Goal: Task Accomplishment & Management: Complete application form

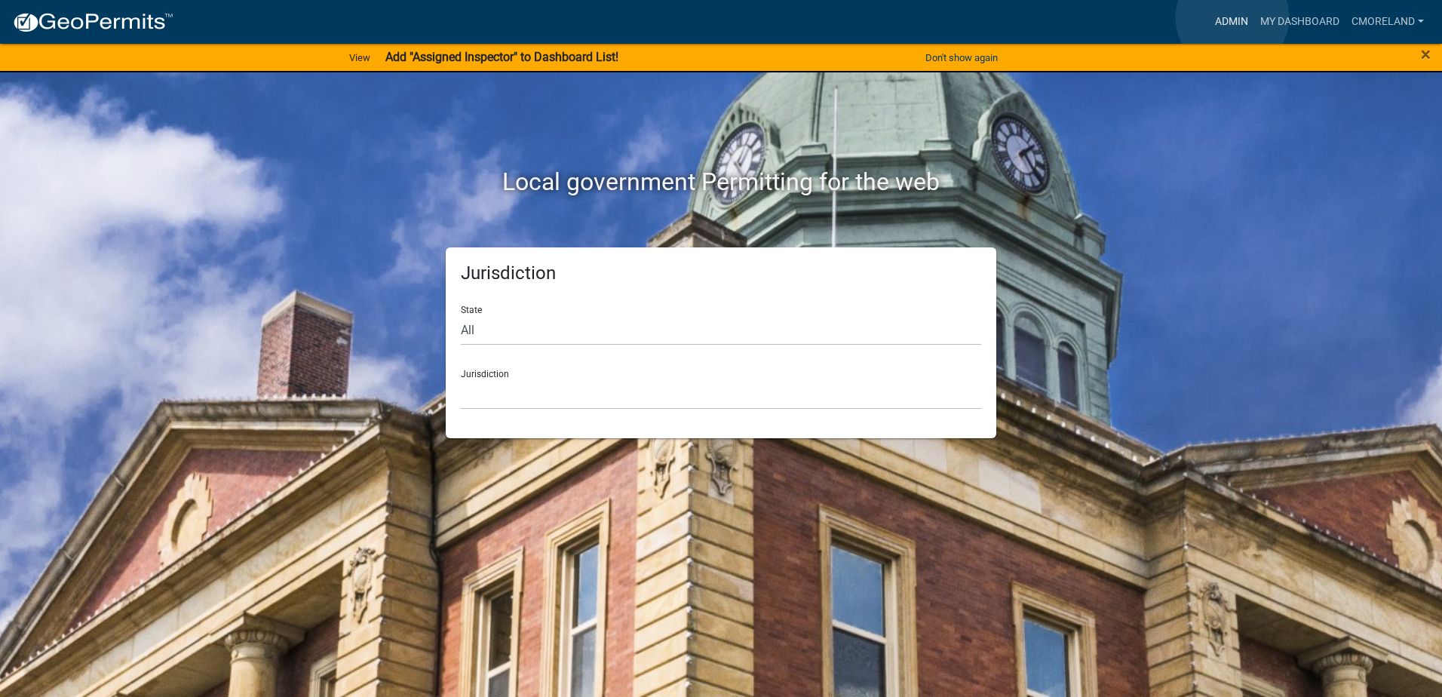
click at [1232, 17] on link "Admin" at bounding box center [1231, 22] width 45 height 29
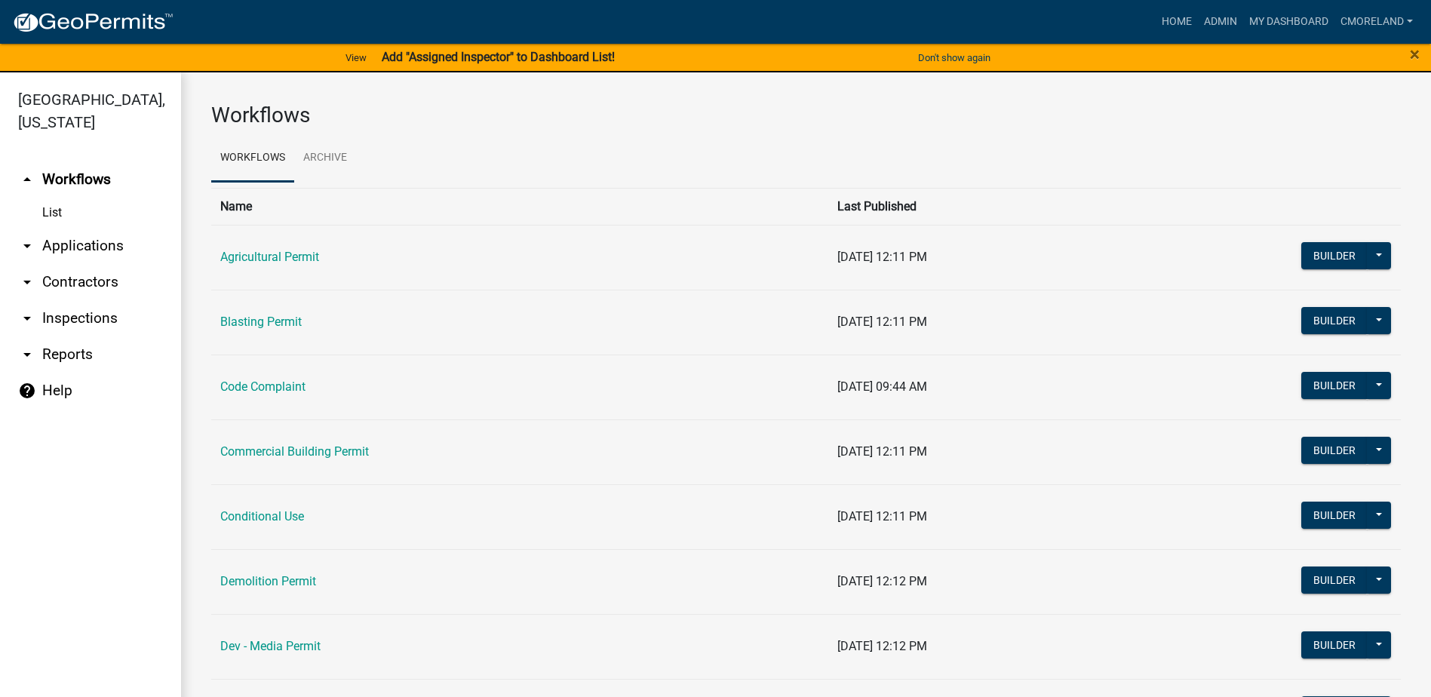
click at [100, 314] on link "arrow_drop_down Inspections" at bounding box center [90, 318] width 181 height 36
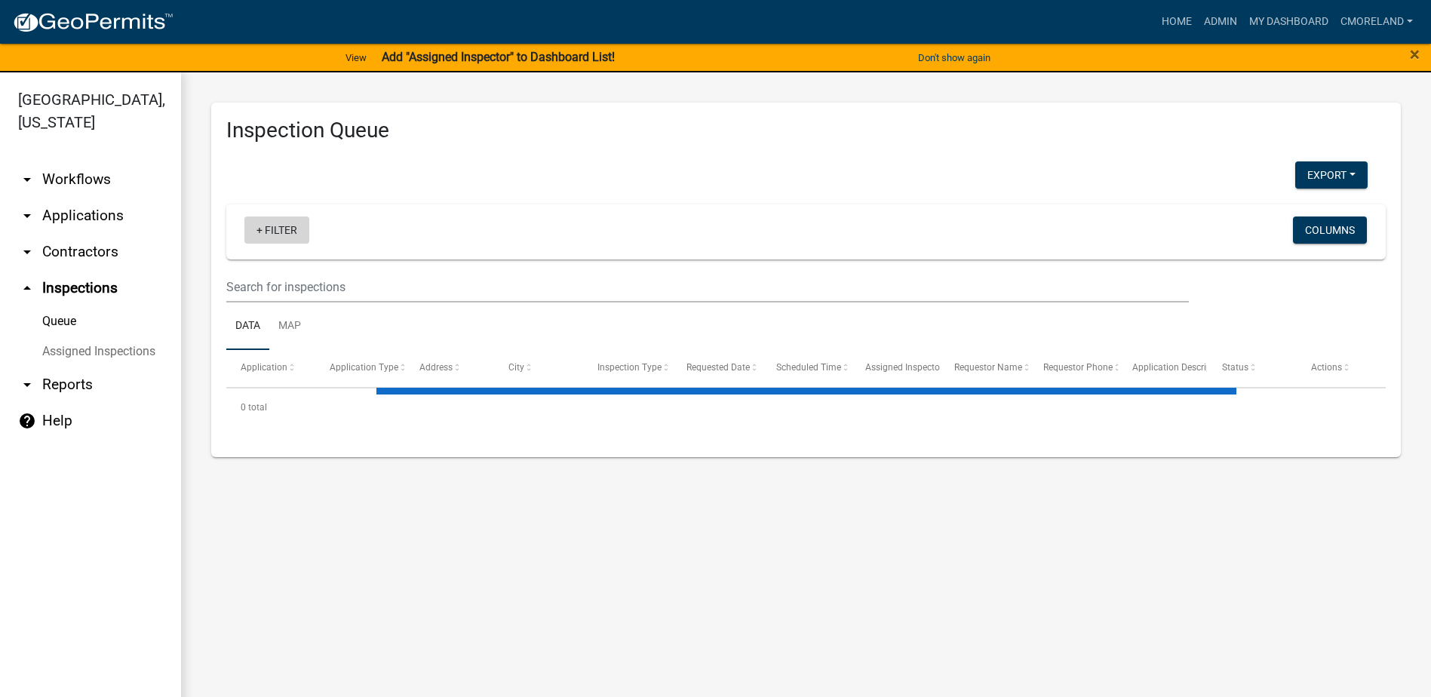
click at [291, 230] on link "+ Filter" at bounding box center [276, 229] width 65 height 27
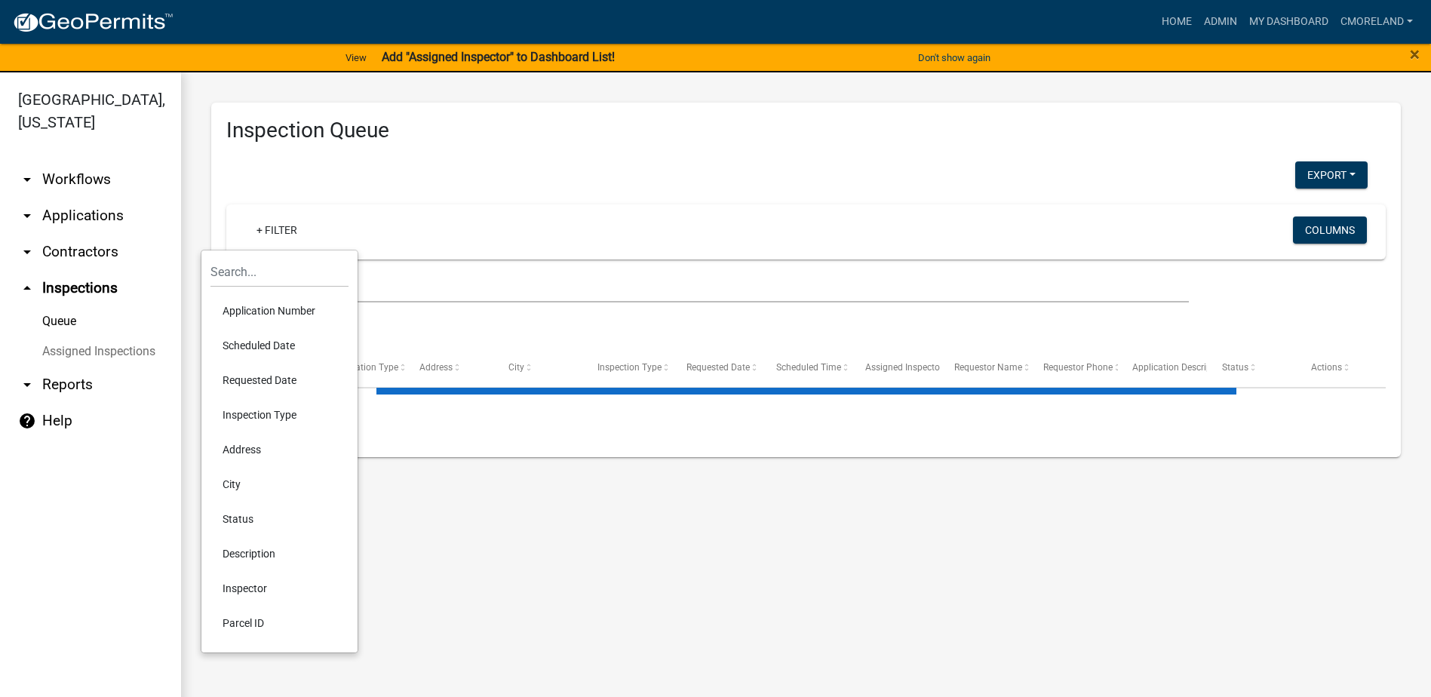
select select "2: 50"
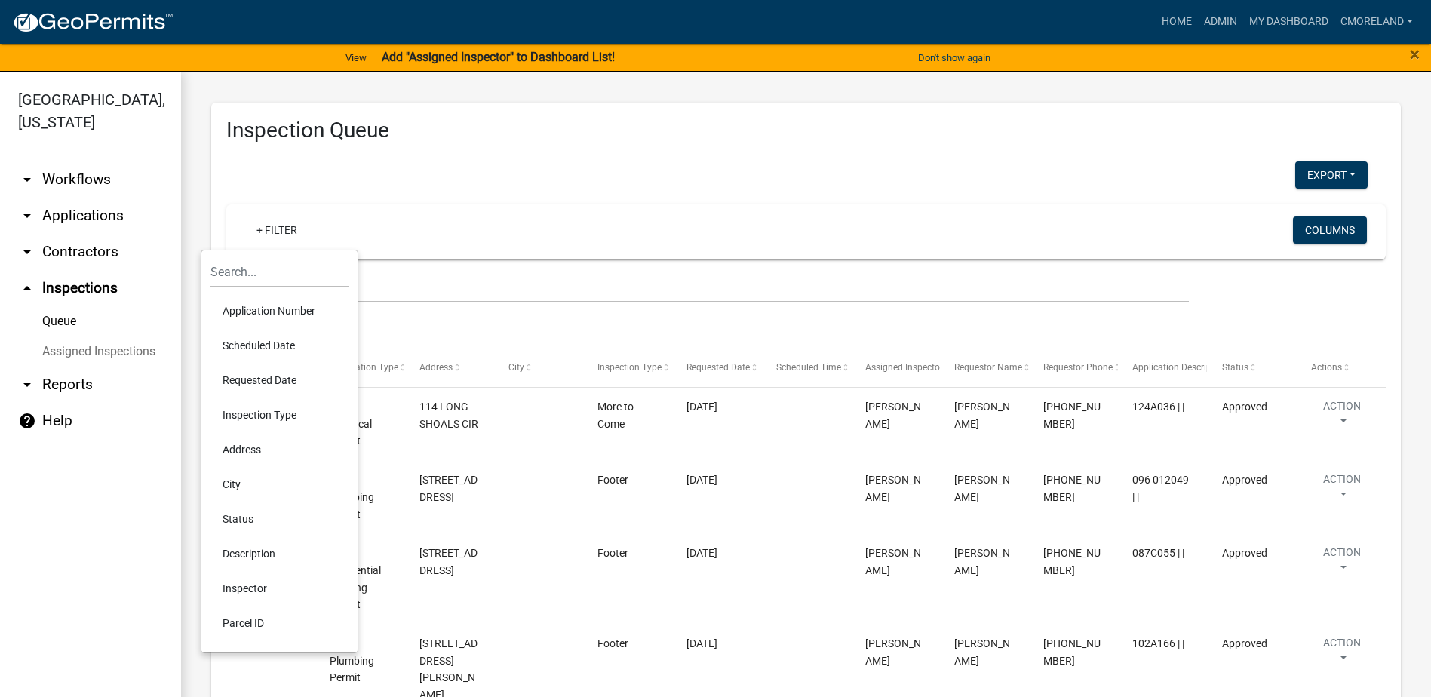
click at [286, 342] on li "Scheduled Date" at bounding box center [279, 345] width 138 height 35
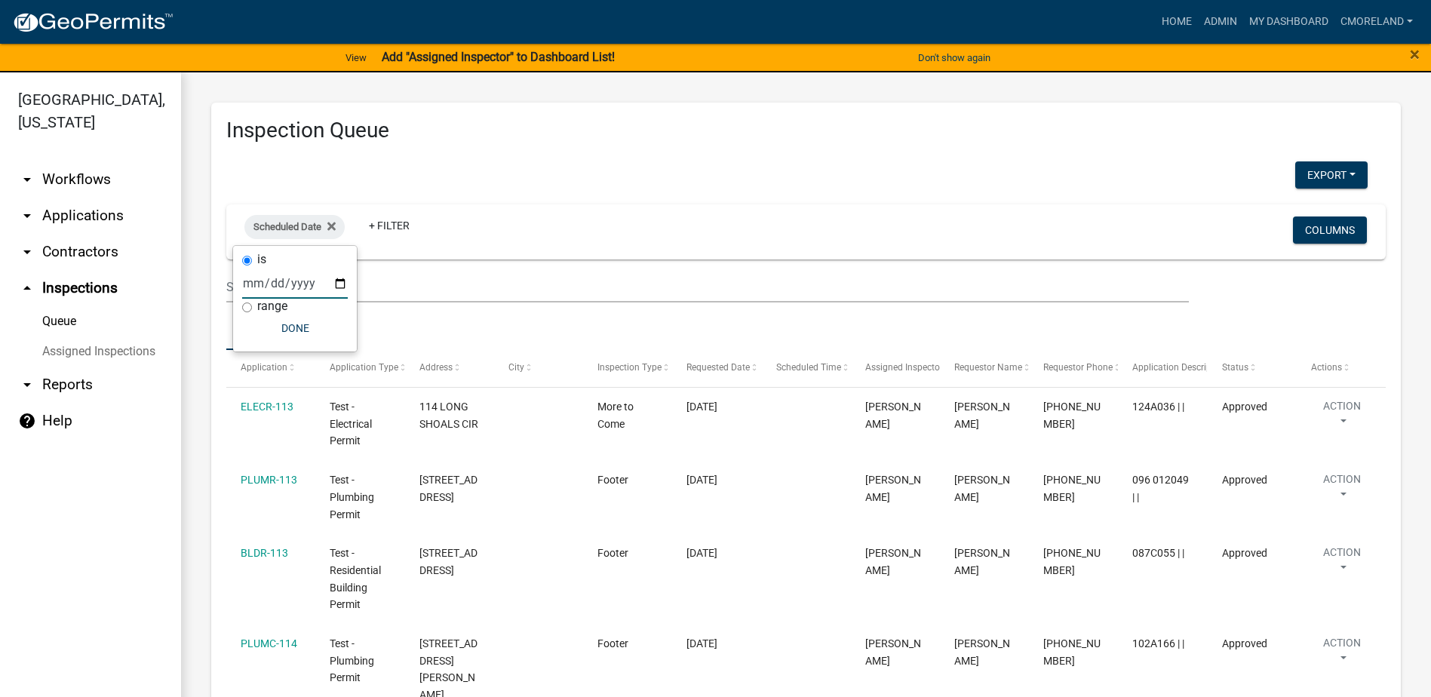
click at [337, 279] on input "date" at bounding box center [295, 283] width 106 height 31
click at [327, 224] on fa-icon at bounding box center [328, 227] width 14 height 24
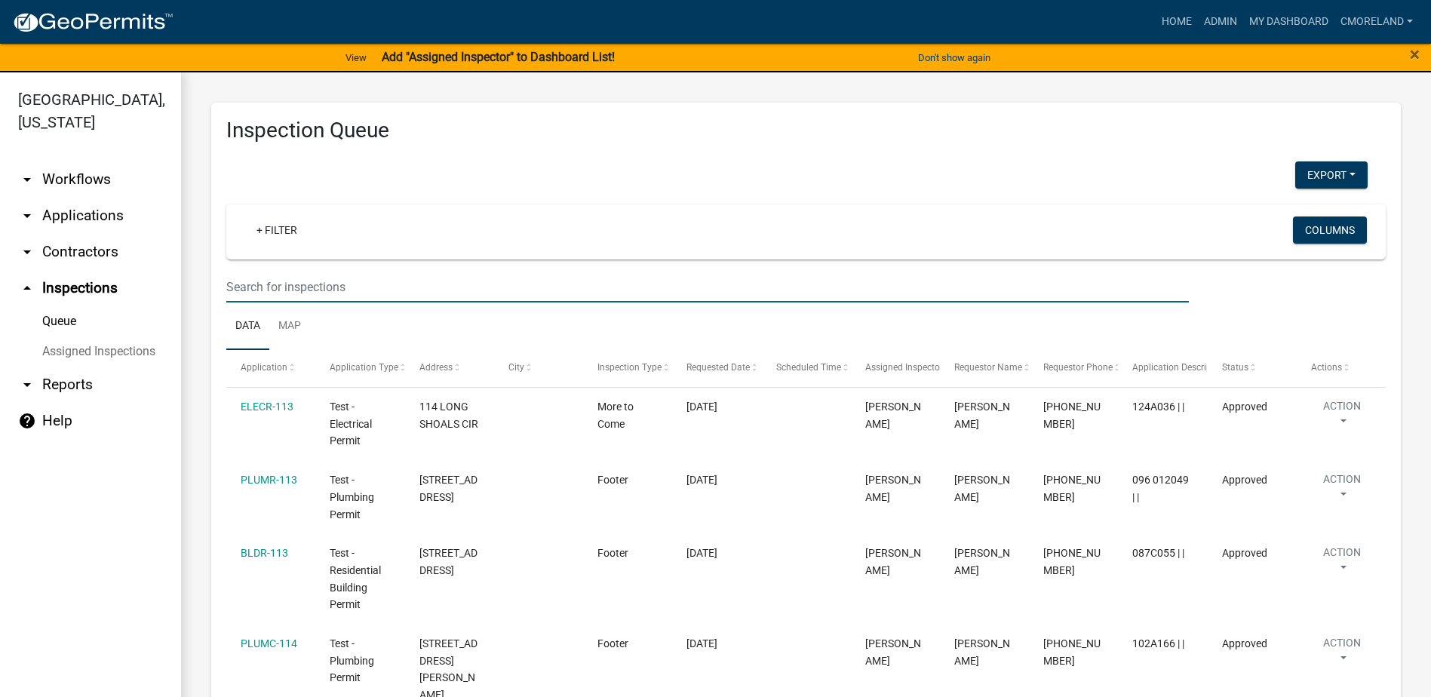
click at [312, 286] on input "text" at bounding box center [707, 286] width 962 height 31
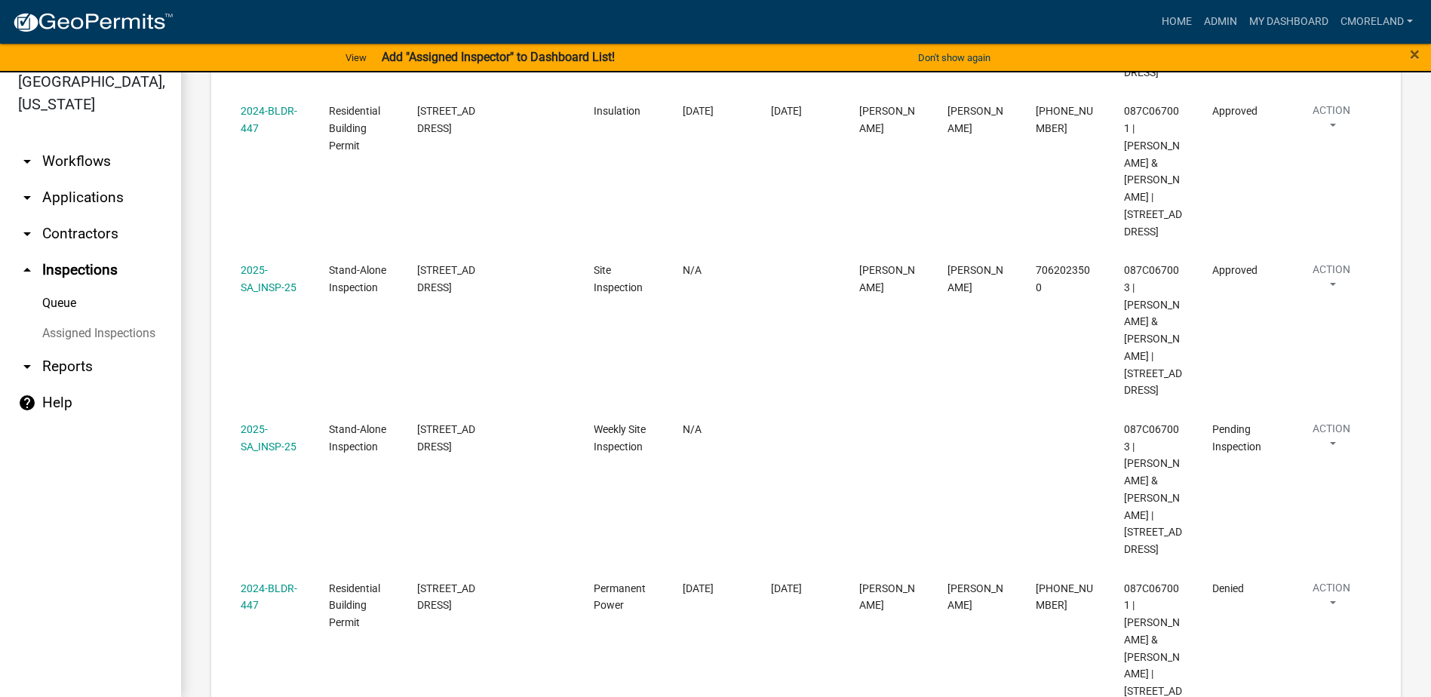
scroll to position [756, 0]
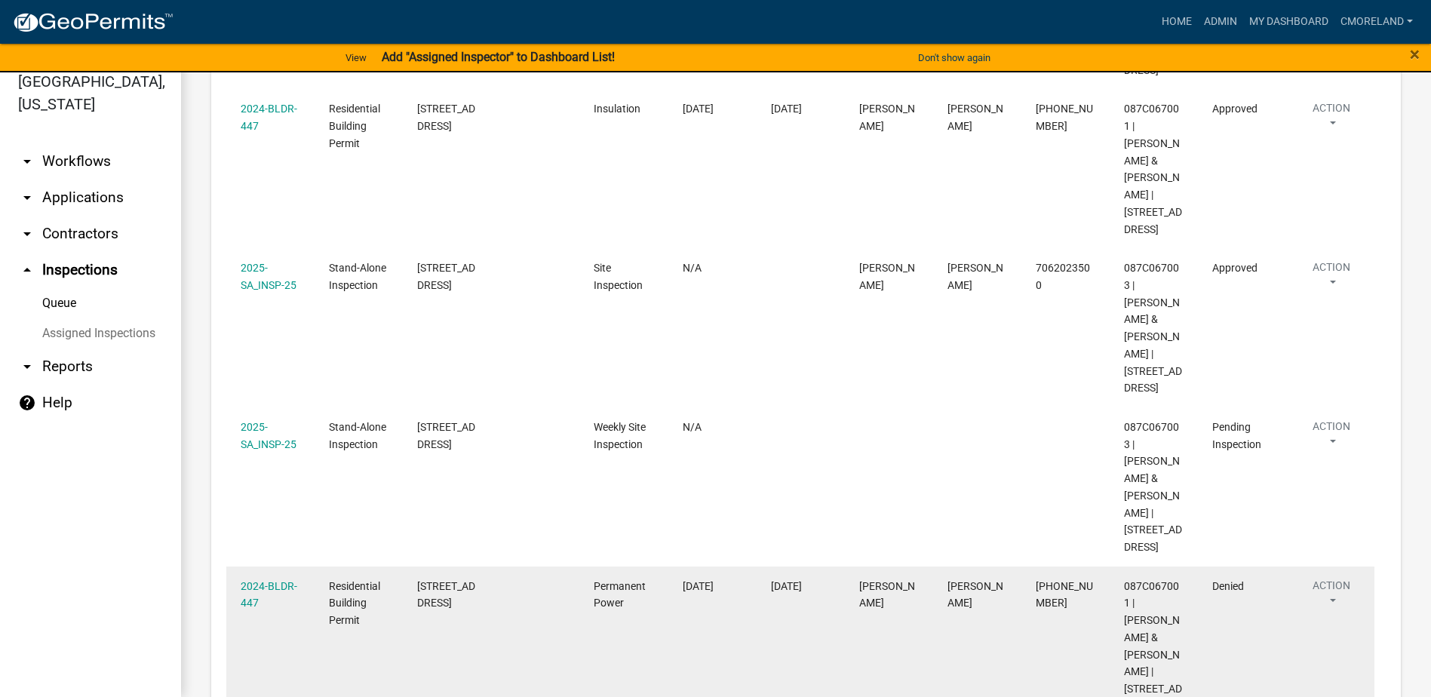
type input "102 s cay"
drag, startPoint x: 354, startPoint y: 335, endPoint x: 360, endPoint y: 352, distance: 18.6
click at [360, 578] on div "Residential Building Permit" at bounding box center [359, 603] width 60 height 51
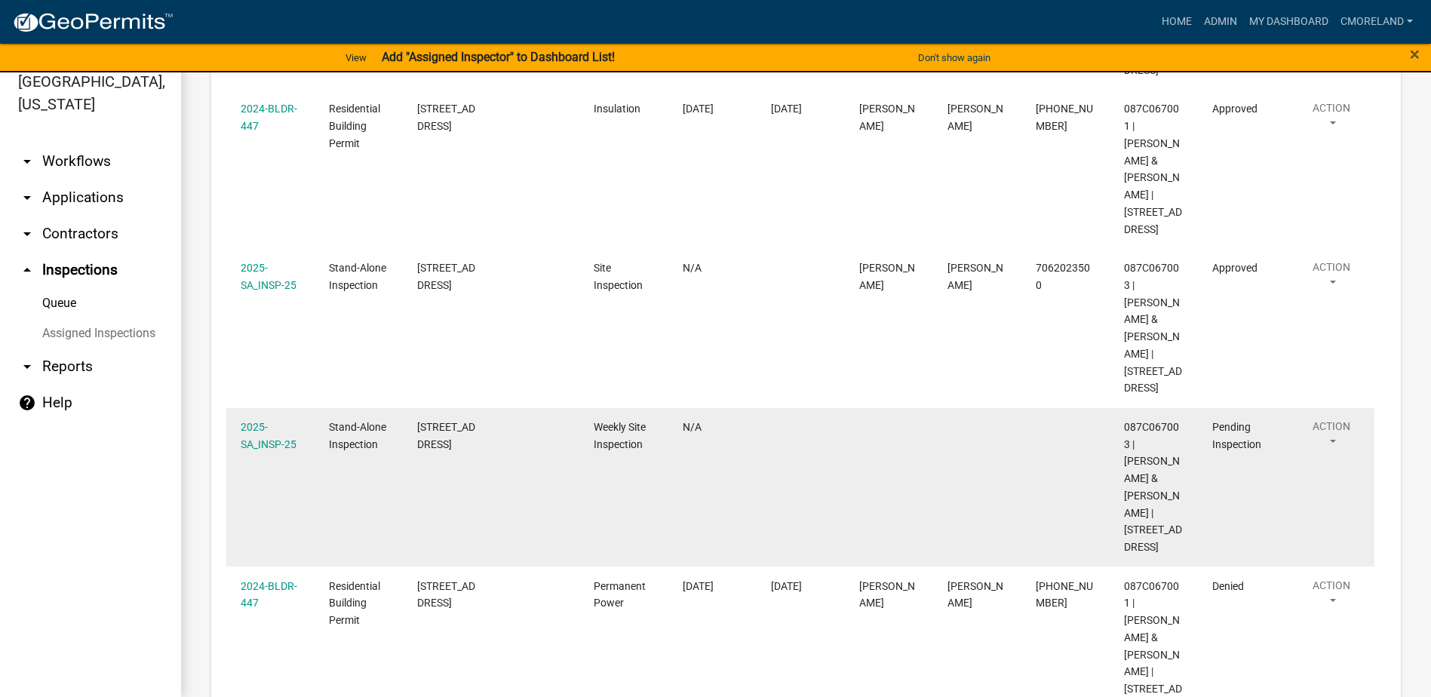
drag, startPoint x: 360, startPoint y: 352, endPoint x: 512, endPoint y: 301, distance: 160.0
click at [512, 408] on datatable-body-cell at bounding box center [535, 487] width 88 height 159
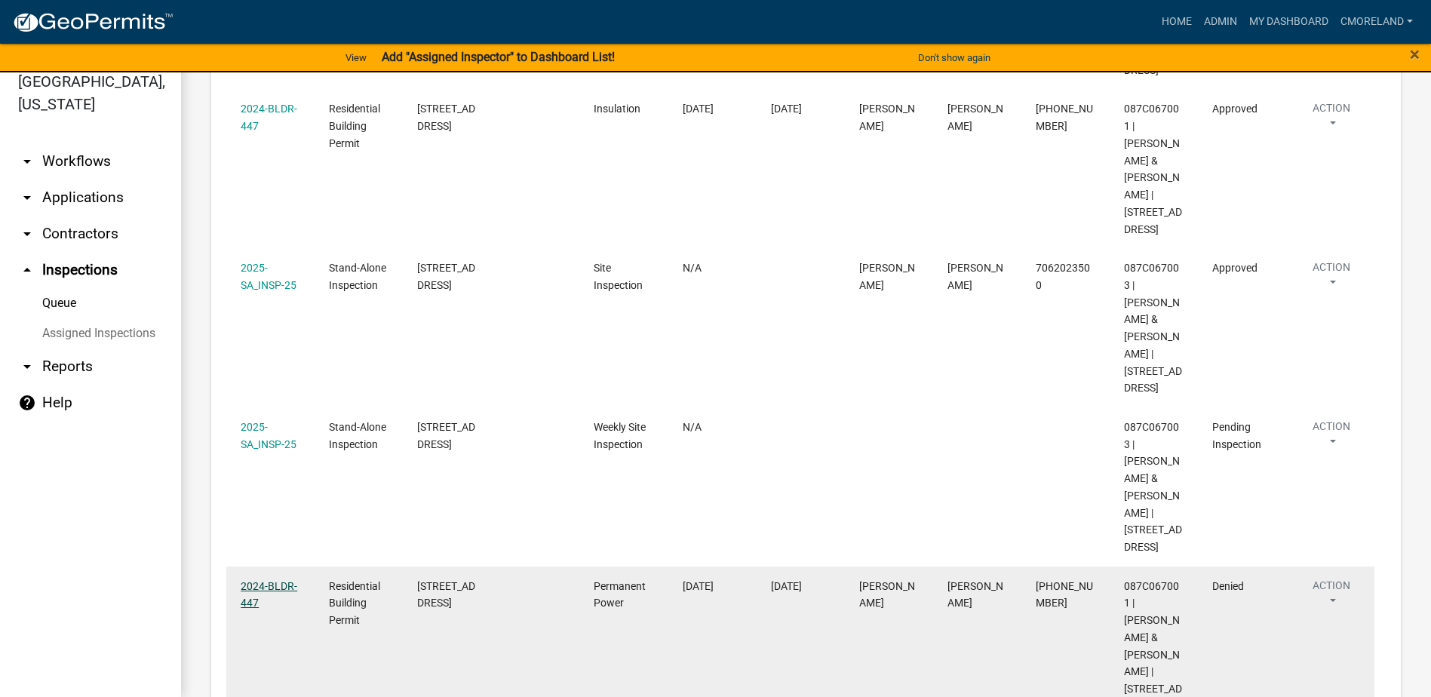
click at [272, 580] on link "2024-BLDR-447" at bounding box center [269, 594] width 57 height 29
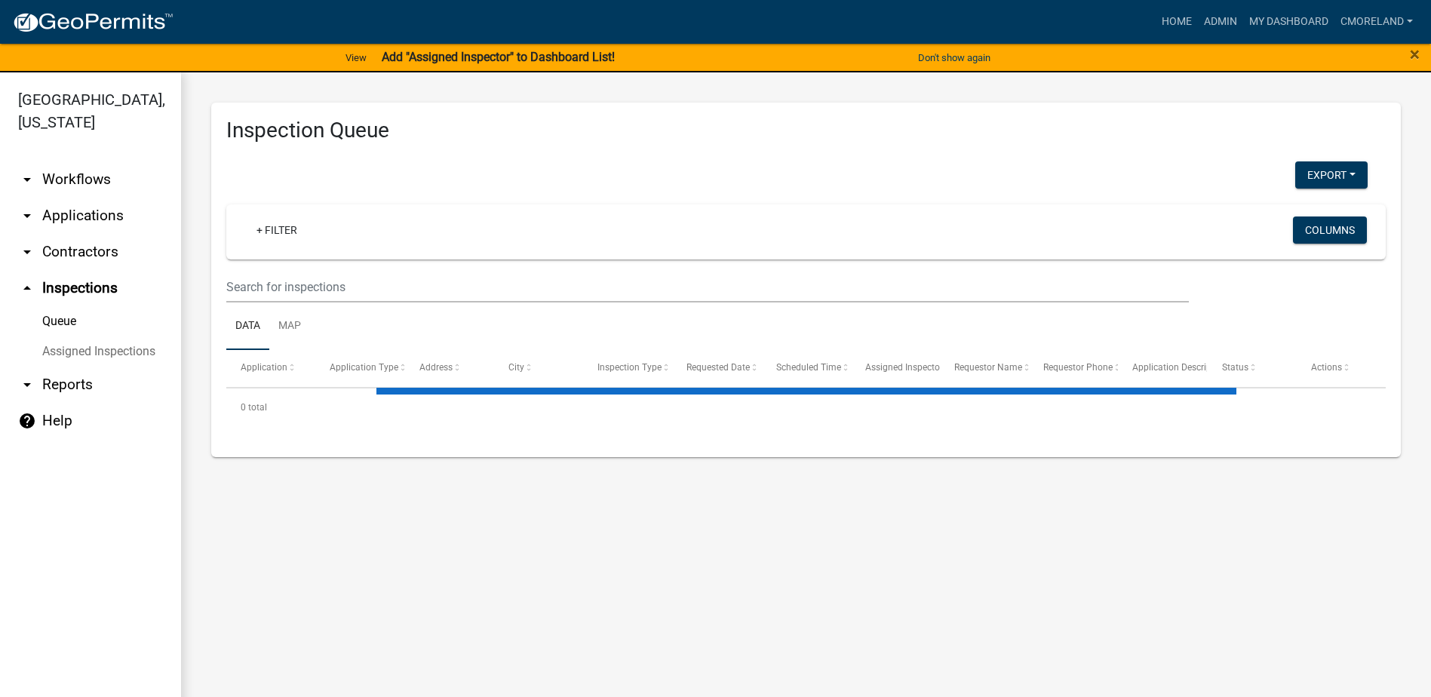
select select "2: 50"
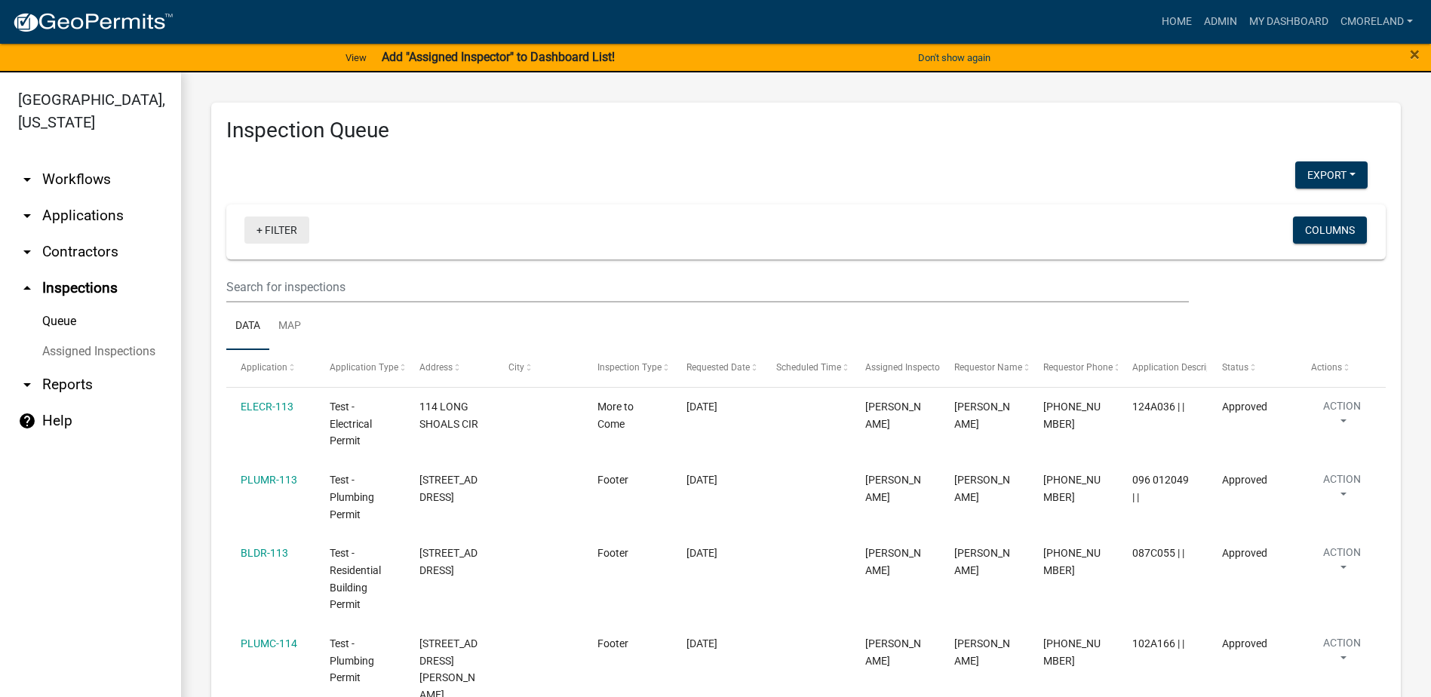
click at [273, 227] on link "+ Filter" at bounding box center [276, 229] width 65 height 27
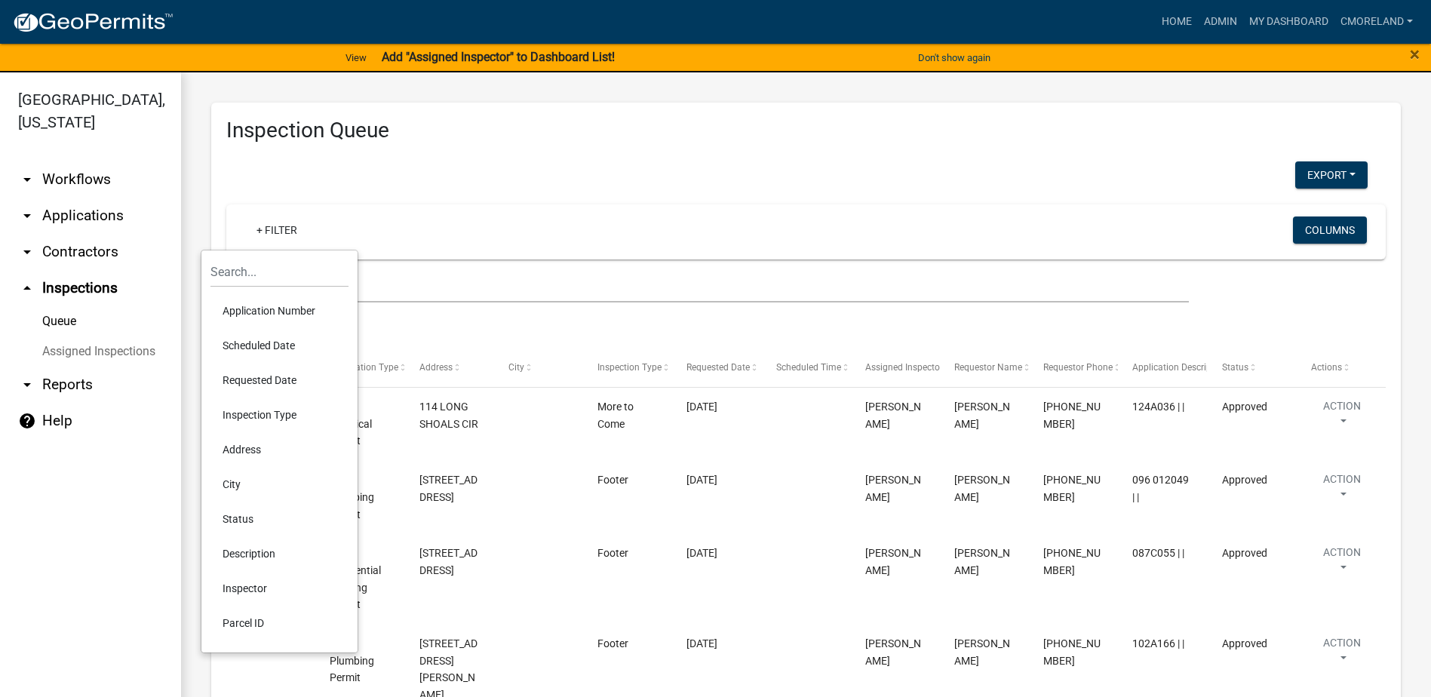
click at [268, 344] on li "Scheduled Date" at bounding box center [279, 345] width 138 height 35
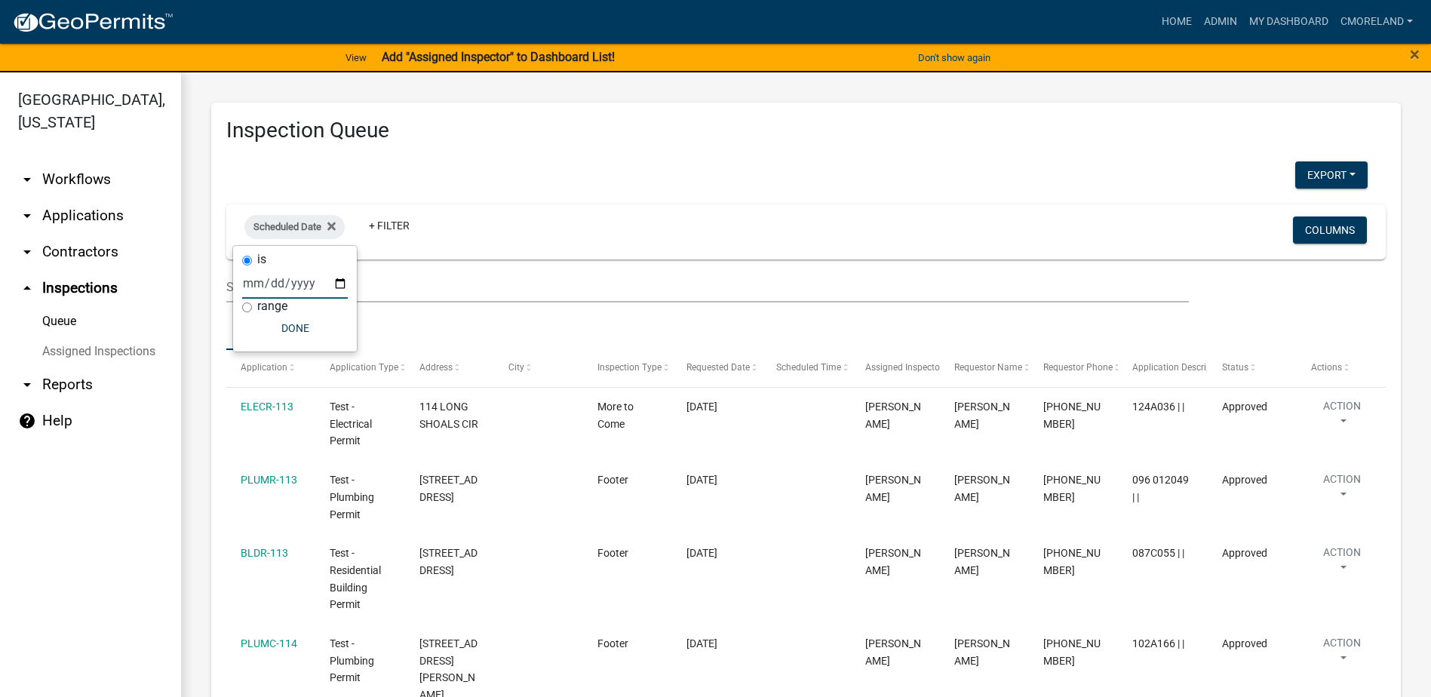
click at [339, 286] on input "date" at bounding box center [295, 283] width 106 height 31
type input "2025-08-18"
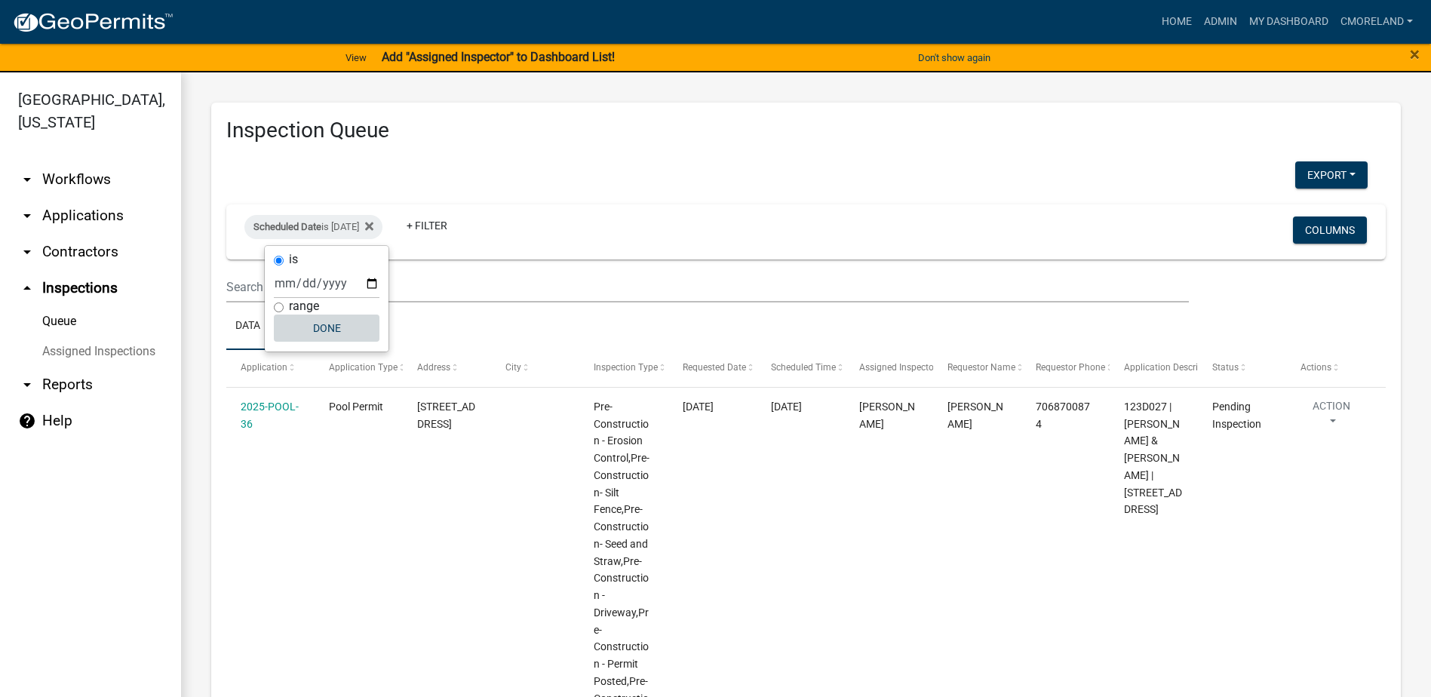
click at [322, 325] on button "Done" at bounding box center [327, 327] width 106 height 27
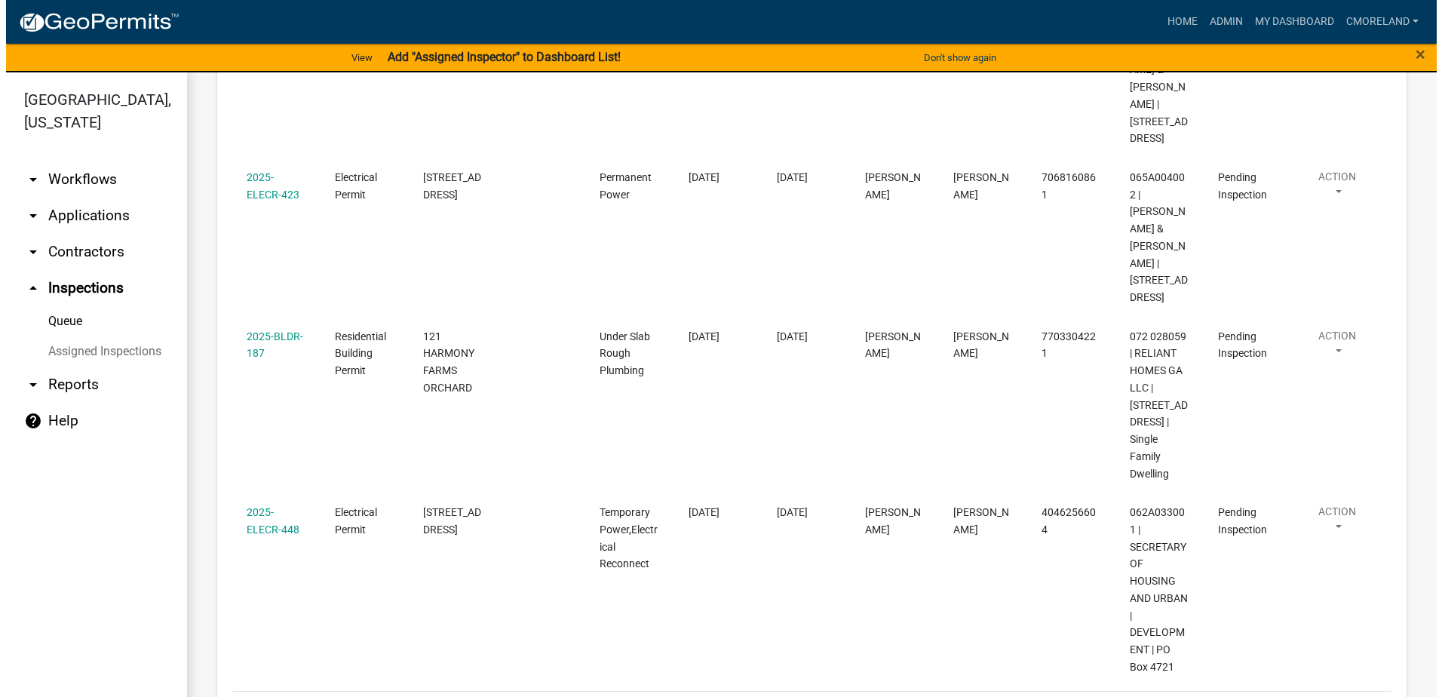
scroll to position [811, 0]
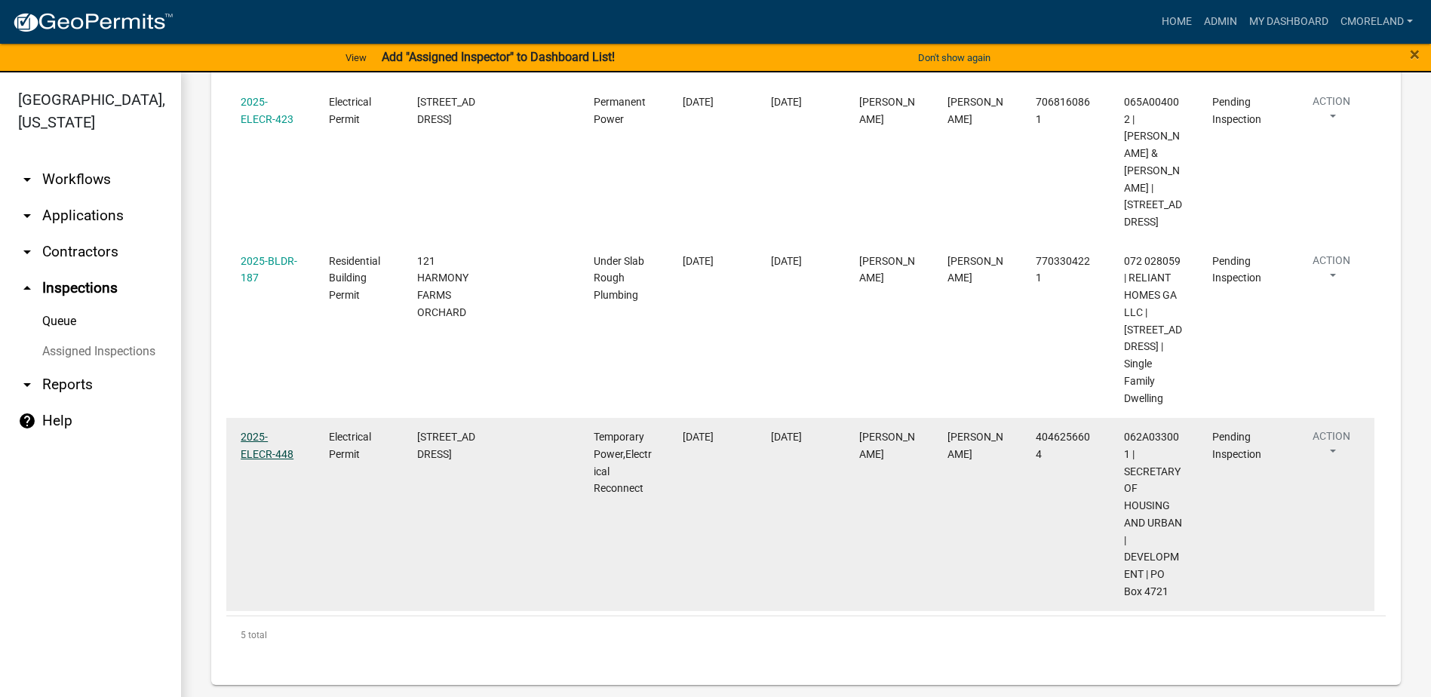
click at [257, 449] on link "2025-ELECR-448" at bounding box center [267, 445] width 53 height 29
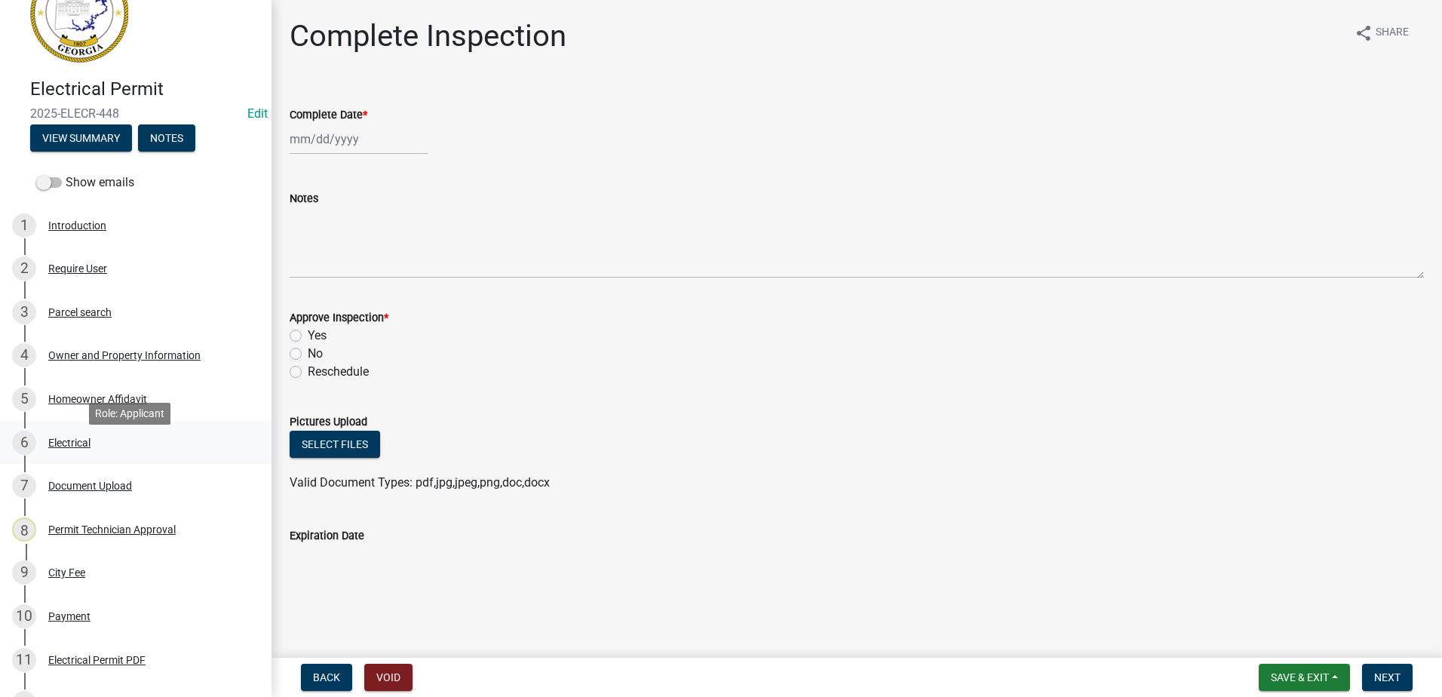
scroll to position [350, 0]
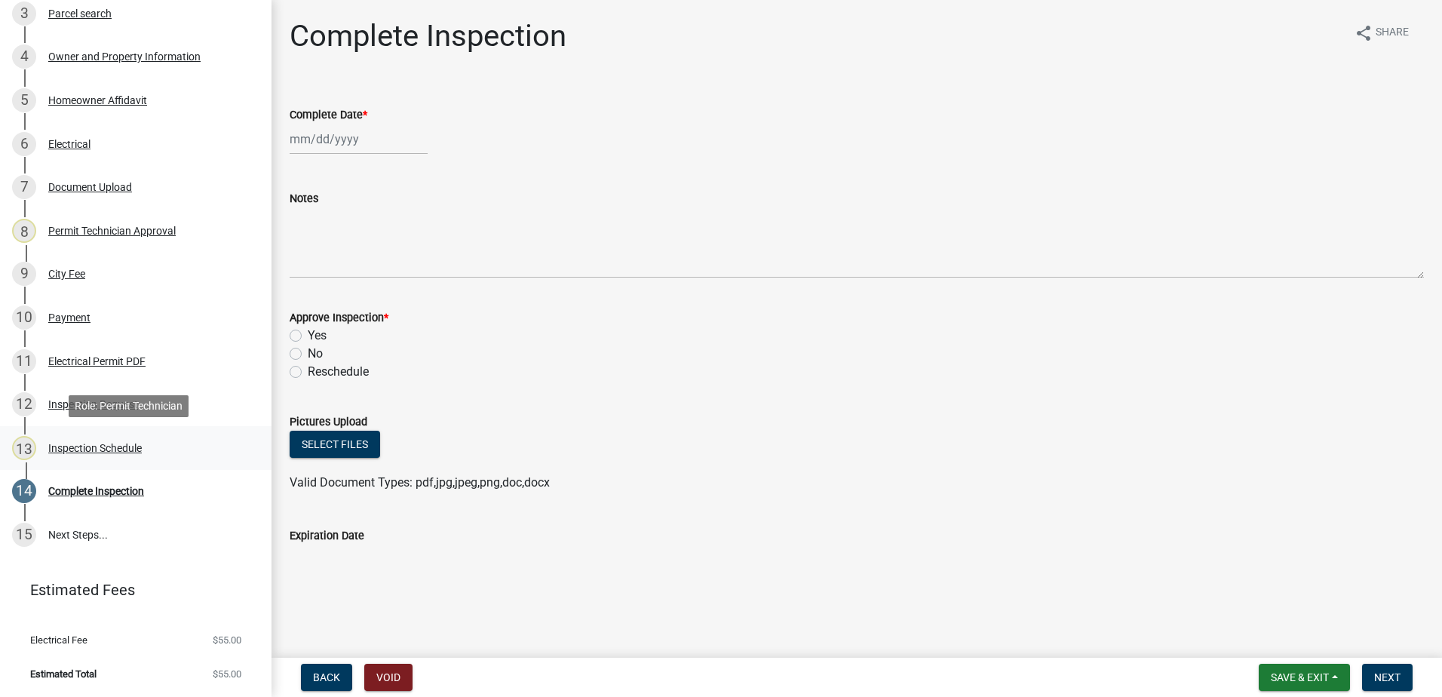
click at [105, 446] on div "Inspection Schedule" at bounding box center [95, 448] width 94 height 11
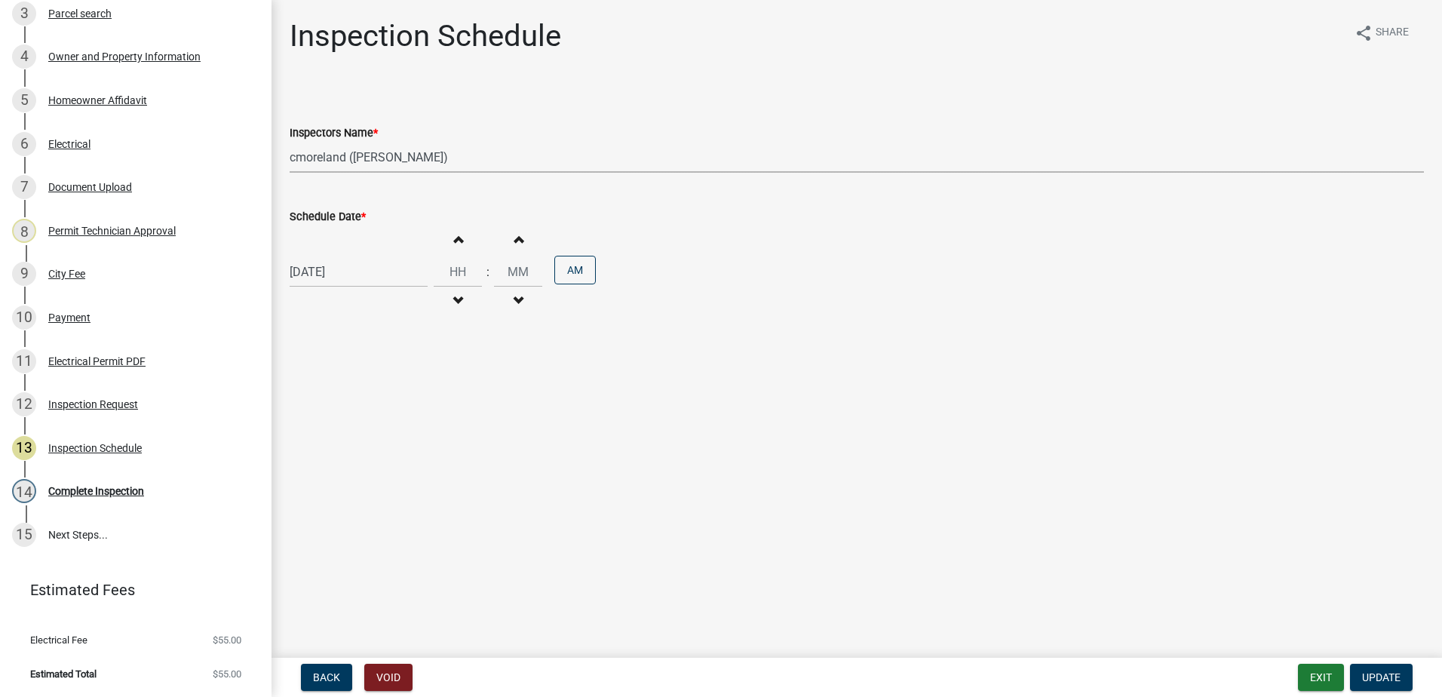
click at [464, 162] on select "Select Item... mrivera (Michele Rivera) jstokes (Jerry Stokes) asmith105 (Antho…" at bounding box center [857, 157] width 1134 height 31
select select "07642ab0-564c-47bb-824b-0ccf2da83593"
click at [290, 142] on select "Select Item... mrivera (Michele Rivera) jstokes (Jerry Stokes) asmith105 (Antho…" at bounding box center [857, 157] width 1134 height 31
click at [1386, 675] on span "Update" at bounding box center [1381, 677] width 38 height 12
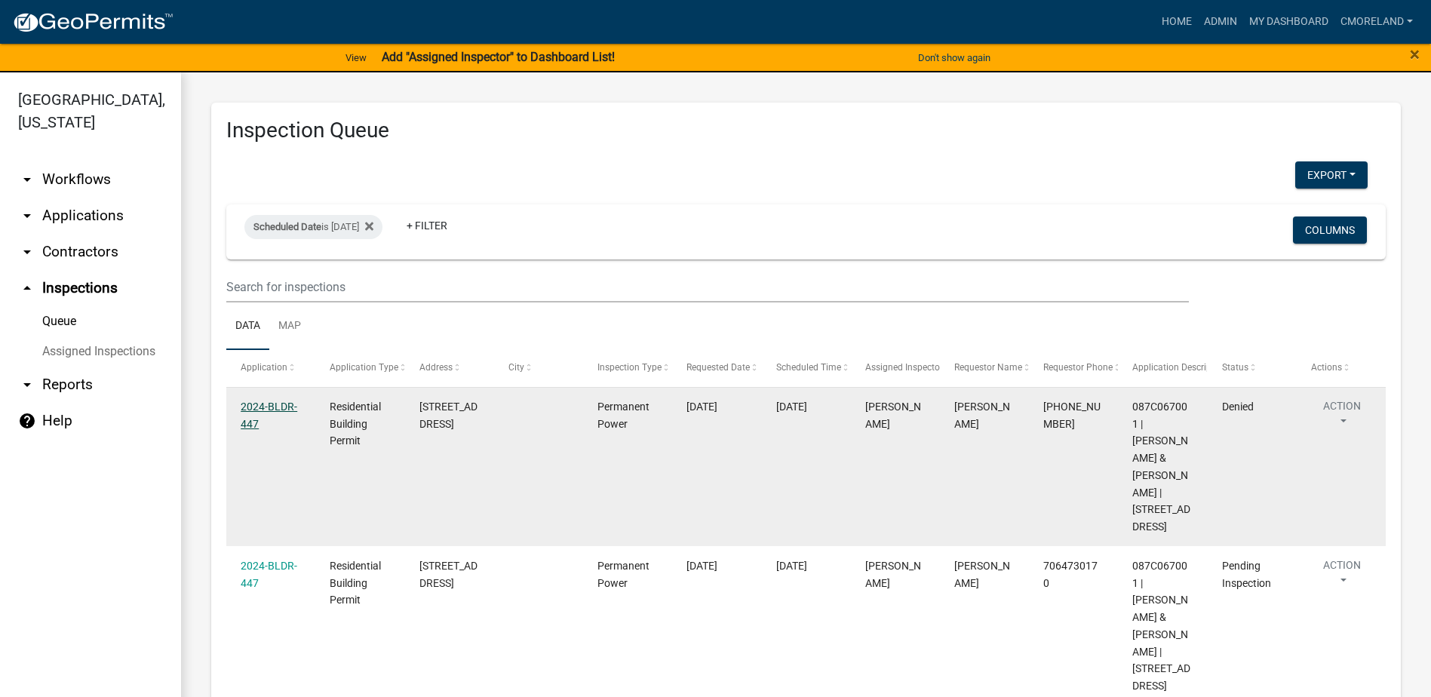
click at [266, 407] on link "2024-BLDR-447" at bounding box center [269, 414] width 57 height 29
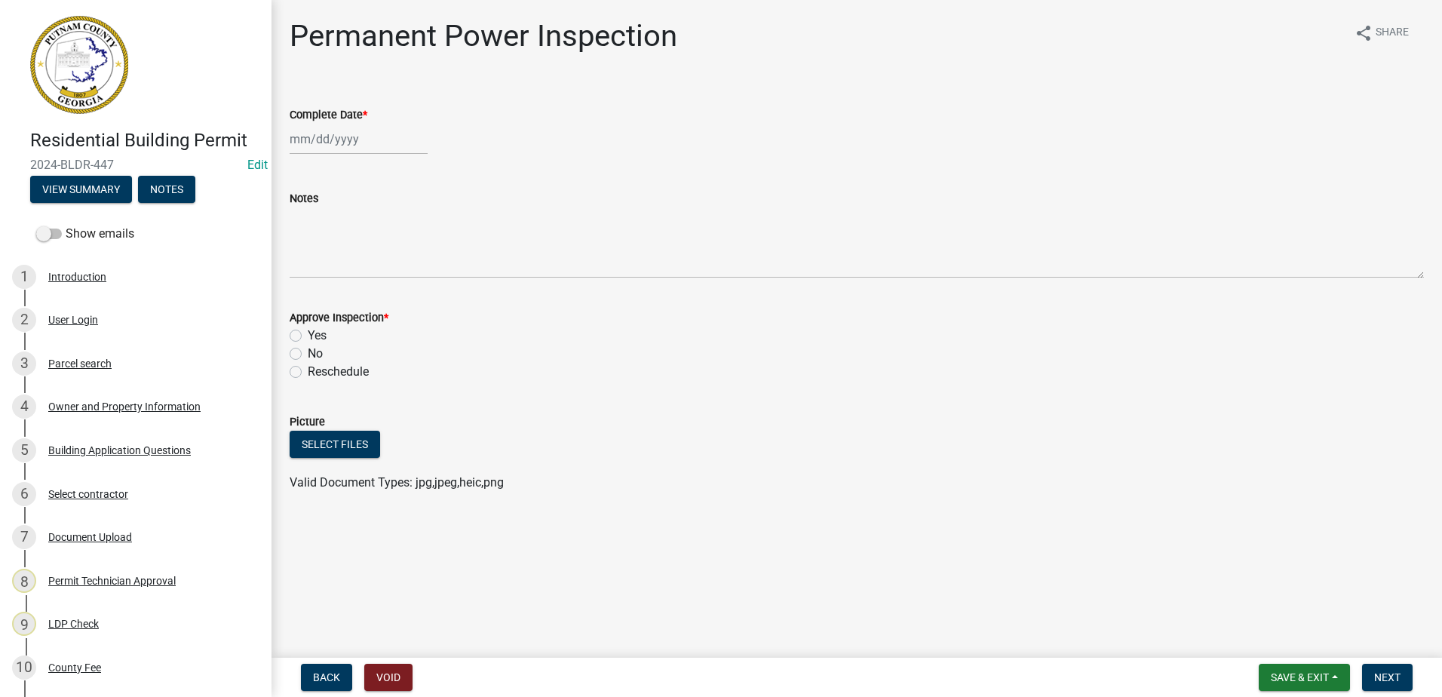
select select "8"
select select "2025"
click at [370, 140] on div "Jan Feb Mar Apr May Jun Jul Aug Sep Oct Nov Dec 1525 1526 1527 1528 1529 1530 1…" at bounding box center [359, 139] width 138 height 31
click at [303, 171] on span "Previous month" at bounding box center [304, 170] width 11 height 11
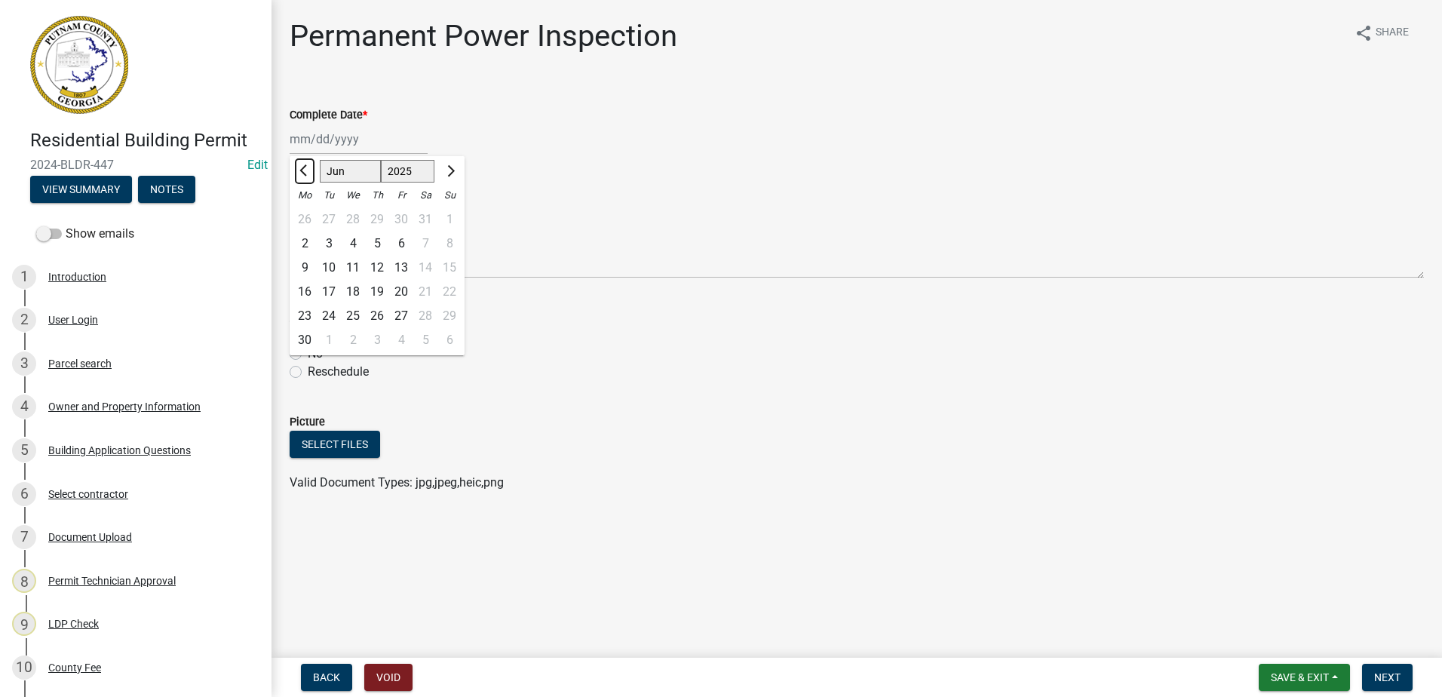
click at [303, 171] on span "Previous month" at bounding box center [304, 170] width 11 height 11
select select "3"
click at [348, 314] on div "26" at bounding box center [353, 316] width 24 height 24
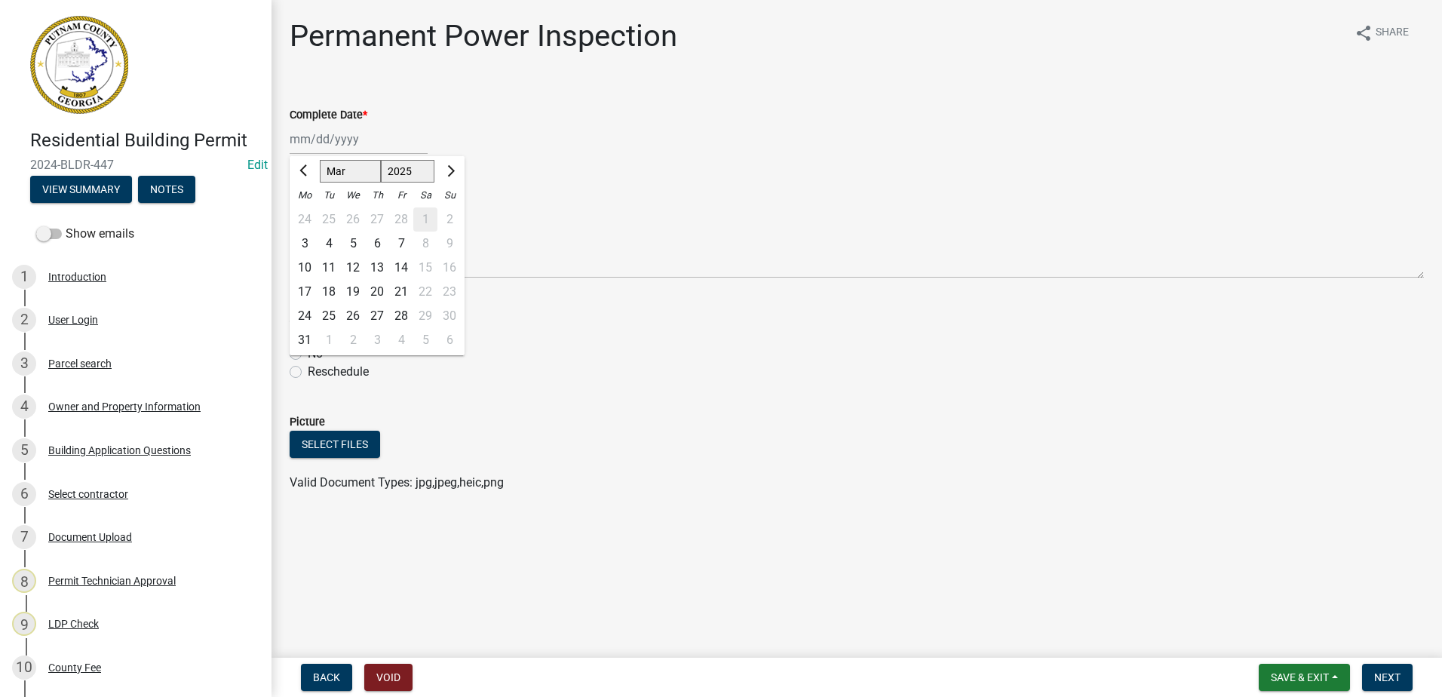
type input "[DATE]"
click at [308, 336] on label "Yes" at bounding box center [317, 336] width 19 height 18
click at [308, 336] on input "Yes" at bounding box center [313, 332] width 10 height 10
radio input "true"
click at [1382, 671] on span "Next" at bounding box center [1387, 677] width 26 height 12
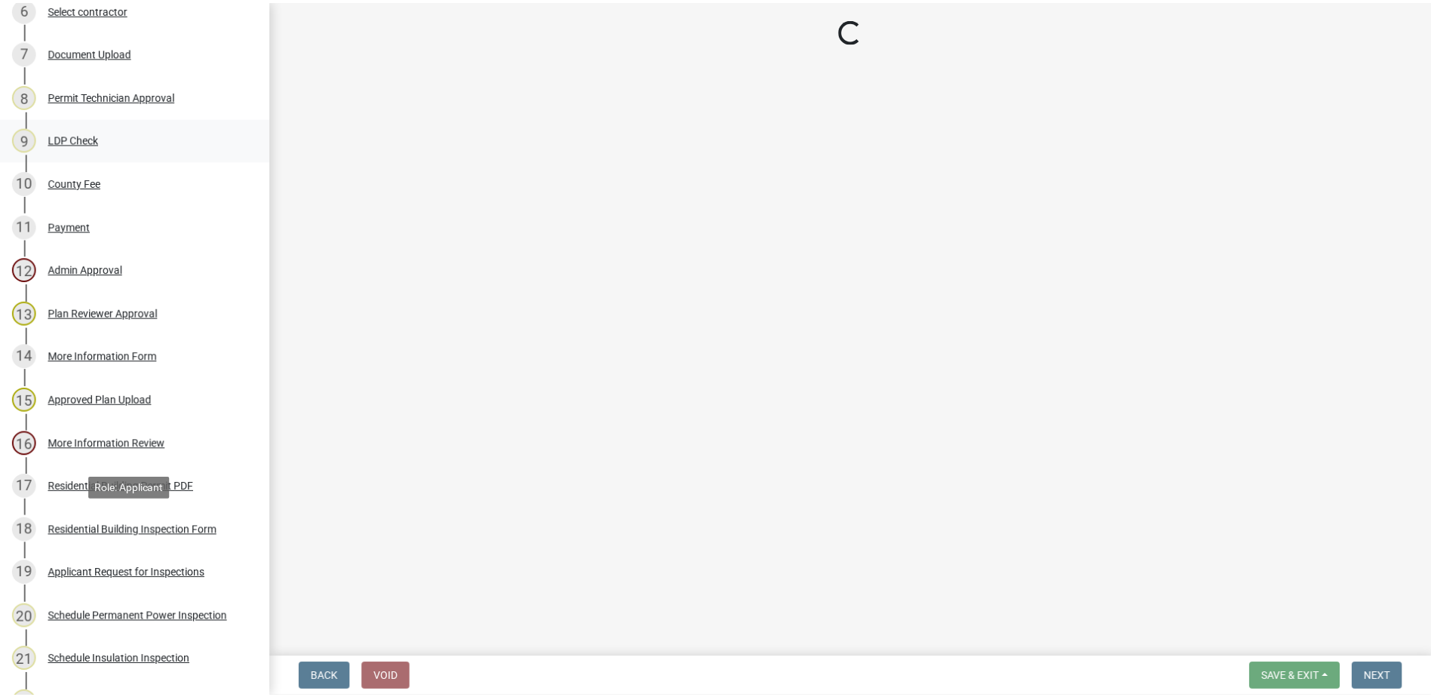
scroll to position [32, 0]
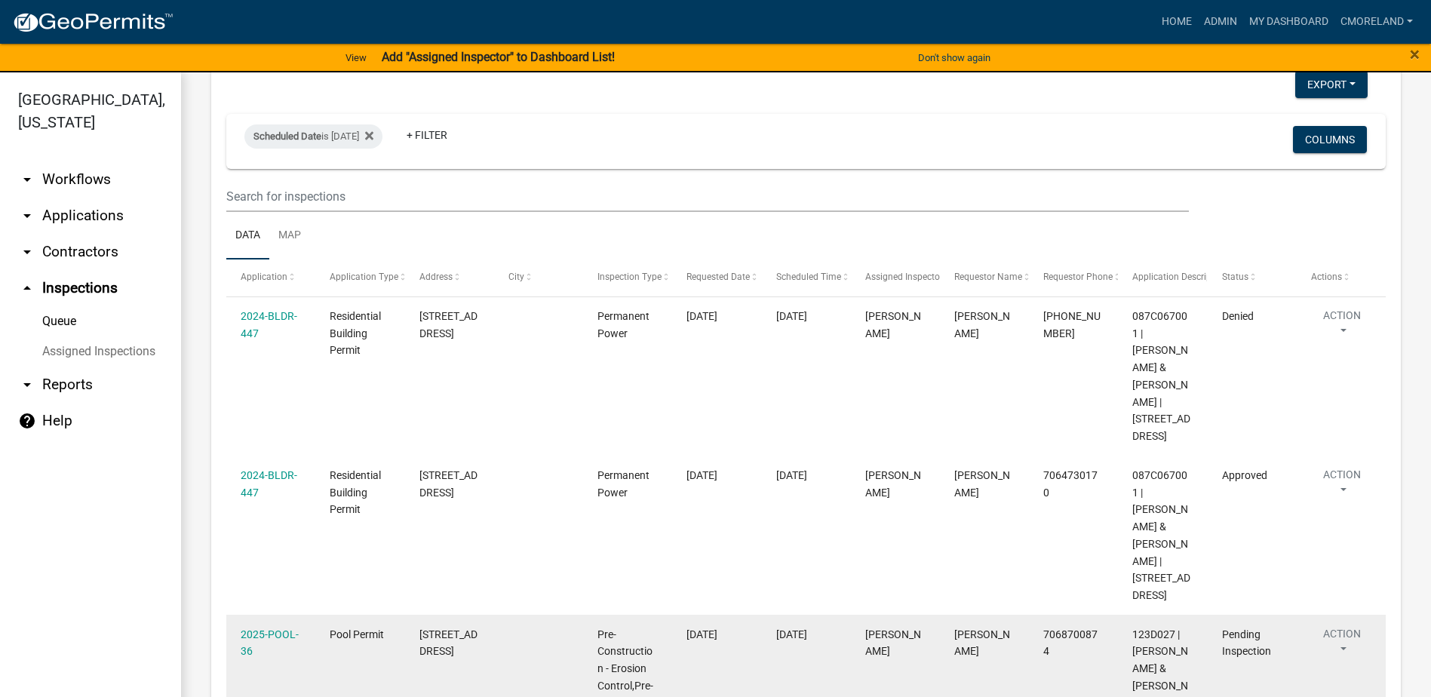
scroll to position [46, 0]
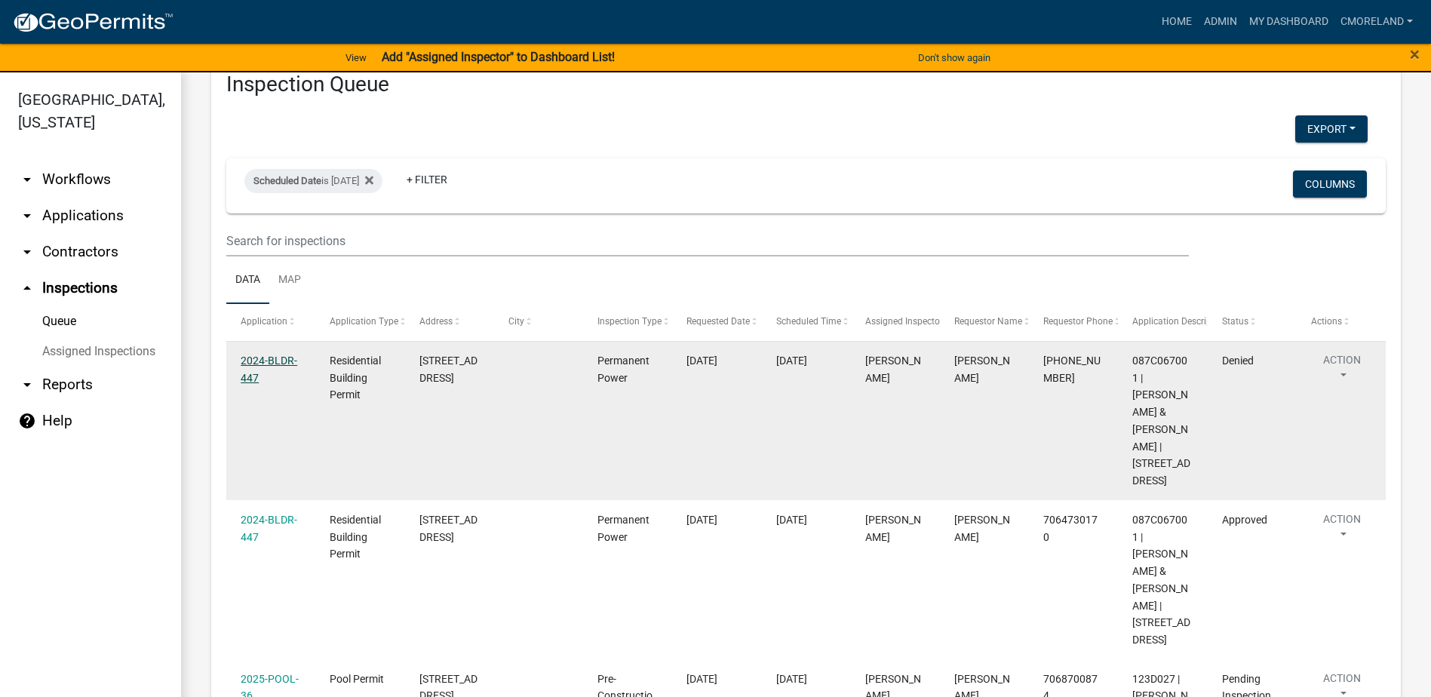
click at [271, 357] on link "2024-BLDR-447" at bounding box center [269, 368] width 57 height 29
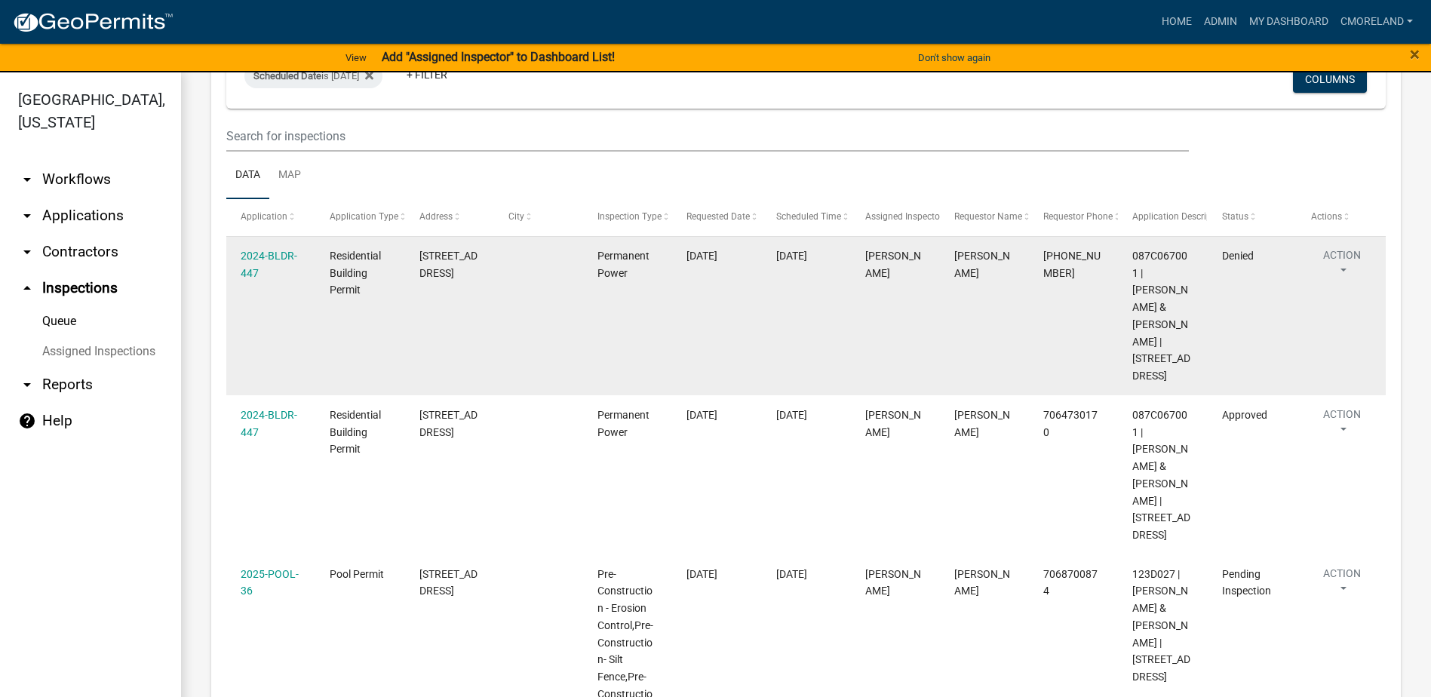
scroll to position [226, 0]
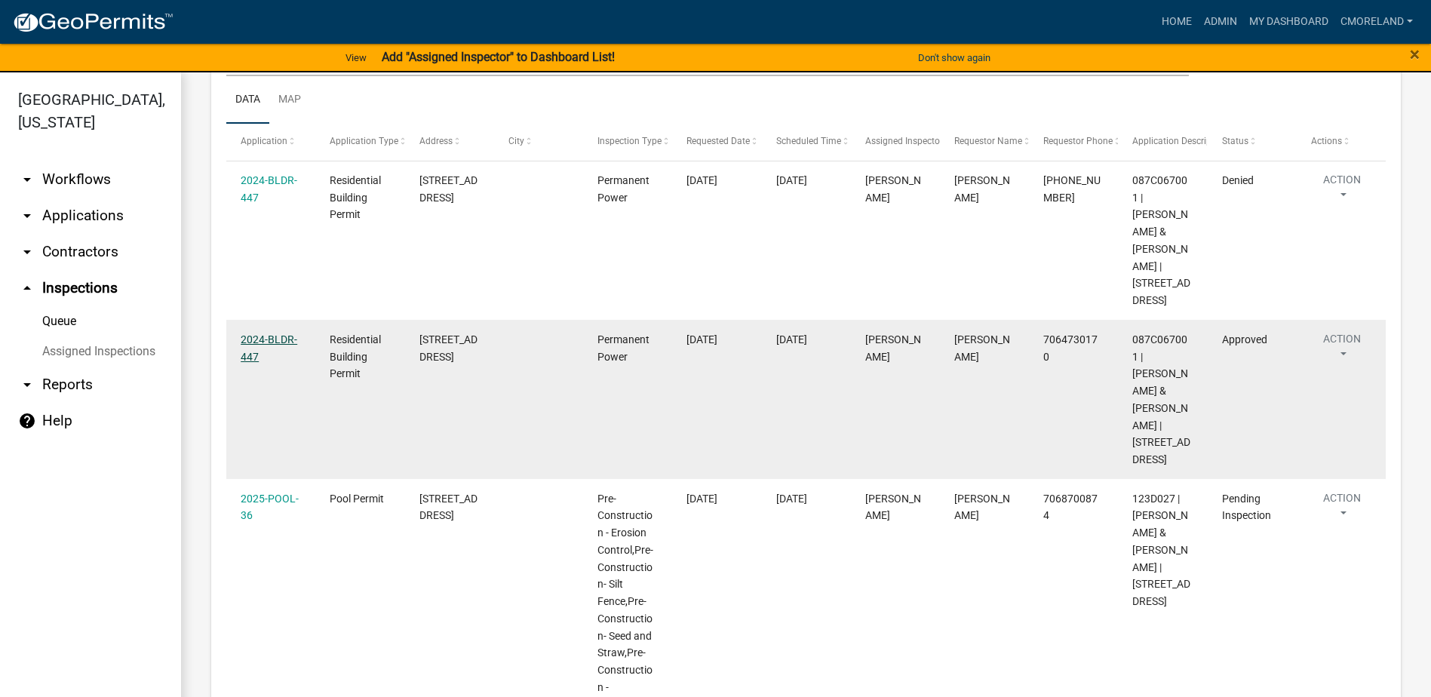
click at [265, 333] on link "2024-BLDR-447" at bounding box center [269, 347] width 57 height 29
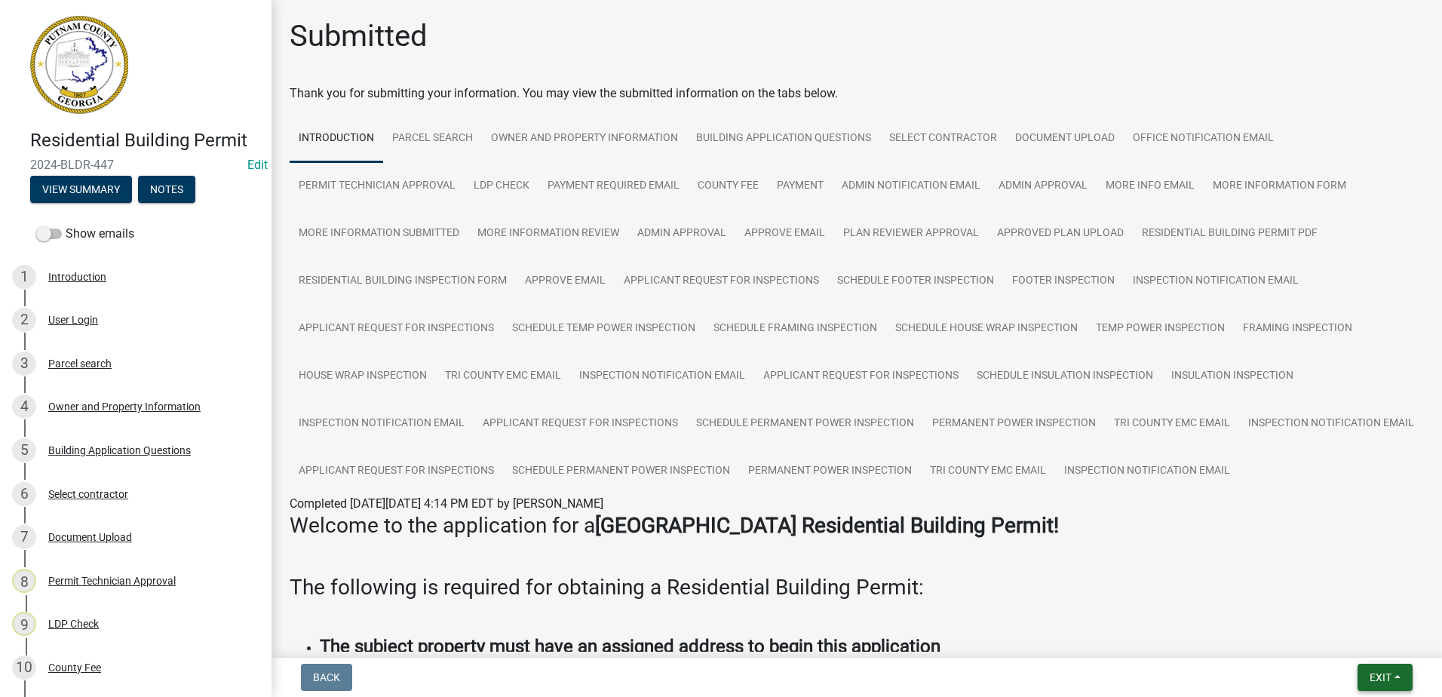
click at [1382, 675] on span "Exit" at bounding box center [1380, 677] width 22 height 12
click at [1323, 643] on button "Save & Exit" at bounding box center [1352, 638] width 121 height 36
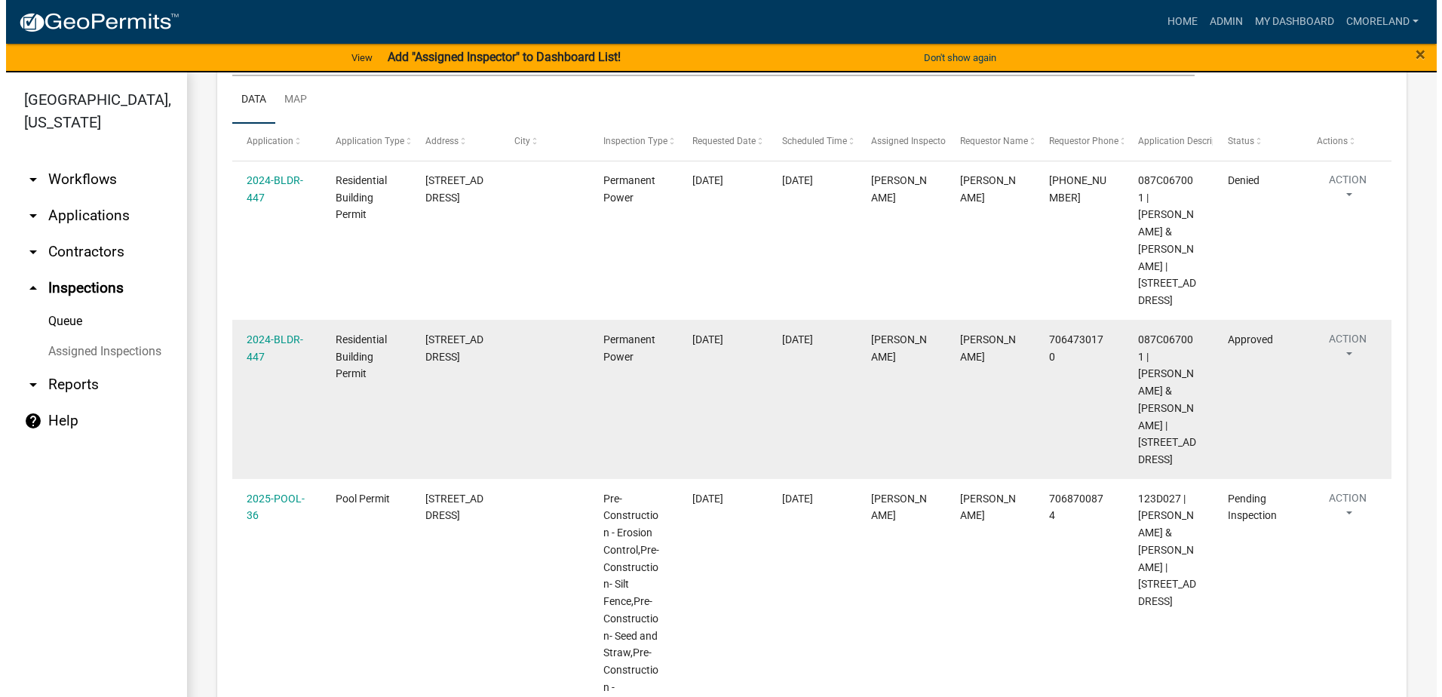
scroll to position [302, 0]
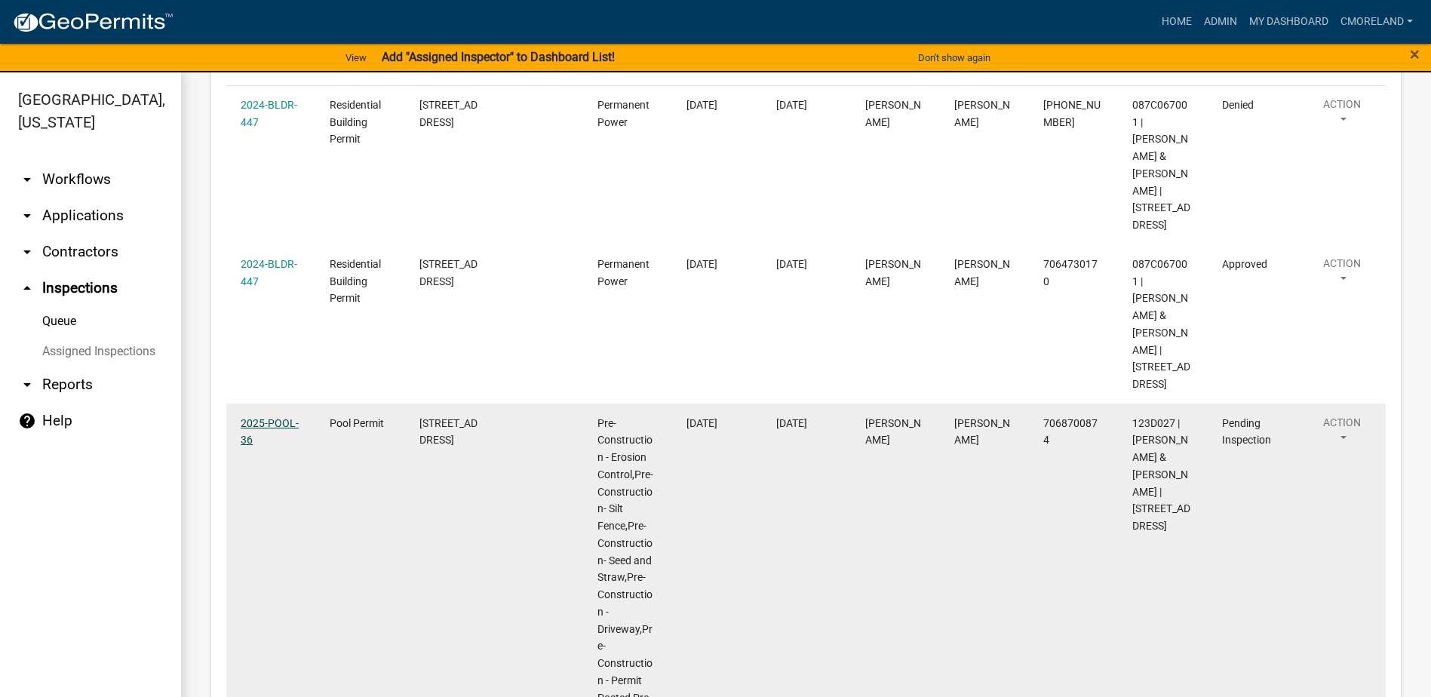
click at [269, 417] on link "2025-POOL-36" at bounding box center [270, 431] width 58 height 29
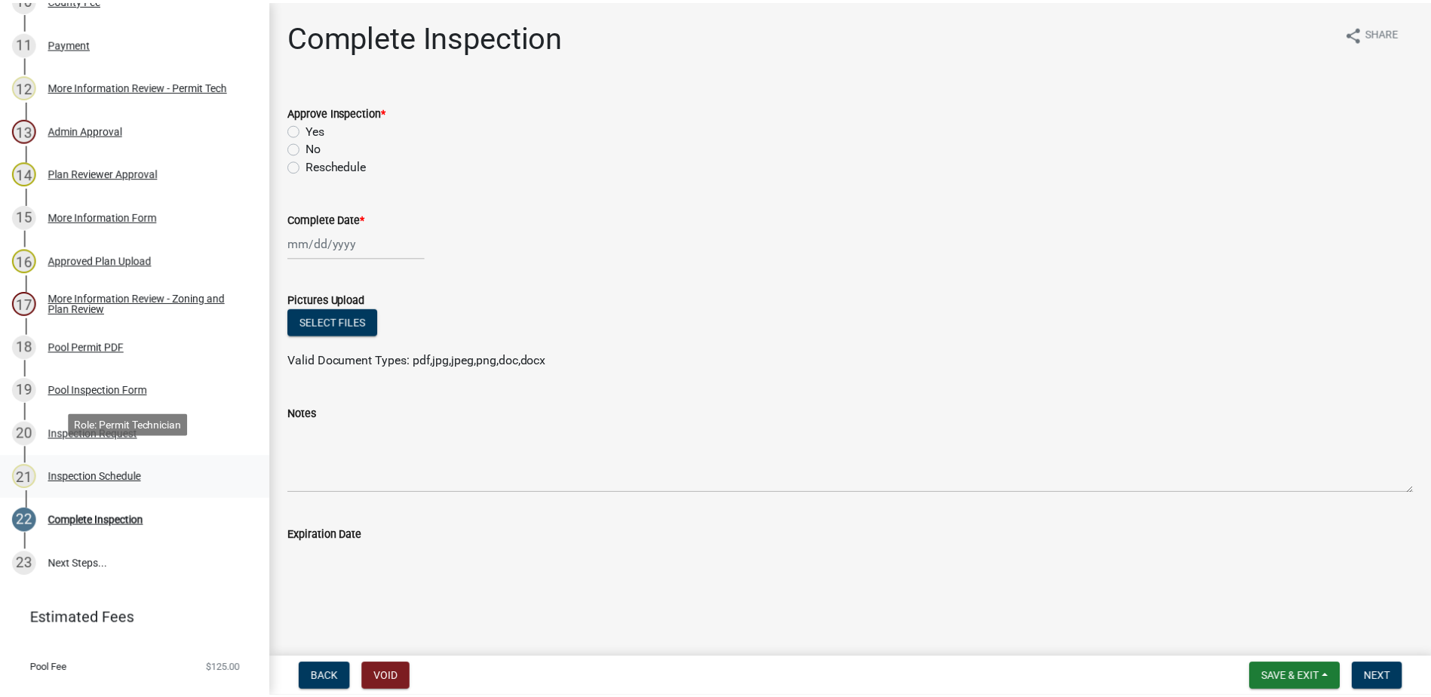
scroll to position [679, 0]
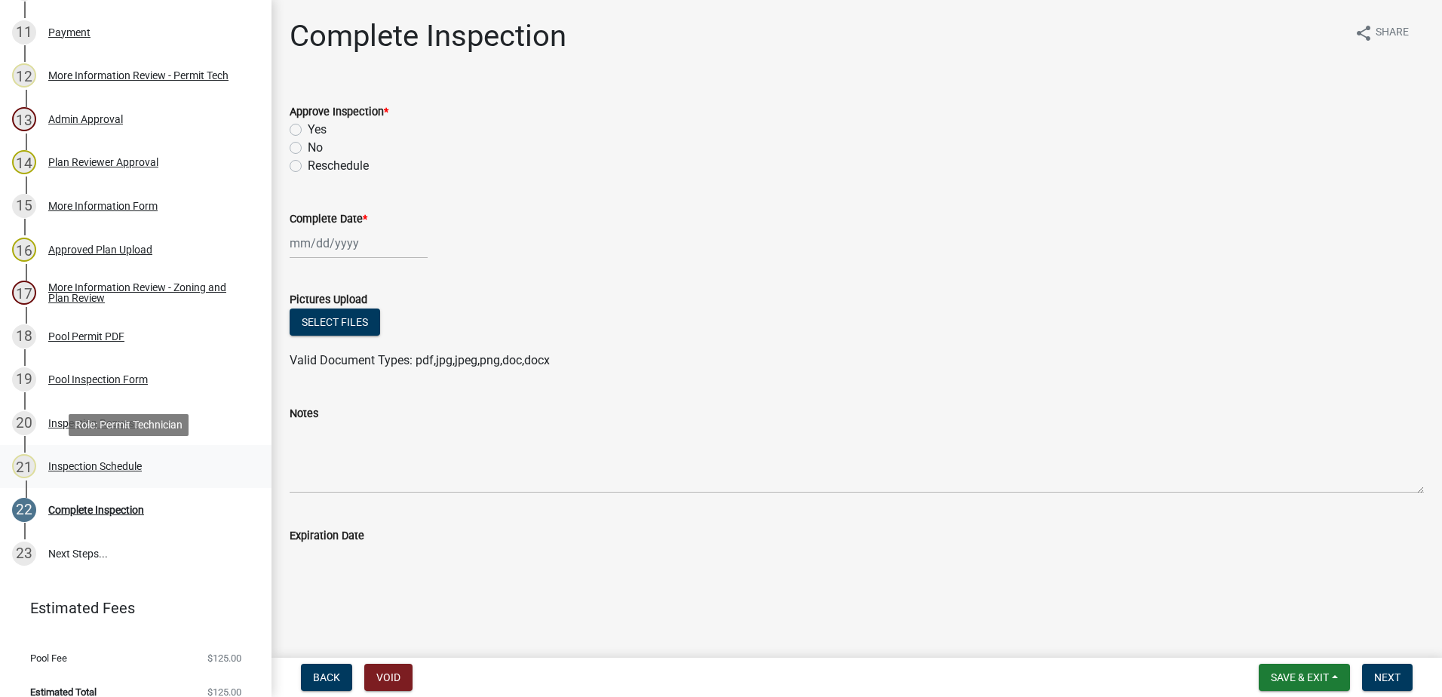
click at [84, 462] on div "Inspection Schedule" at bounding box center [95, 466] width 94 height 11
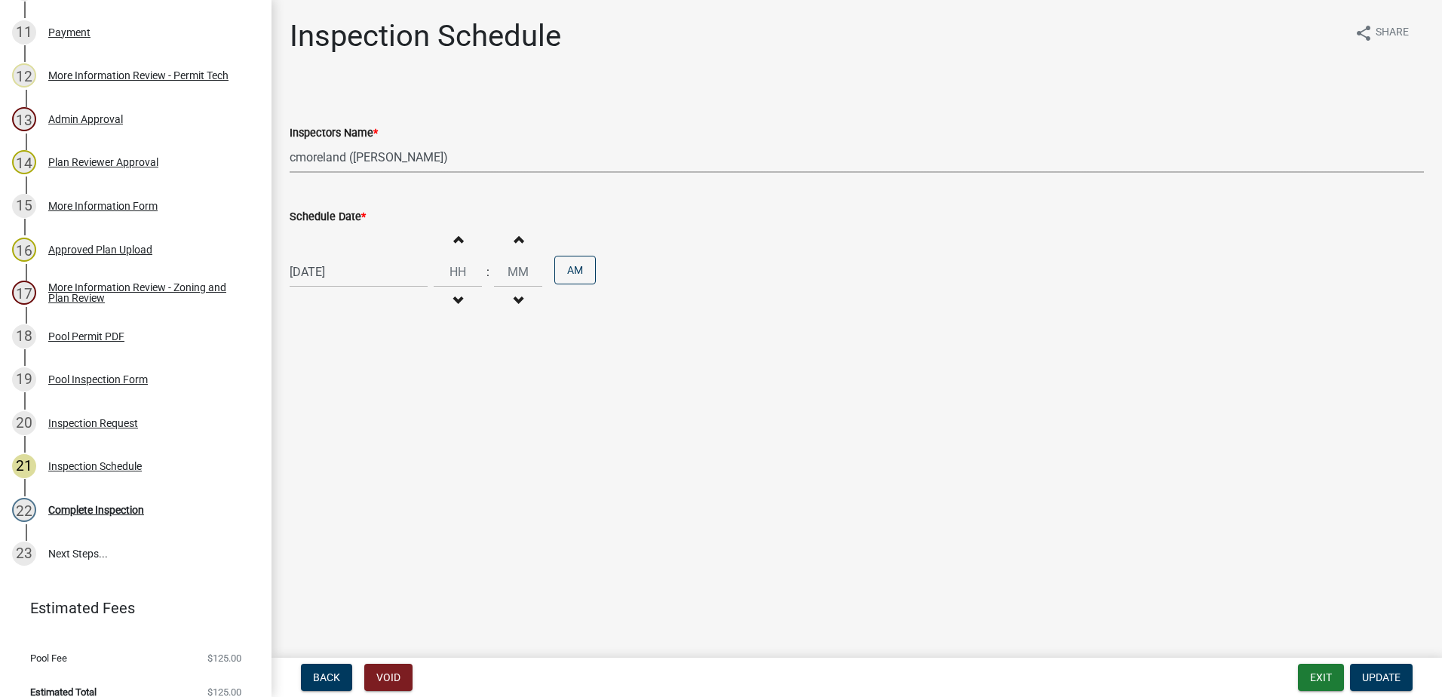
click at [489, 158] on select "Select Item... mrivera (Michele Rivera) jstokes (Jerry Stokes) asmith105 (Antho…" at bounding box center [857, 157] width 1134 height 31
select select "07642ab0-564c-47bb-824b-0ccf2da83593"
click at [290, 142] on select "Select Item... mrivera (Michele Rivera) jstokes (Jerry Stokes) asmith105 (Antho…" at bounding box center [857, 157] width 1134 height 31
click at [1369, 674] on span "Update" at bounding box center [1381, 677] width 38 height 12
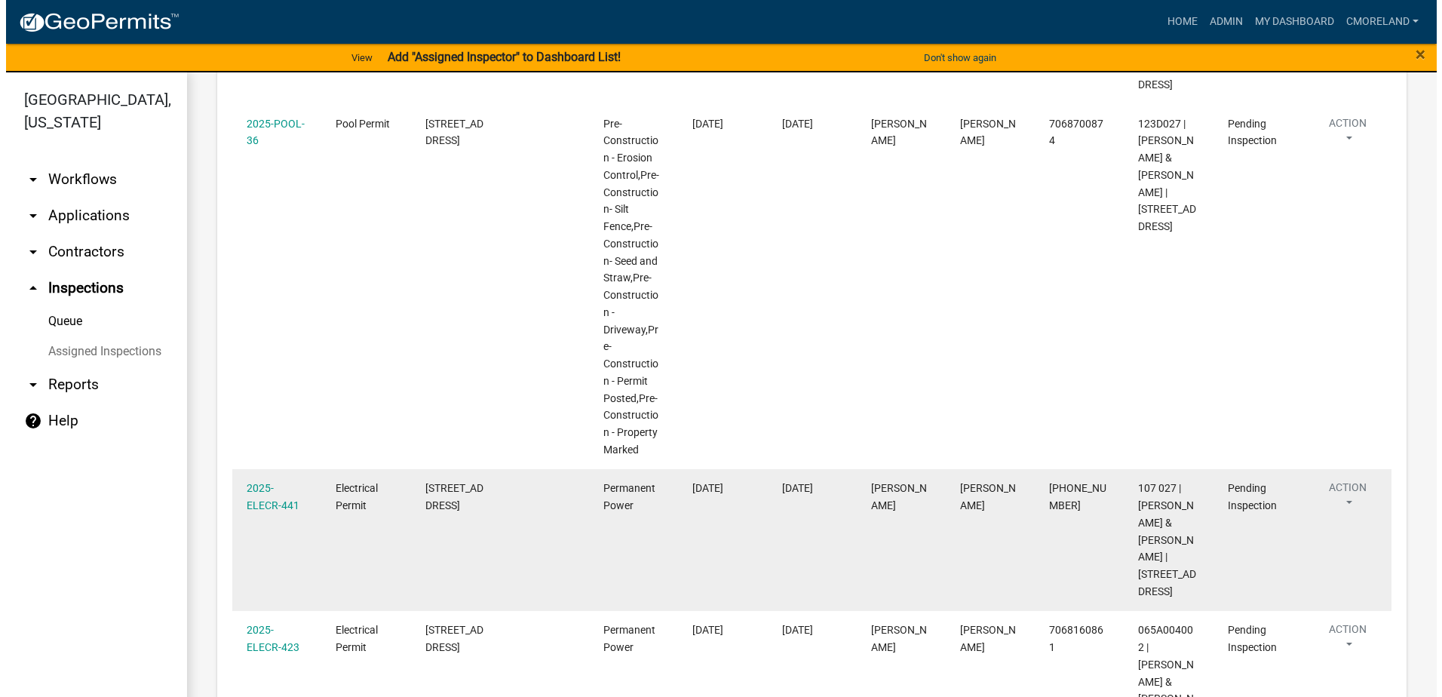
scroll to position [603, 0]
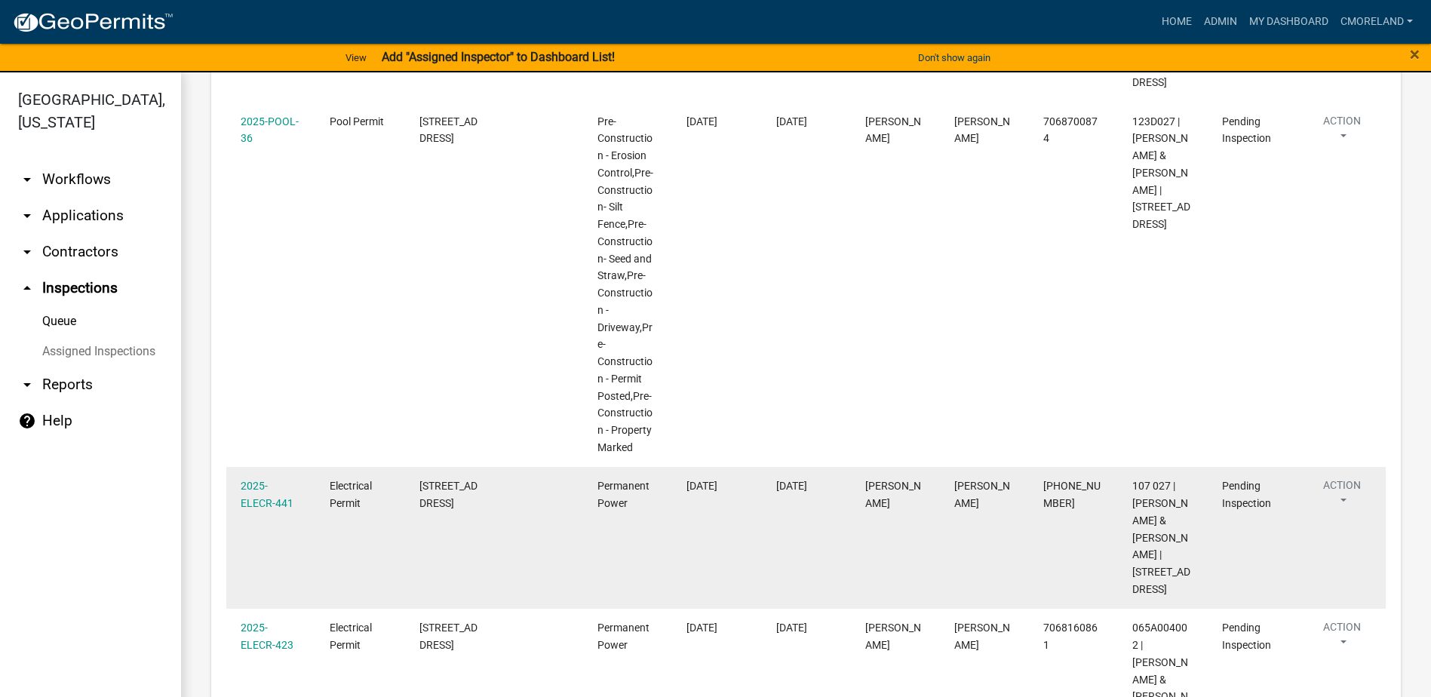
click at [263, 477] on div "2025-ELECR-441" at bounding box center [271, 494] width 60 height 35
click at [259, 480] on link "2025-ELECR-441" at bounding box center [267, 494] width 53 height 29
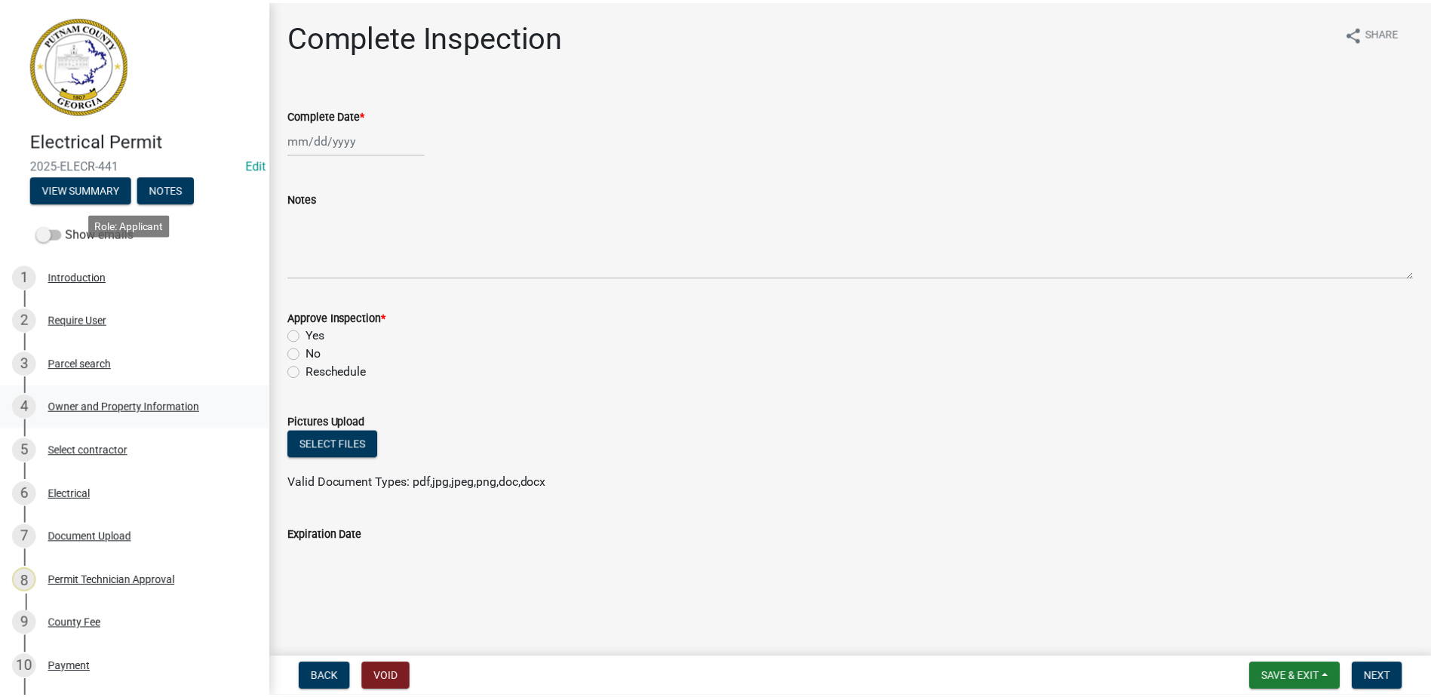
scroll to position [350, 0]
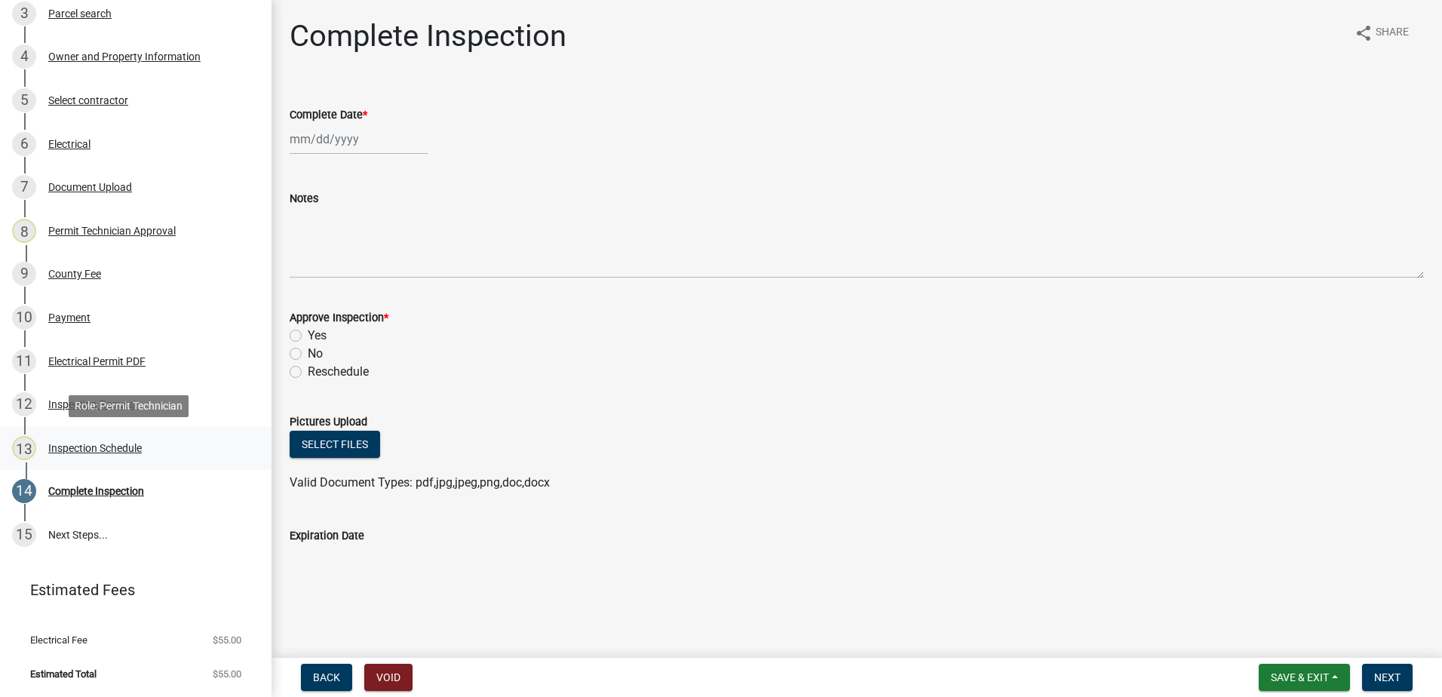
click at [108, 449] on div "Inspection Schedule" at bounding box center [95, 448] width 94 height 11
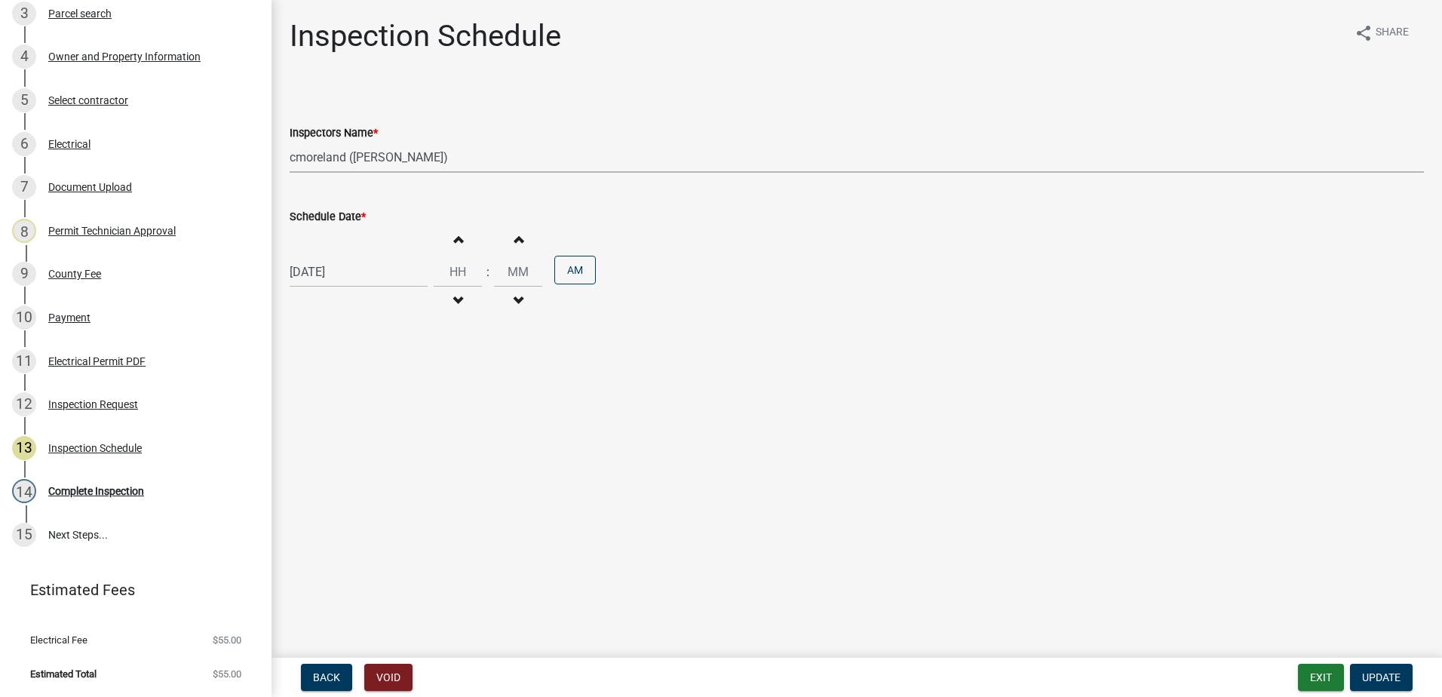
click at [494, 164] on select "Select Item... mrivera (Michele Rivera) jstokes (Jerry Stokes) asmith105 (Antho…" at bounding box center [857, 157] width 1134 height 31
select select "07642ab0-564c-47bb-824b-0ccf2da83593"
click at [290, 142] on select "Select Item... mrivera (Michele Rivera) jstokes (Jerry Stokes) asmith105 (Antho…" at bounding box center [857, 157] width 1134 height 31
click at [1379, 669] on button "Update" at bounding box center [1381, 677] width 63 height 27
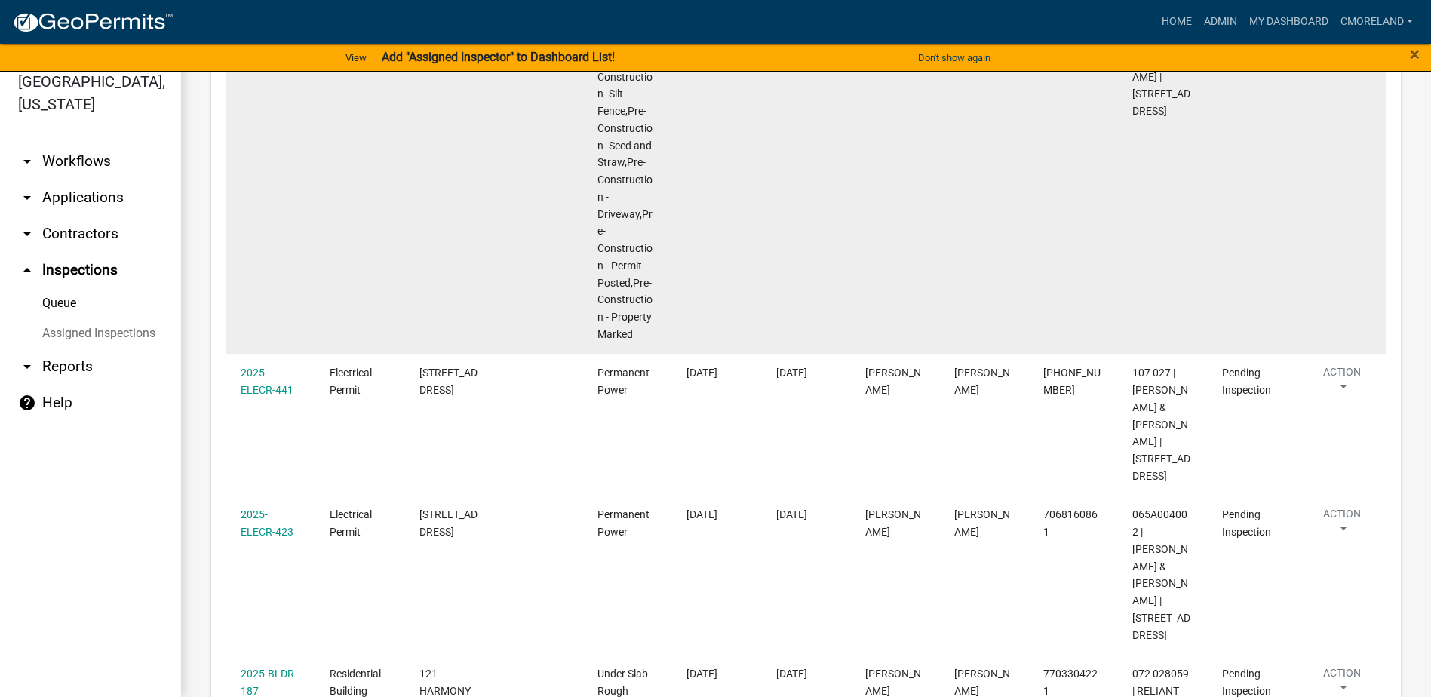
scroll to position [754, 0]
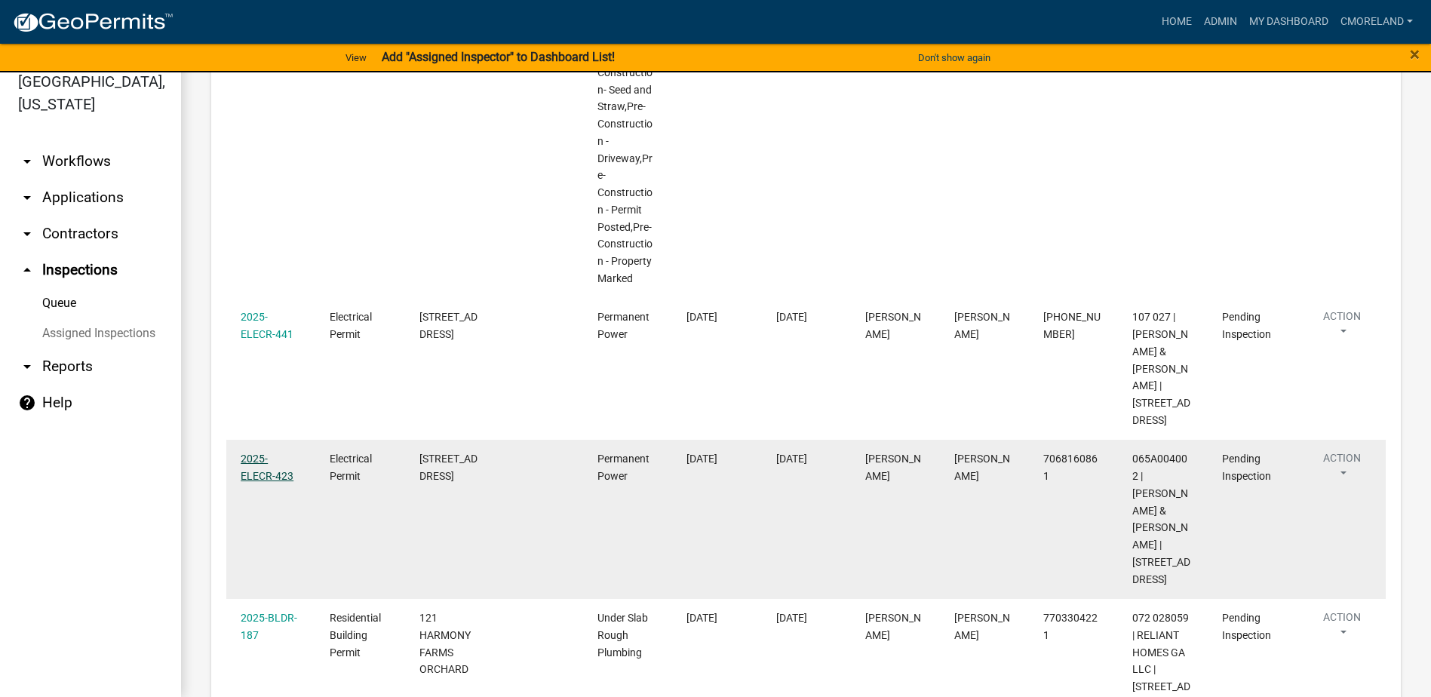
click at [274, 452] on link "2025-ELECR-423" at bounding box center [267, 466] width 53 height 29
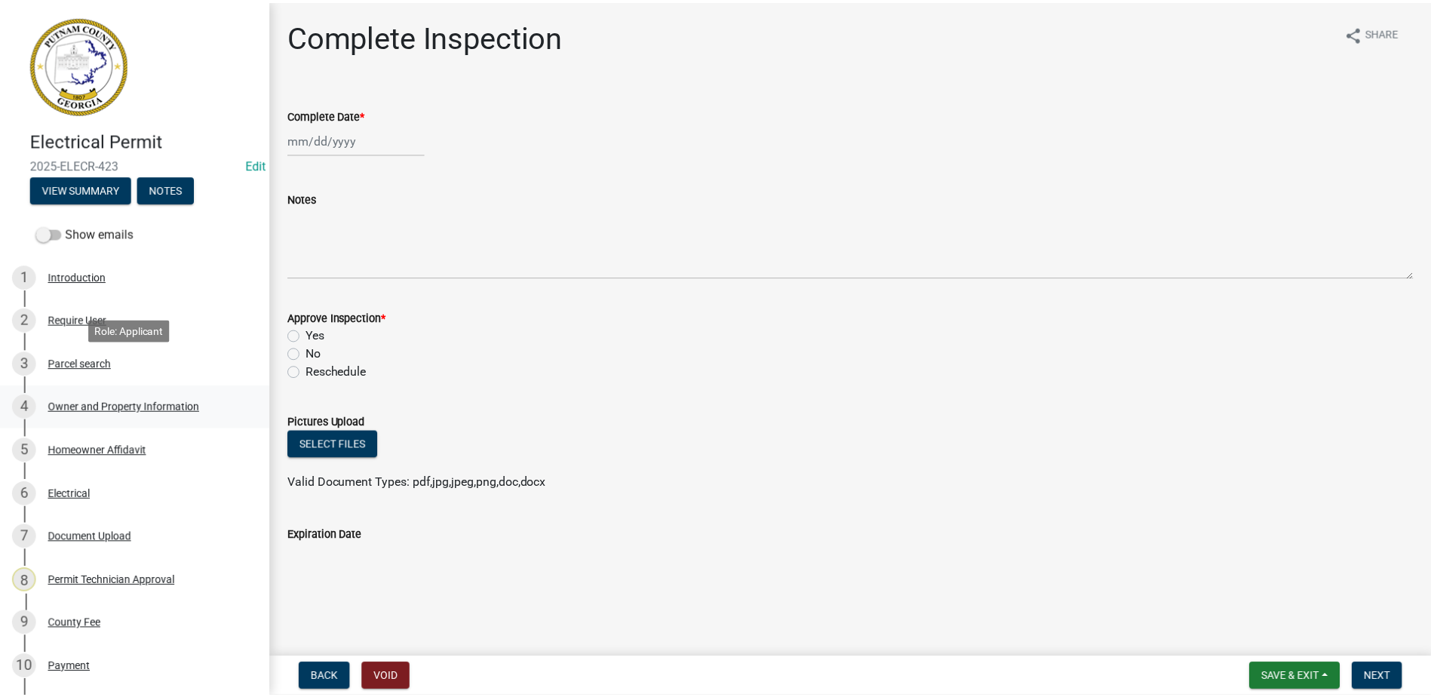
scroll to position [350, 0]
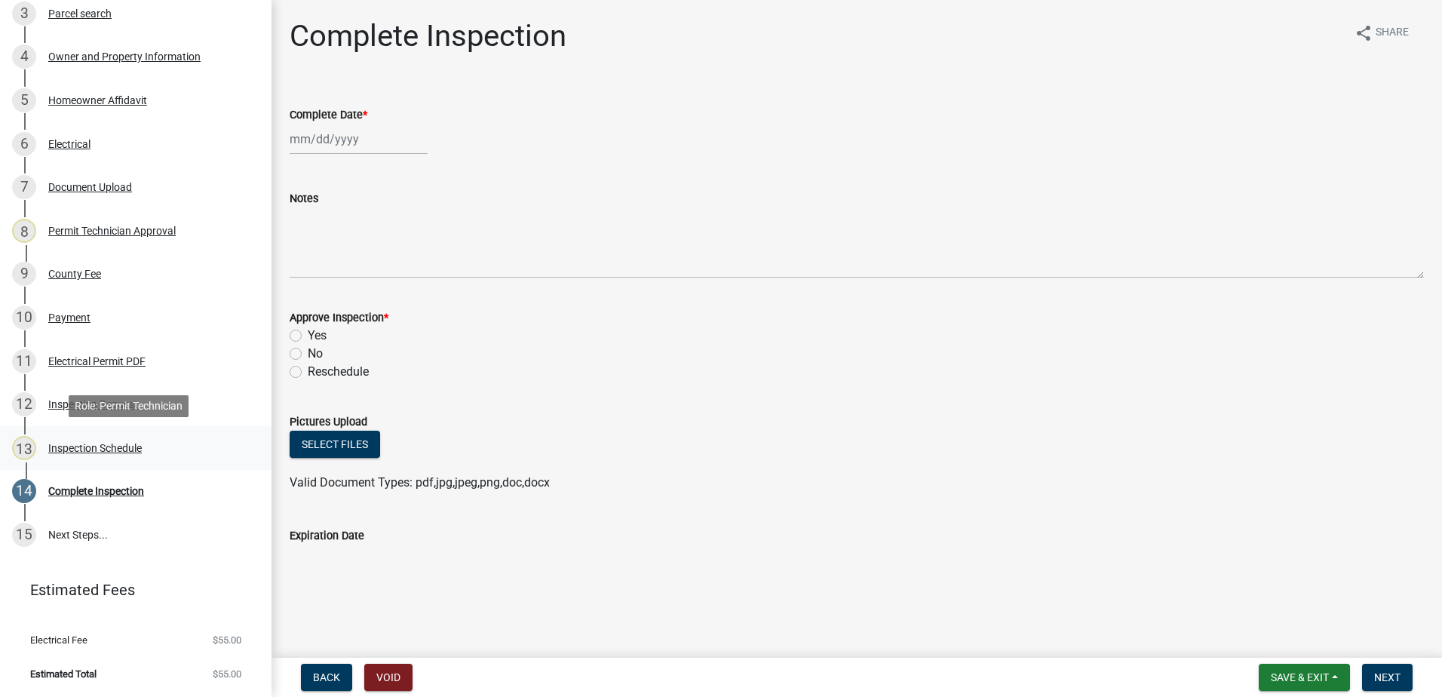
click at [104, 446] on div "Inspection Schedule" at bounding box center [95, 448] width 94 height 11
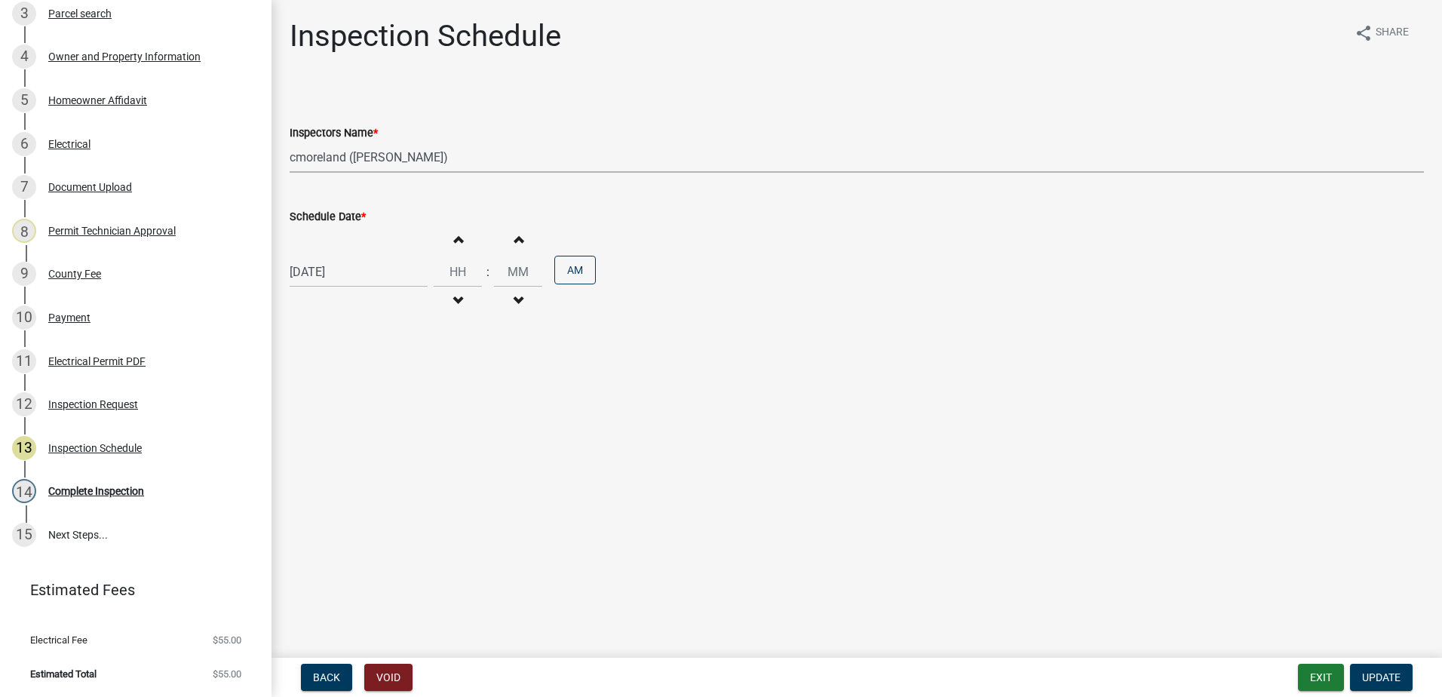
click at [467, 158] on select "Select Item... mrivera (Michele Rivera) jstokes (Jerry Stokes) asmith105 (Antho…" at bounding box center [857, 157] width 1134 height 31
select select "07642ab0-564c-47bb-824b-0ccf2da83593"
click at [290, 142] on select "Select Item... mrivera (Michele Rivera) jstokes (Jerry Stokes) asmith105 (Antho…" at bounding box center [857, 157] width 1134 height 31
click at [1386, 668] on button "Update" at bounding box center [1381, 677] width 63 height 27
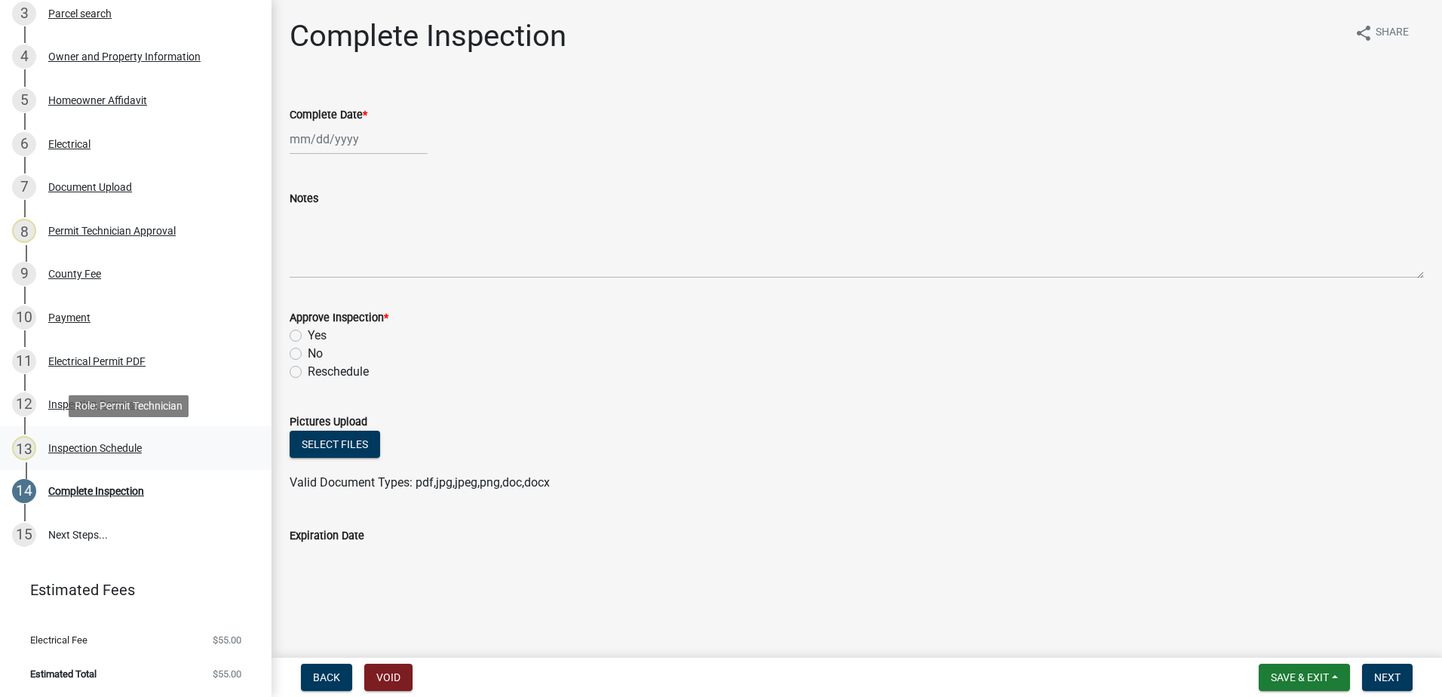
click at [100, 445] on div "Inspection Schedule" at bounding box center [95, 448] width 94 height 11
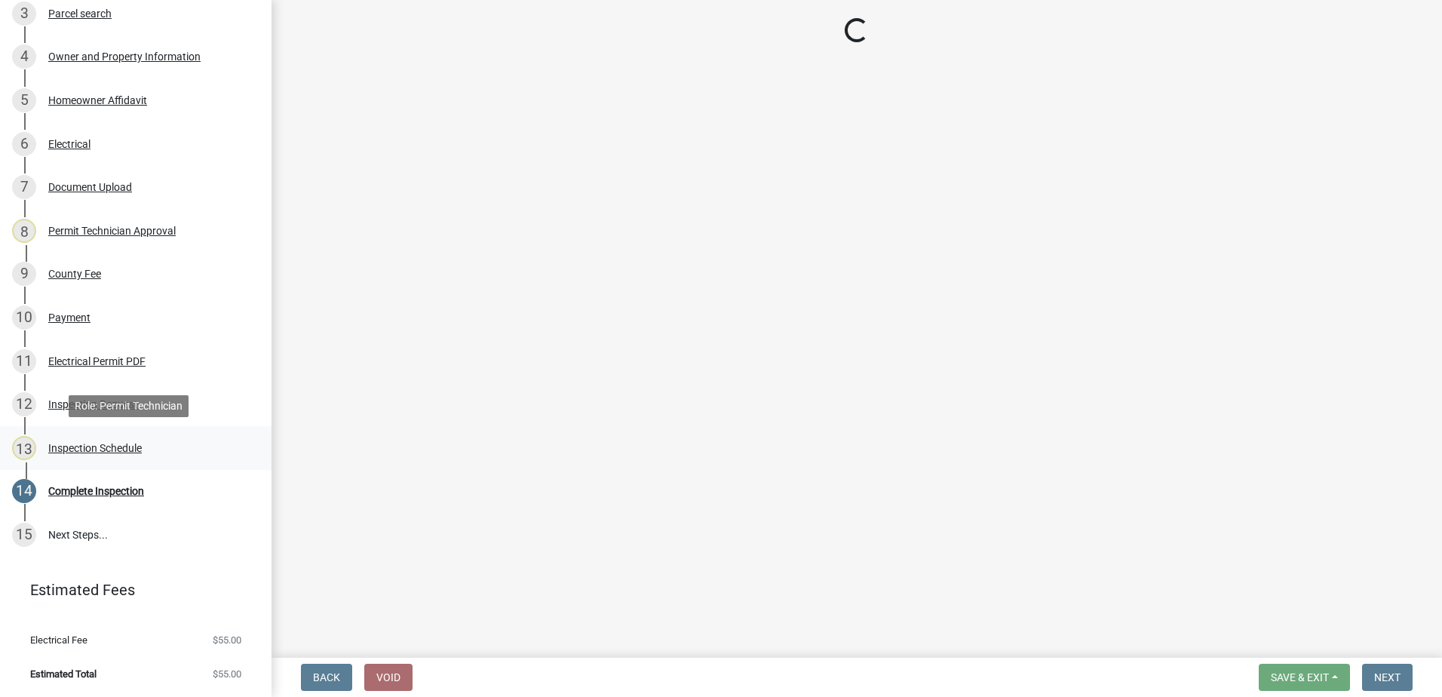
select select "07642ab0-564c-47bb-824b-0ccf2da83593"
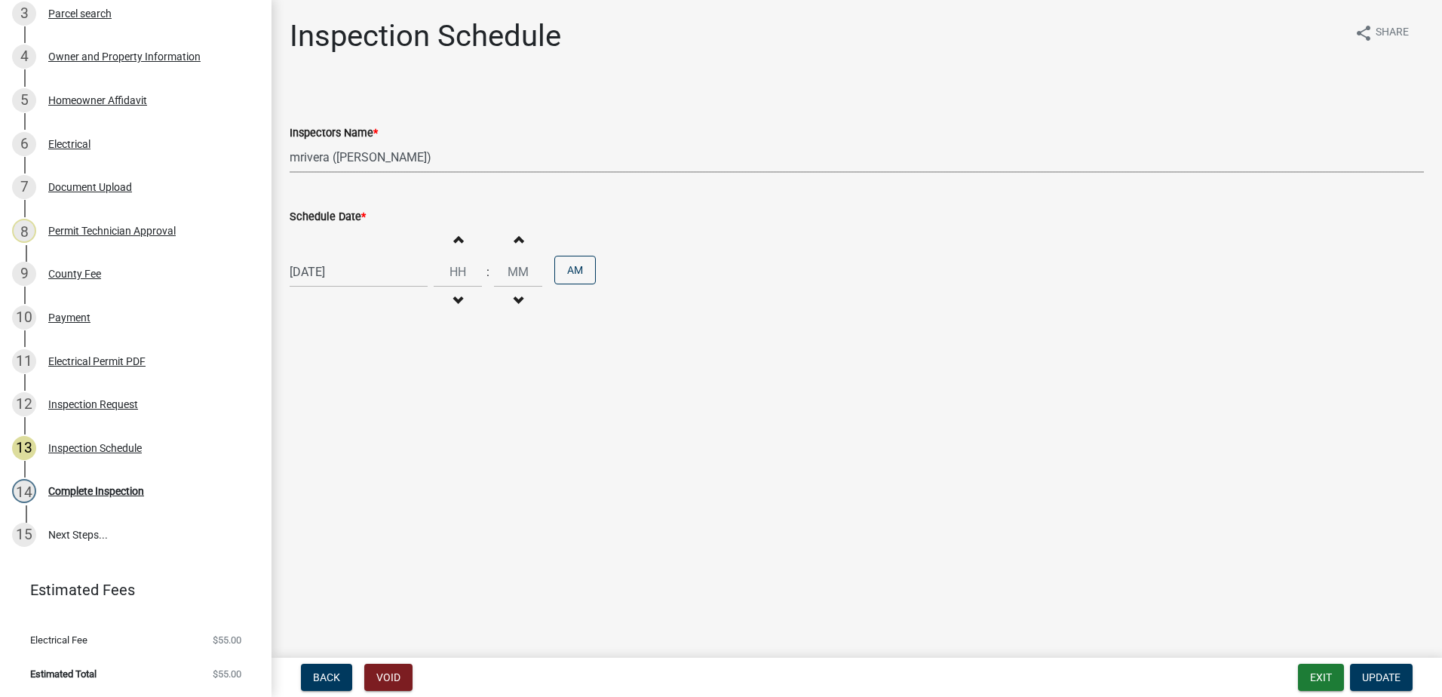
click at [451, 164] on select "Select Item... mrivera (Michele Rivera) jstokes (Jerry Stokes) asmith105 (Antho…" at bounding box center [857, 157] width 1134 height 31
click at [290, 142] on select "Select Item... mrivera (Michele Rivera) jstokes (Jerry Stokes) asmith105 (Antho…" at bounding box center [857, 157] width 1134 height 31
click at [1391, 682] on span "Update" at bounding box center [1381, 677] width 38 height 12
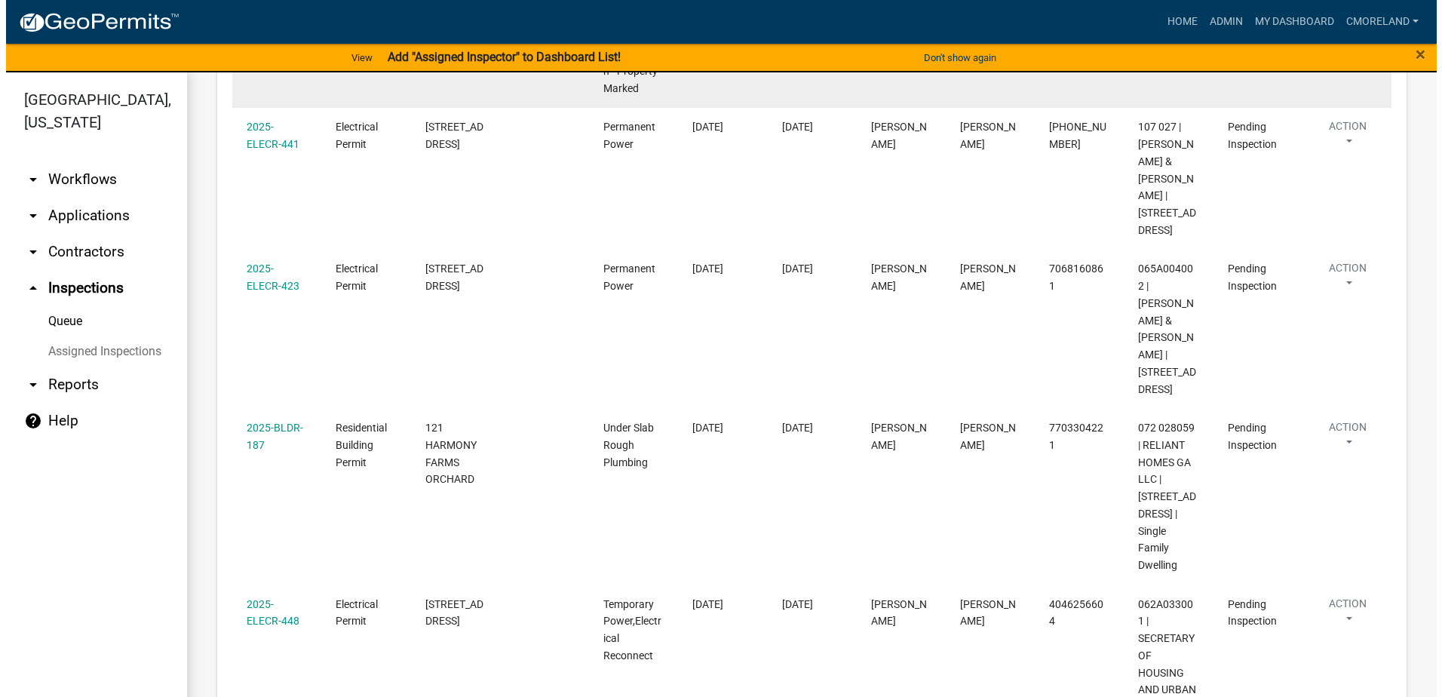
scroll to position [1026, 0]
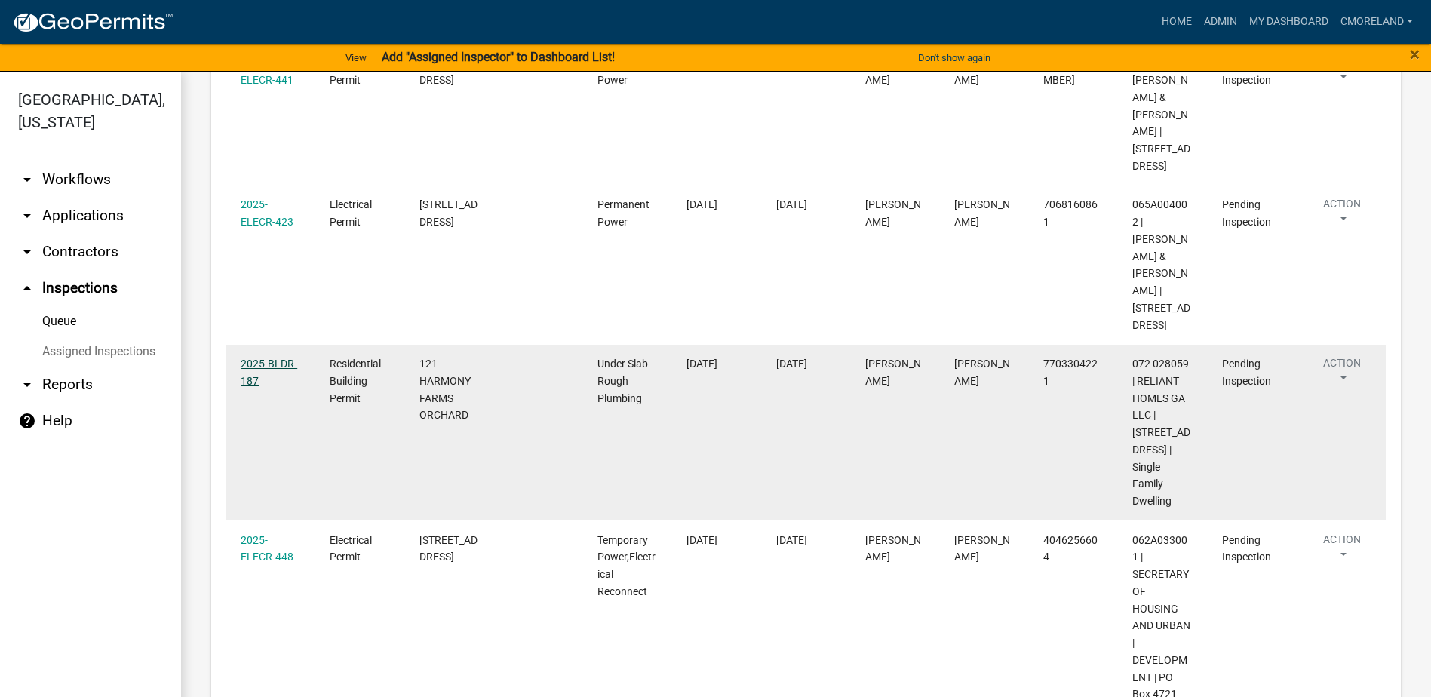
click at [269, 357] on link "2025-BLDR-187" at bounding box center [269, 371] width 57 height 29
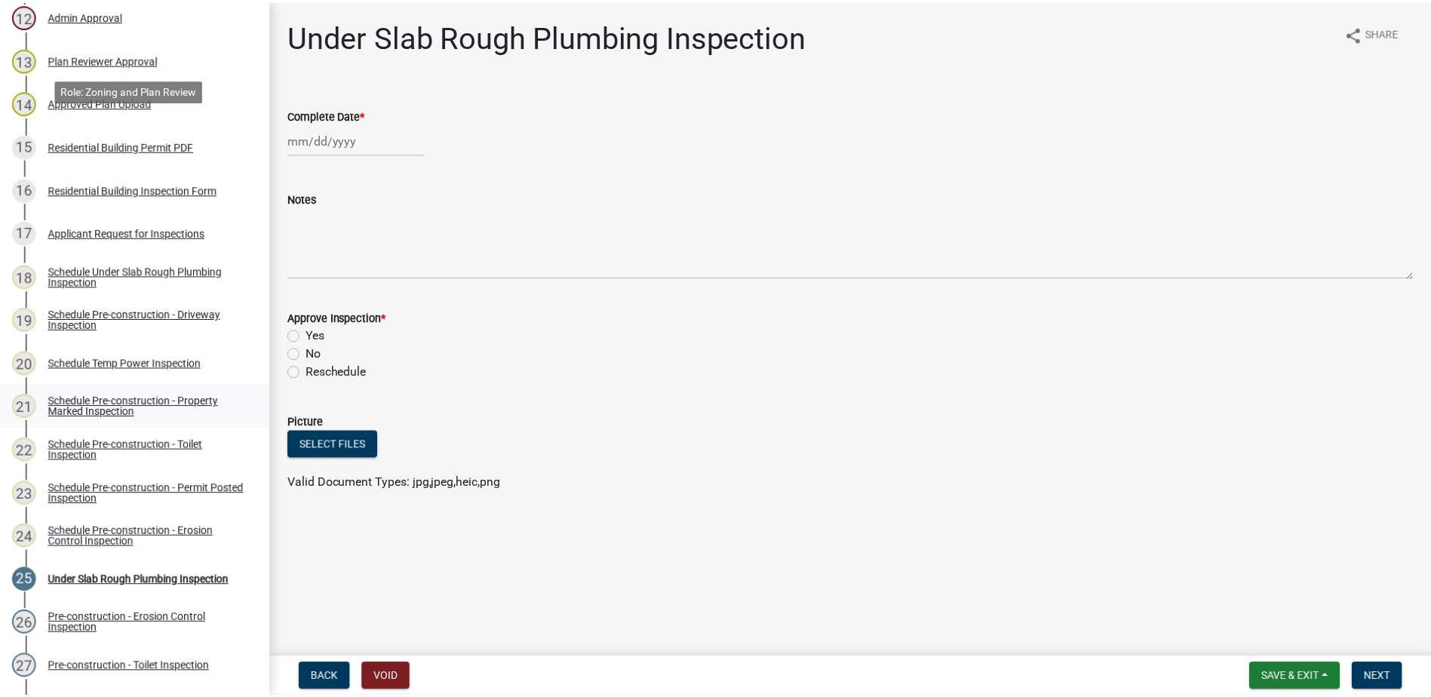
scroll to position [754, 0]
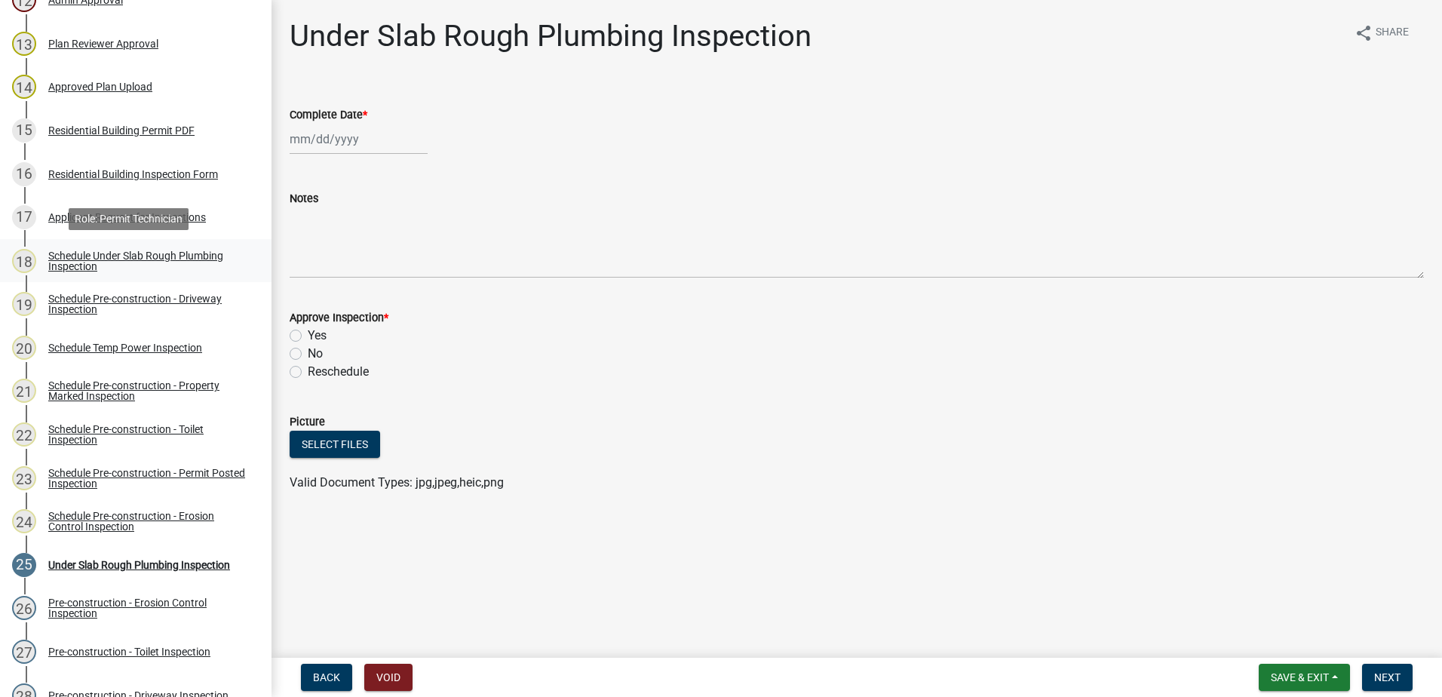
click at [147, 256] on div "Schedule Under Slab Rough Plumbing Inspection" at bounding box center [147, 260] width 199 height 21
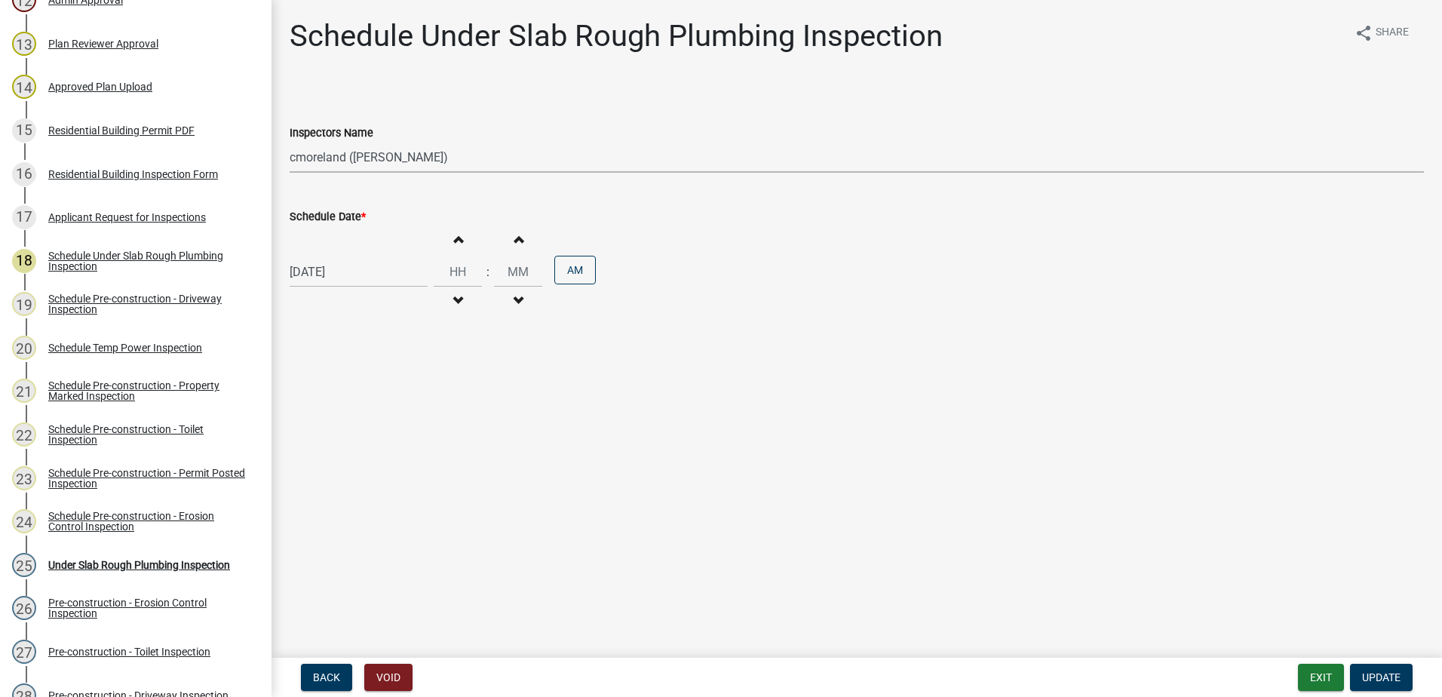
click at [464, 154] on select "Select Item... mrivera (Michele Rivera) jstokes (Jerry Stokes) asmith105 (Antho…" at bounding box center [857, 157] width 1134 height 31
select select "07642ab0-564c-47bb-824b-0ccf2da83593"
click at [290, 142] on select "Select Item... mrivera (Michele Rivera) jstokes (Jerry Stokes) asmith105 (Antho…" at bounding box center [857, 157] width 1134 height 31
click at [1384, 673] on span "Update" at bounding box center [1381, 677] width 38 height 12
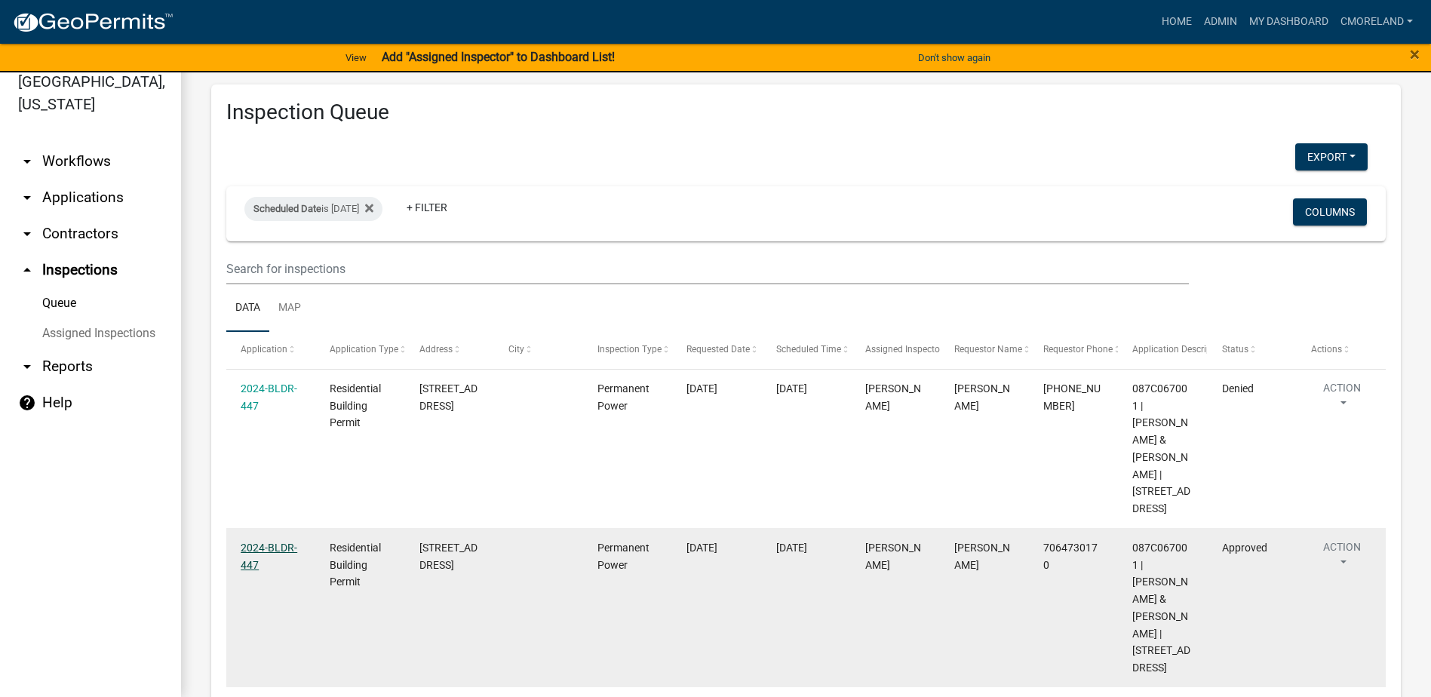
click at [275, 541] on link "2024-BLDR-447" at bounding box center [269, 555] width 57 height 29
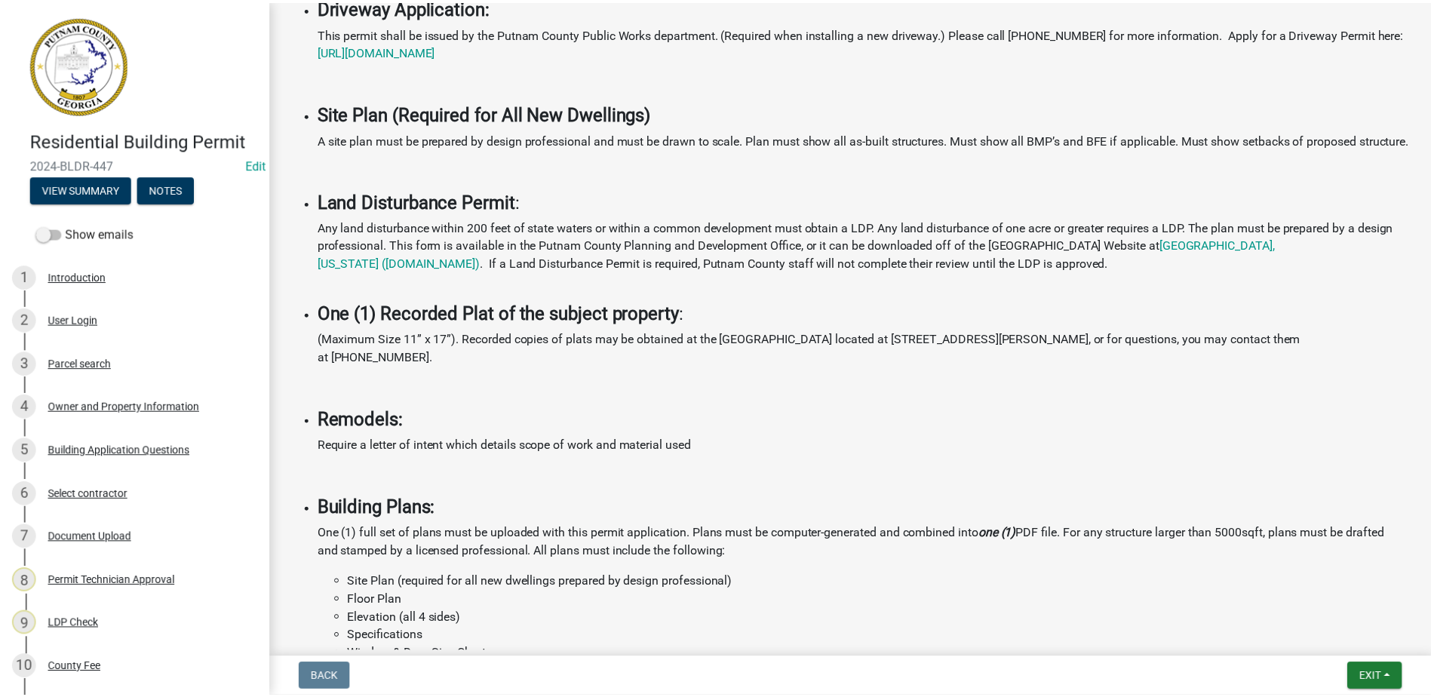
scroll to position [1532, 0]
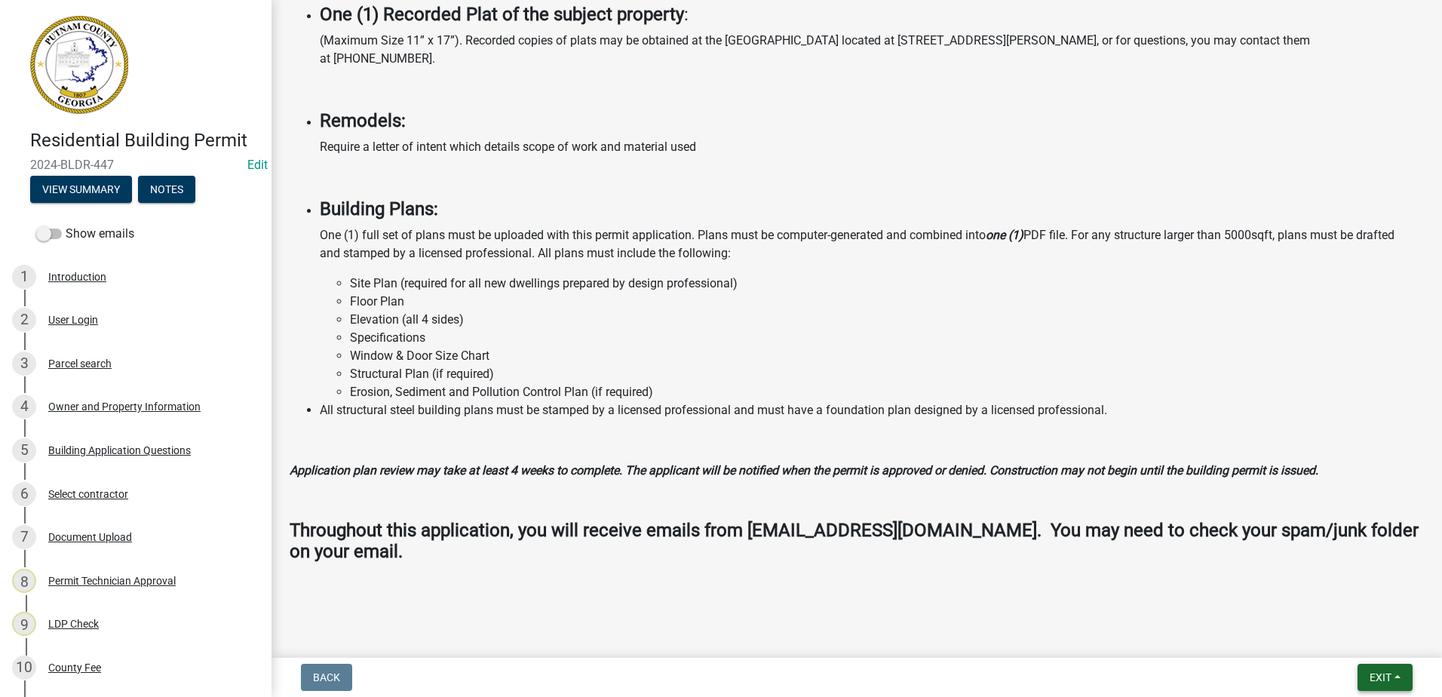
click at [1381, 677] on span "Exit" at bounding box center [1380, 677] width 22 height 12
click at [1342, 640] on button "Save & Exit" at bounding box center [1352, 638] width 121 height 36
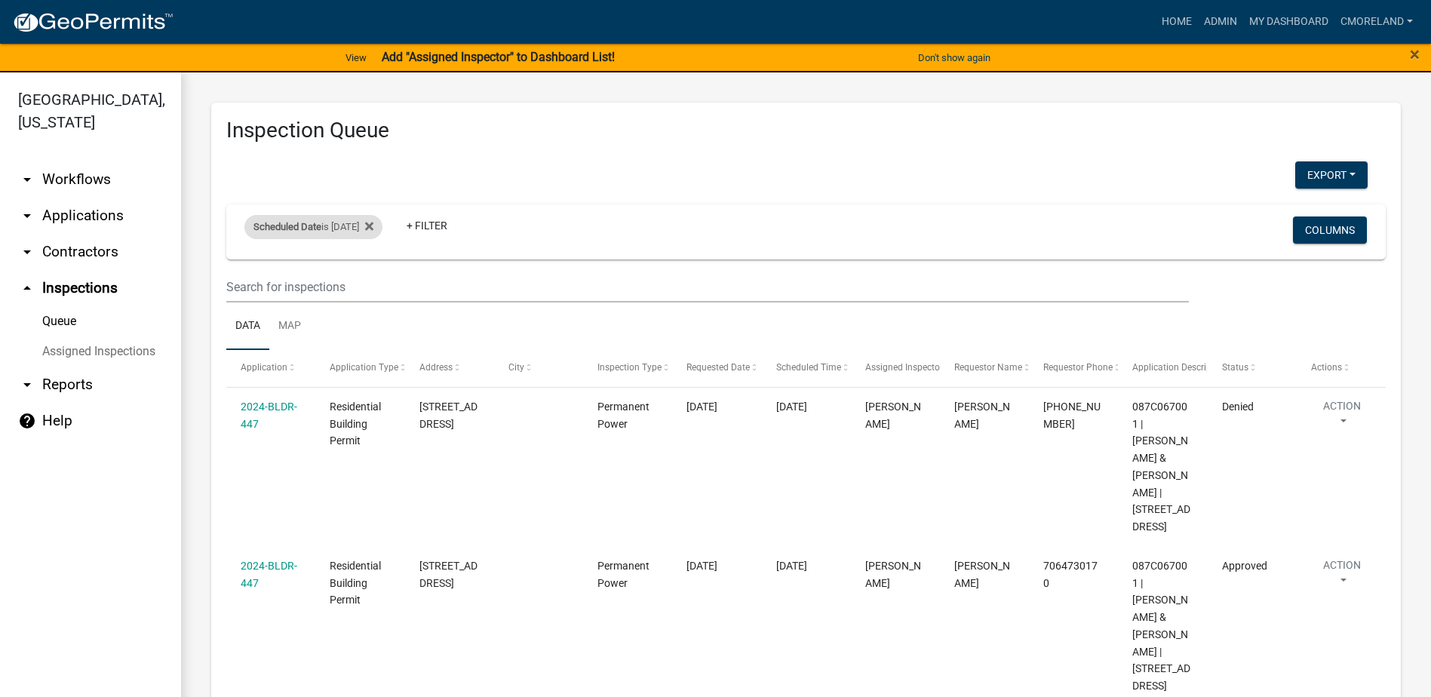
click at [382, 224] on div "Scheduled Date is 08/18/2025 Remove this filter" at bounding box center [313, 227] width 138 height 24
click at [371, 284] on input "2025-08-18" at bounding box center [327, 283] width 106 height 31
type input "2025-06-18"
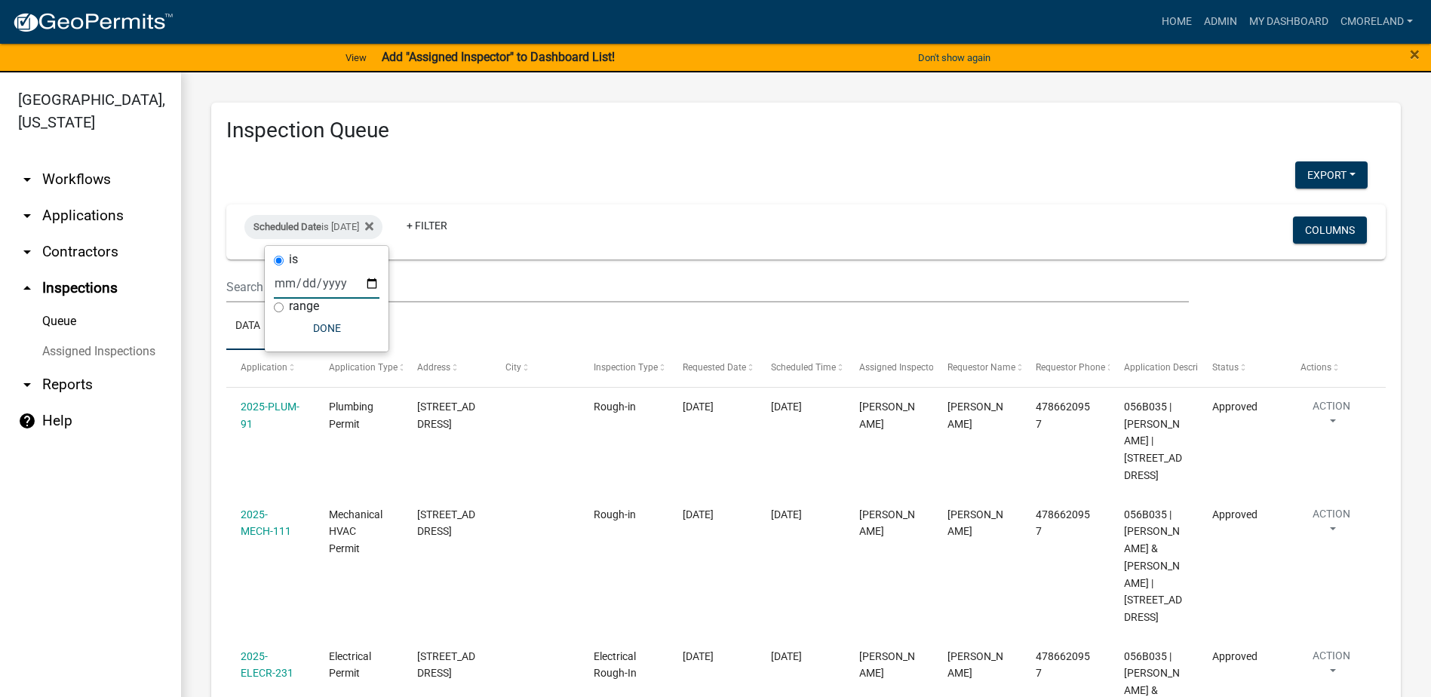
select select "2: 50"
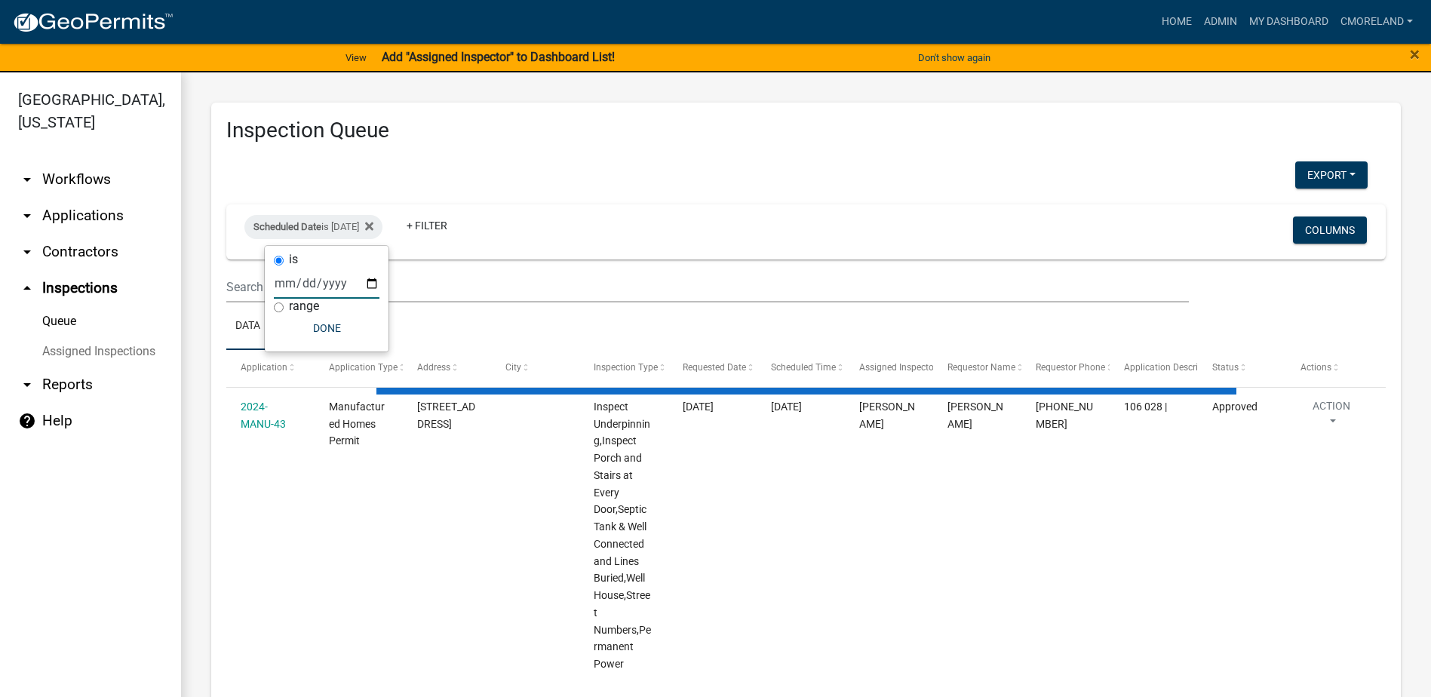
type input "2025-04-18"
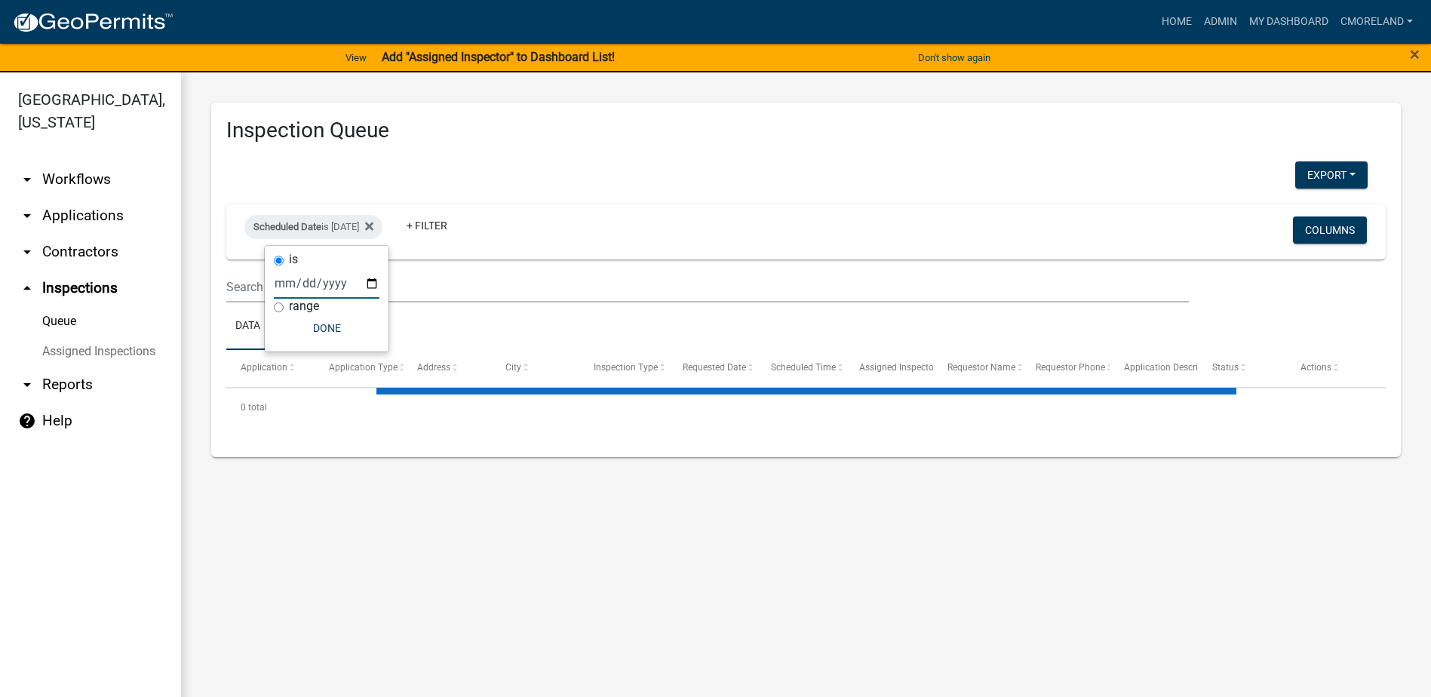
select select "2: 50"
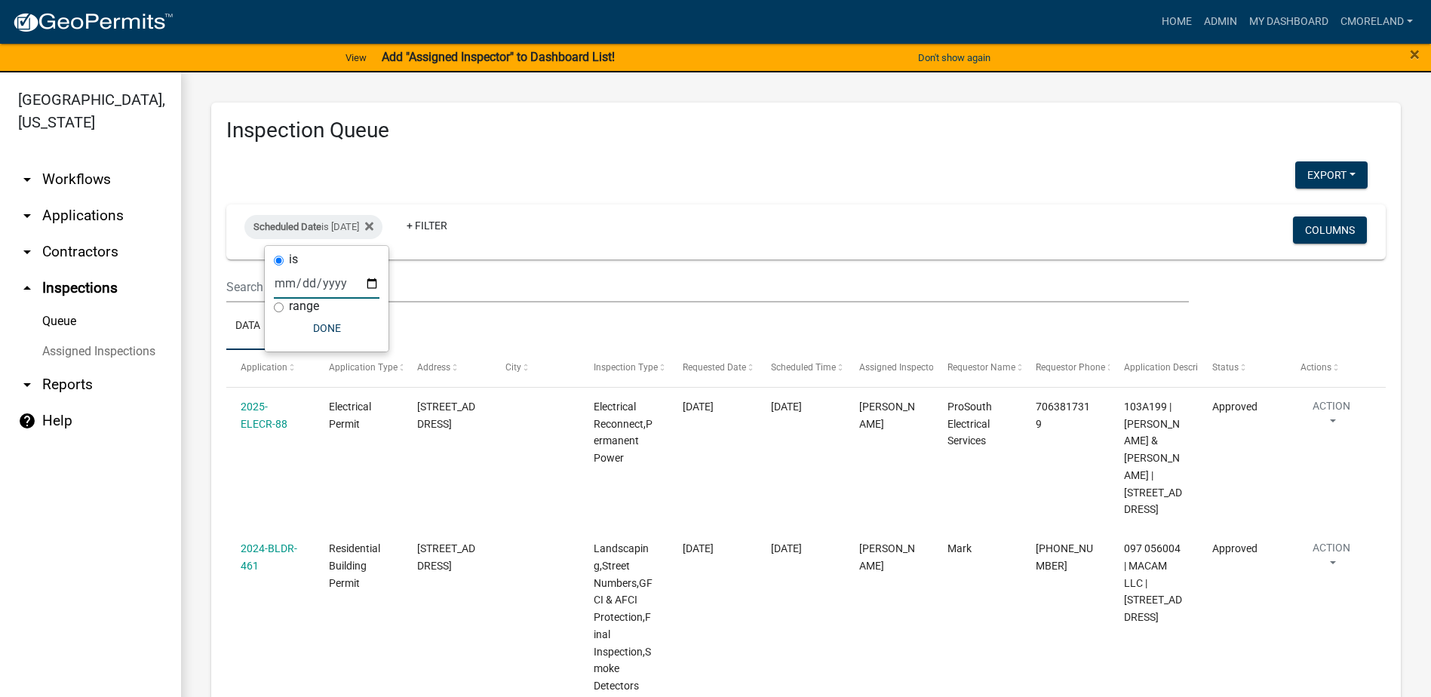
type input "2025-03-26"
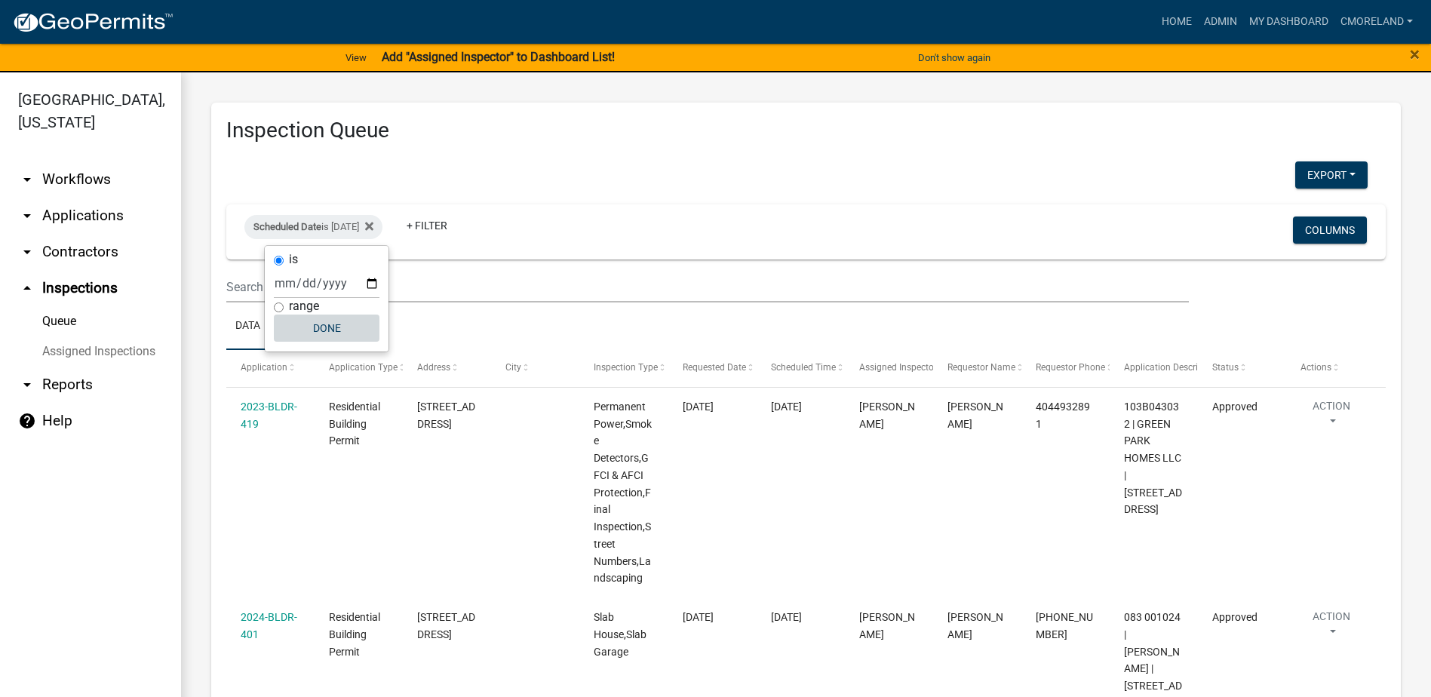
click at [339, 329] on button "Done" at bounding box center [327, 327] width 106 height 27
click at [373, 225] on icon at bounding box center [369, 226] width 8 height 8
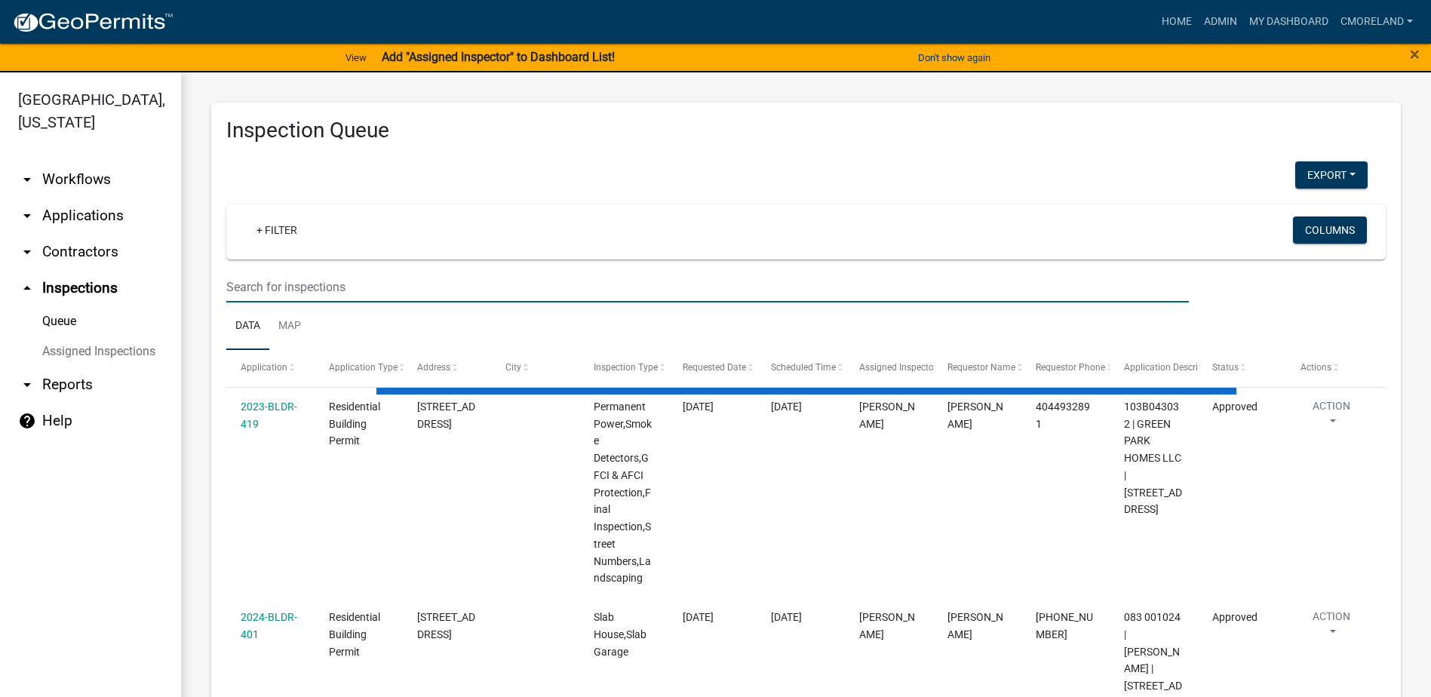
click at [308, 293] on input "text" at bounding box center [707, 286] width 962 height 31
select select "2: 50"
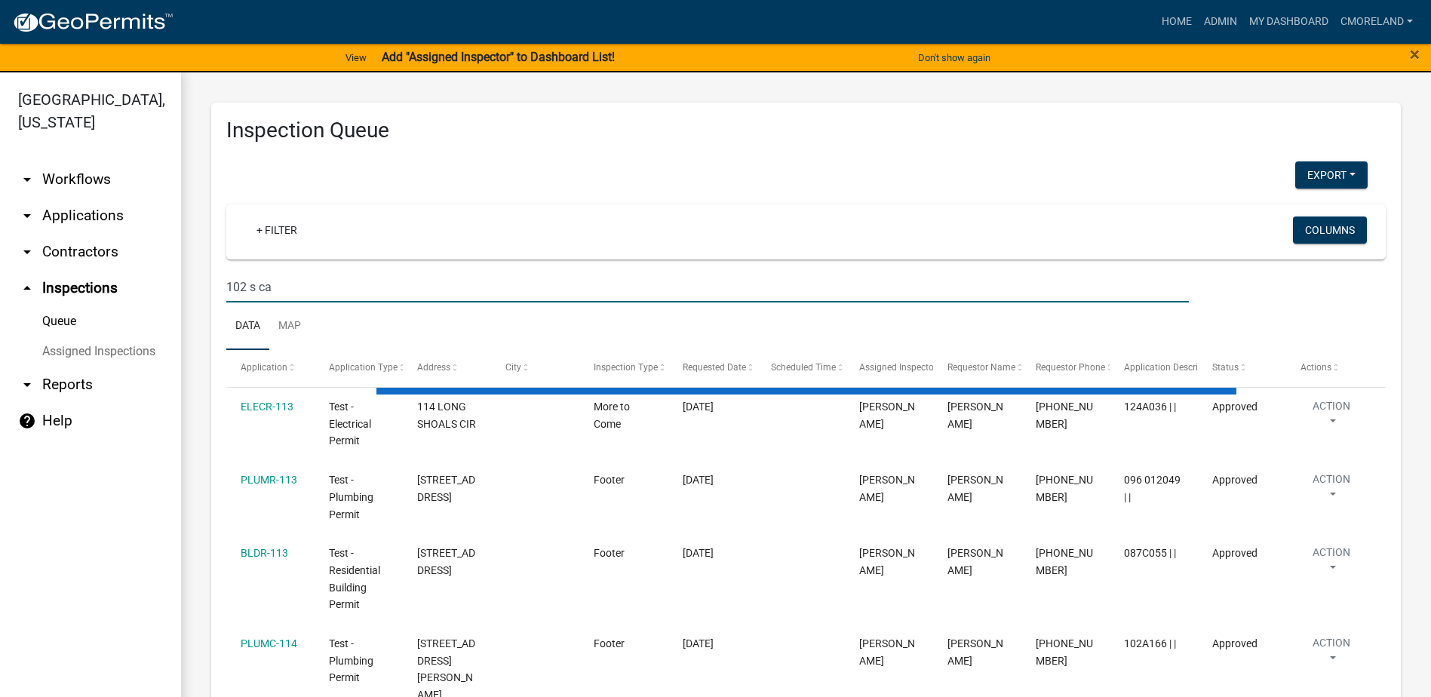
type input "102 s cay"
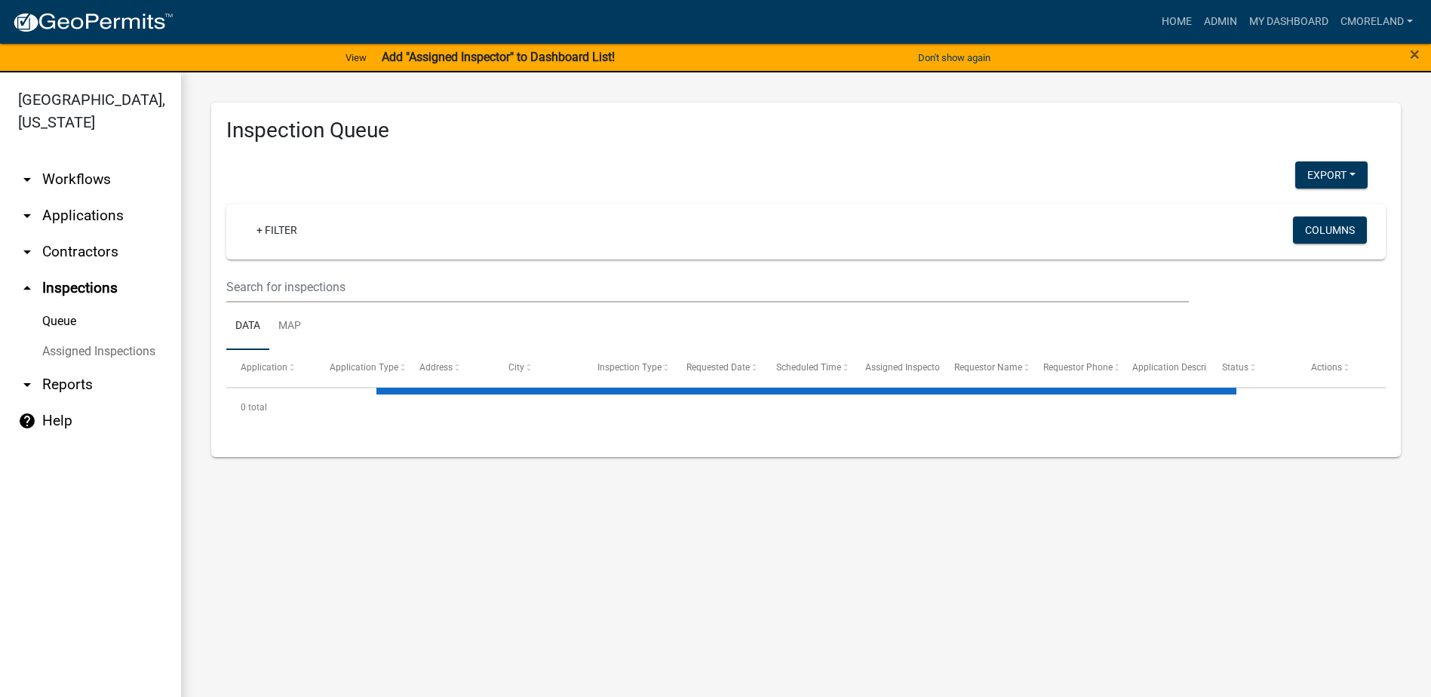
select select "2: 50"
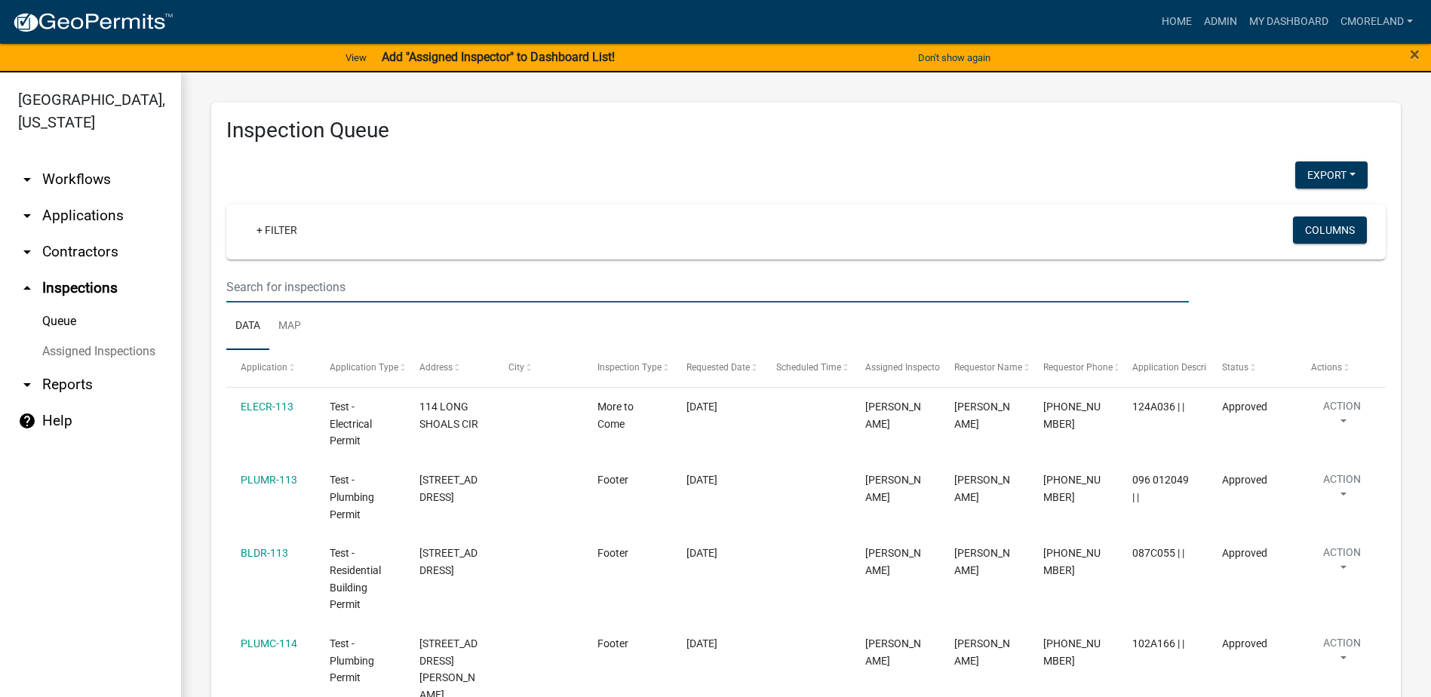
click at [250, 286] on input "text" at bounding box center [707, 286] width 962 height 31
type input "102 s cay"
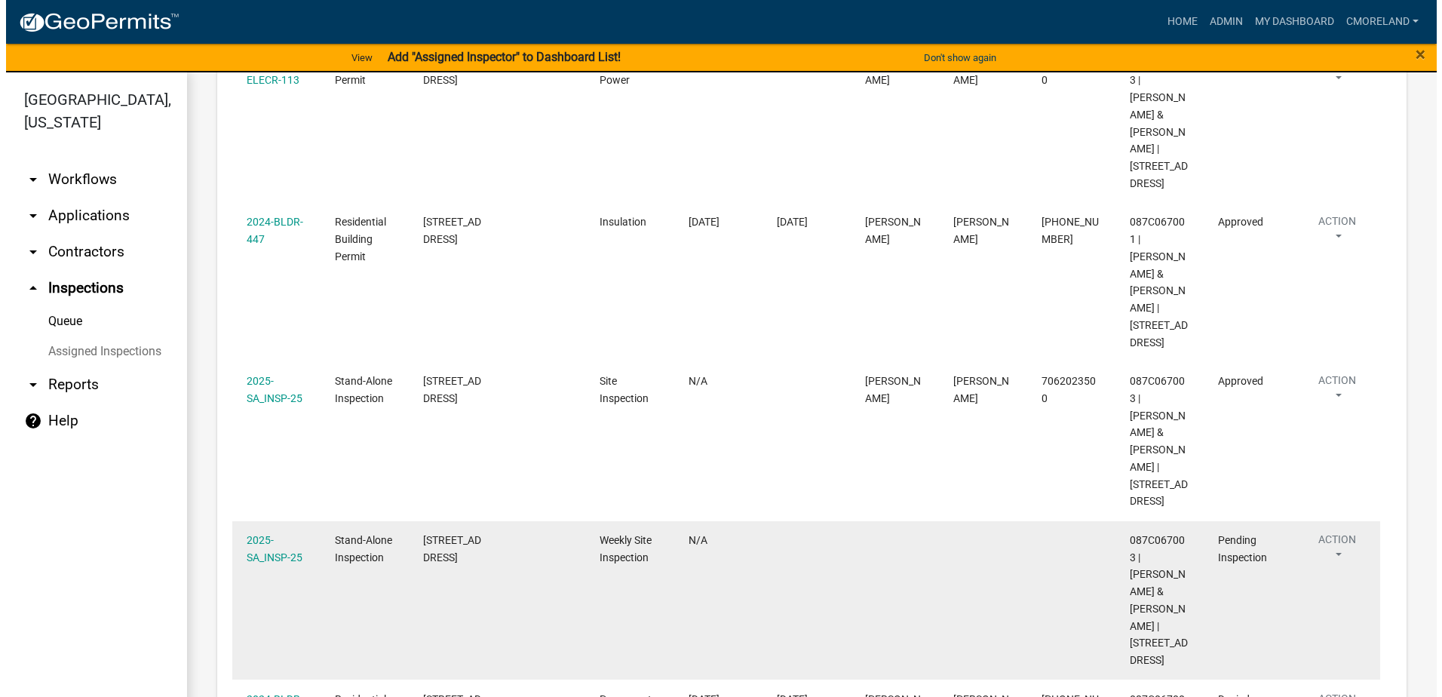
scroll to position [864, 0]
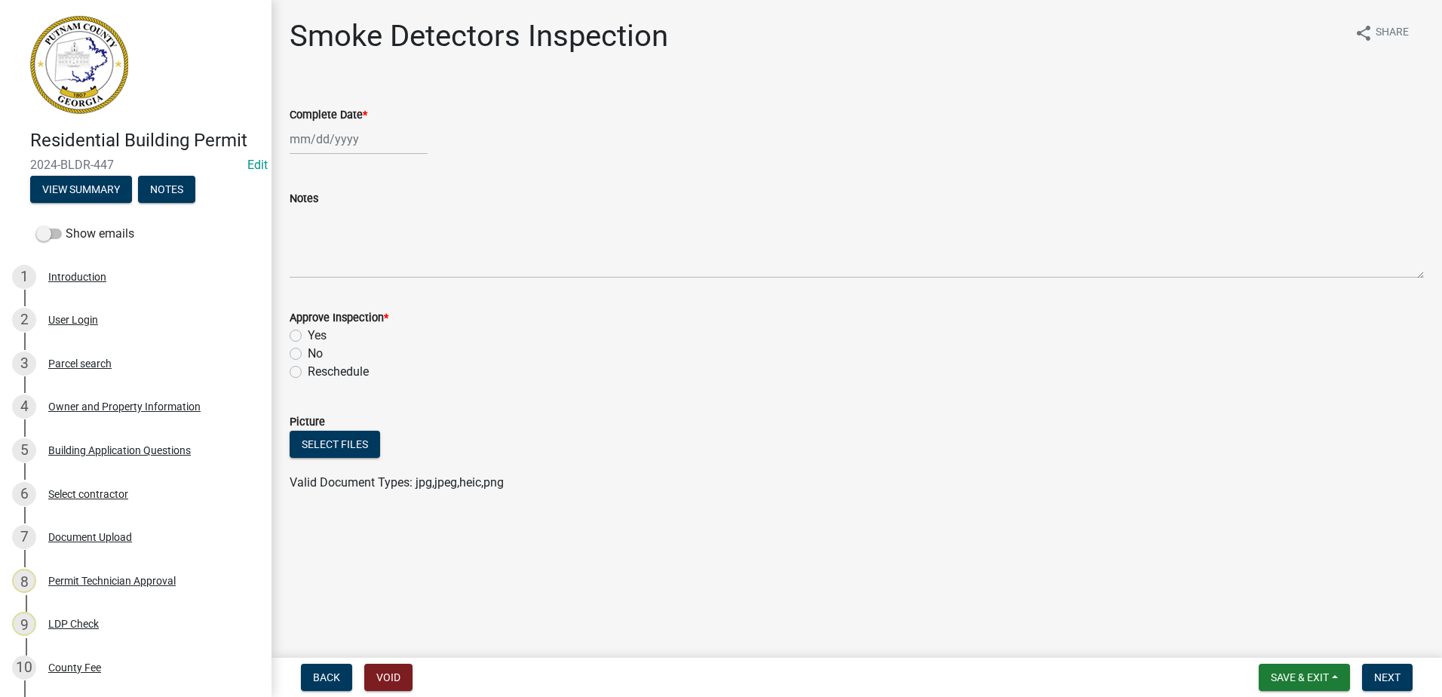
click at [345, 143] on div at bounding box center [359, 139] width 138 height 31
select select "8"
select select "2025"
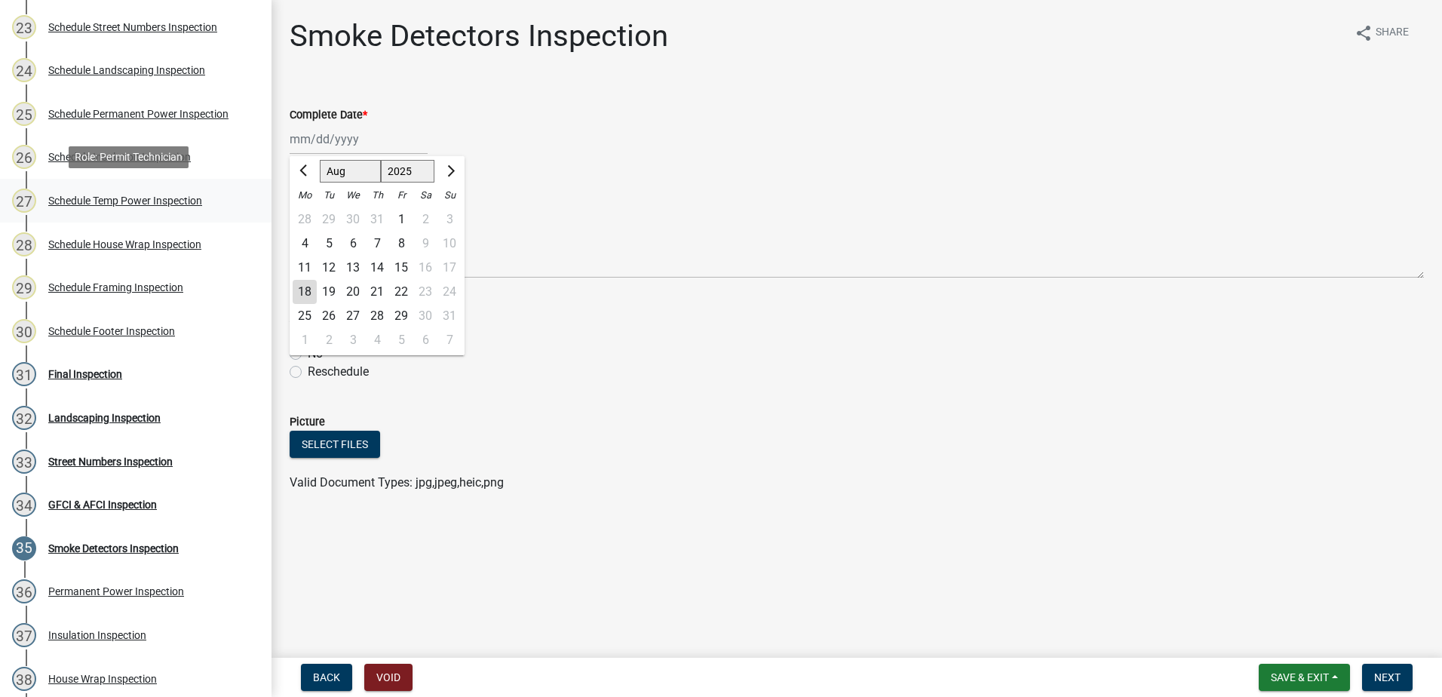
scroll to position [1207, 0]
click at [307, 170] on span "Previous month" at bounding box center [304, 170] width 11 height 11
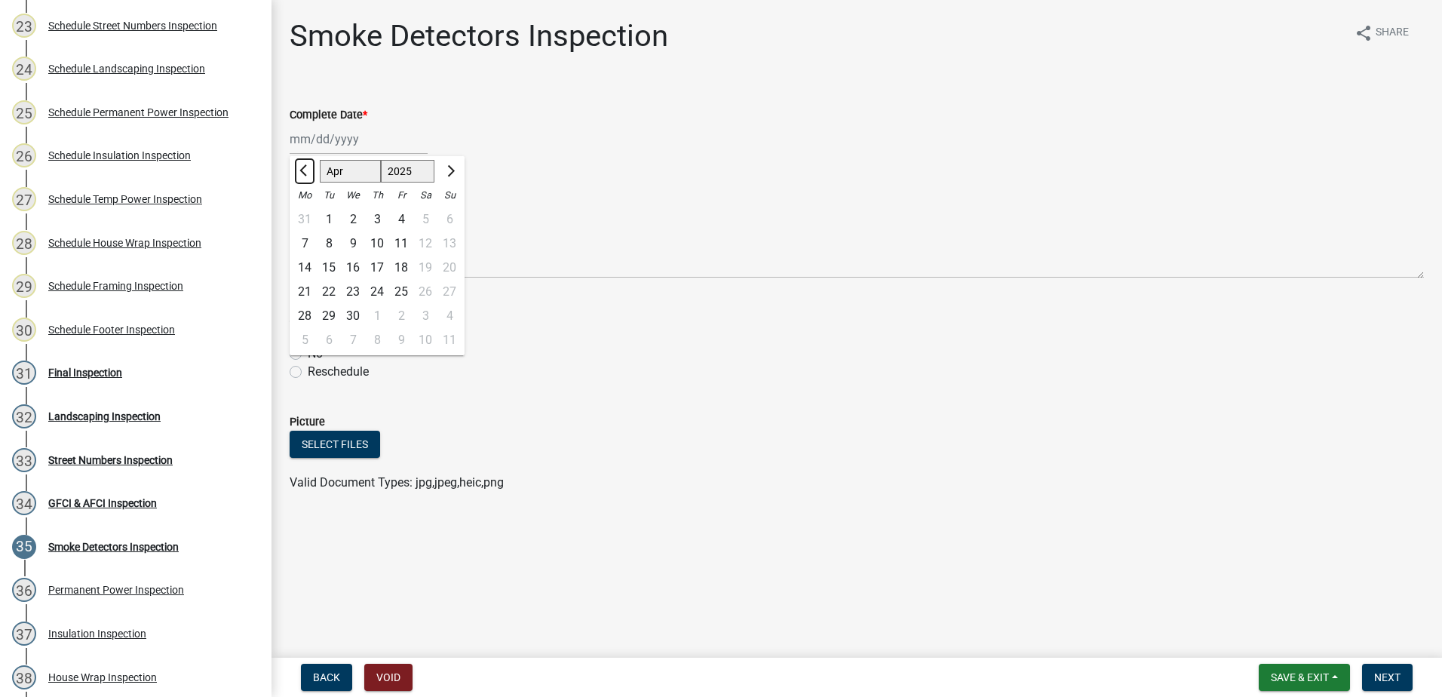
click at [307, 170] on span "Previous month" at bounding box center [304, 170] width 11 height 11
click at [446, 168] on span "Next month" at bounding box center [448, 170] width 11 height 11
select select "3"
click at [402, 311] on div "28" at bounding box center [401, 316] width 24 height 24
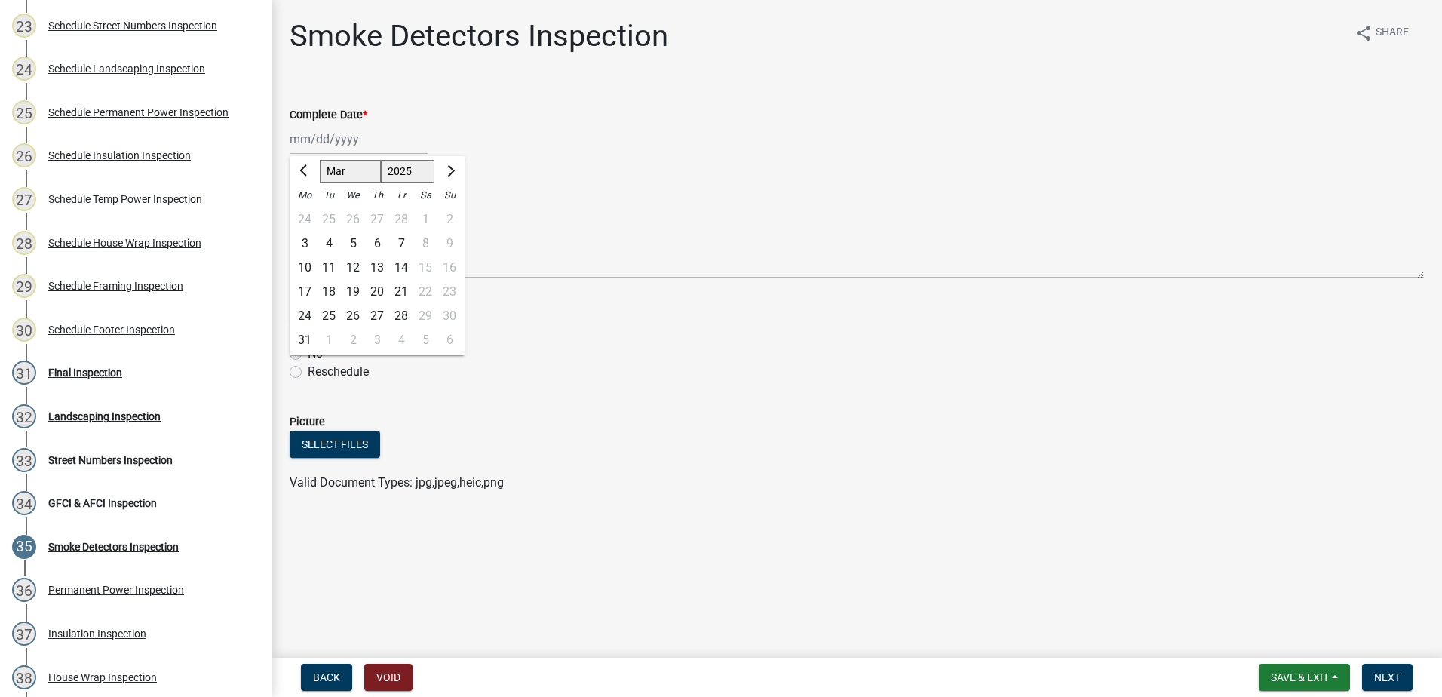
type input "[DATE]"
click at [308, 335] on label "Yes" at bounding box center [317, 336] width 19 height 18
click at [308, 335] on input "Yes" at bounding box center [313, 332] width 10 height 10
radio input "true"
click at [1399, 677] on span "Next" at bounding box center [1387, 677] width 26 height 12
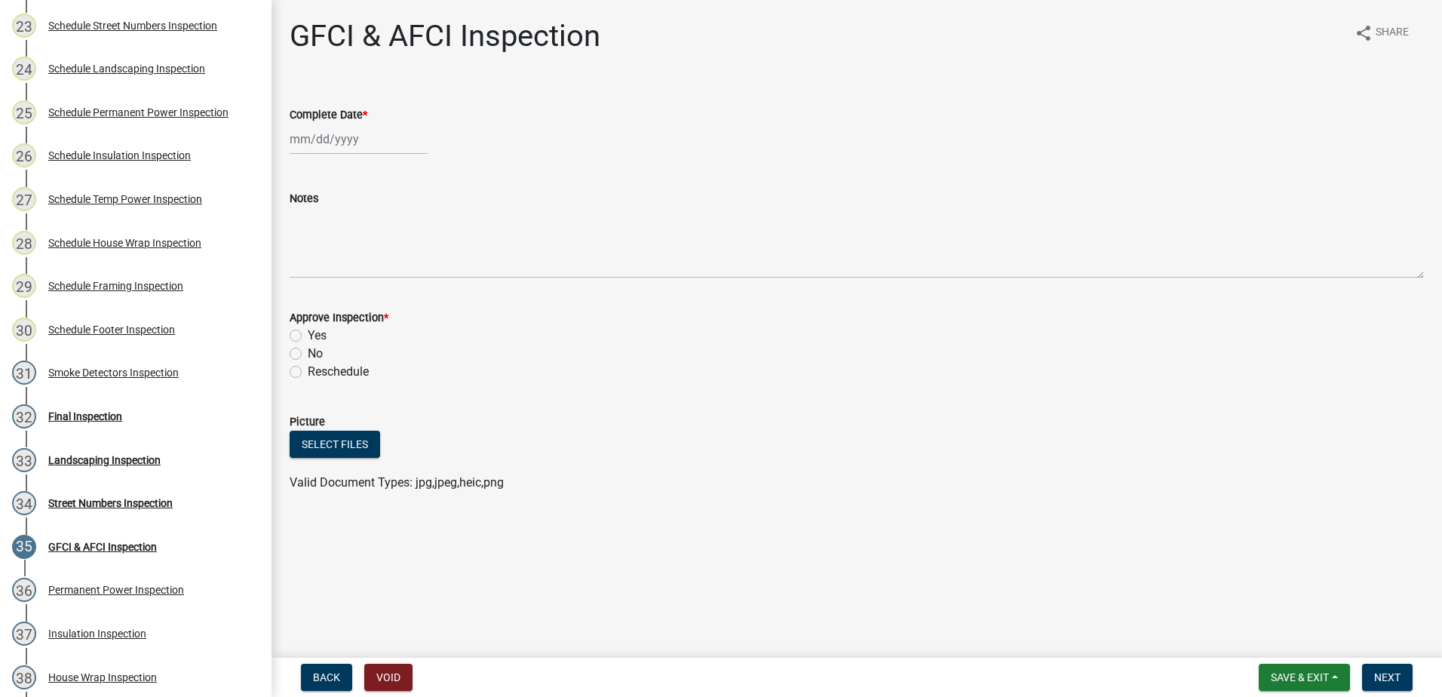
click at [317, 136] on div at bounding box center [359, 139] width 138 height 31
select select "8"
select select "2025"
click at [305, 172] on span "Previous month" at bounding box center [304, 170] width 11 height 11
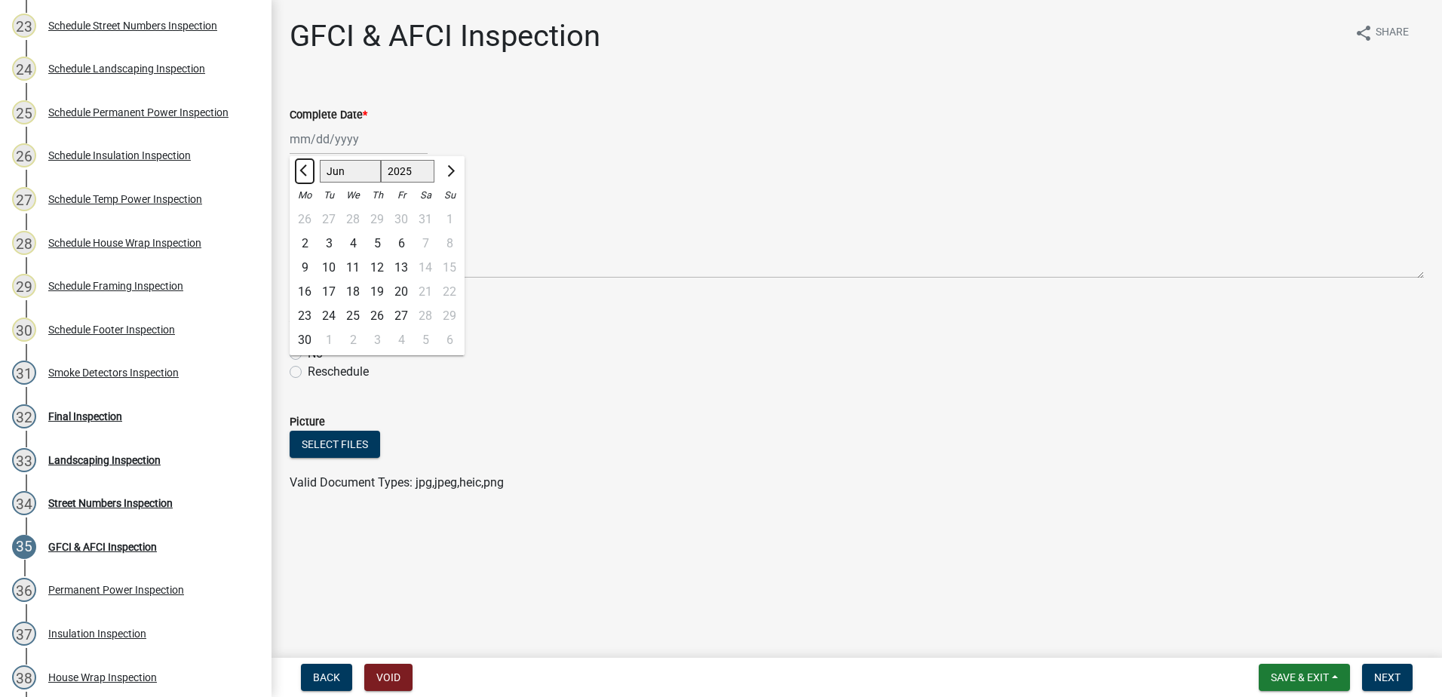
click at [305, 172] on span "Previous month" at bounding box center [304, 170] width 11 height 11
click at [305, 173] on span "Previous month" at bounding box center [304, 170] width 11 height 11
select select "3"
click at [400, 311] on div "28" at bounding box center [401, 316] width 24 height 24
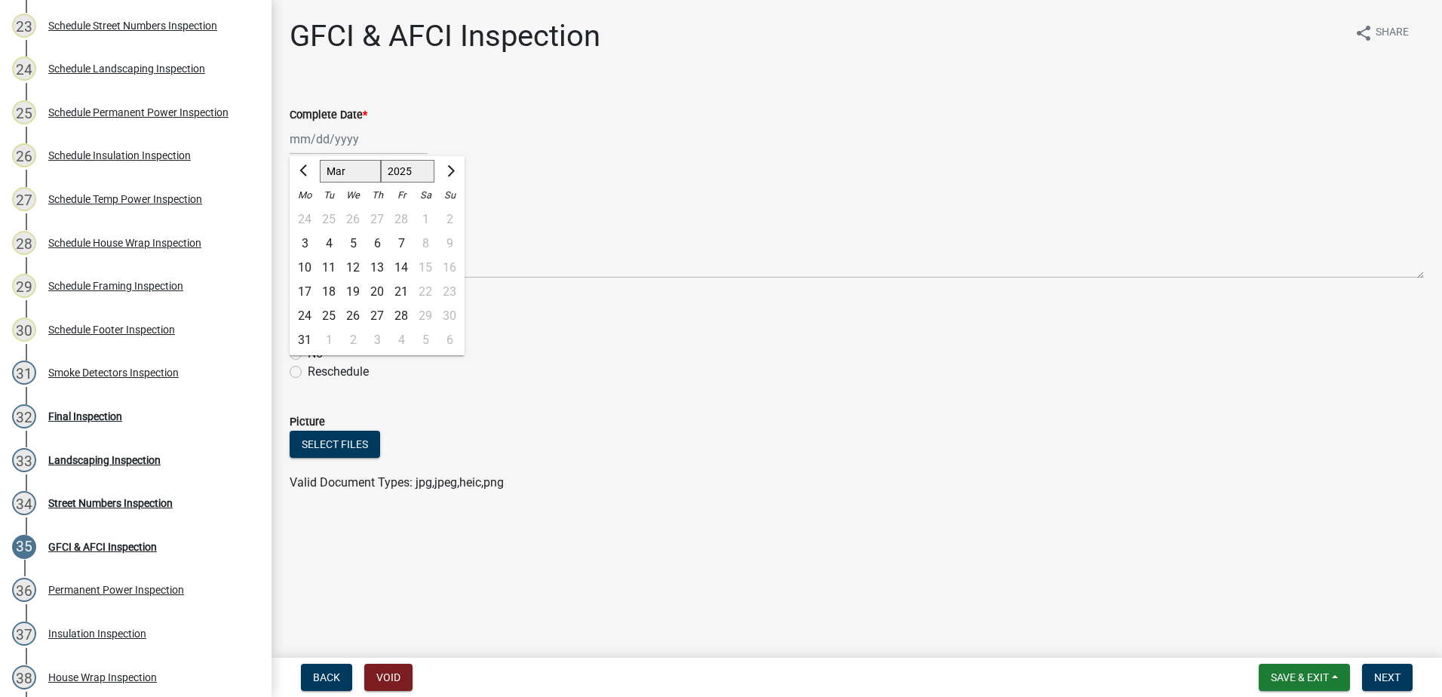
type input "[DATE]"
click at [308, 334] on label "Yes" at bounding box center [317, 336] width 19 height 18
click at [308, 334] on input "Yes" at bounding box center [313, 332] width 10 height 10
radio input "true"
click at [1376, 674] on span "Next" at bounding box center [1387, 677] width 26 height 12
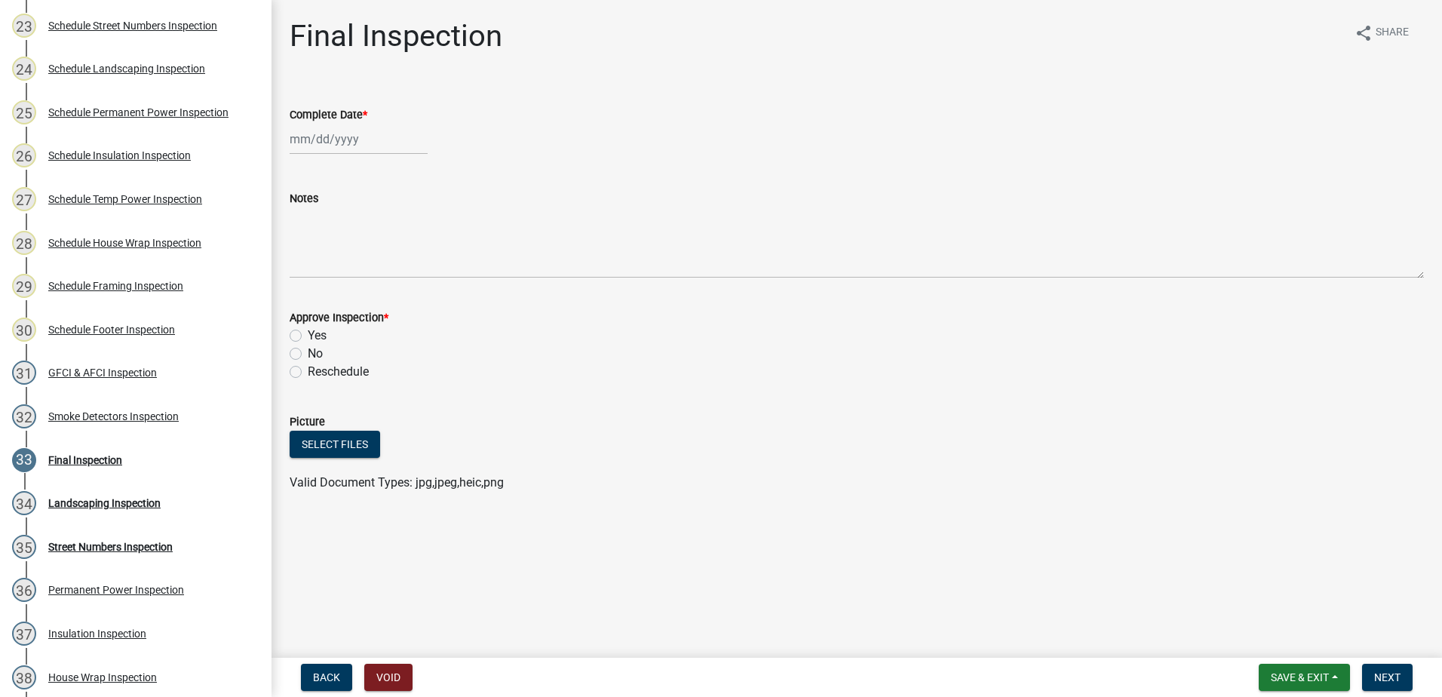
click at [302, 139] on div at bounding box center [359, 139] width 138 height 31
select select "8"
select select "2025"
click at [305, 170] on span "Previous month" at bounding box center [304, 170] width 11 height 11
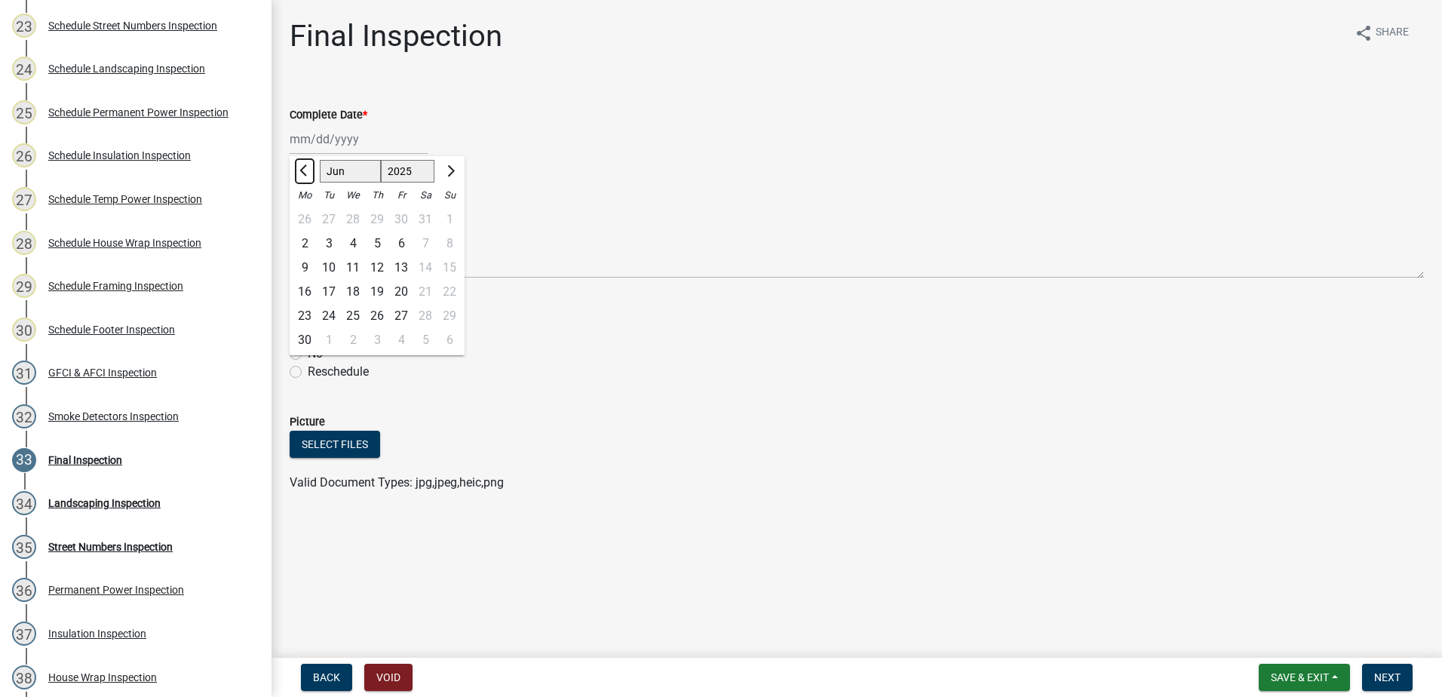
click at [305, 170] on span "Previous month" at bounding box center [304, 170] width 11 height 11
click at [307, 170] on span "Previous month" at bounding box center [304, 170] width 11 height 11
select select "3"
click at [405, 314] on div "28" at bounding box center [401, 316] width 24 height 24
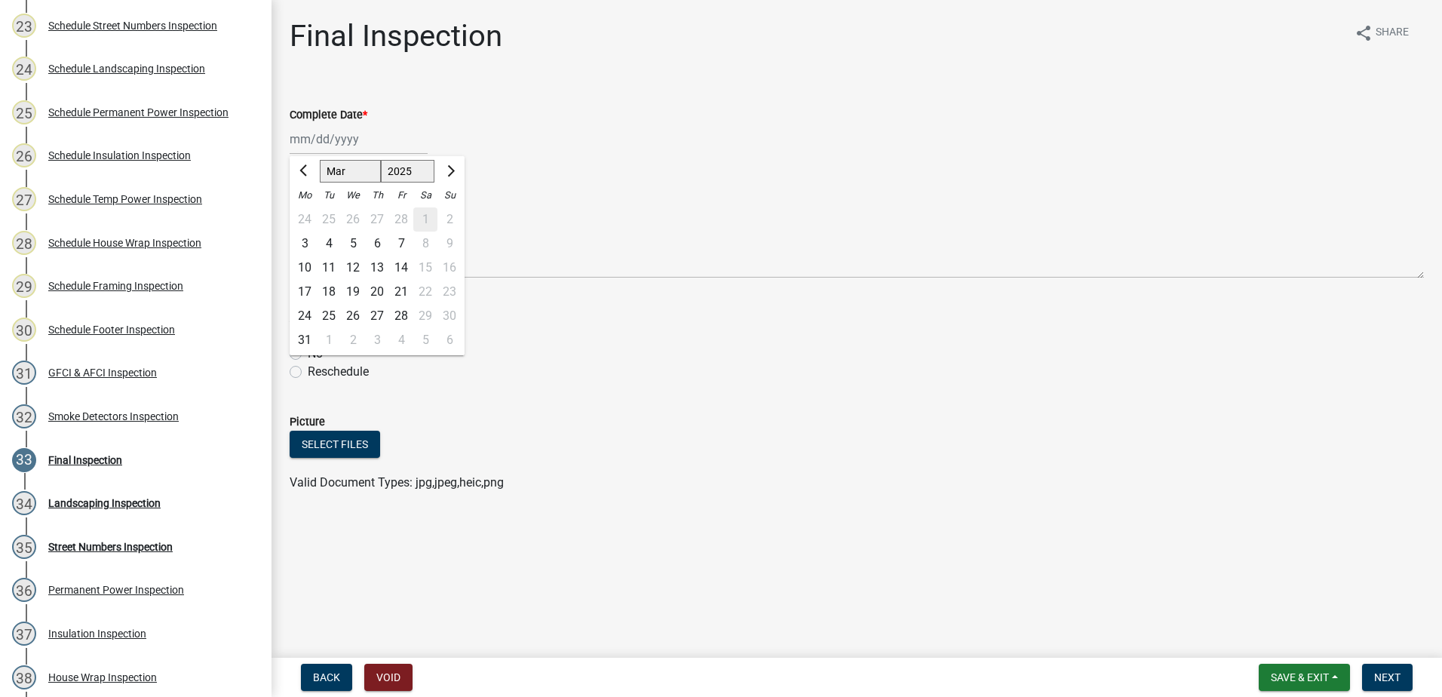
type input "[DATE]"
click at [308, 331] on label "Yes" at bounding box center [317, 336] width 19 height 18
click at [308, 331] on input "Yes" at bounding box center [313, 332] width 10 height 10
radio input "true"
click at [1384, 676] on span "Next" at bounding box center [1387, 677] width 26 height 12
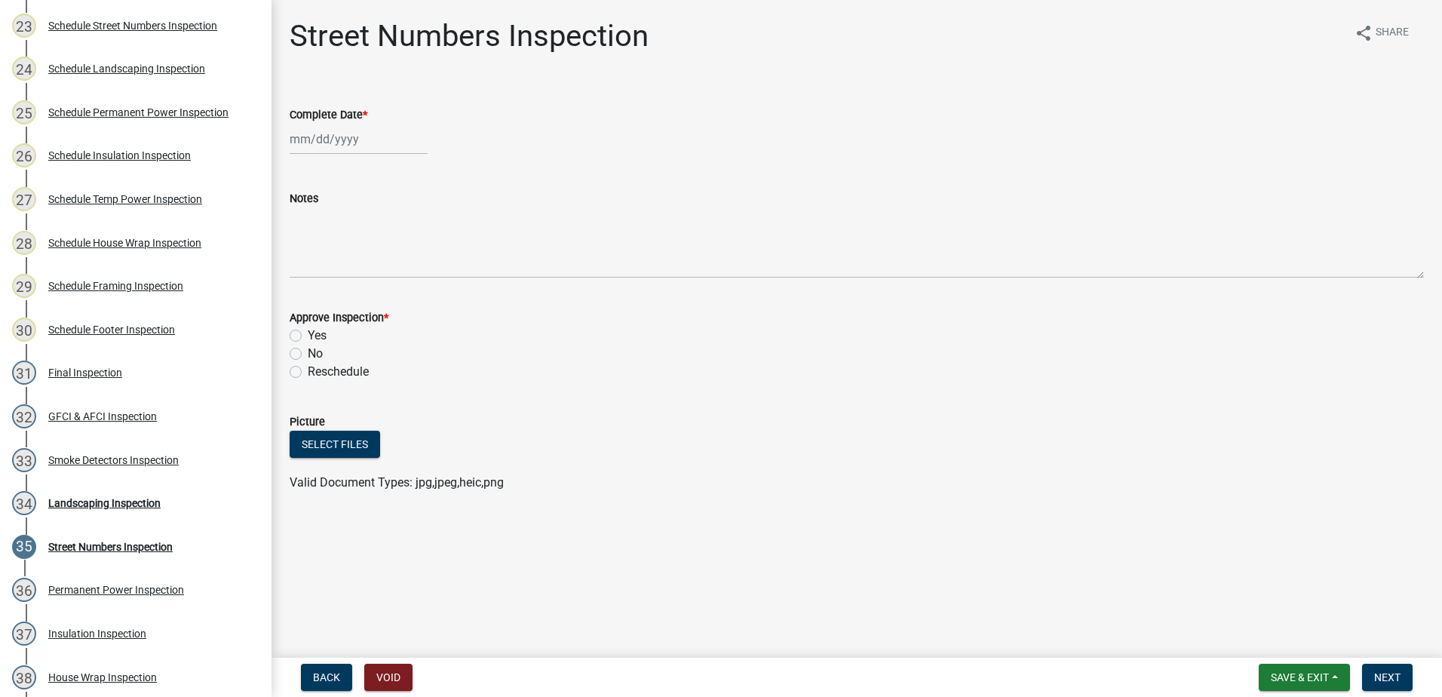
click at [334, 143] on div at bounding box center [359, 139] width 138 height 31
select select "8"
select select "2025"
click at [302, 171] on span "Previous month" at bounding box center [304, 170] width 11 height 11
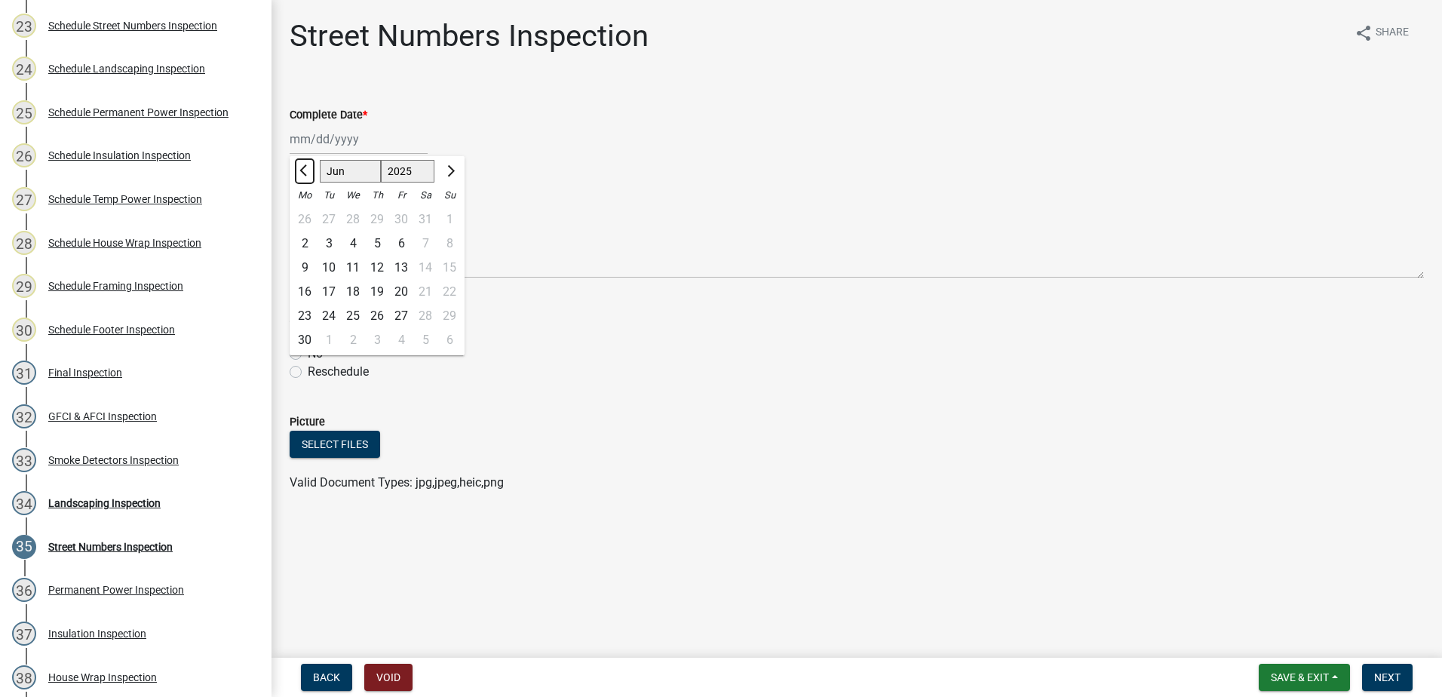
click at [302, 171] on span "Previous month" at bounding box center [304, 170] width 11 height 11
click at [305, 174] on span "Previous month" at bounding box center [304, 170] width 11 height 11
select select "3"
click at [400, 314] on div "28" at bounding box center [401, 316] width 24 height 24
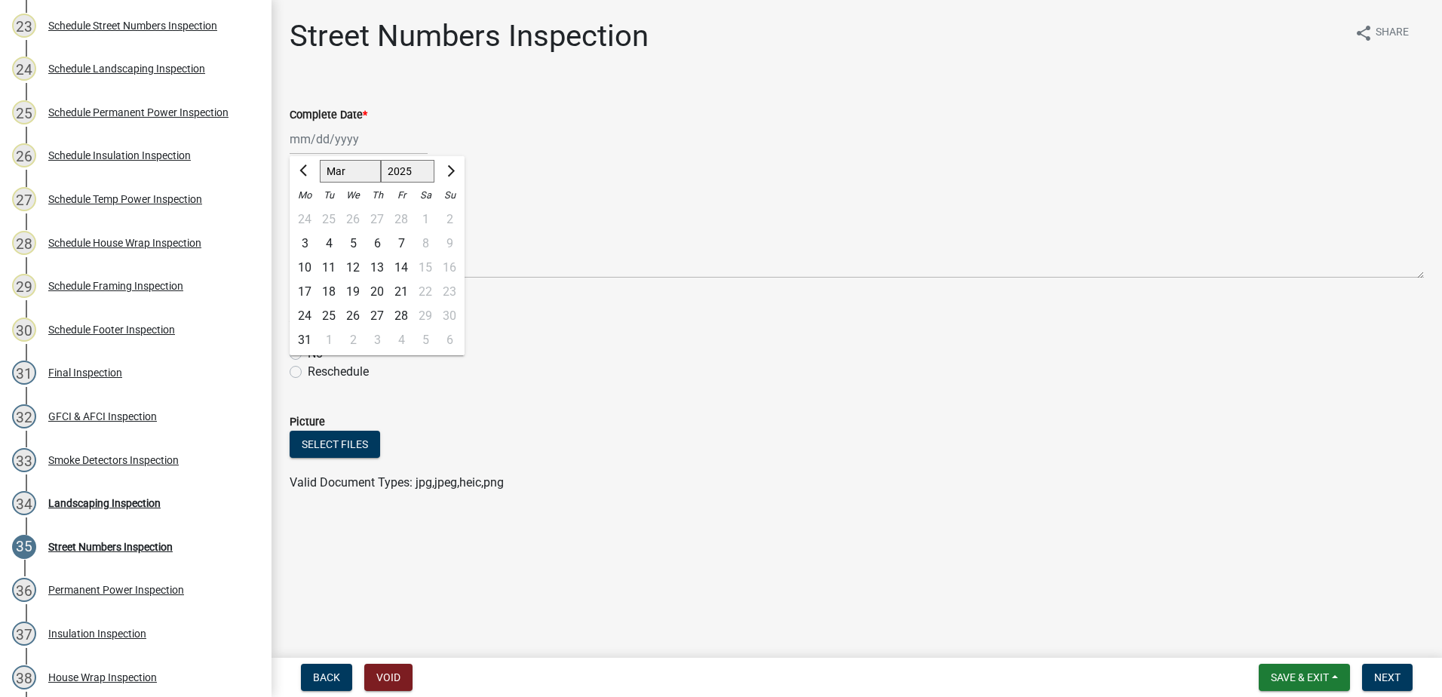
type input "[DATE]"
click at [308, 332] on label "Yes" at bounding box center [317, 336] width 19 height 18
click at [308, 332] on input "Yes" at bounding box center [313, 332] width 10 height 10
radio input "true"
click at [1387, 677] on span "Next" at bounding box center [1387, 677] width 26 height 12
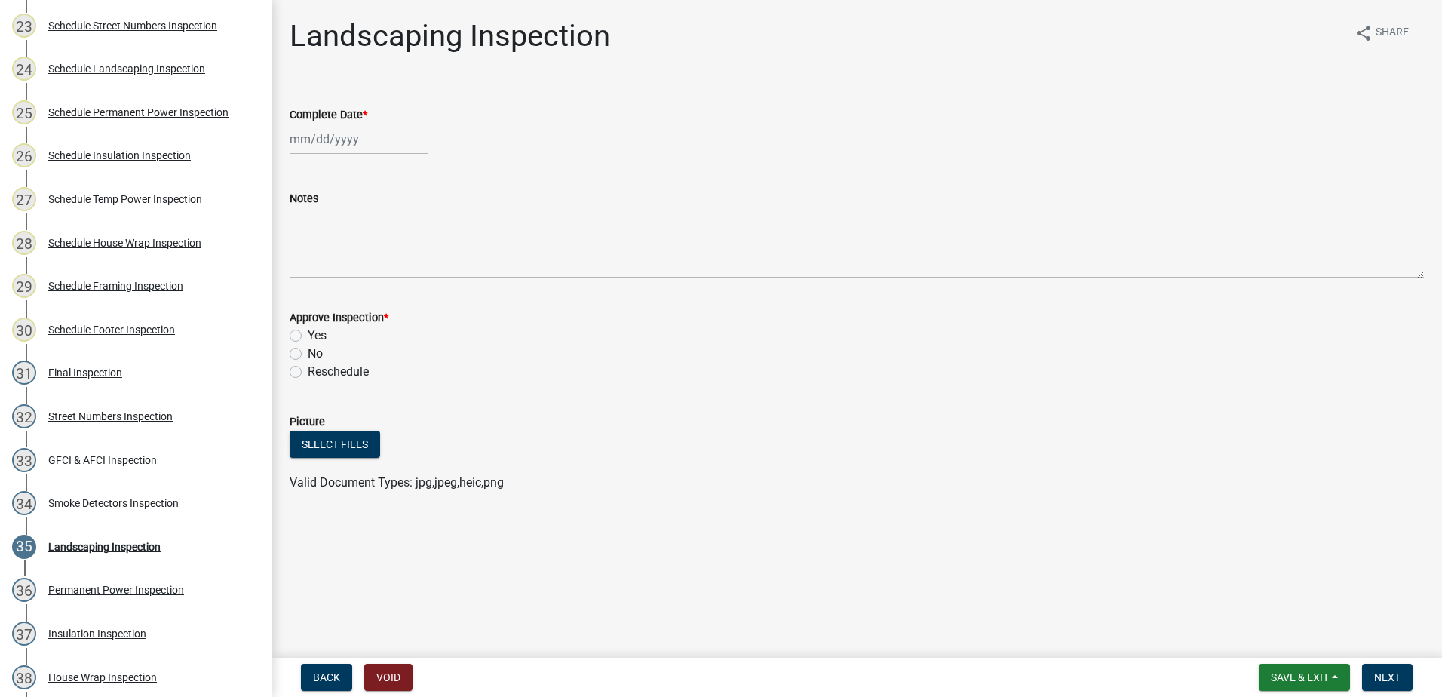
click at [328, 138] on div at bounding box center [359, 139] width 138 height 31
select select "8"
select select "2025"
click at [305, 173] on span "Previous month" at bounding box center [304, 170] width 11 height 11
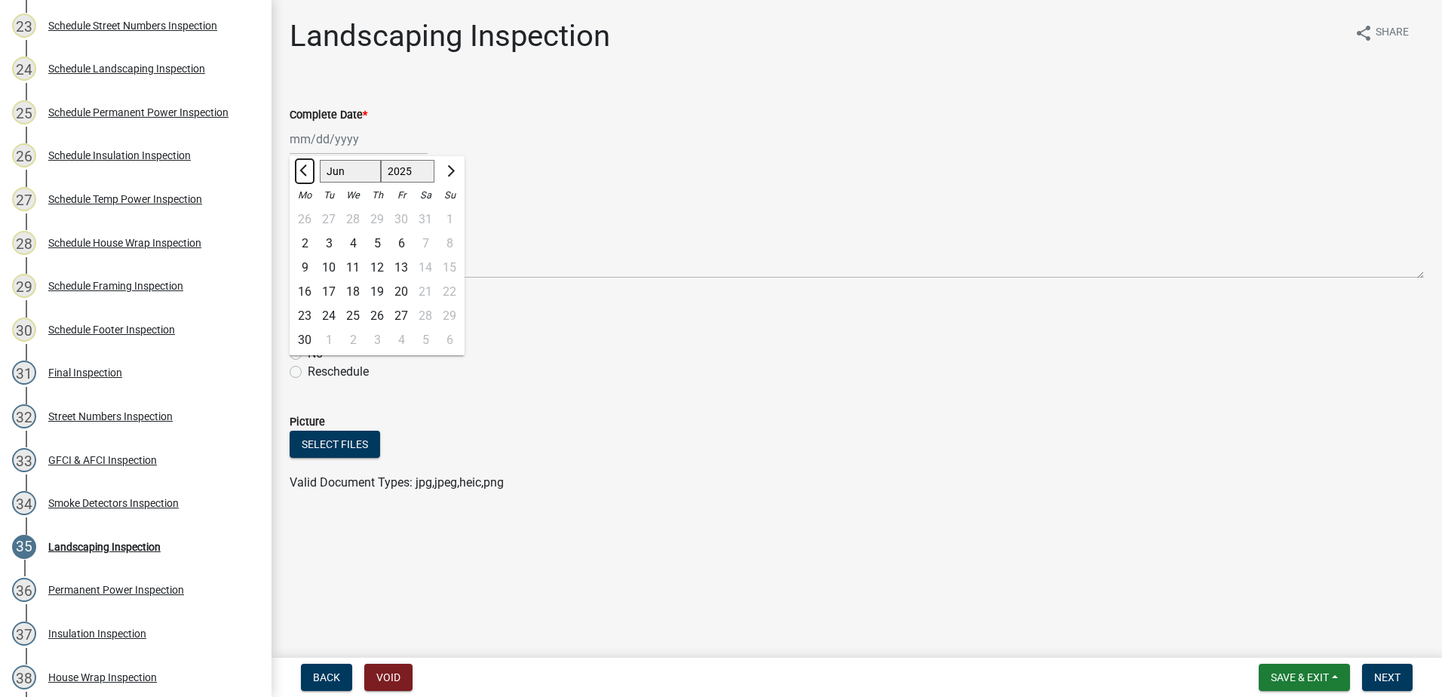
click at [305, 173] on span "Previous month" at bounding box center [304, 170] width 11 height 11
select select "3"
click at [405, 313] on div "28" at bounding box center [401, 316] width 24 height 24
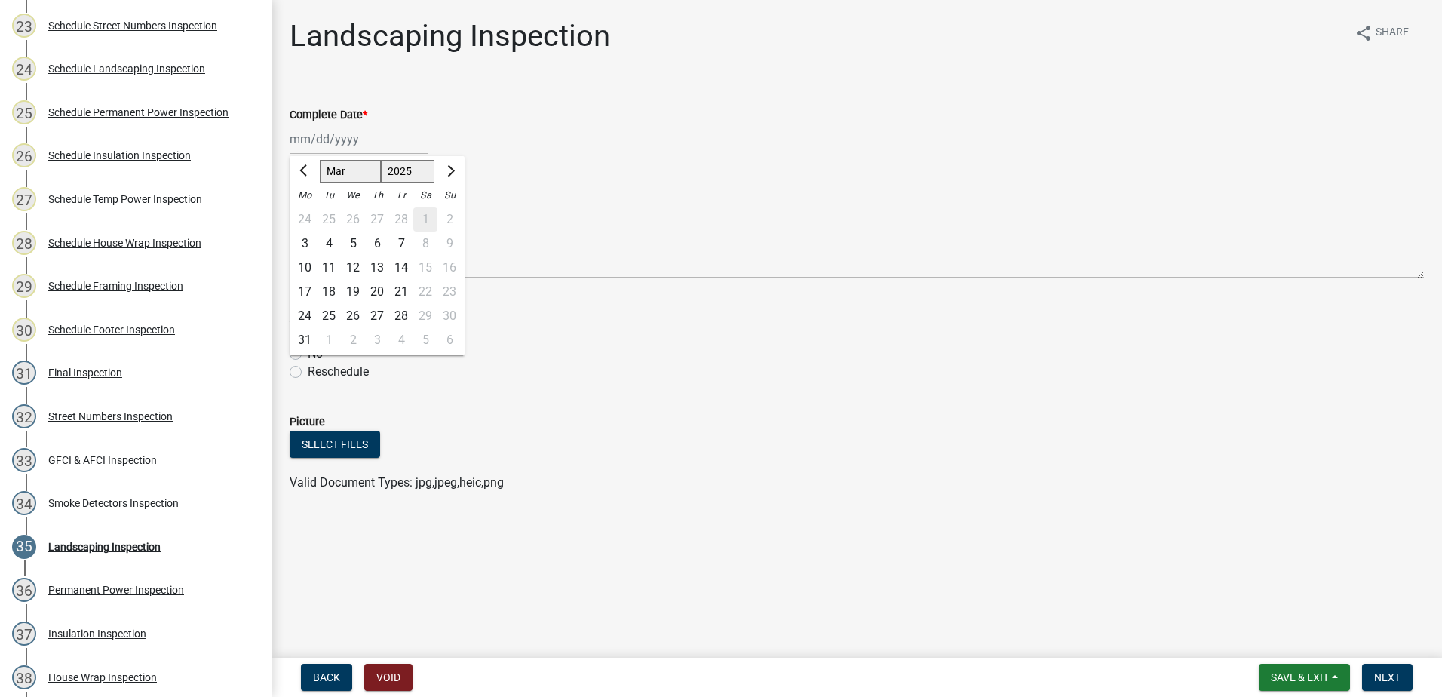
type input "[DATE]"
click at [308, 333] on label "Yes" at bounding box center [317, 336] width 19 height 18
click at [308, 333] on input "Yes" at bounding box center [313, 332] width 10 height 10
radio input "true"
click at [1391, 672] on span "Next" at bounding box center [1387, 677] width 26 height 12
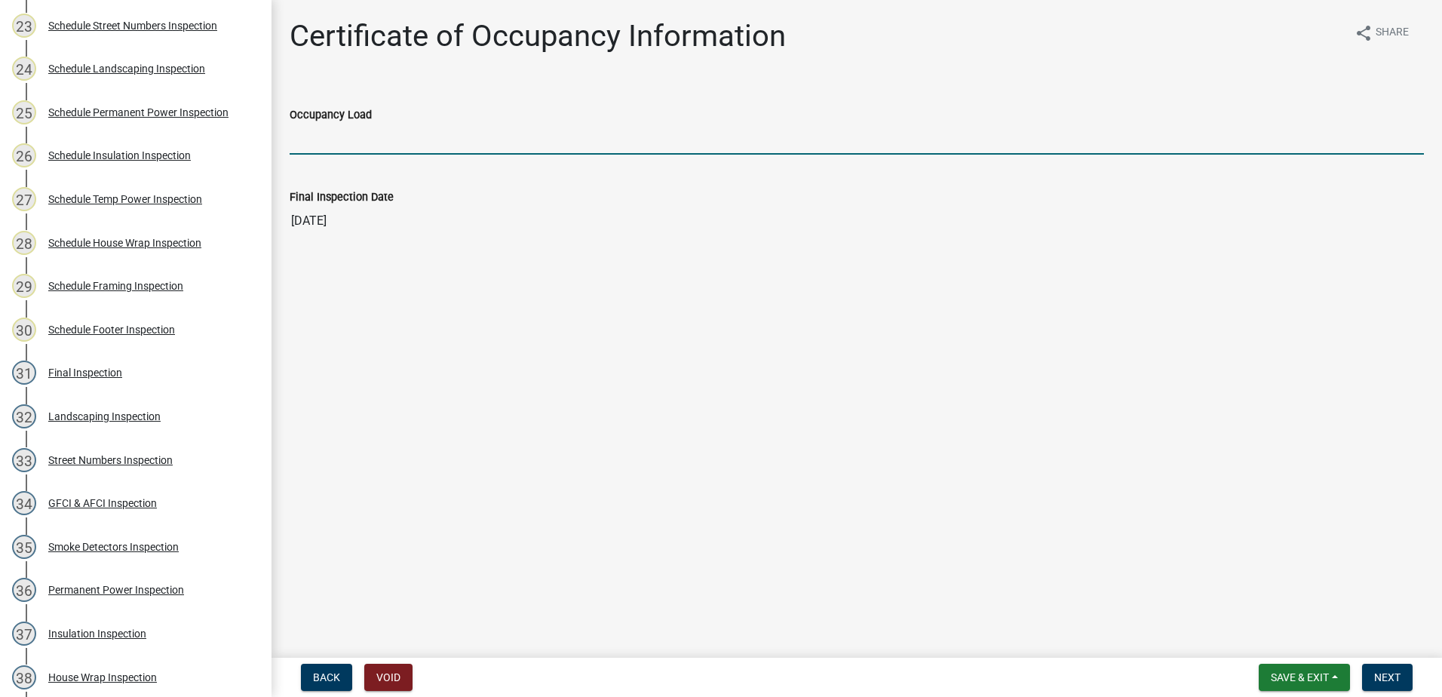
click at [293, 144] on input "Occupancy Load" at bounding box center [857, 139] width 1134 height 31
type input "10"
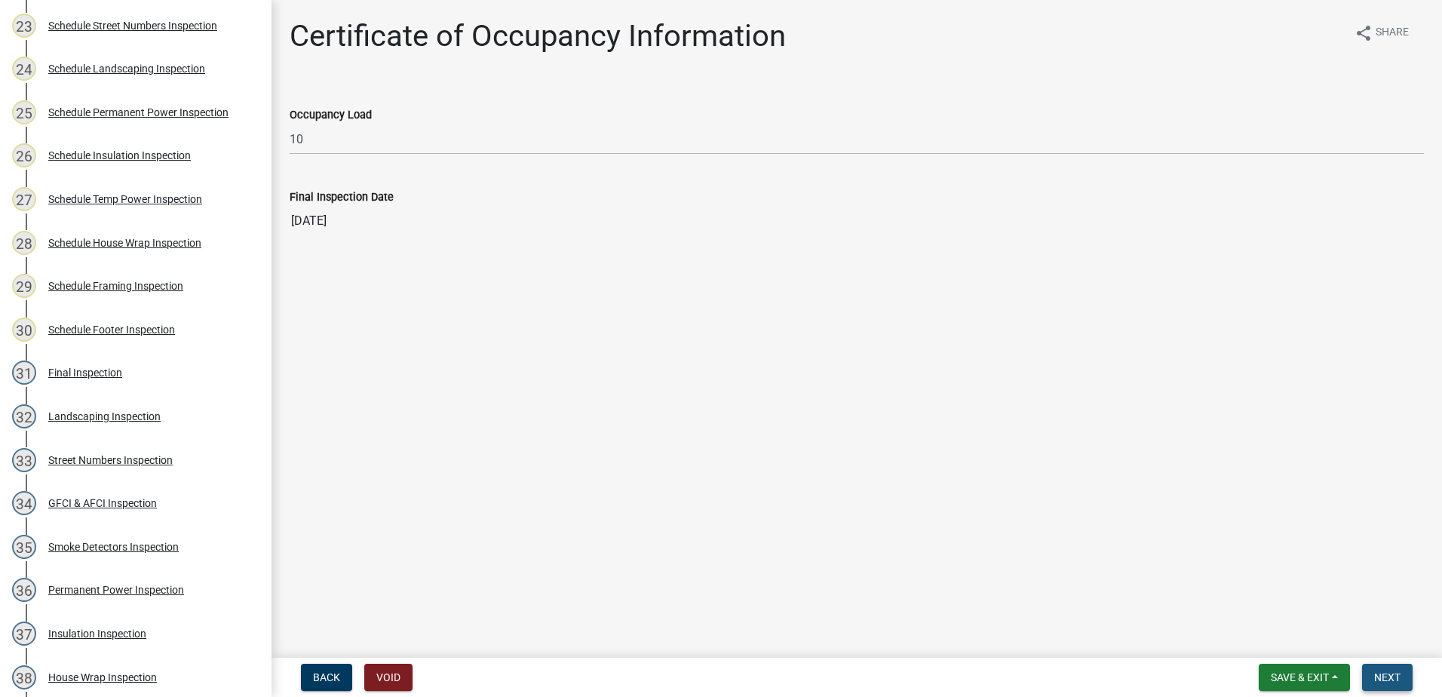
click at [1396, 675] on span "Next" at bounding box center [1387, 677] width 26 height 12
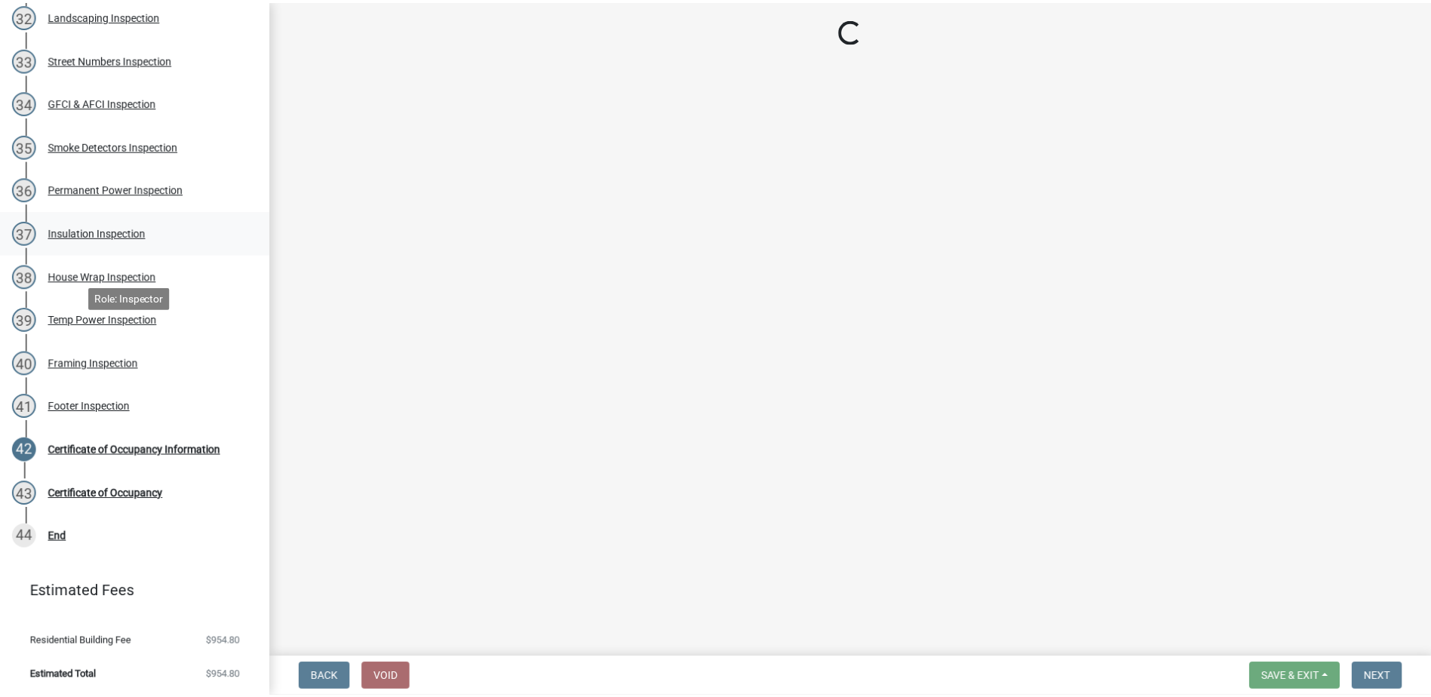
scroll to position [1609, 0]
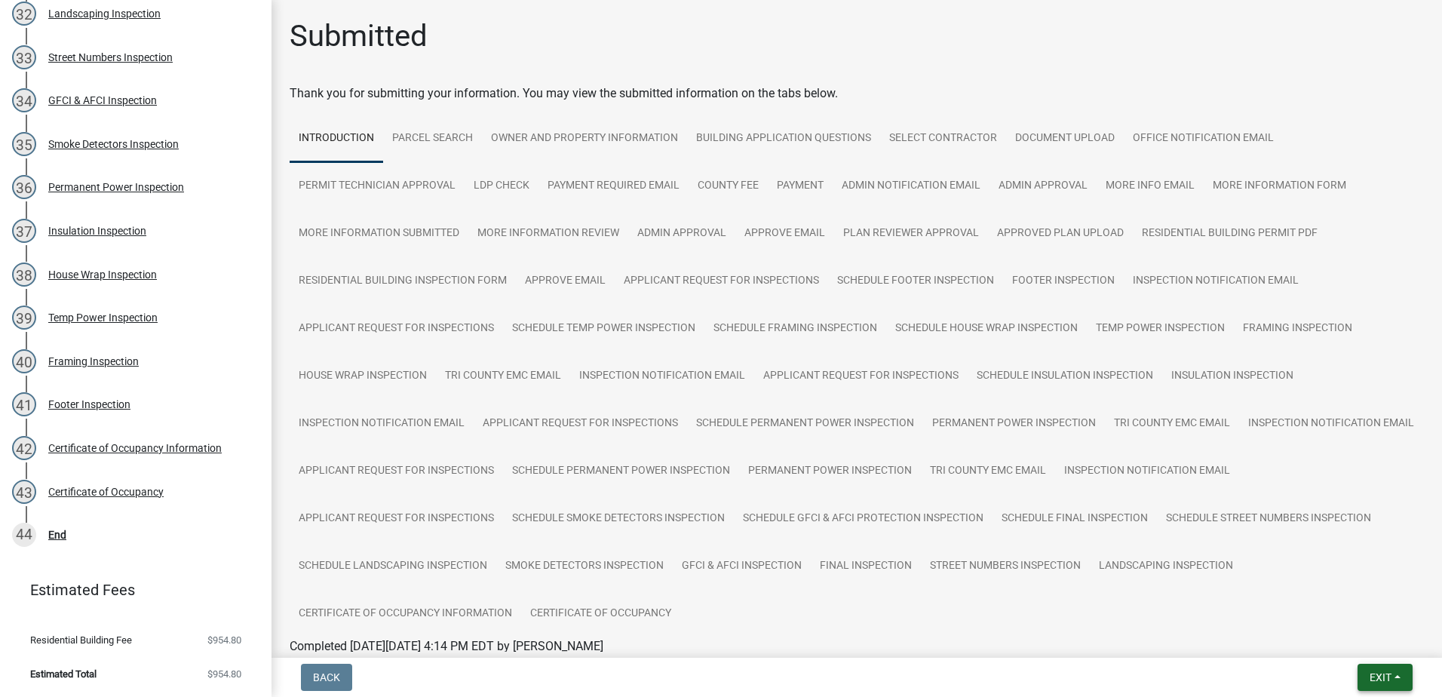
click at [1385, 674] on span "Exit" at bounding box center [1380, 677] width 22 height 12
click at [1366, 636] on button "Save & Exit" at bounding box center [1352, 638] width 121 height 36
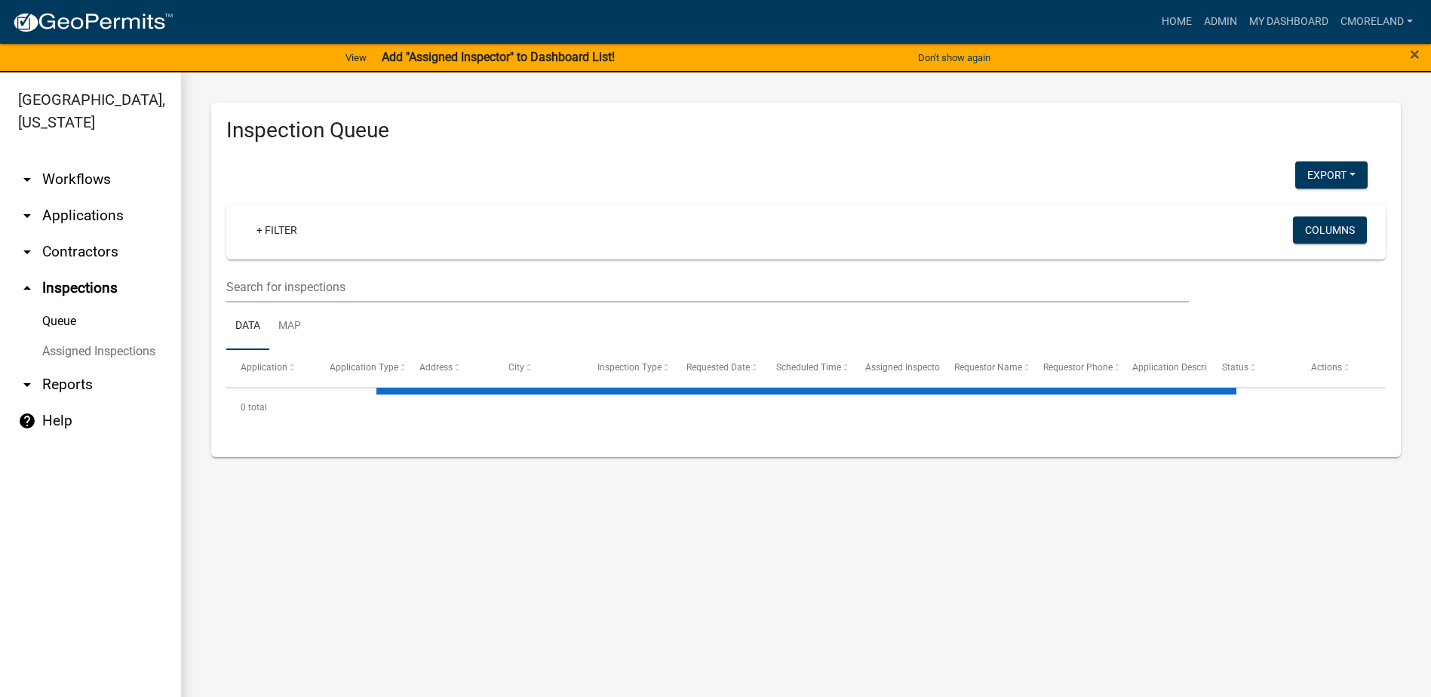
select select "2: 50"
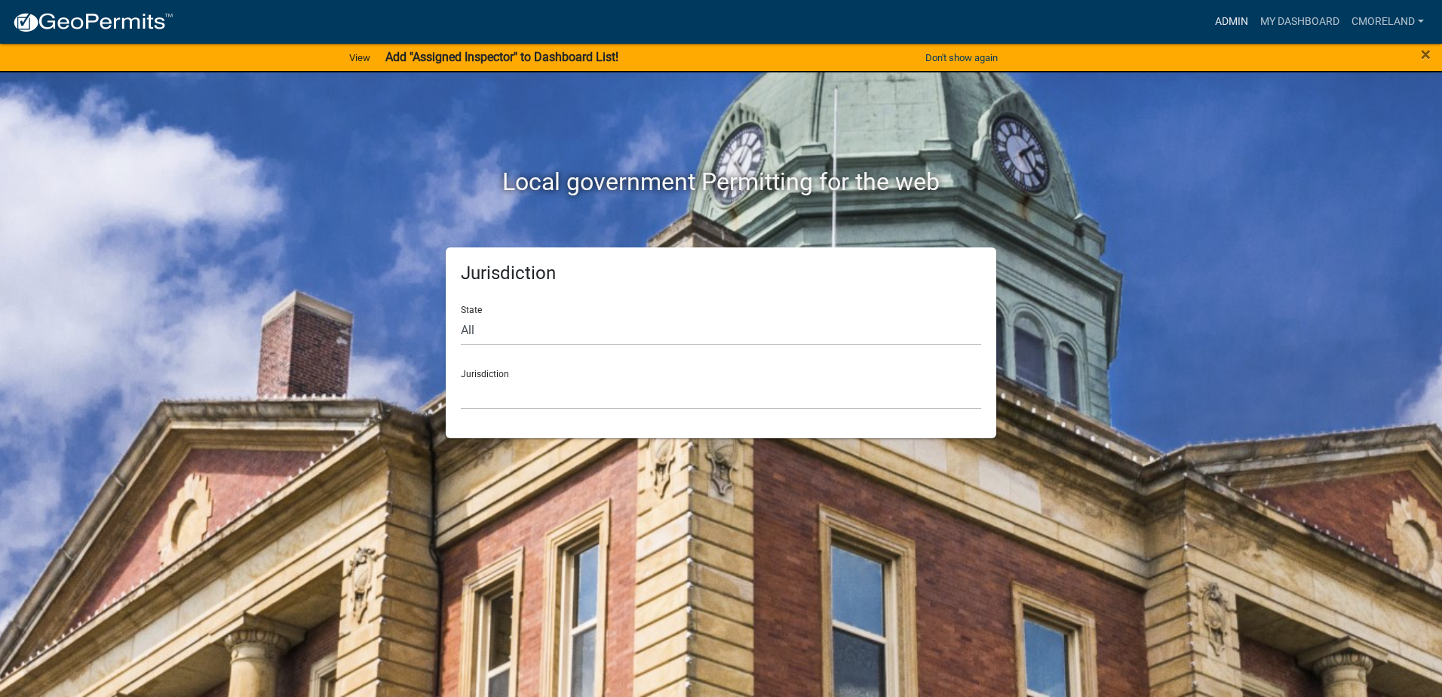
click at [1225, 20] on link "Admin" at bounding box center [1231, 22] width 45 height 29
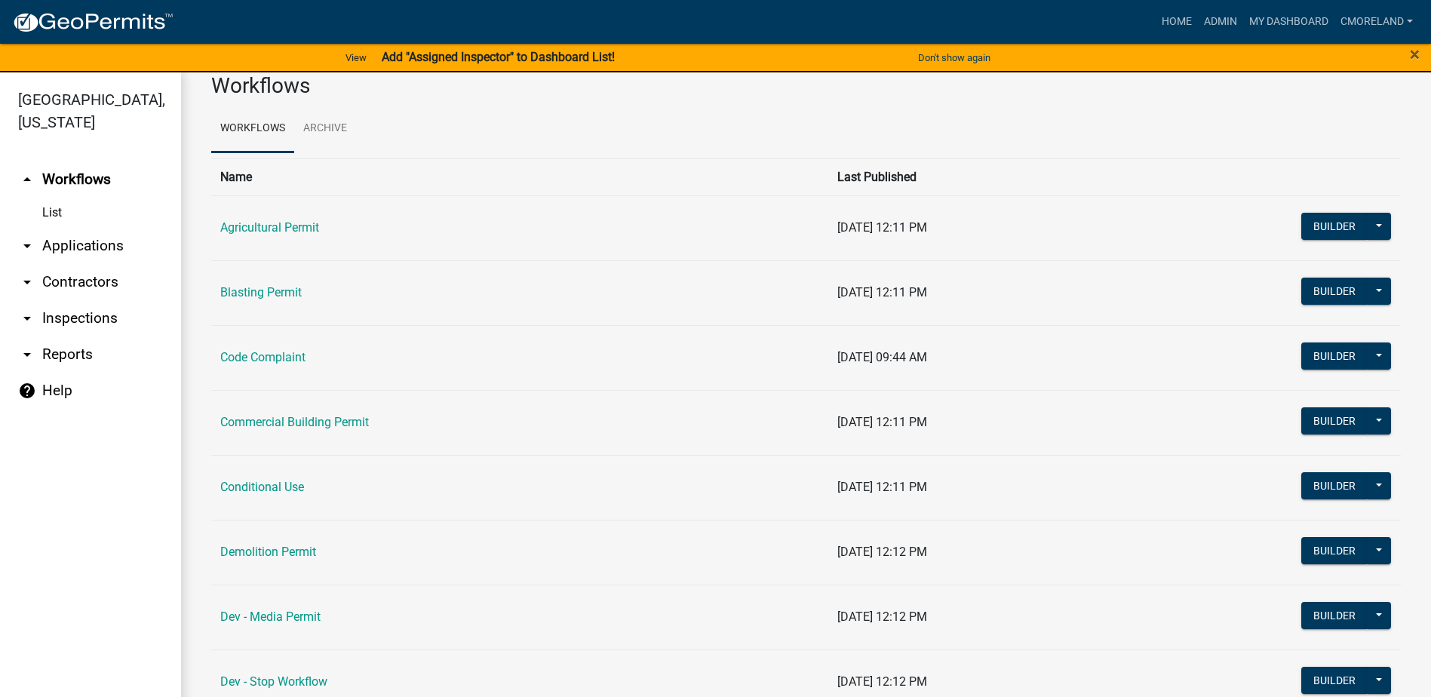
scroll to position [75, 0]
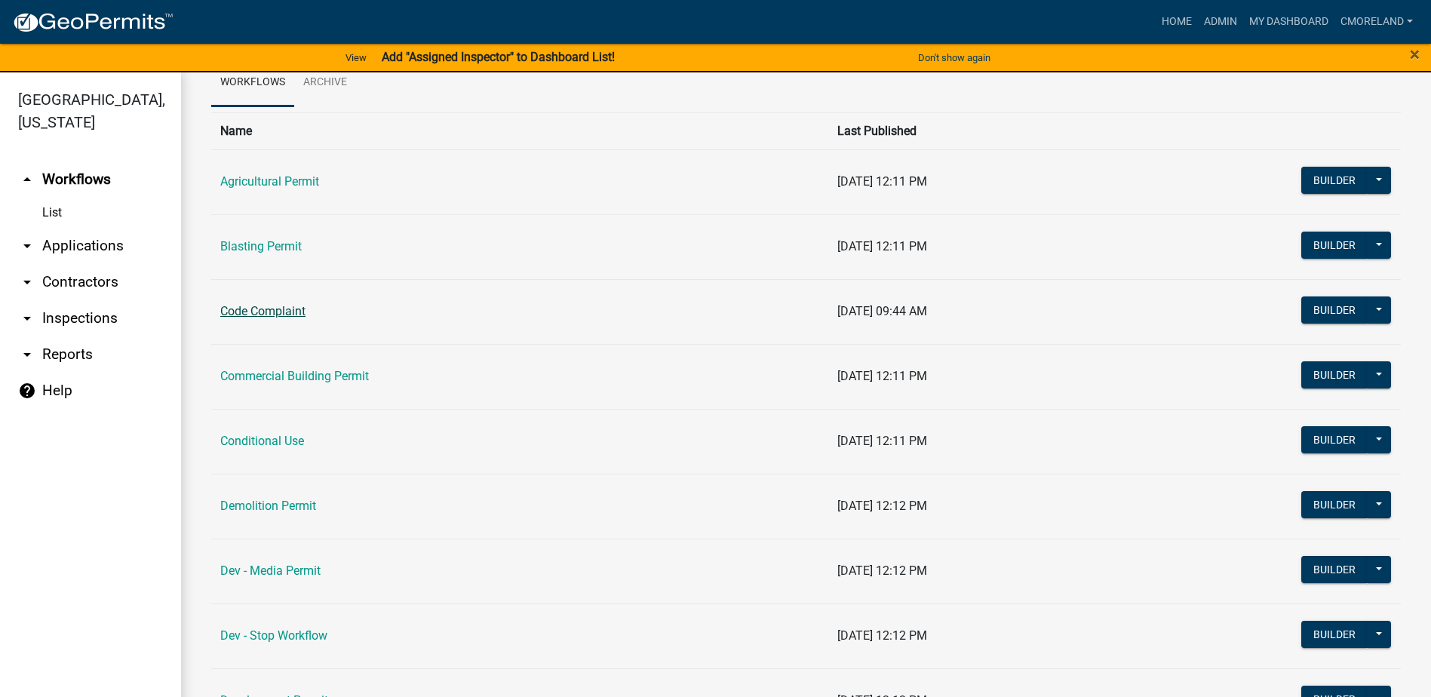
click at [275, 314] on link "Code Complaint" at bounding box center [262, 311] width 85 height 14
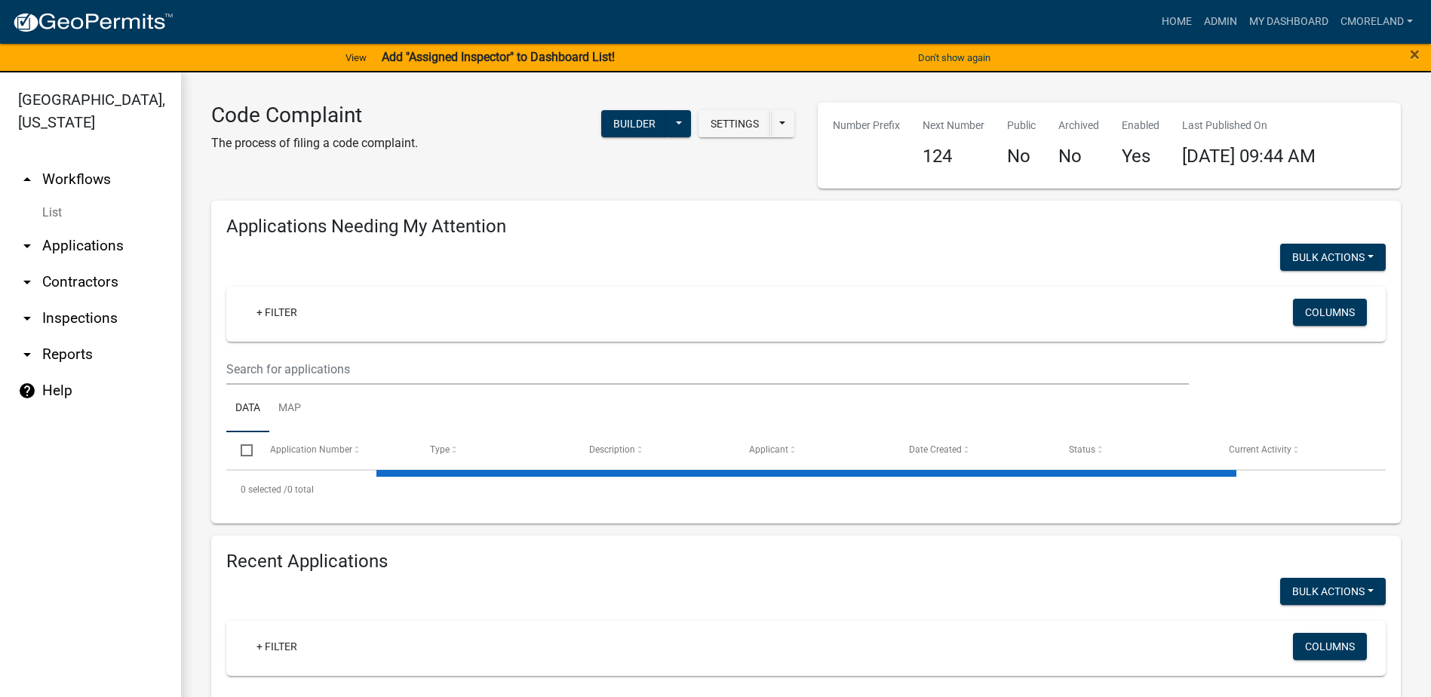
select select "2: 50"
select select "3: 100"
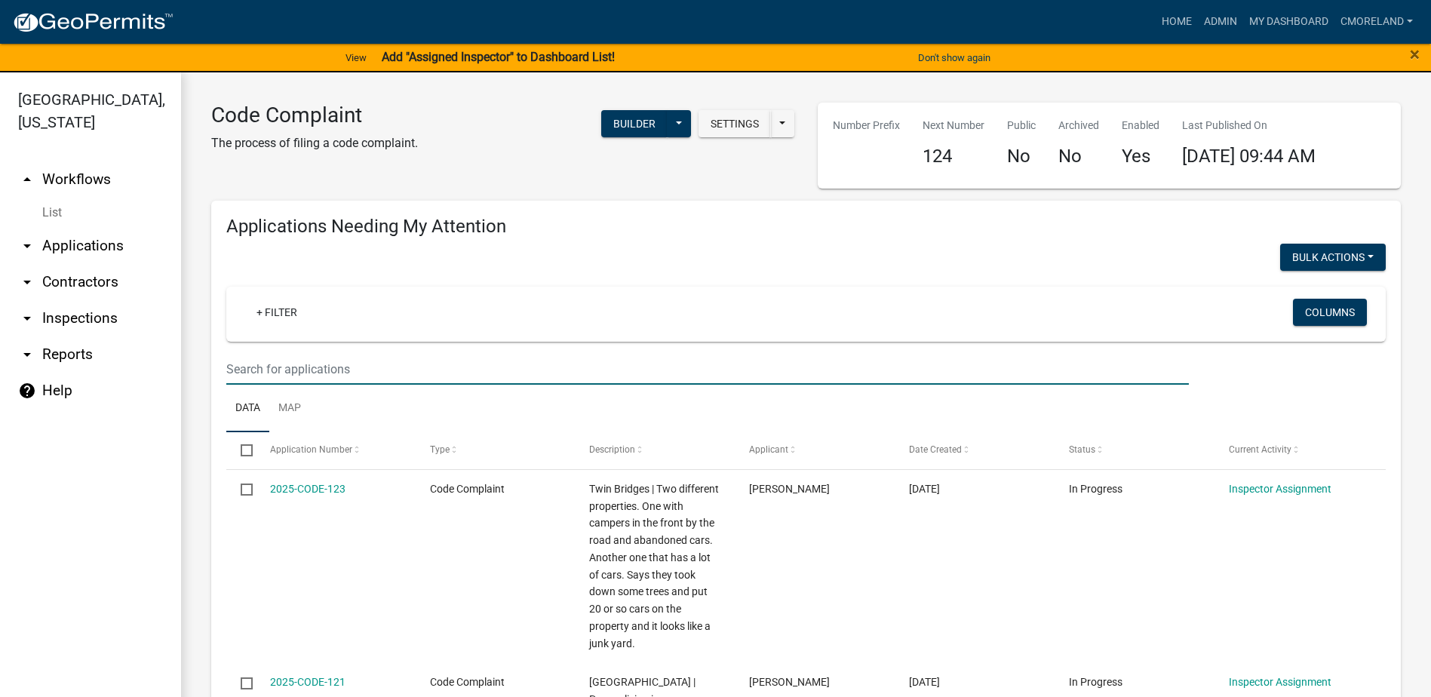
click at [278, 359] on input "text" at bounding box center [707, 369] width 962 height 31
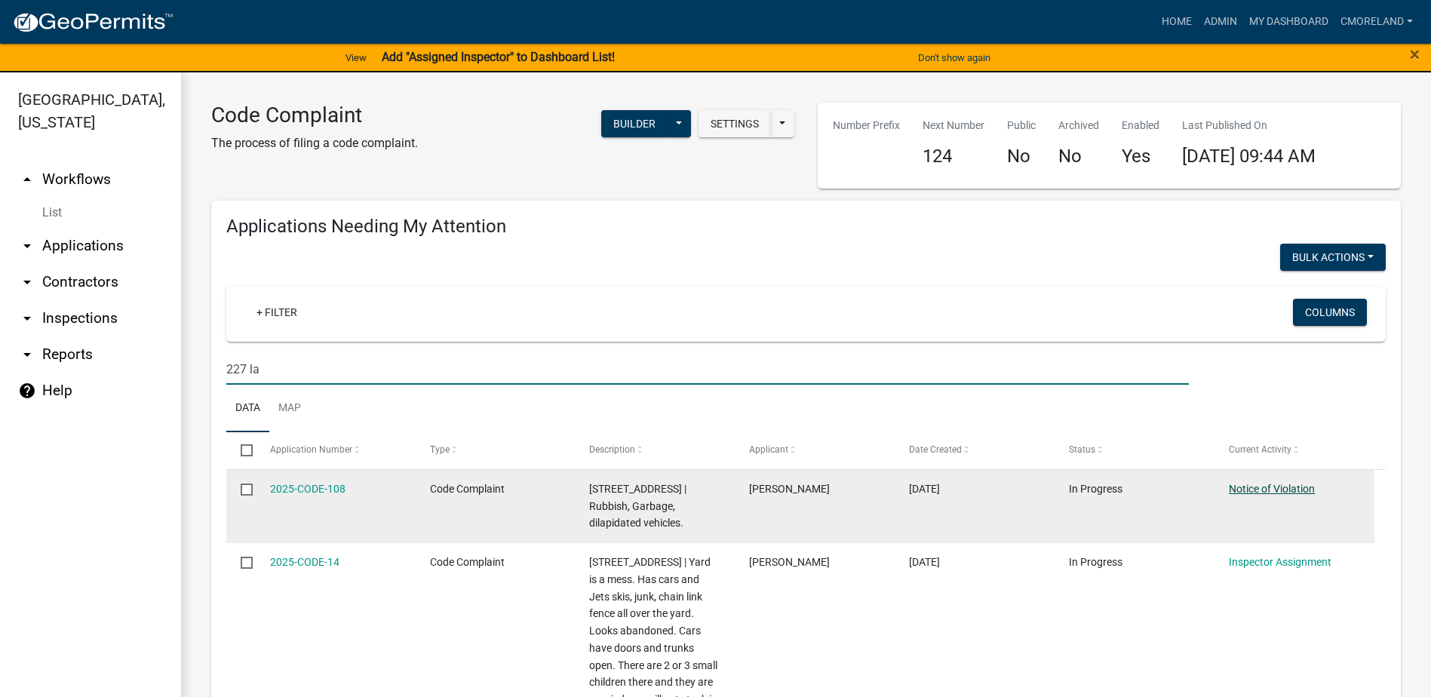
type input "227 la"
click at [1260, 487] on link "Notice of Violation" at bounding box center [1271, 489] width 86 height 12
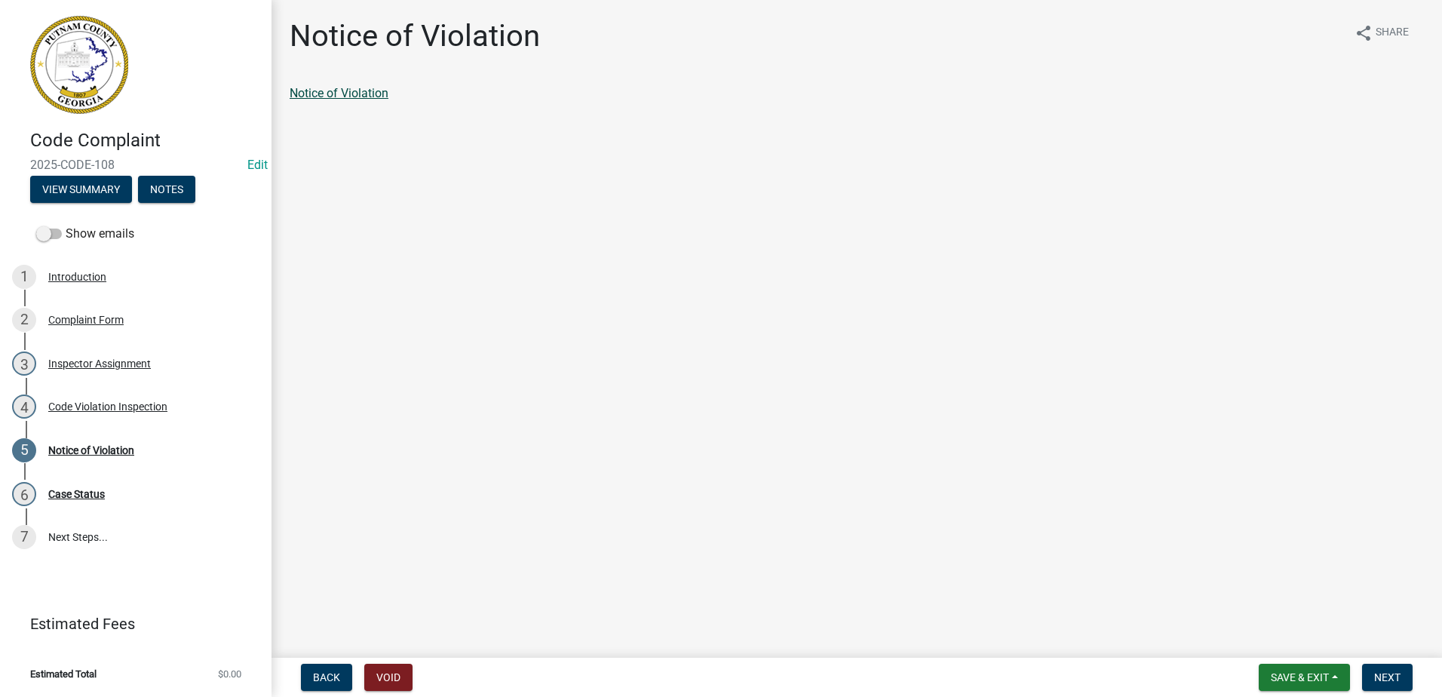
click at [348, 87] on link "Notice of Violation" at bounding box center [339, 93] width 99 height 14
click at [81, 402] on div "Code Violation Inspection" at bounding box center [107, 406] width 119 height 11
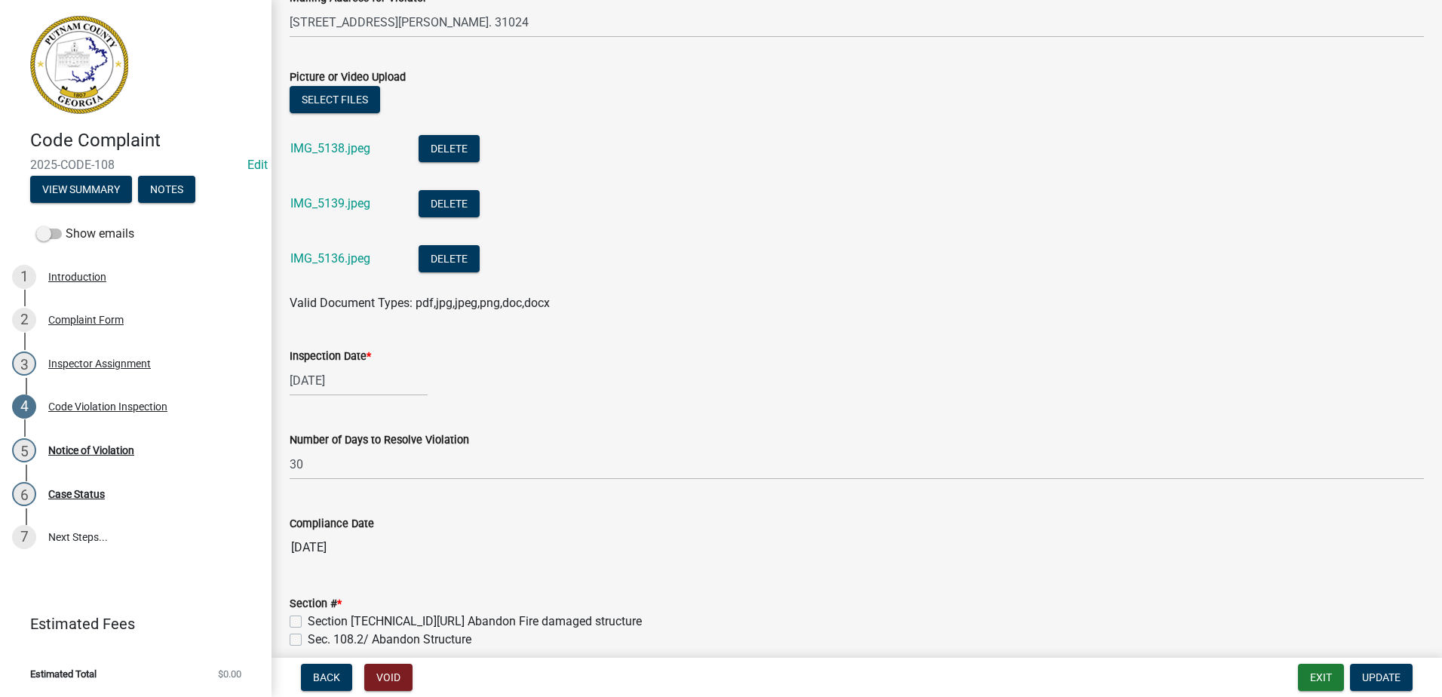
scroll to position [528, 0]
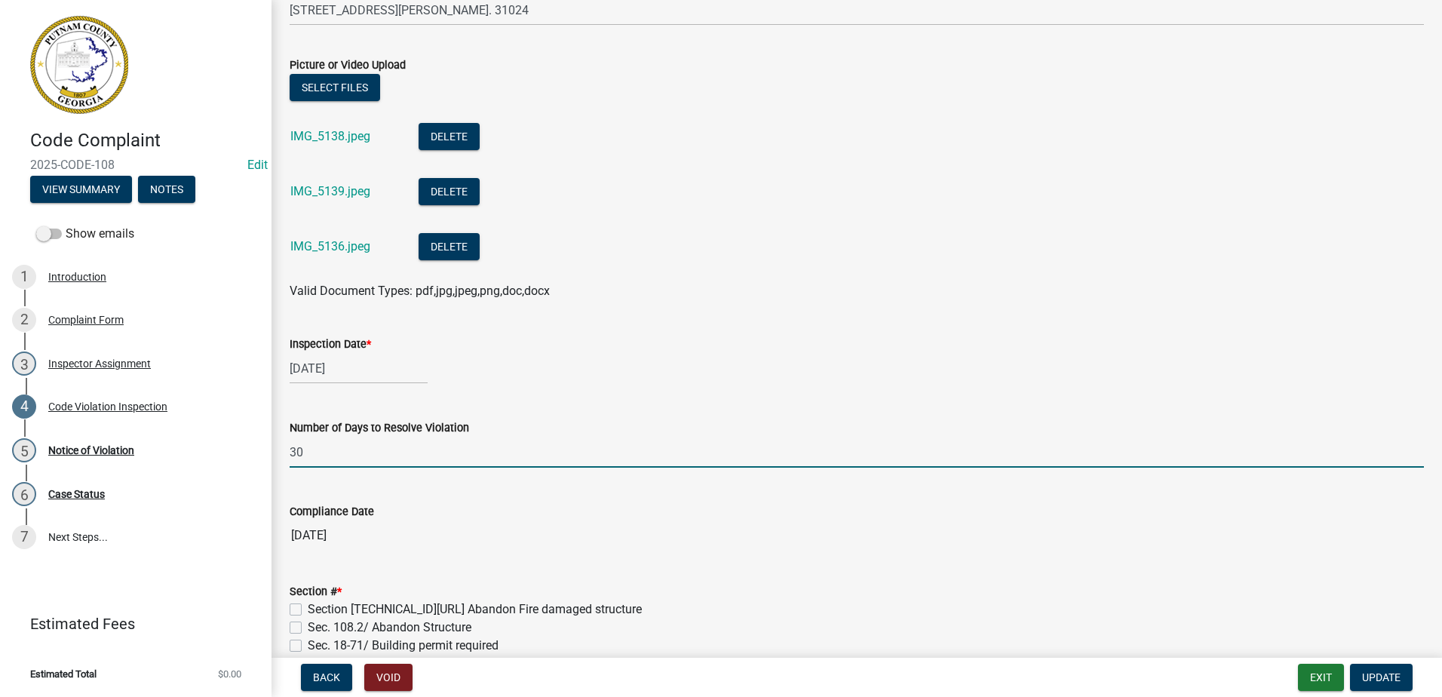
click at [338, 452] on input "30" at bounding box center [857, 452] width 1134 height 31
type input "3"
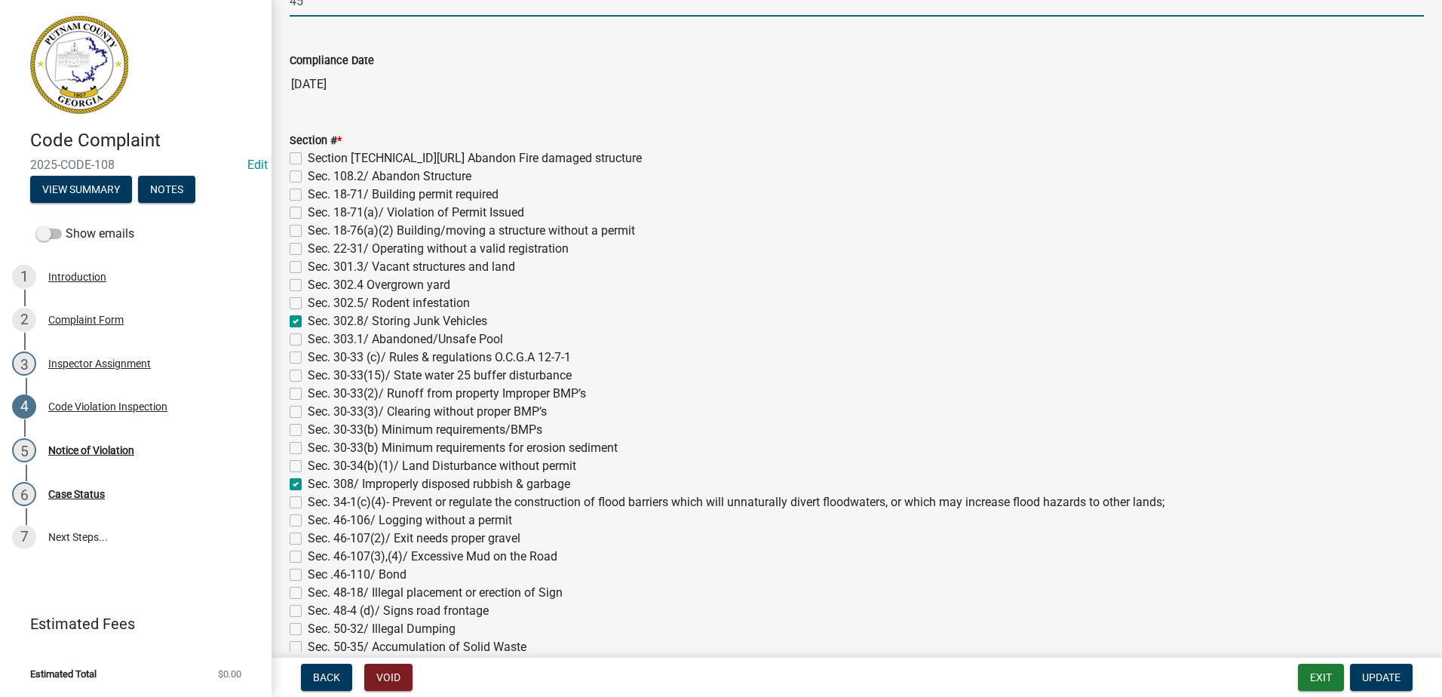
scroll to position [1131, 0]
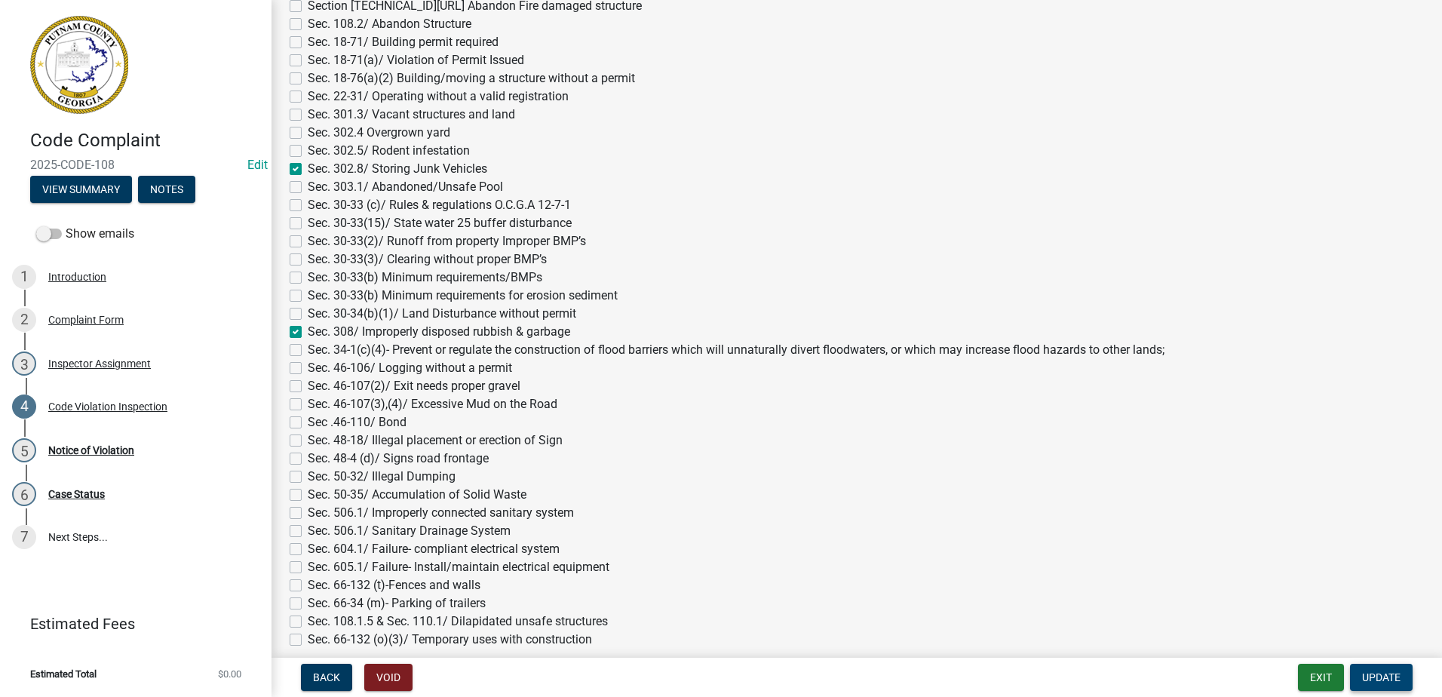
type input "45"
click at [1377, 678] on span "Update" at bounding box center [1381, 677] width 38 height 12
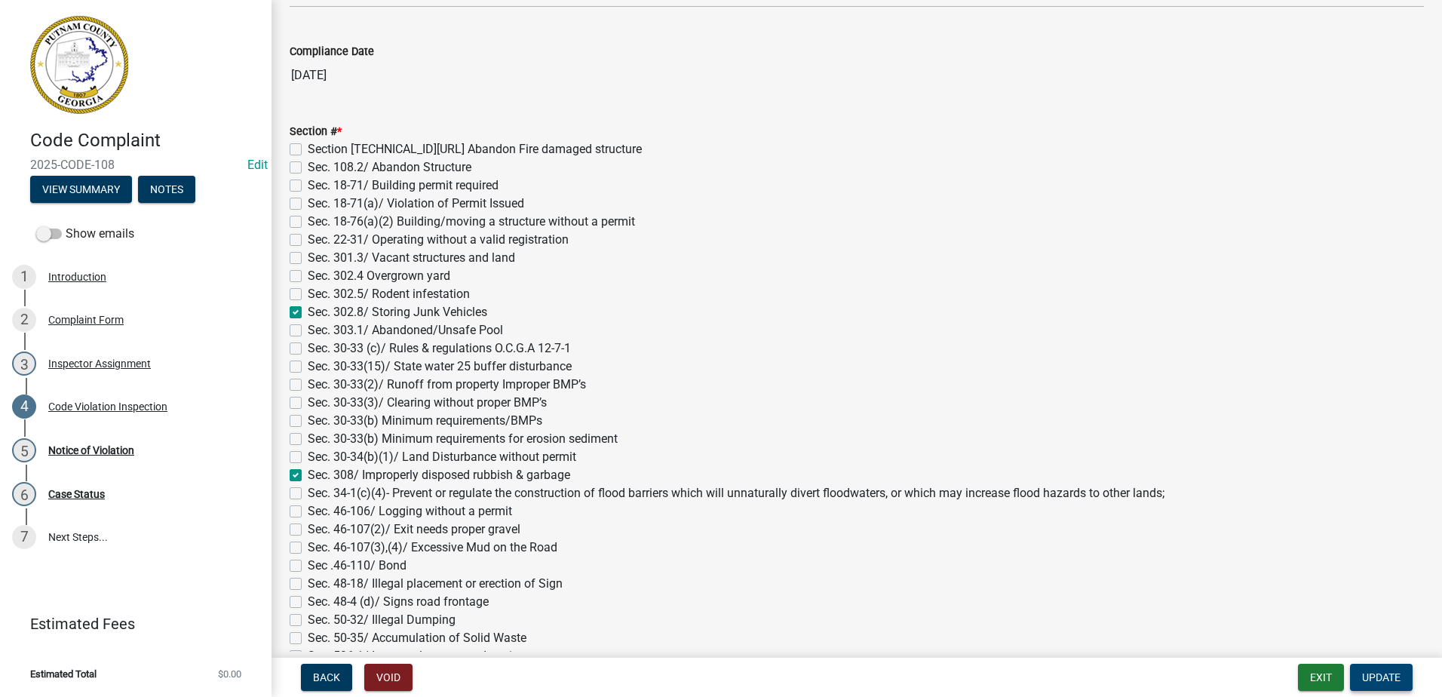
scroll to position [1056, 0]
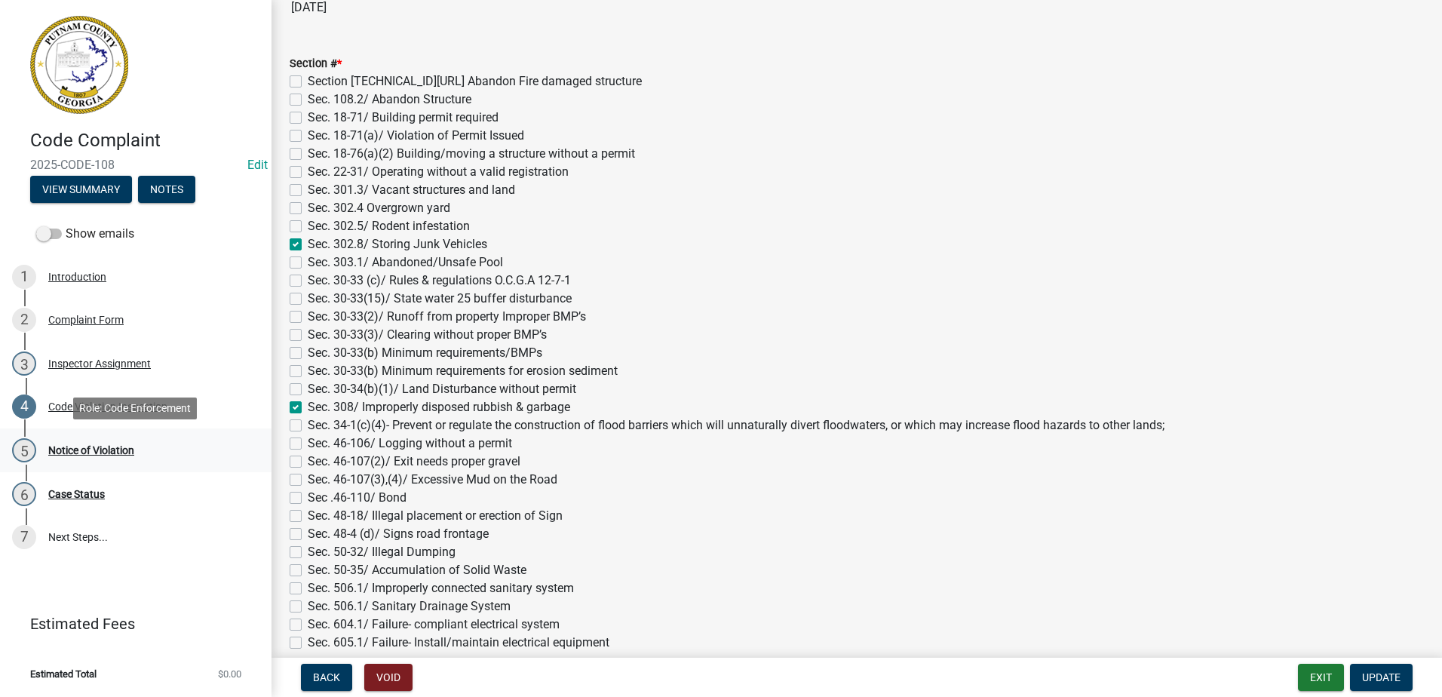
click at [87, 449] on div "Notice of Violation" at bounding box center [91, 450] width 86 height 11
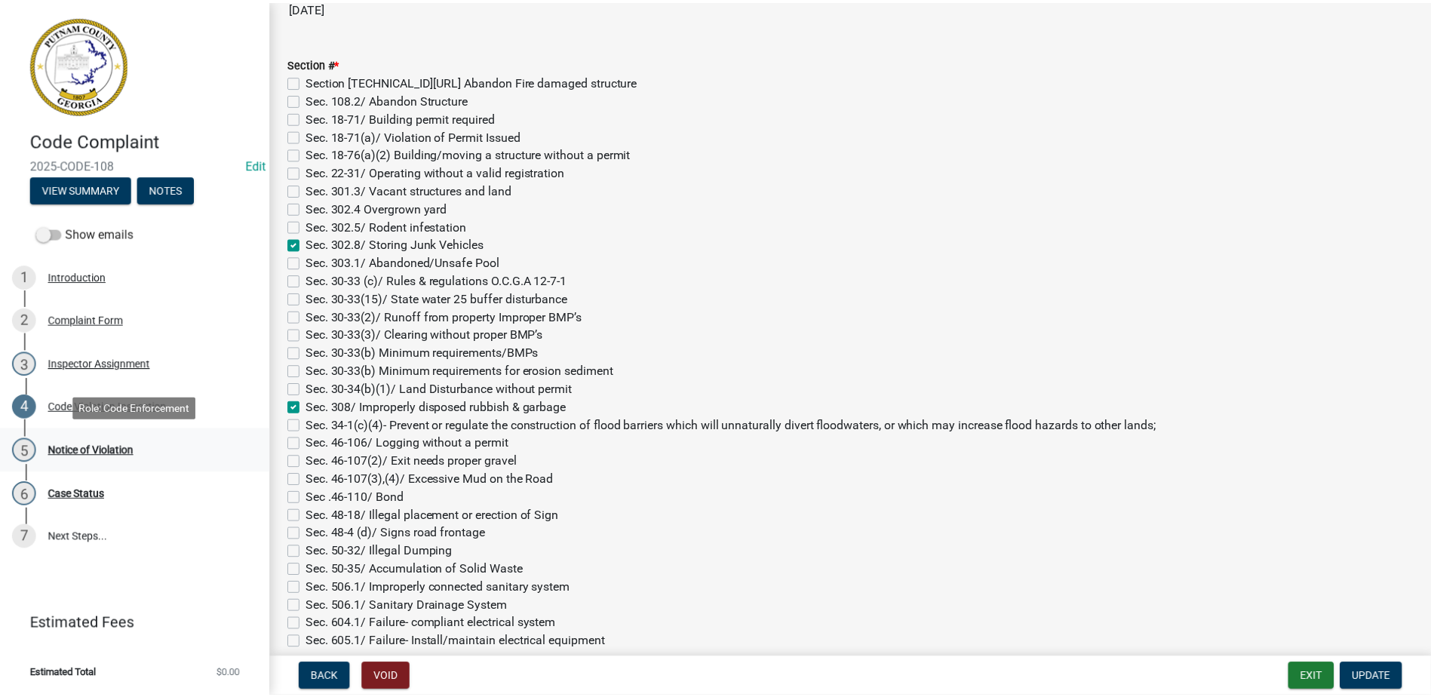
scroll to position [0, 0]
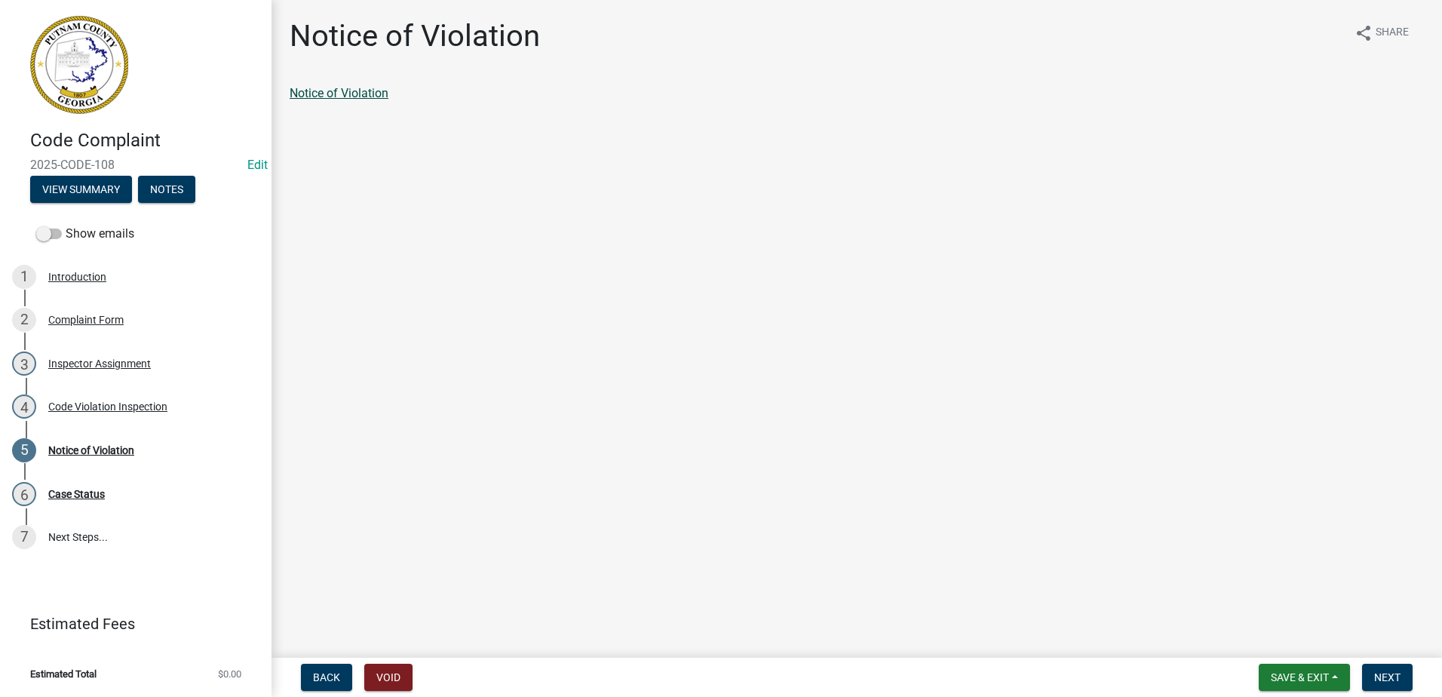
click at [342, 92] on link "Notice of Violation" at bounding box center [339, 93] width 99 height 14
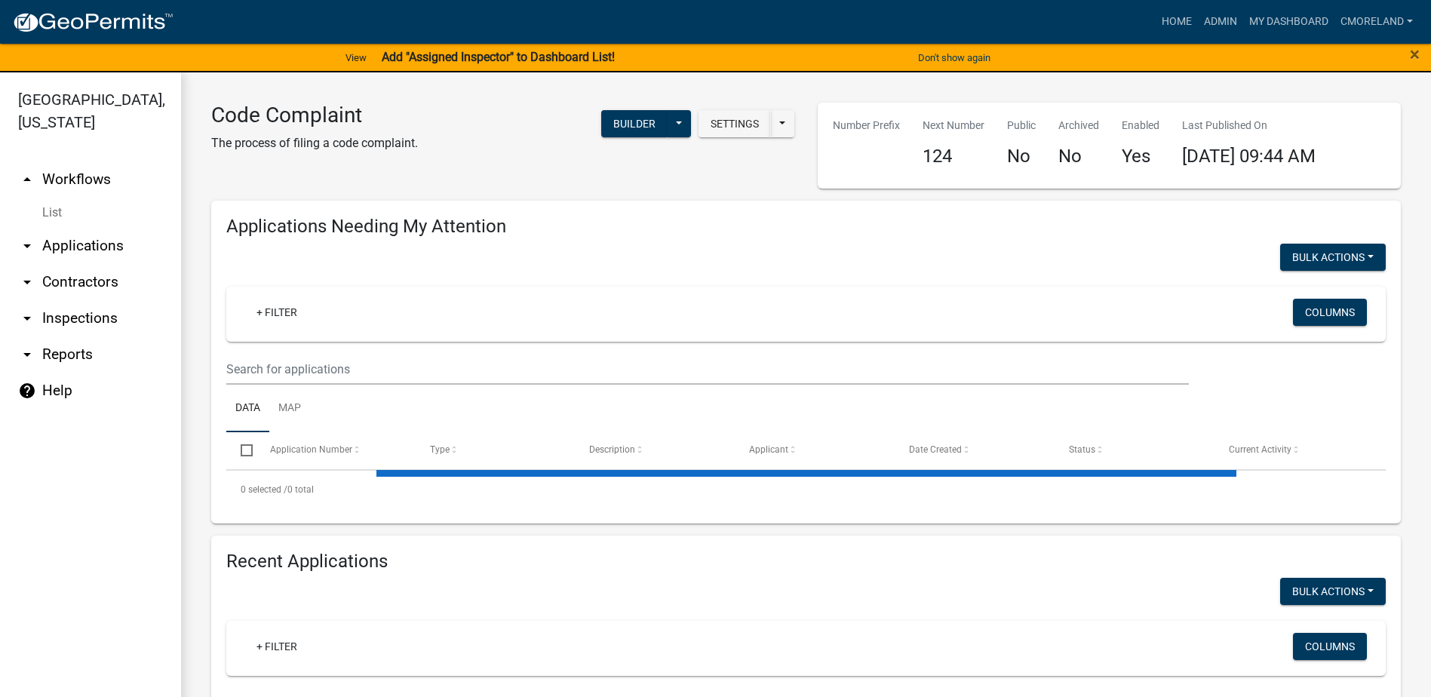
select select "2: 50"
select select "3: 100"
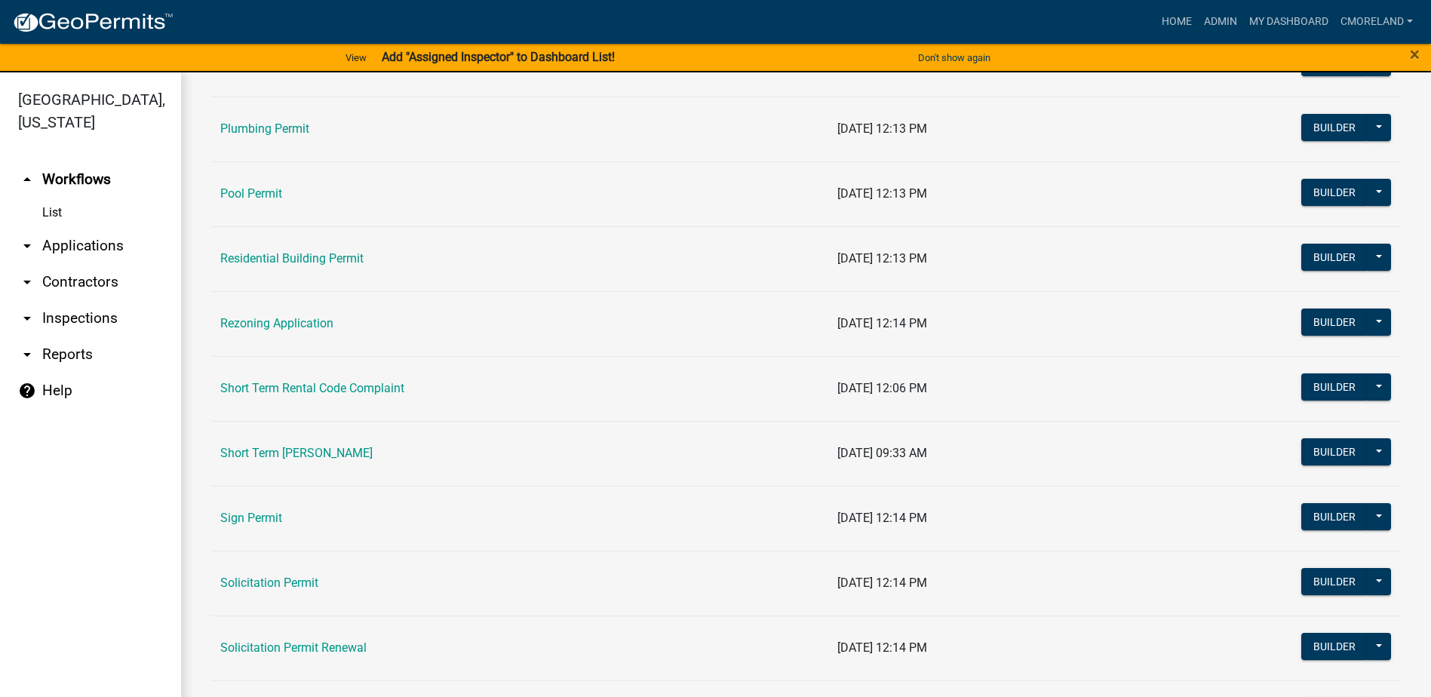
scroll to position [1734, 0]
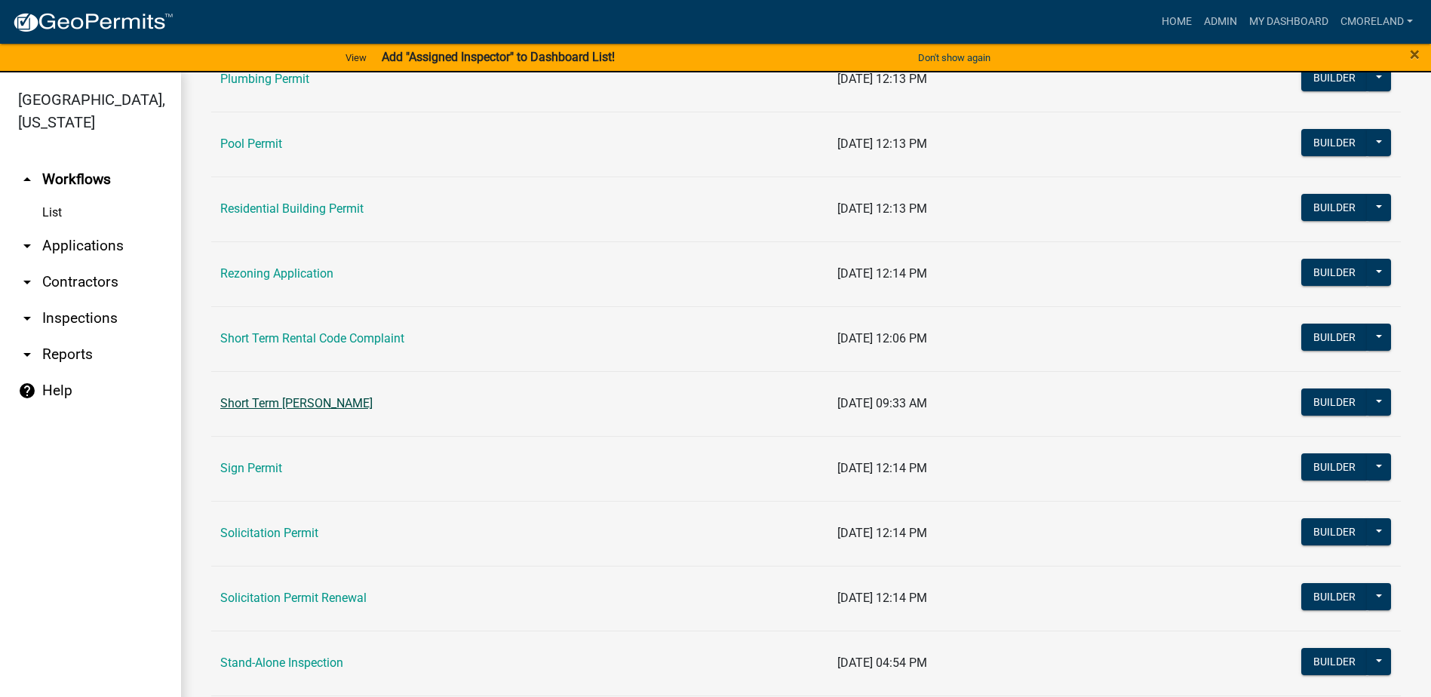
click at [317, 402] on link "Short Term [PERSON_NAME]" at bounding box center [296, 403] width 152 height 14
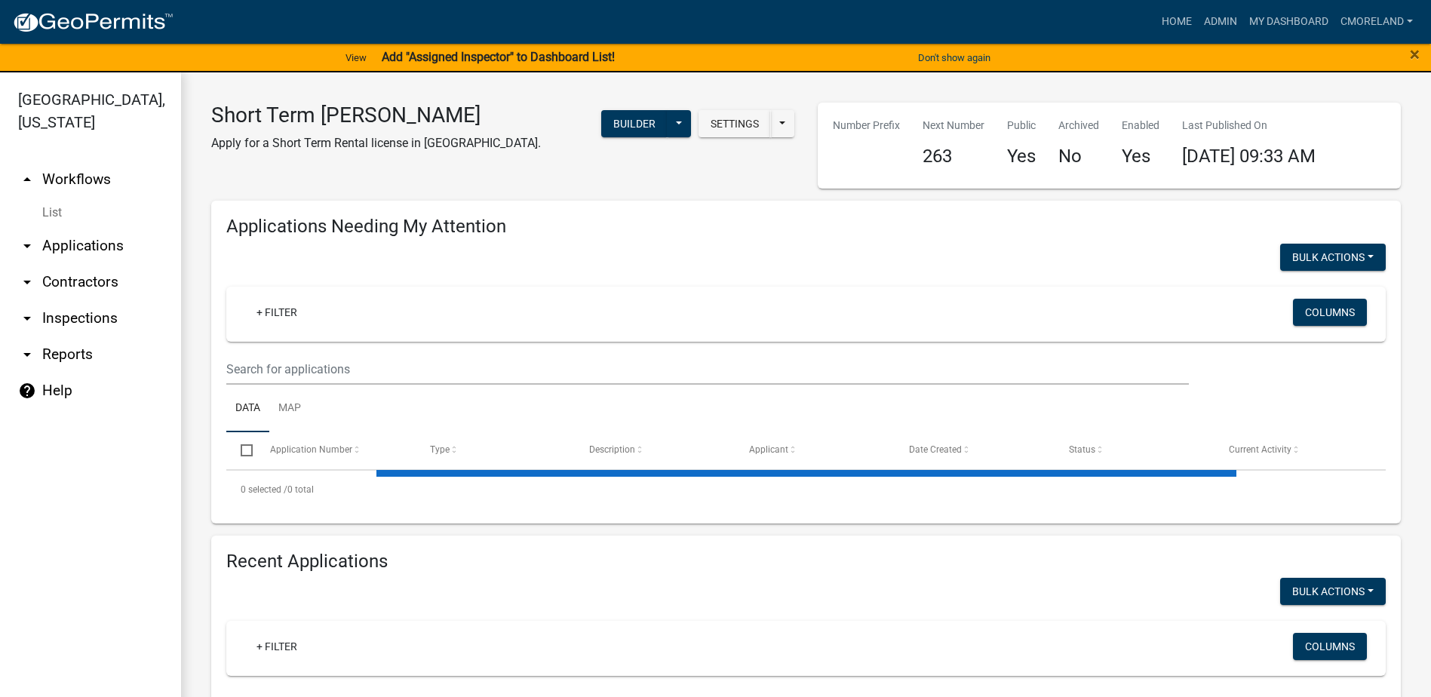
select select "3: 100"
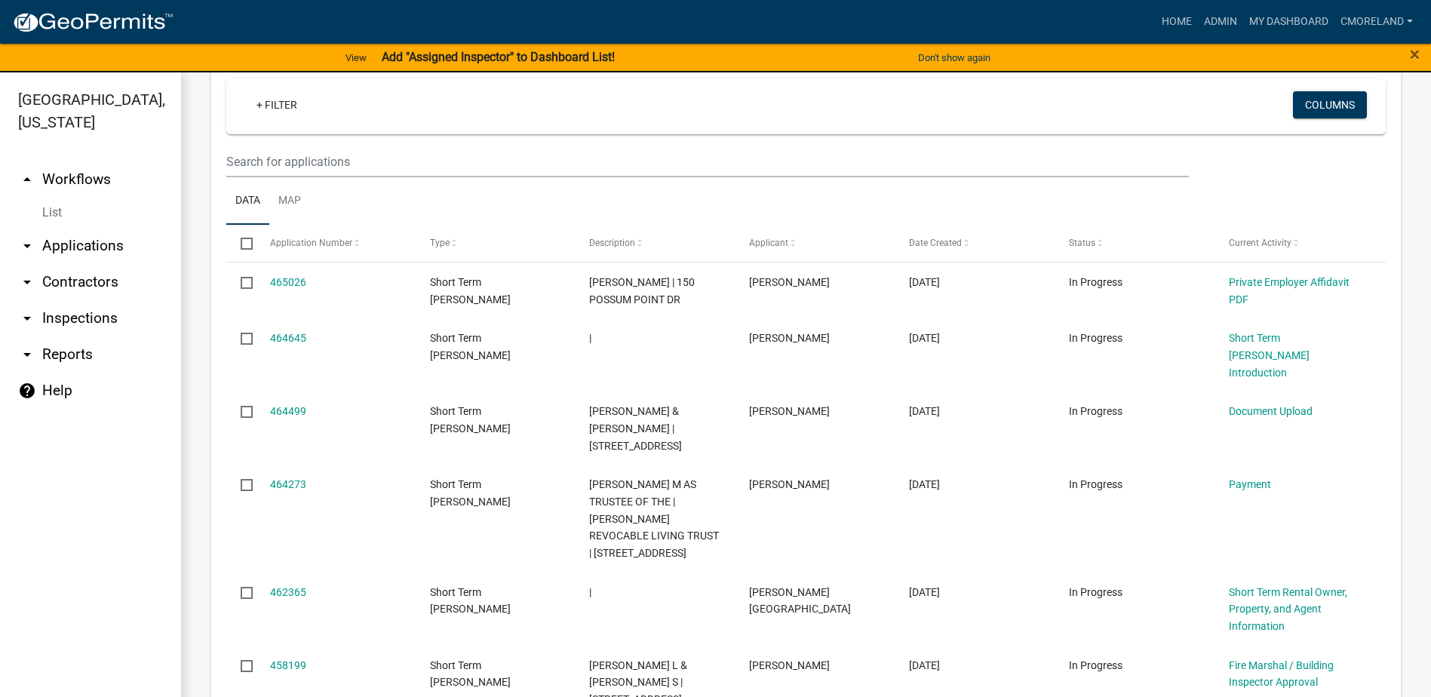
scroll to position [603, 0]
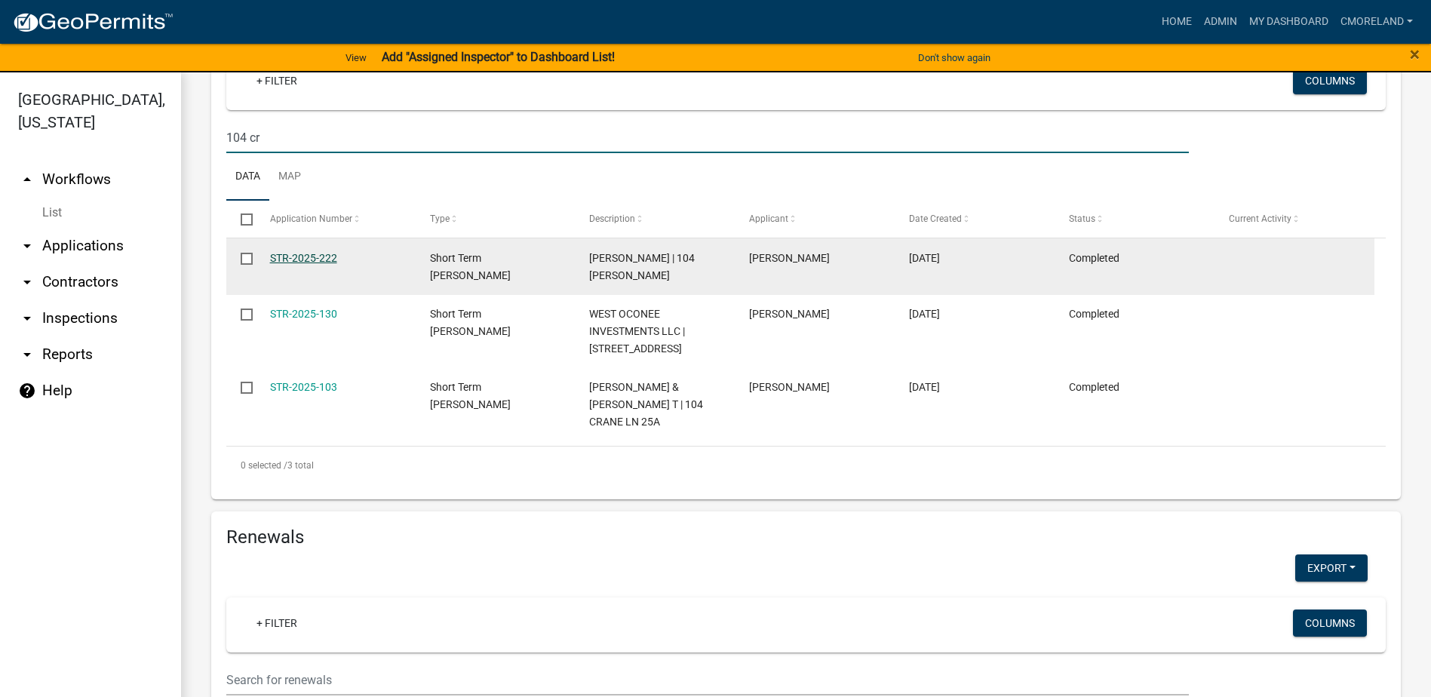
type input "104 cr"
click at [321, 253] on link "STR-2025-222" at bounding box center [303, 258] width 67 height 12
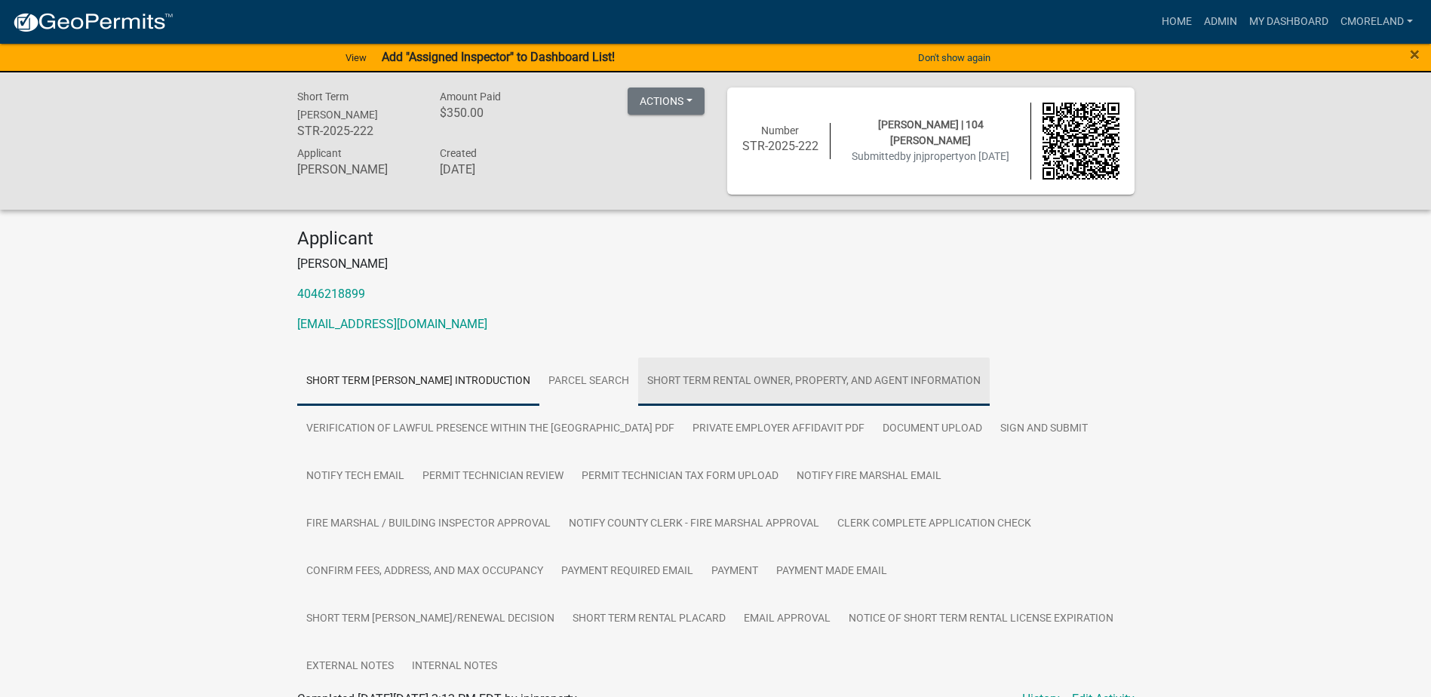
click at [742, 378] on link "Short Term Rental Owner, Property, and Agent Information" at bounding box center [813, 381] width 351 height 48
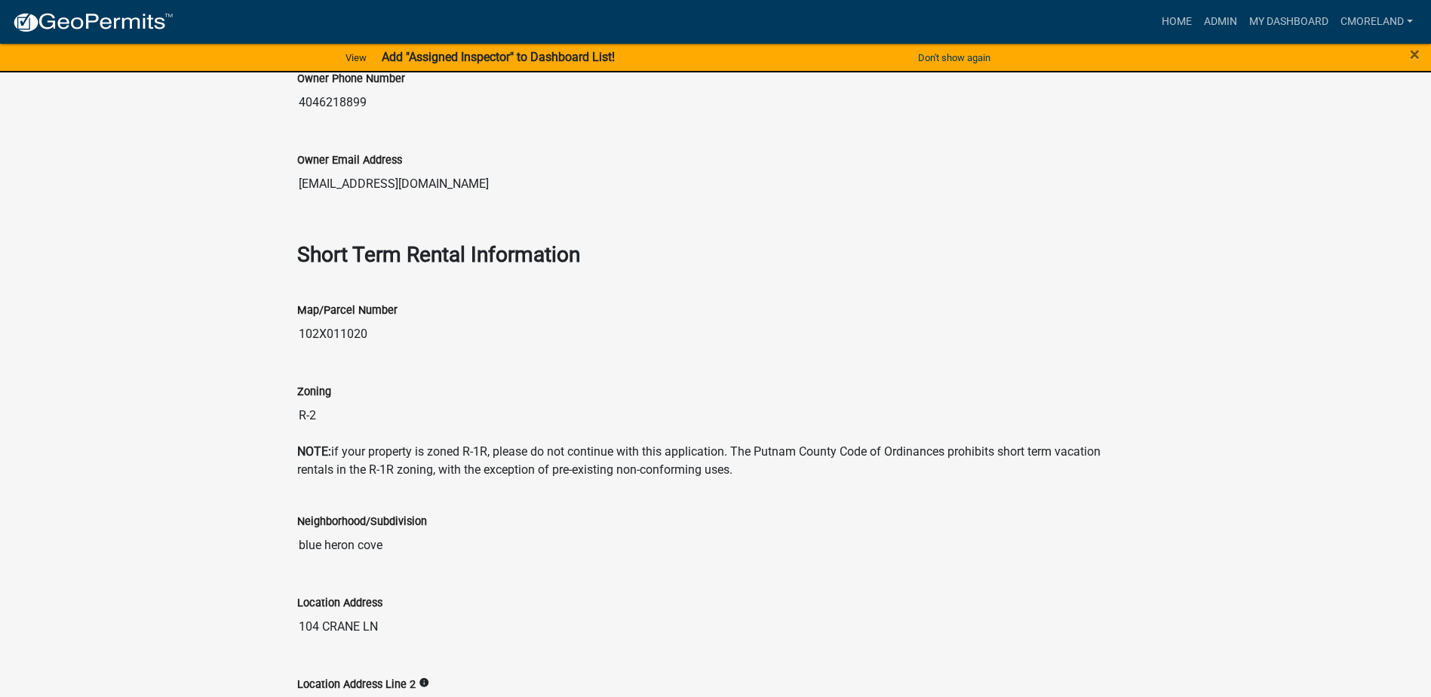
scroll to position [1131, 0]
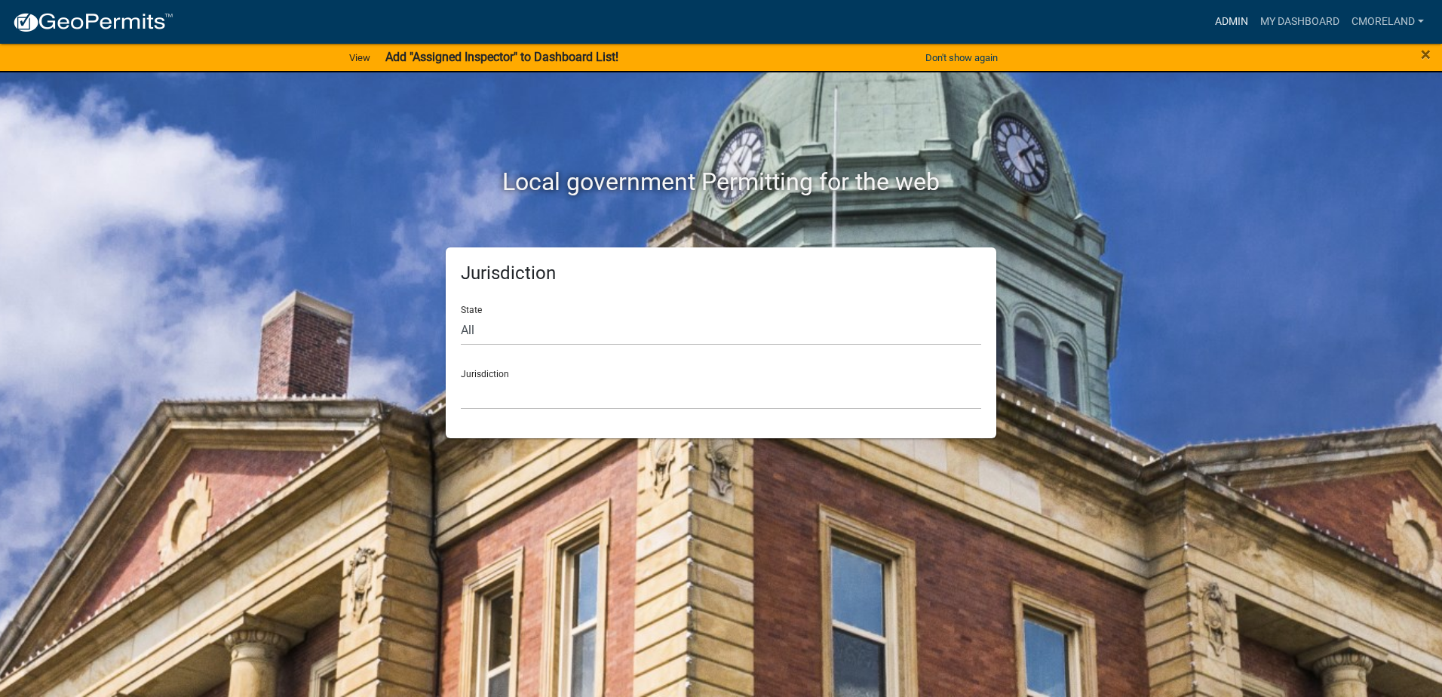
click at [1221, 17] on link "Admin" at bounding box center [1231, 22] width 45 height 29
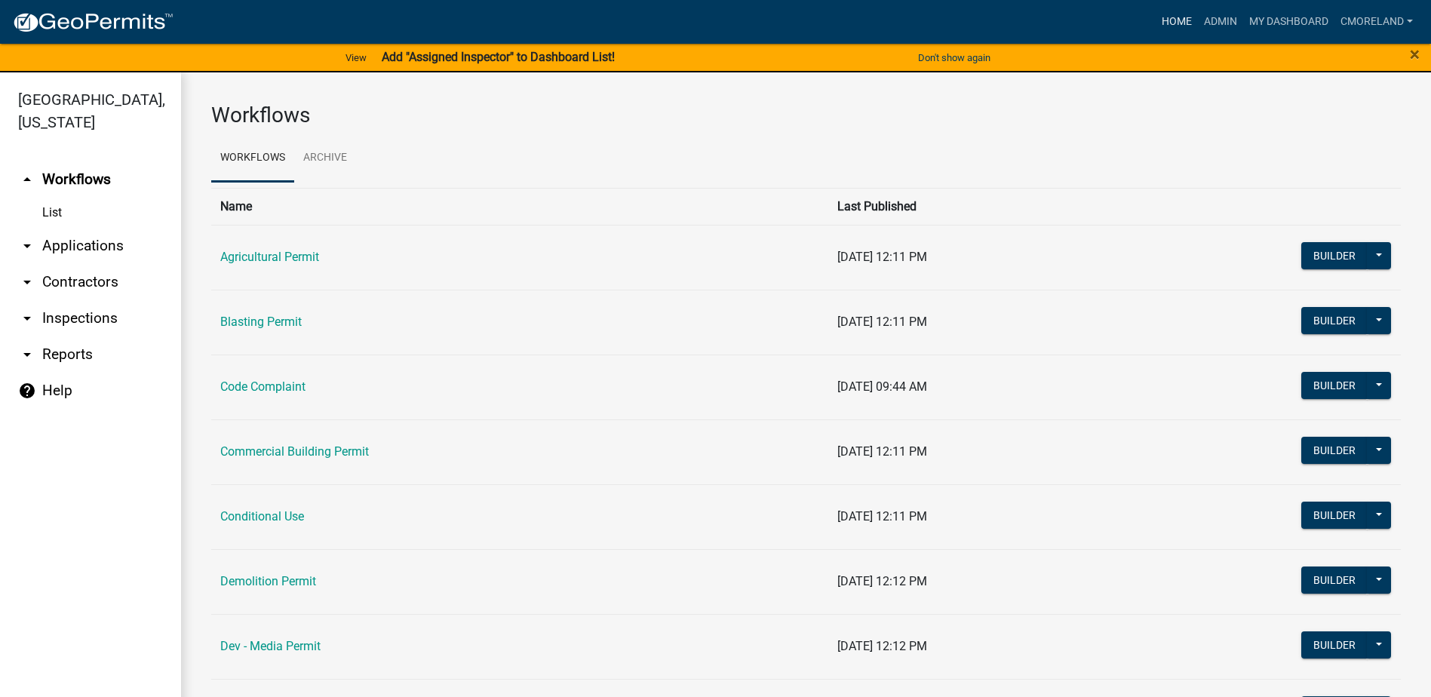
click at [1176, 19] on link "Home" at bounding box center [1176, 22] width 42 height 29
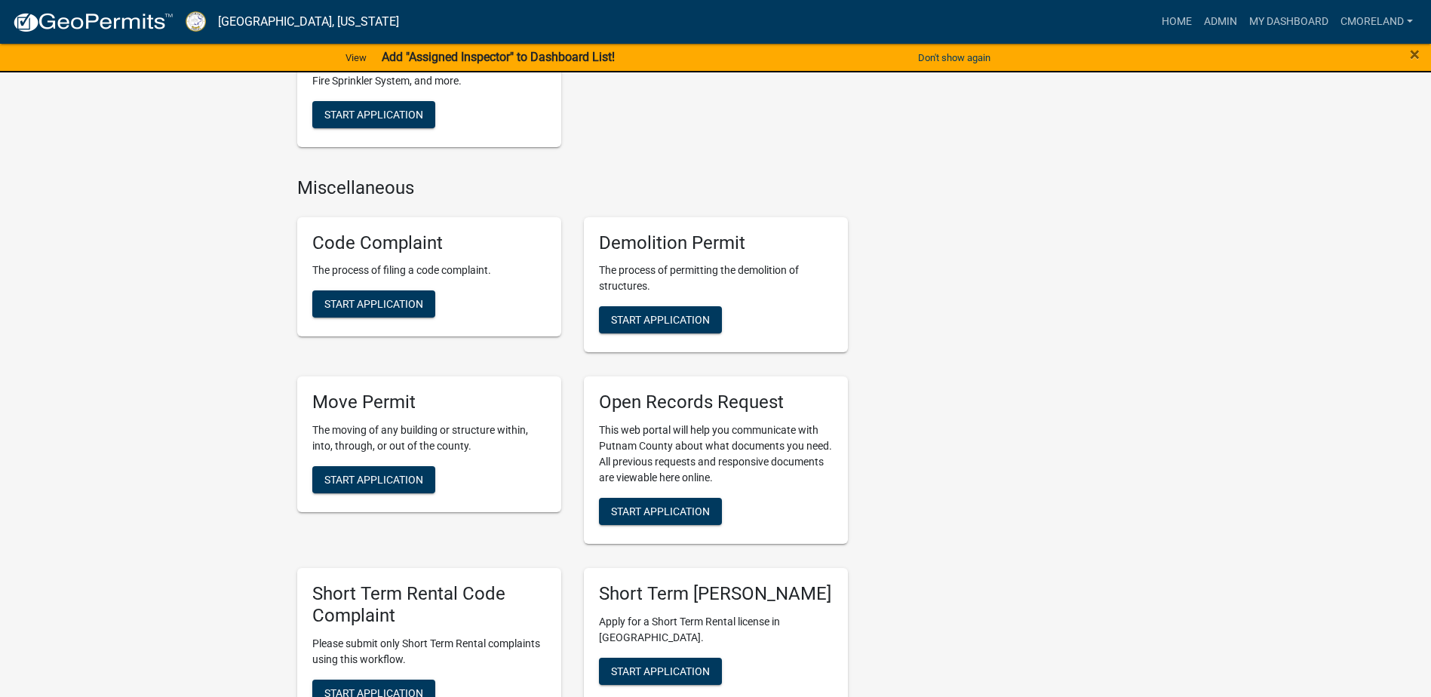
scroll to position [1357, 0]
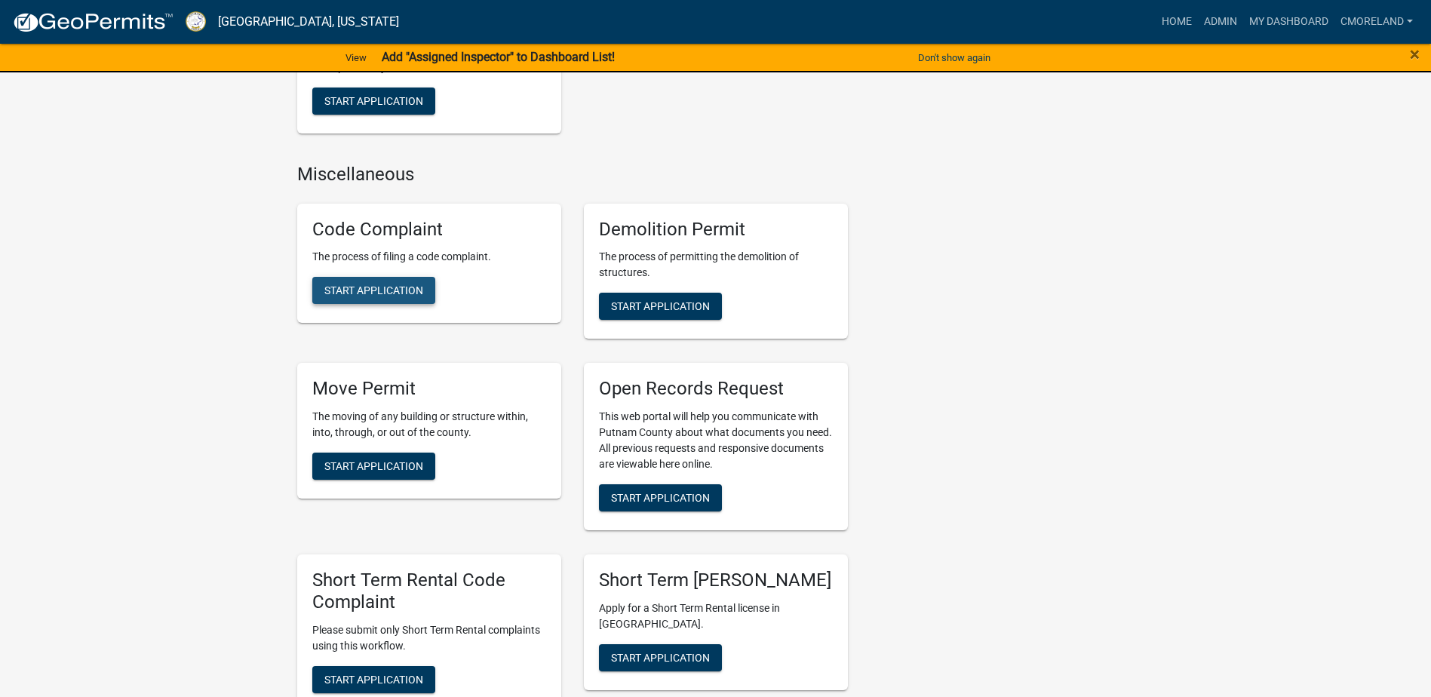
click at [370, 284] on span "Start Application" at bounding box center [373, 290] width 99 height 12
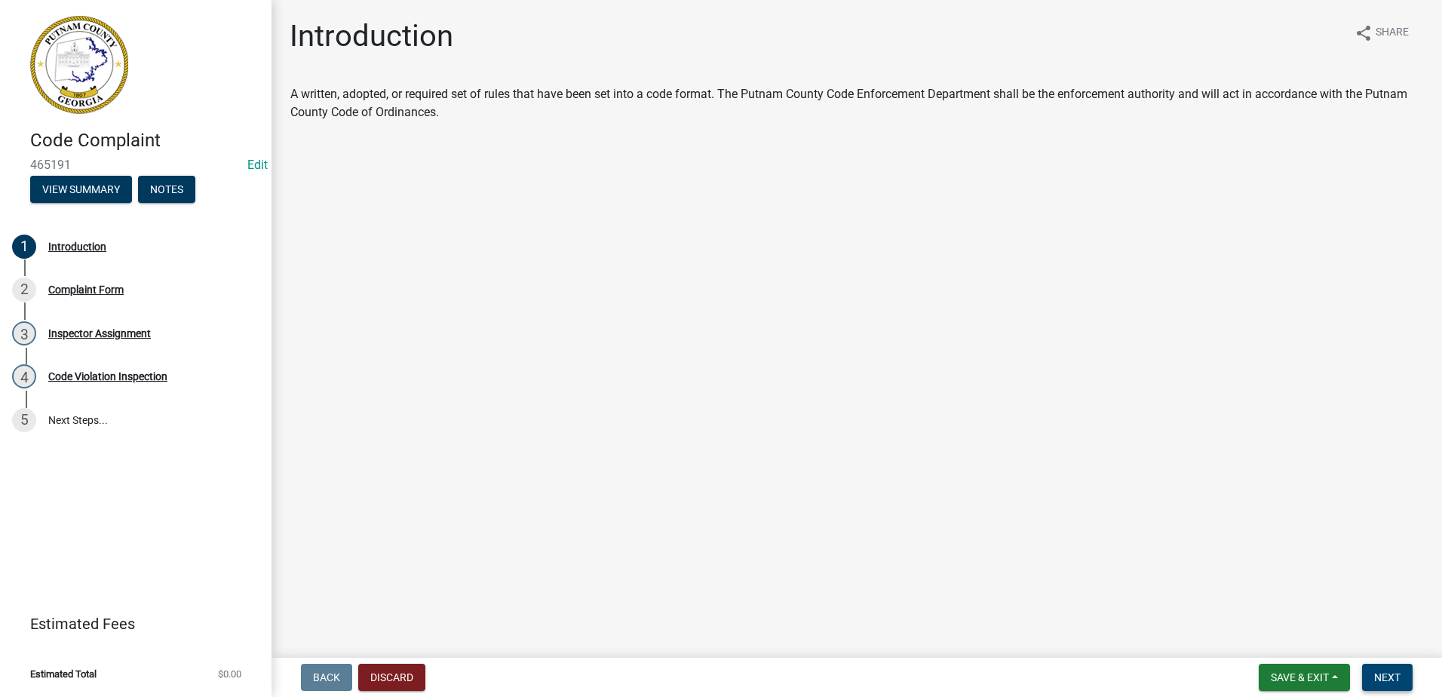
click at [1391, 673] on span "Next" at bounding box center [1387, 677] width 26 height 12
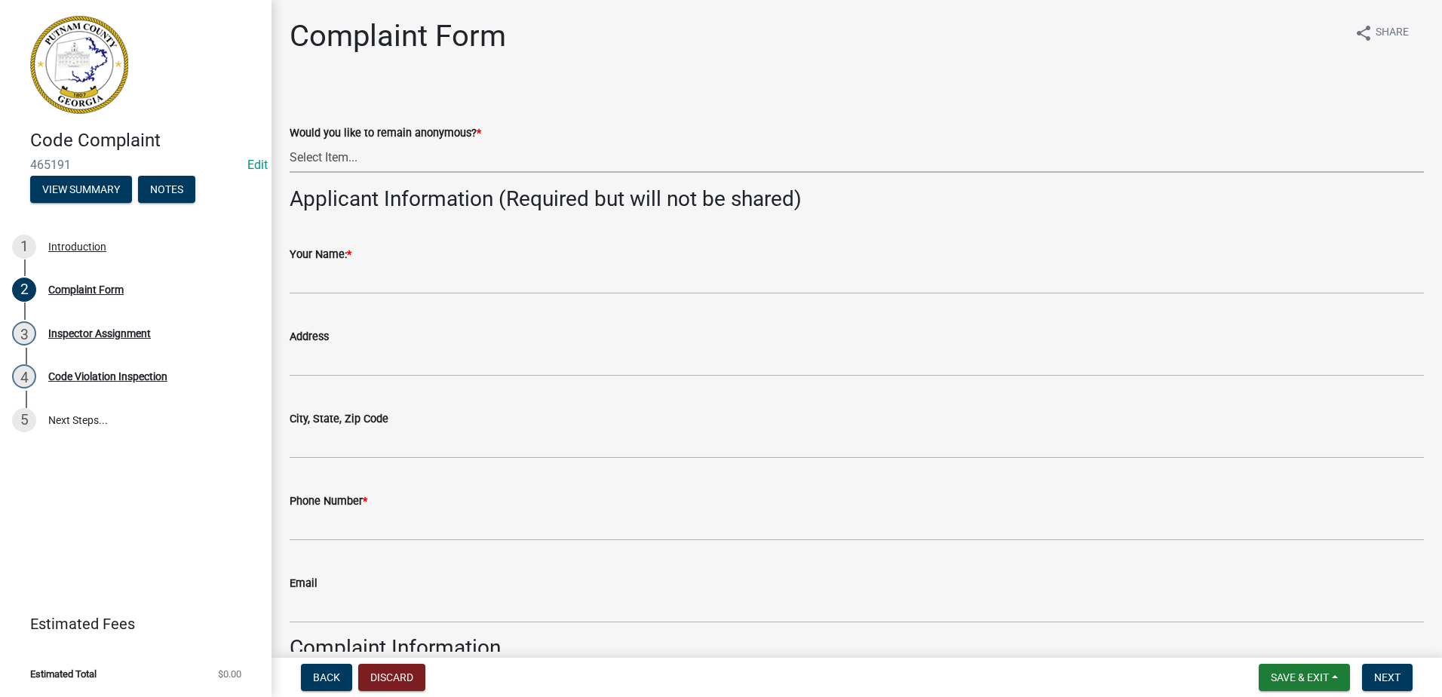
click at [376, 153] on select "Select Item... Yes No" at bounding box center [857, 157] width 1134 height 31
click at [290, 142] on select "Select Item... Yes No" at bounding box center [857, 157] width 1134 height 31
select select "76170ab1-b25a-468b-8231-d5eb0e85b261"
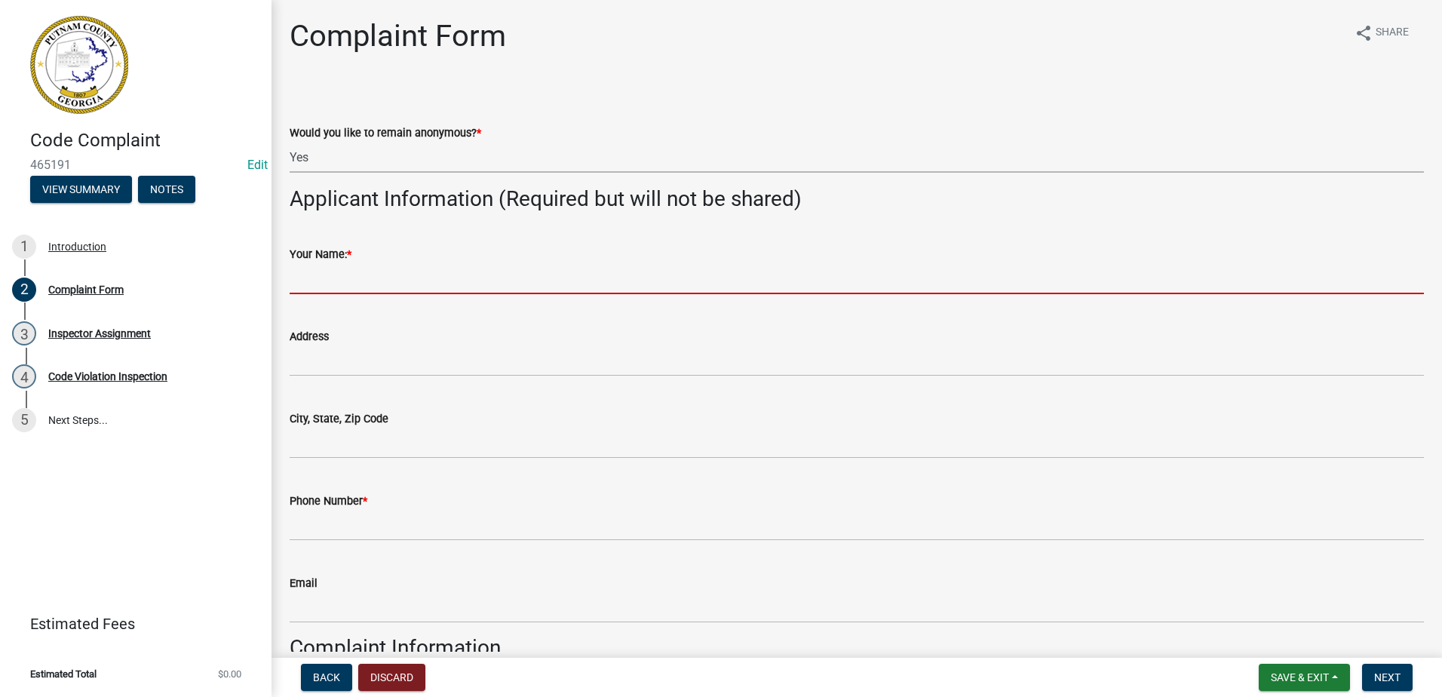
click at [361, 278] on input "Your Name: *" at bounding box center [857, 278] width 1134 height 31
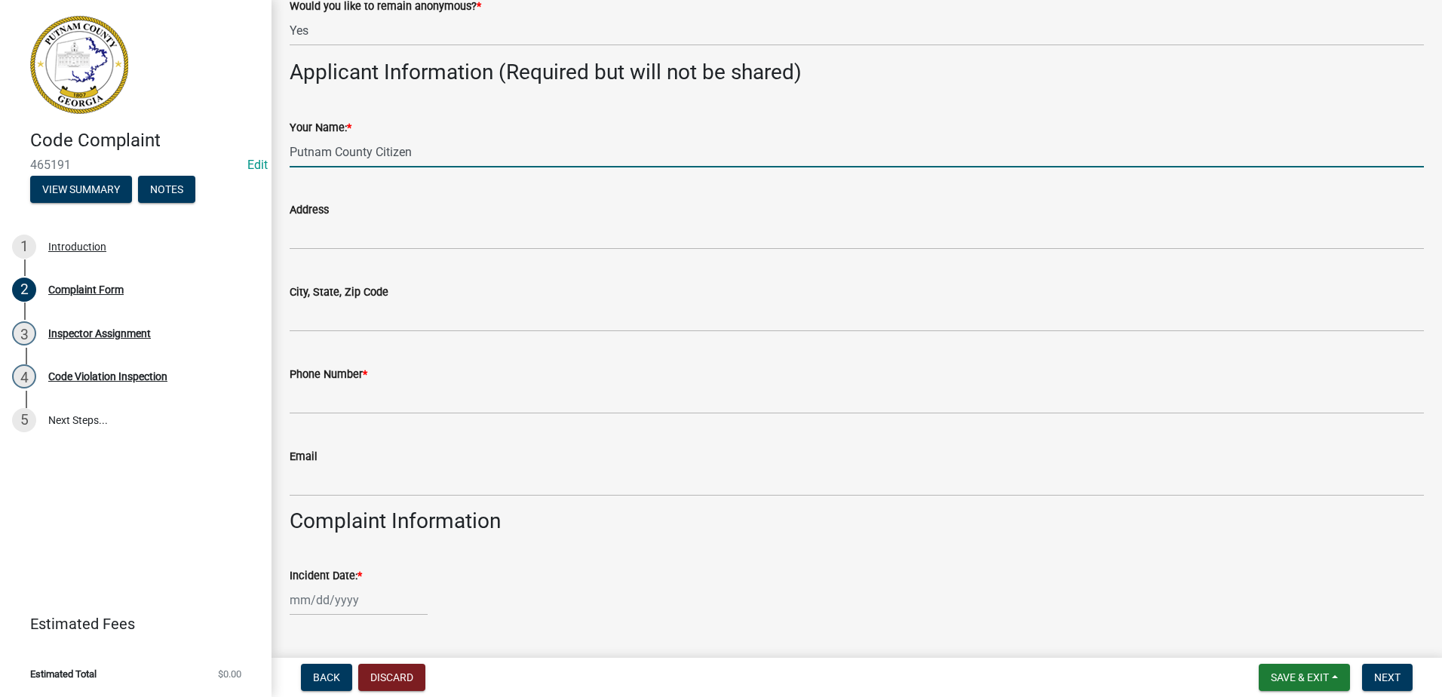
scroll to position [226, 0]
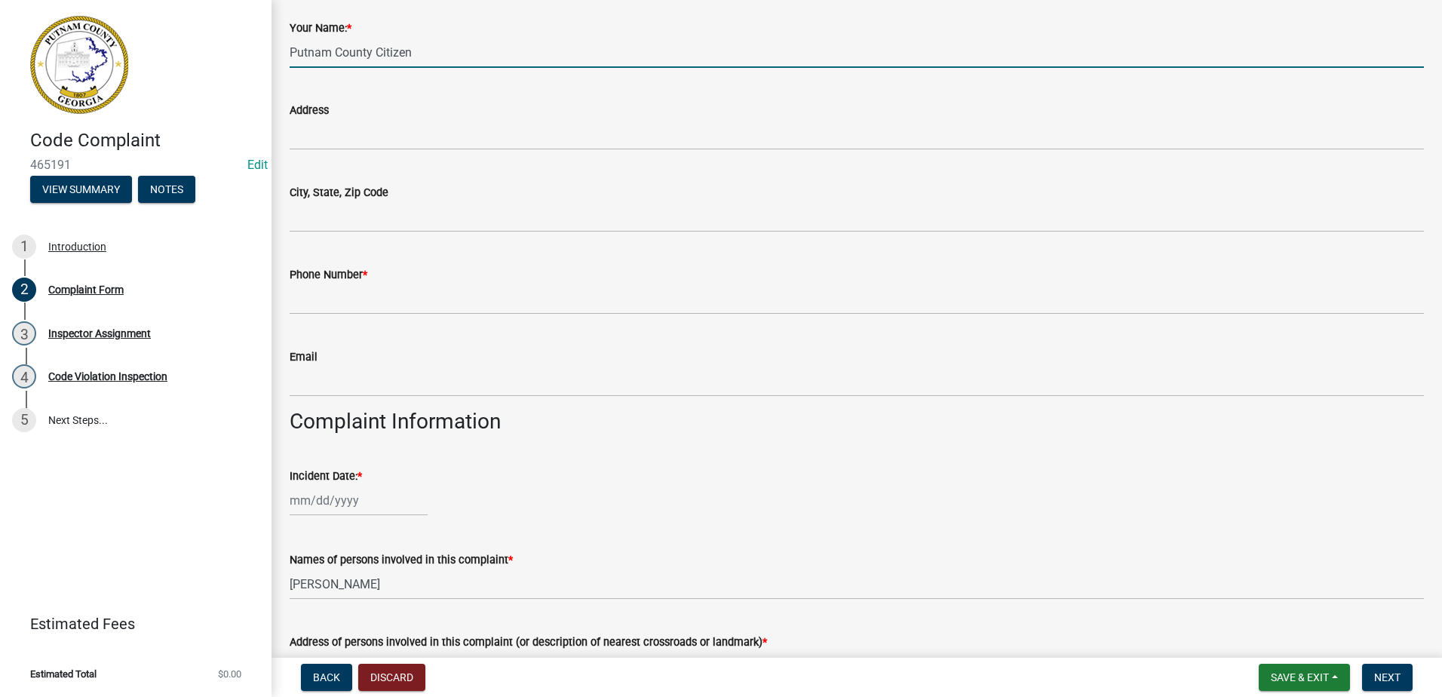
type input "Putnam County Citizen"
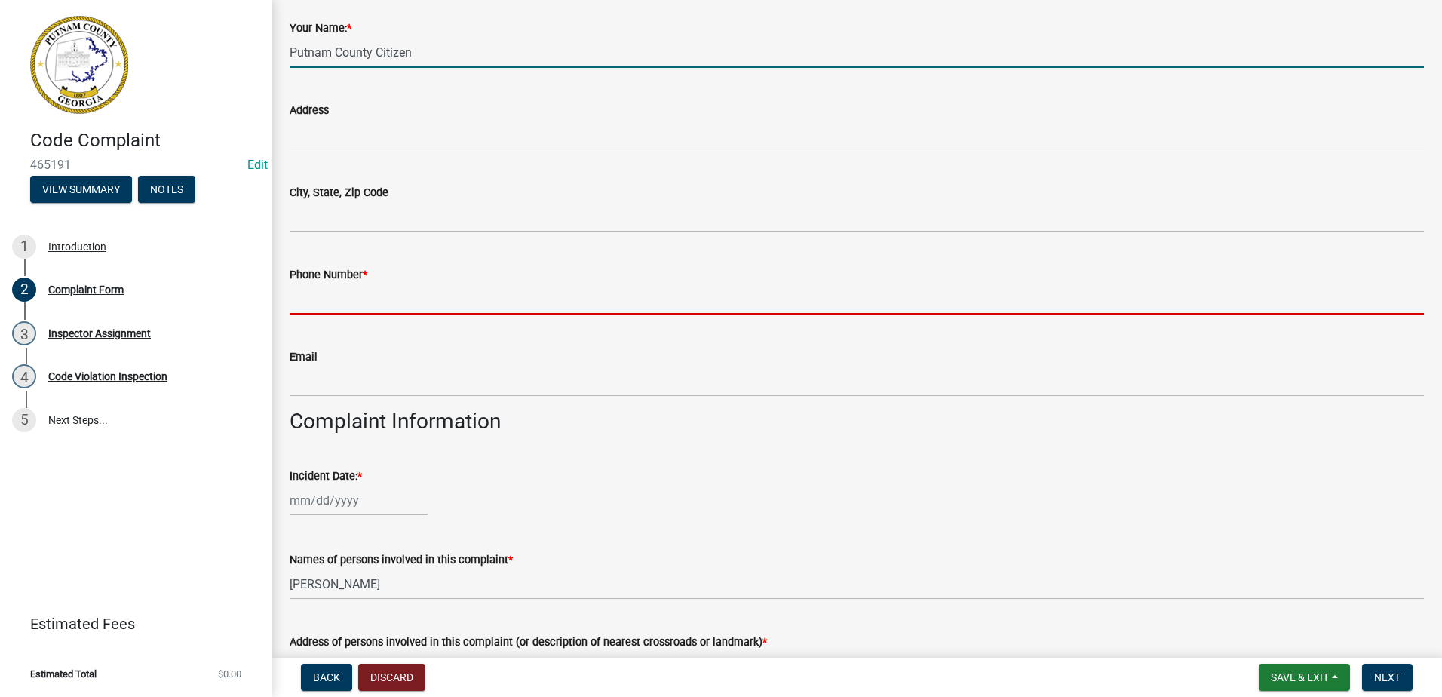
click at [332, 310] on input "Phone Number *" at bounding box center [857, 299] width 1134 height 31
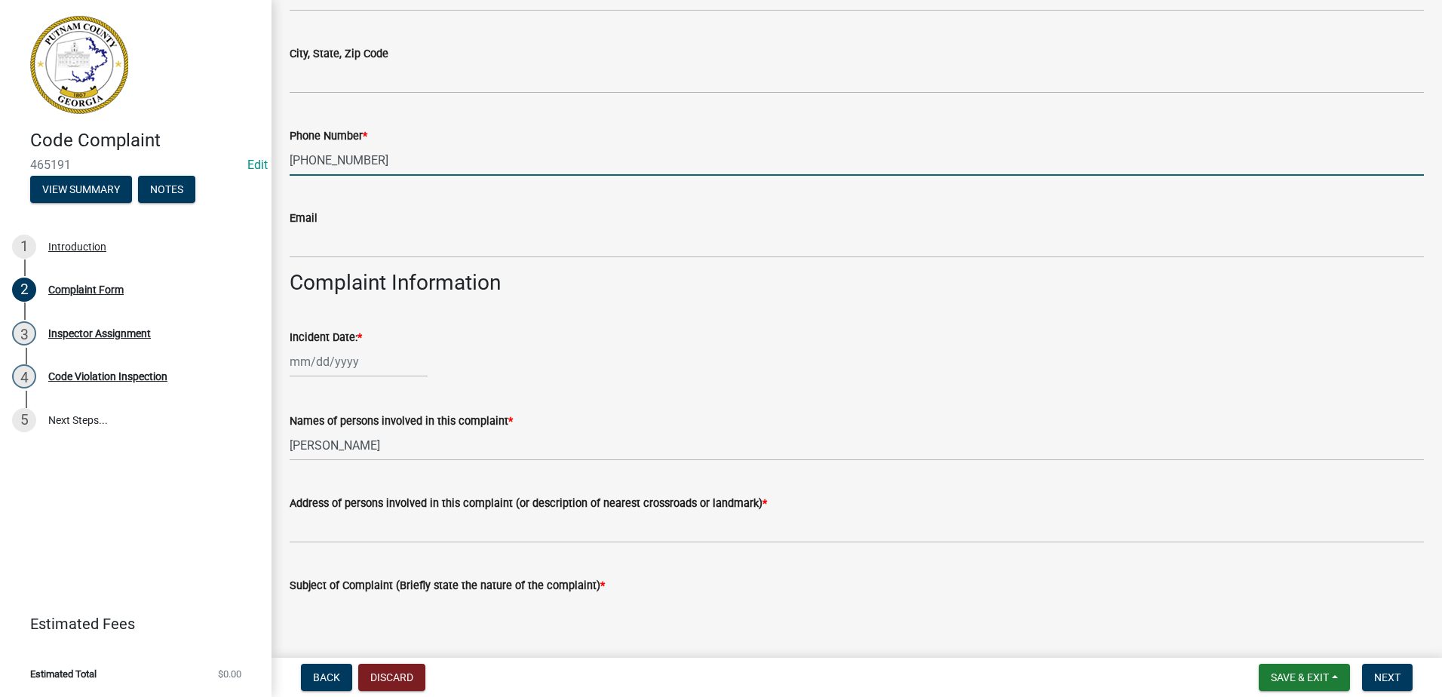
scroll to position [377, 0]
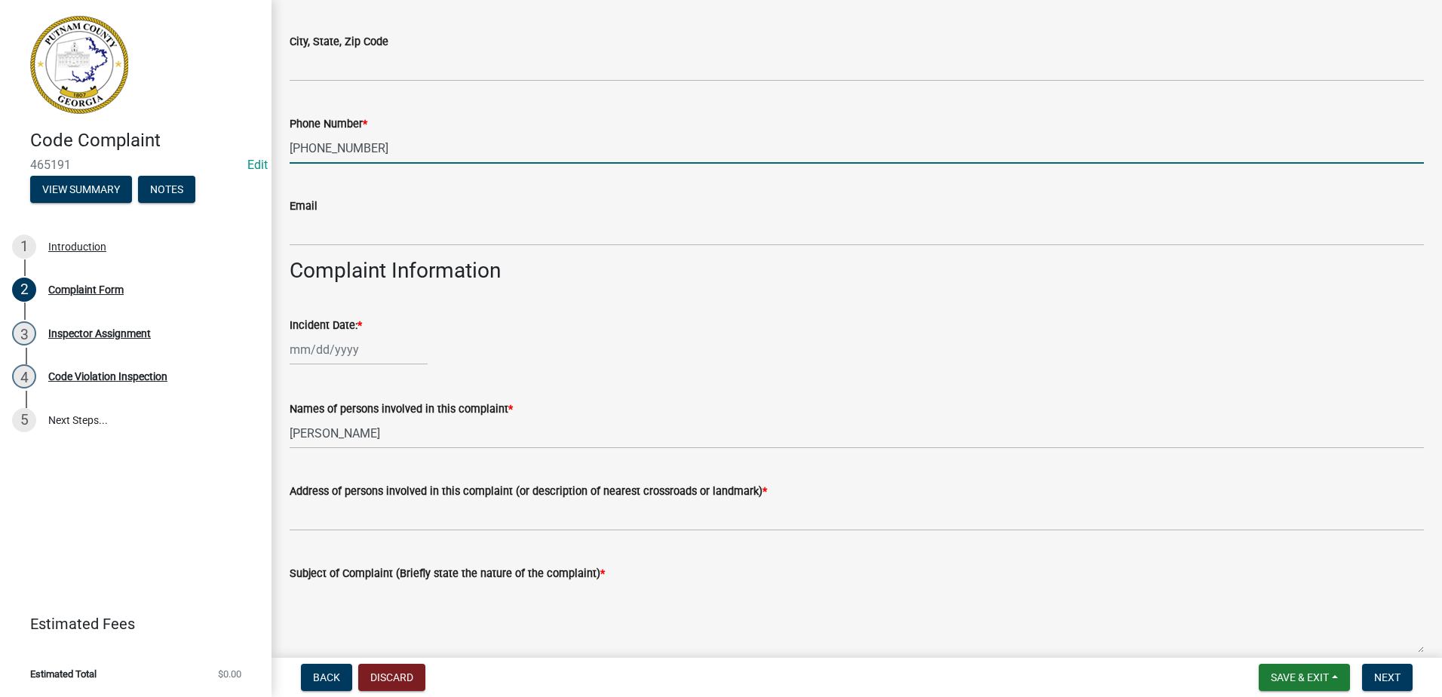
type input "[PHONE_NUMBER]"
click at [315, 348] on div at bounding box center [359, 349] width 138 height 31
select select "8"
select select "2025"
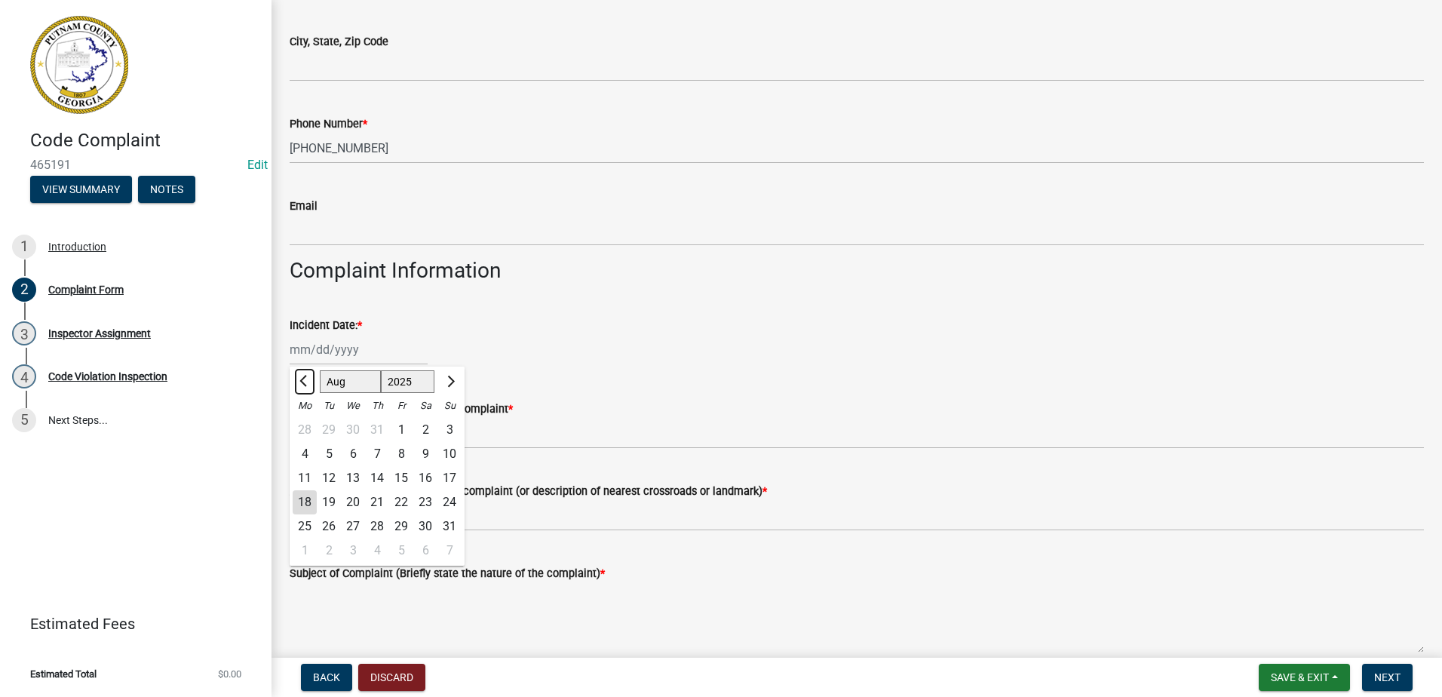
click at [302, 378] on span "Previous month" at bounding box center [304, 381] width 11 height 11
click at [453, 383] on button "Next month" at bounding box center [449, 382] width 18 height 24
select select "8"
click at [379, 454] on div "7" at bounding box center [377, 454] width 24 height 24
type input "[DATE]"
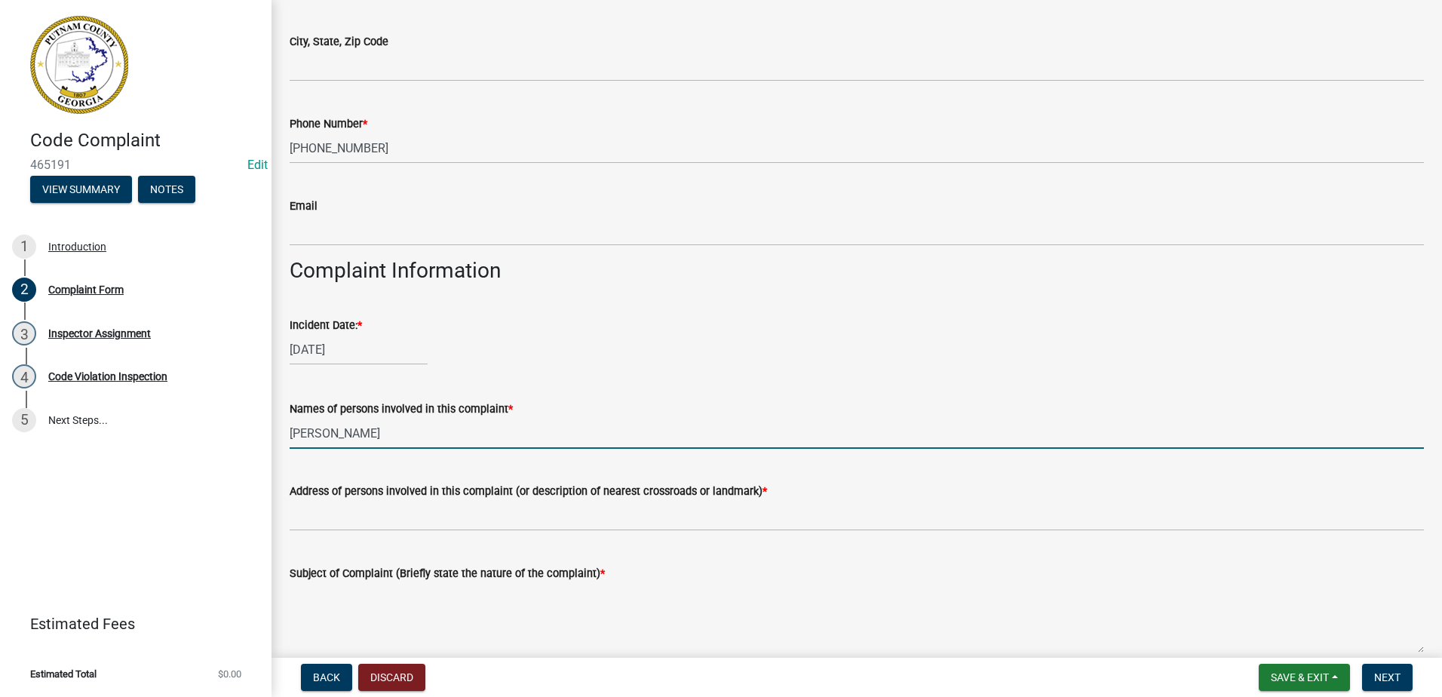
click at [394, 435] on input "[PERSON_NAME]" at bounding box center [857, 433] width 1134 height 31
type input "C"
type input "r"
type input "[PERSON_NAME]"
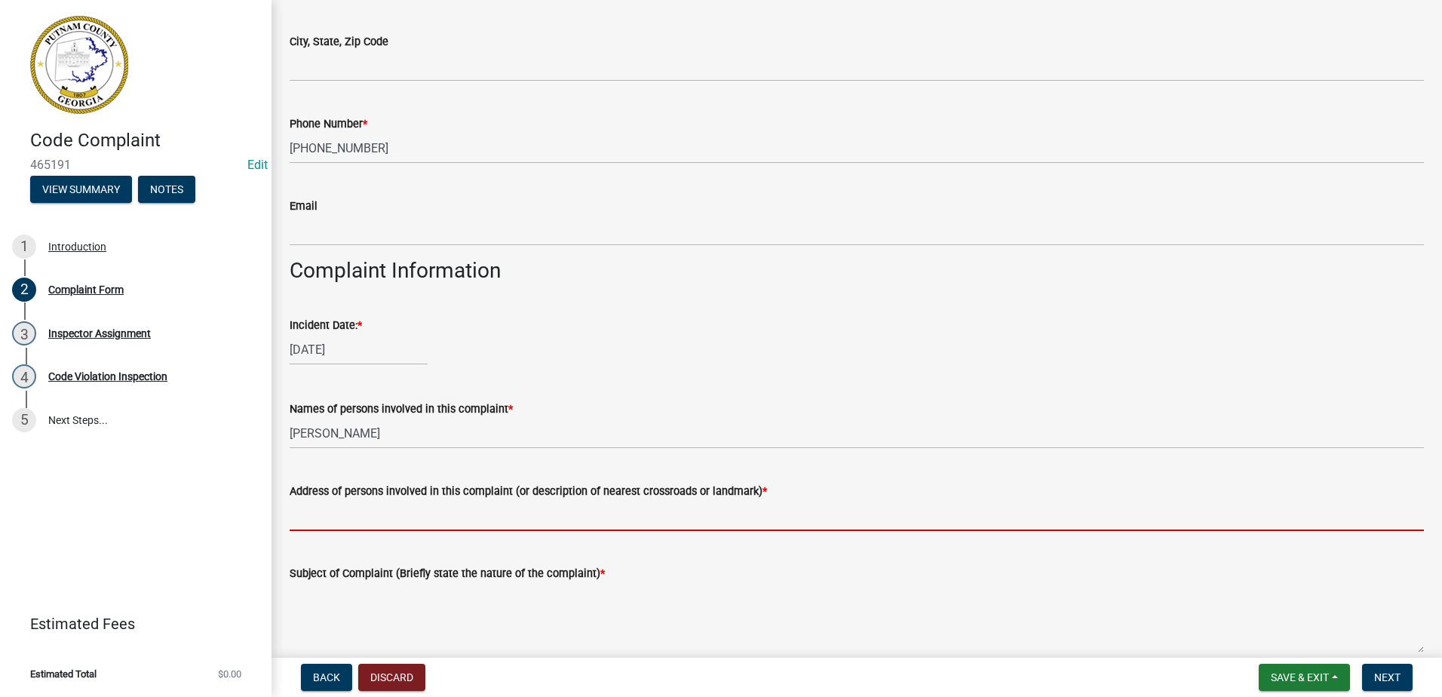
click at [317, 514] on input "Address of persons involved in this complaint (or description of nearest crossr…" at bounding box center [857, 515] width 1134 height 31
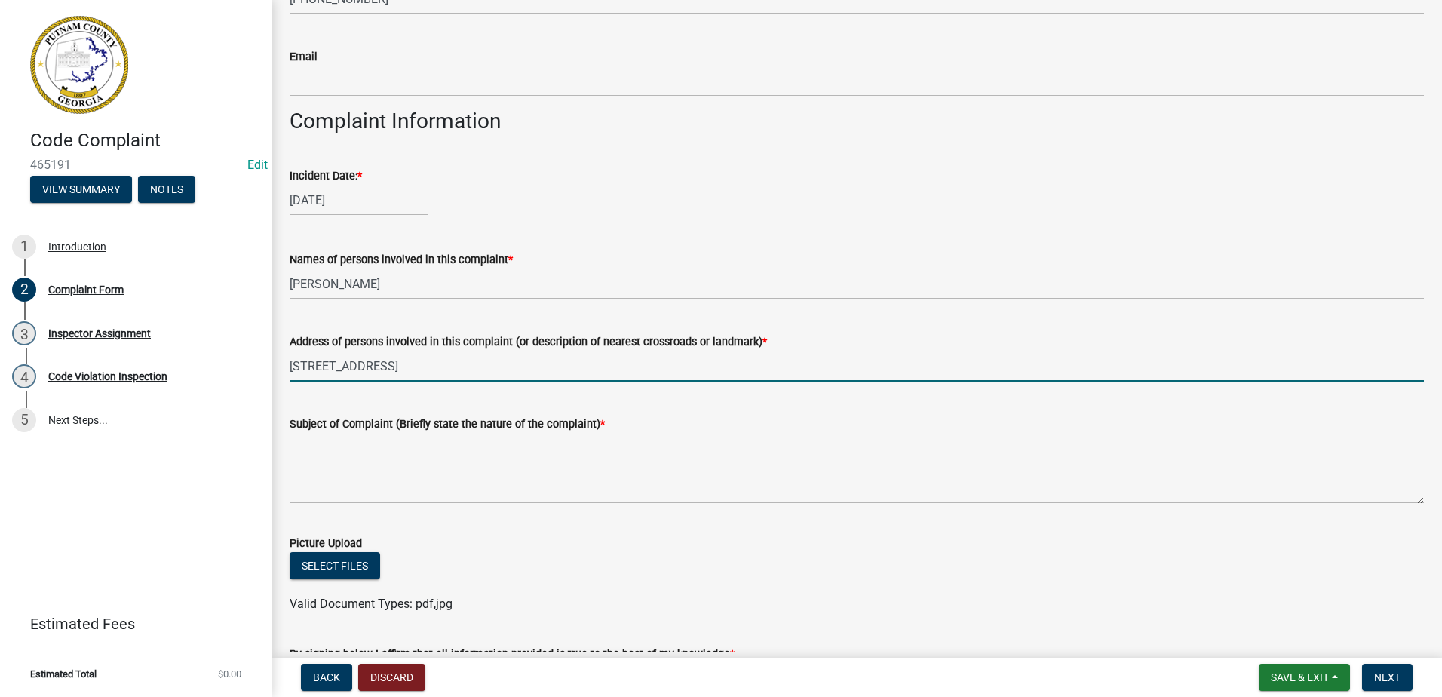
scroll to position [528, 0]
type input "[STREET_ADDRESS]"
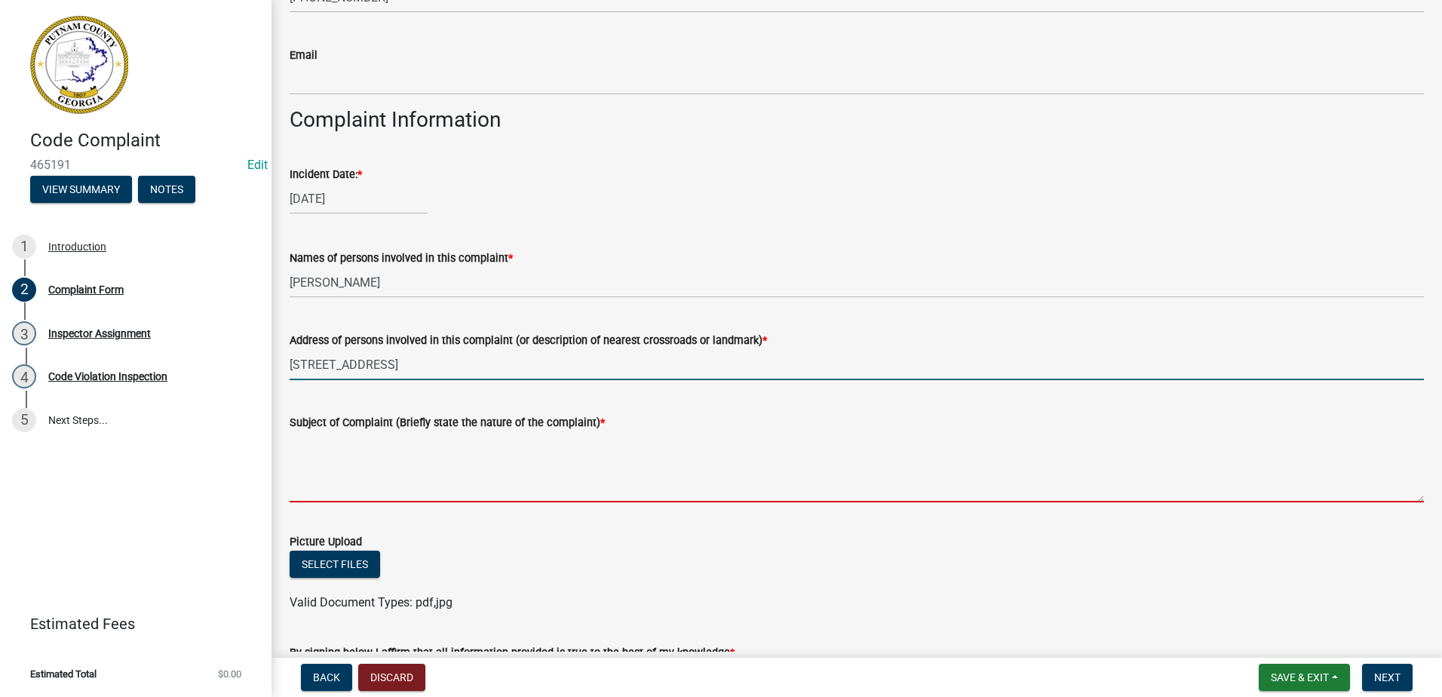
click at [315, 484] on textarea "Subject of Complaint (Briefly state the nature of the complaint) *" at bounding box center [857, 466] width 1134 height 71
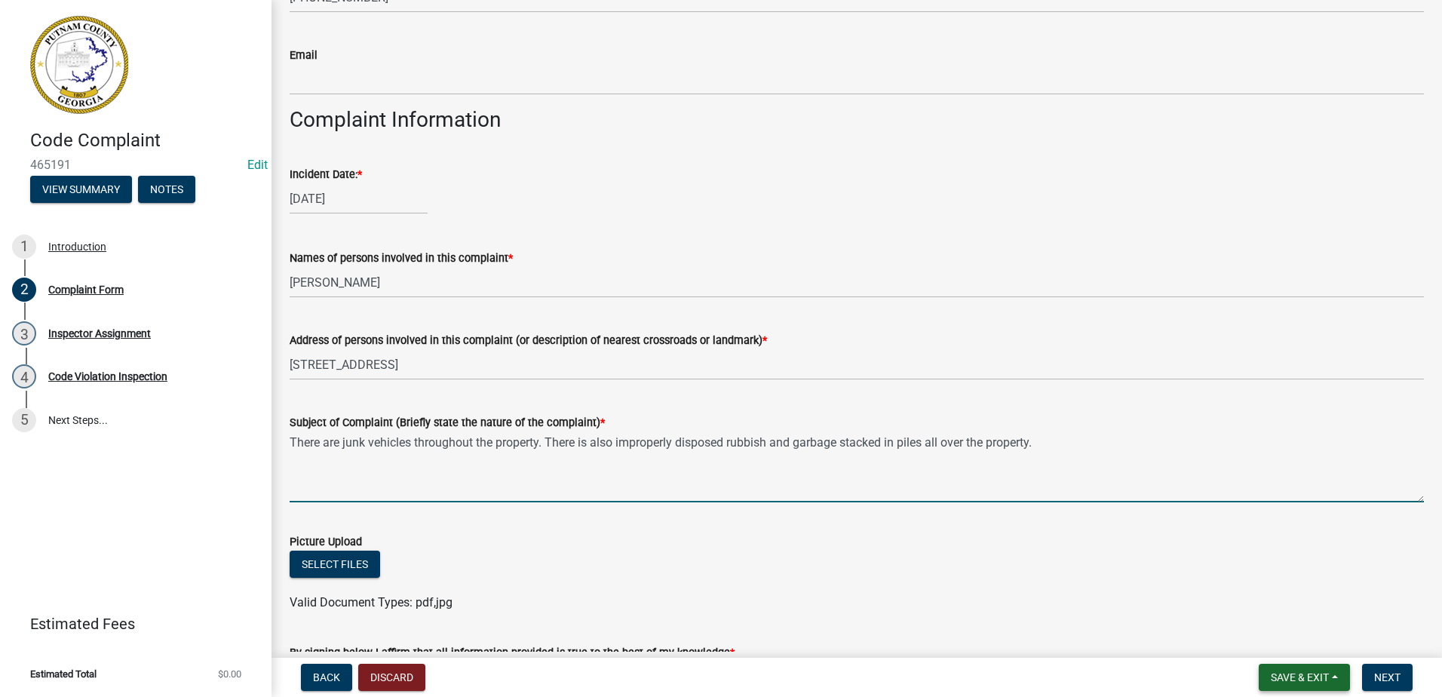
type textarea "There are junk vehicles throughout the property. There is also improperly dispo…"
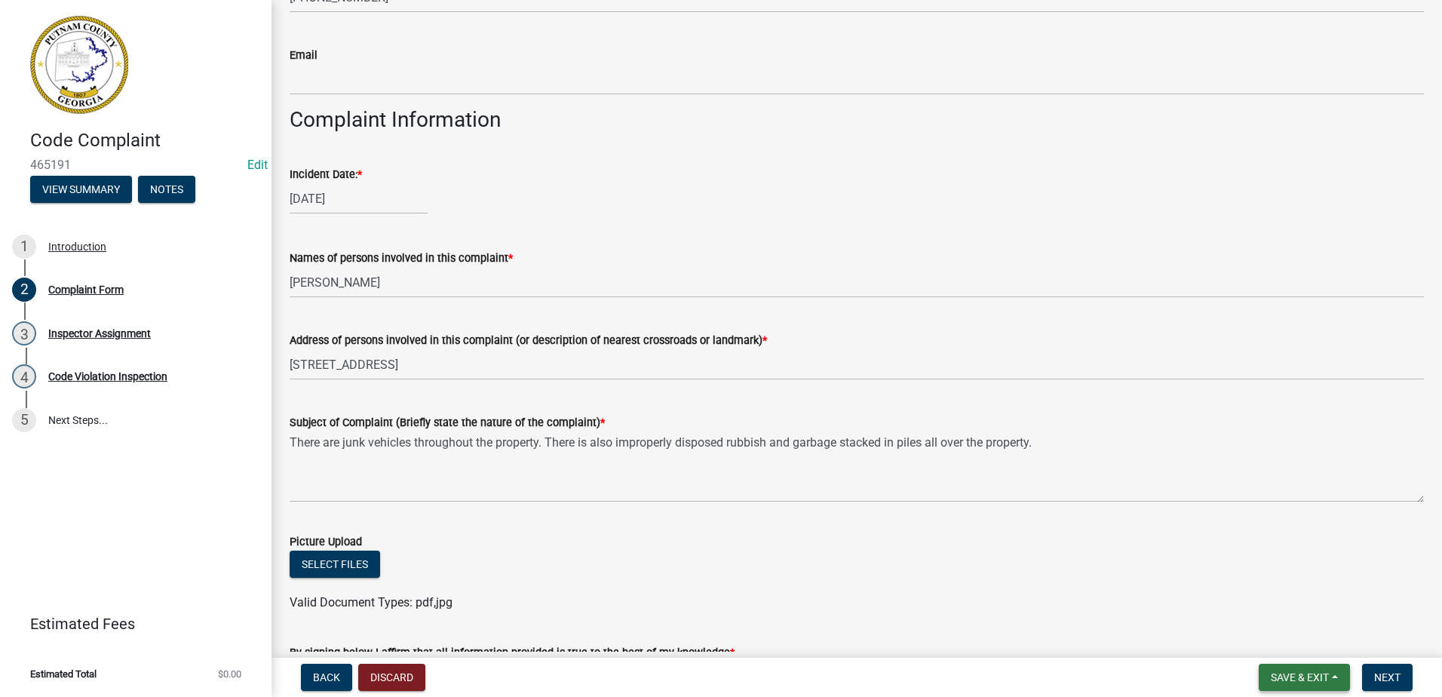
click at [1311, 673] on span "Save & Exit" at bounding box center [1300, 677] width 58 height 12
click at [1268, 646] on button "Save & Exit" at bounding box center [1289, 638] width 121 height 36
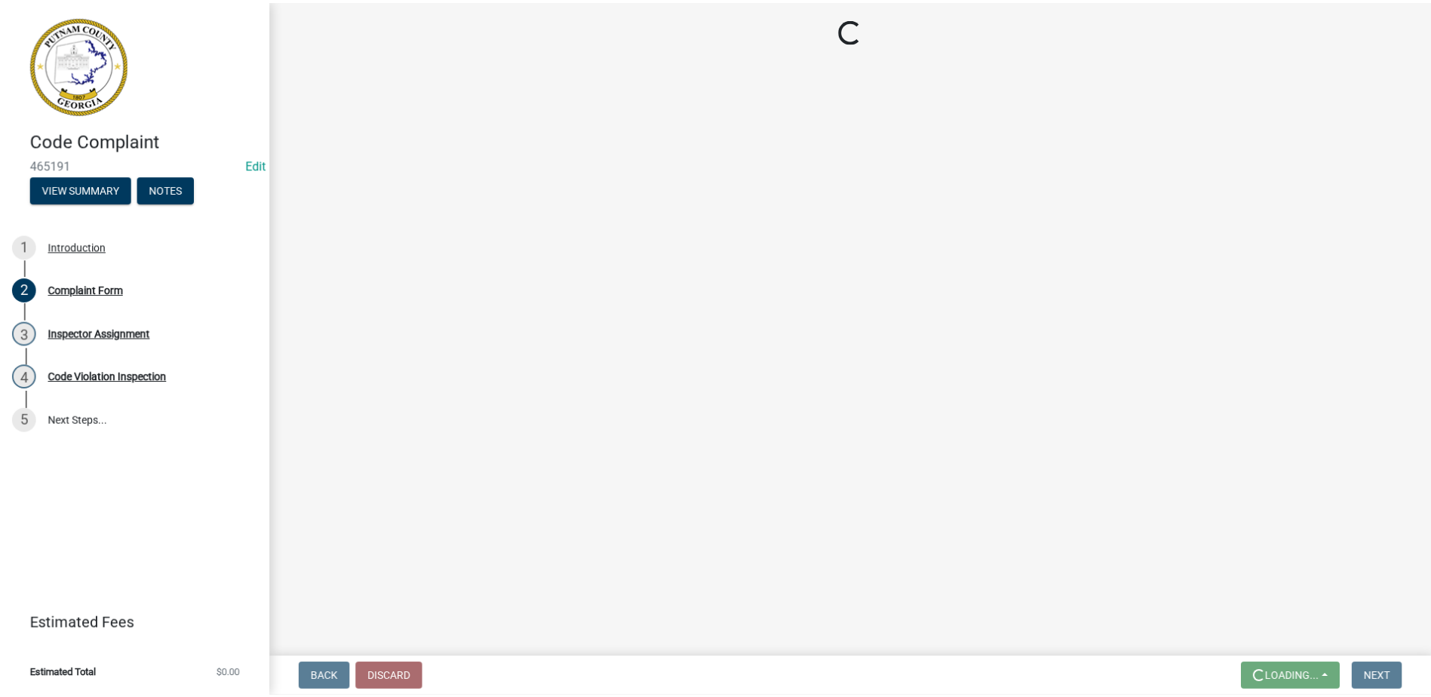
scroll to position [0, 0]
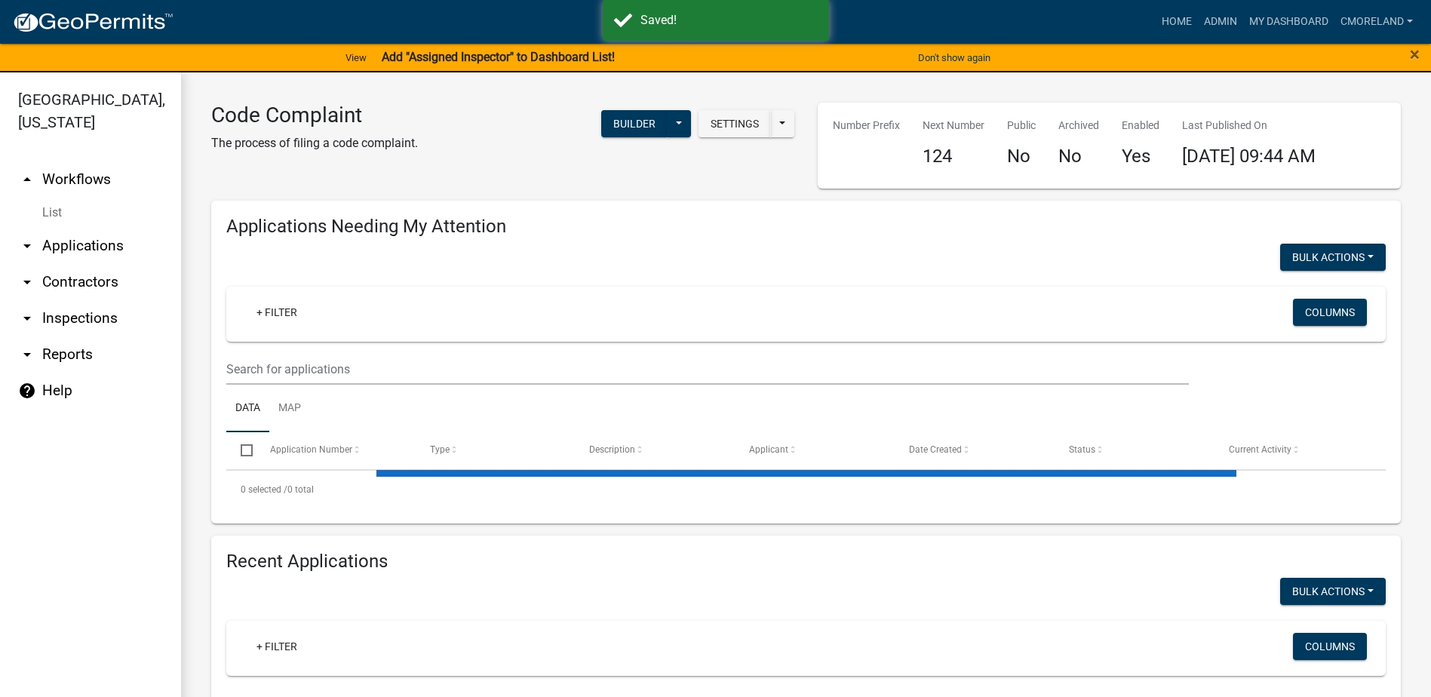
select select "2: 50"
select select "3: 100"
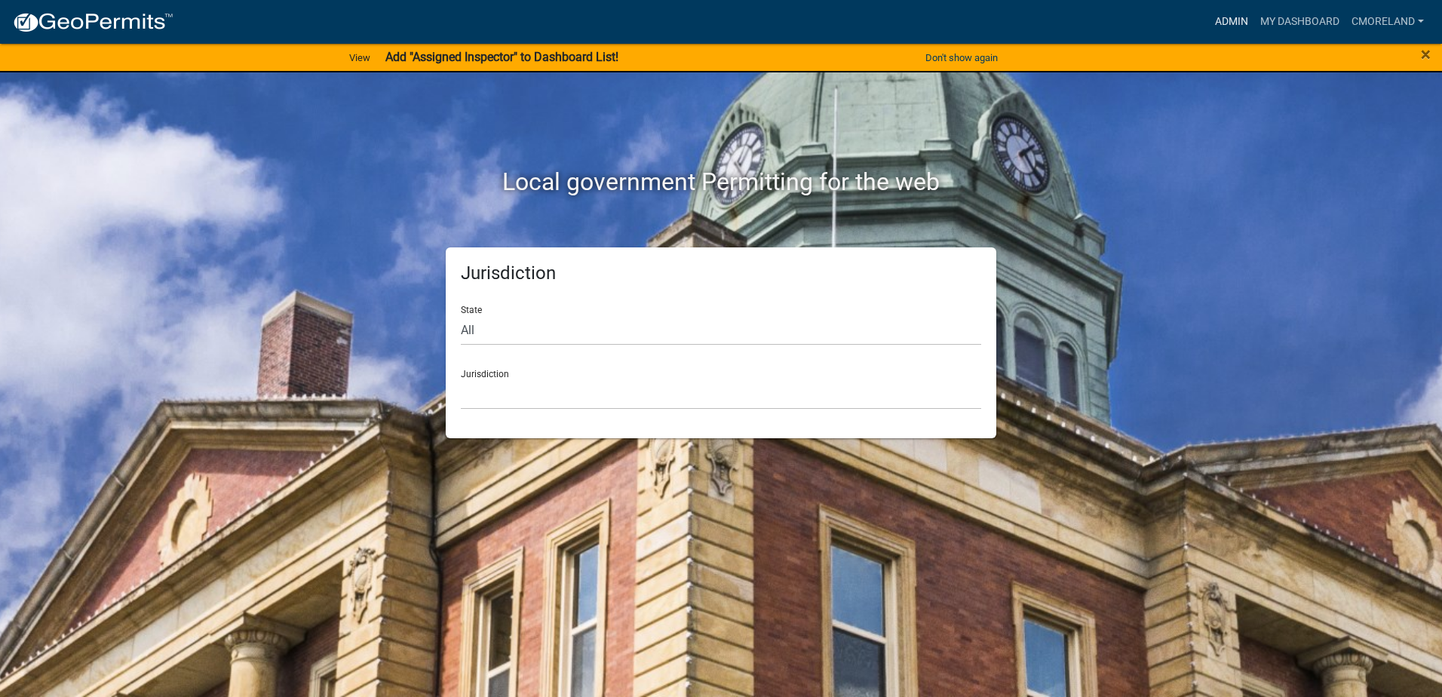
click at [1234, 21] on link "Admin" at bounding box center [1231, 22] width 45 height 29
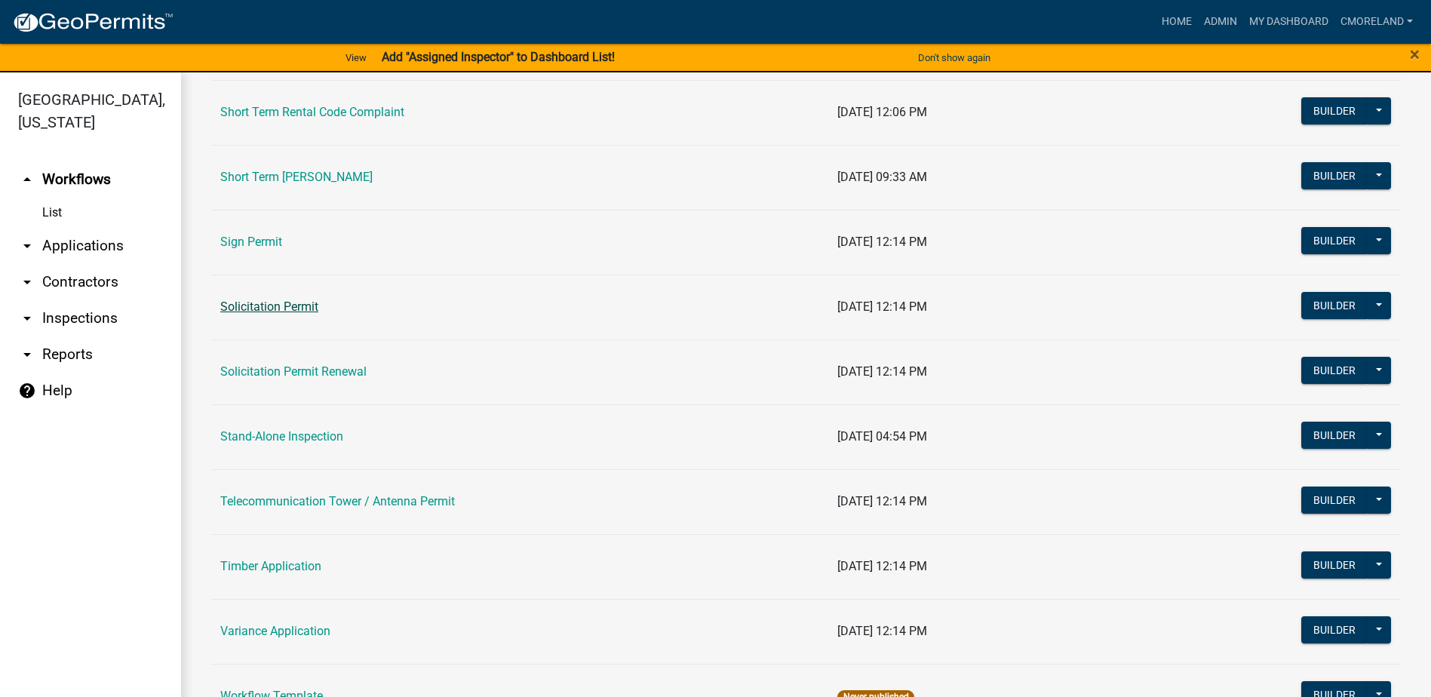
scroll to position [1885, 0]
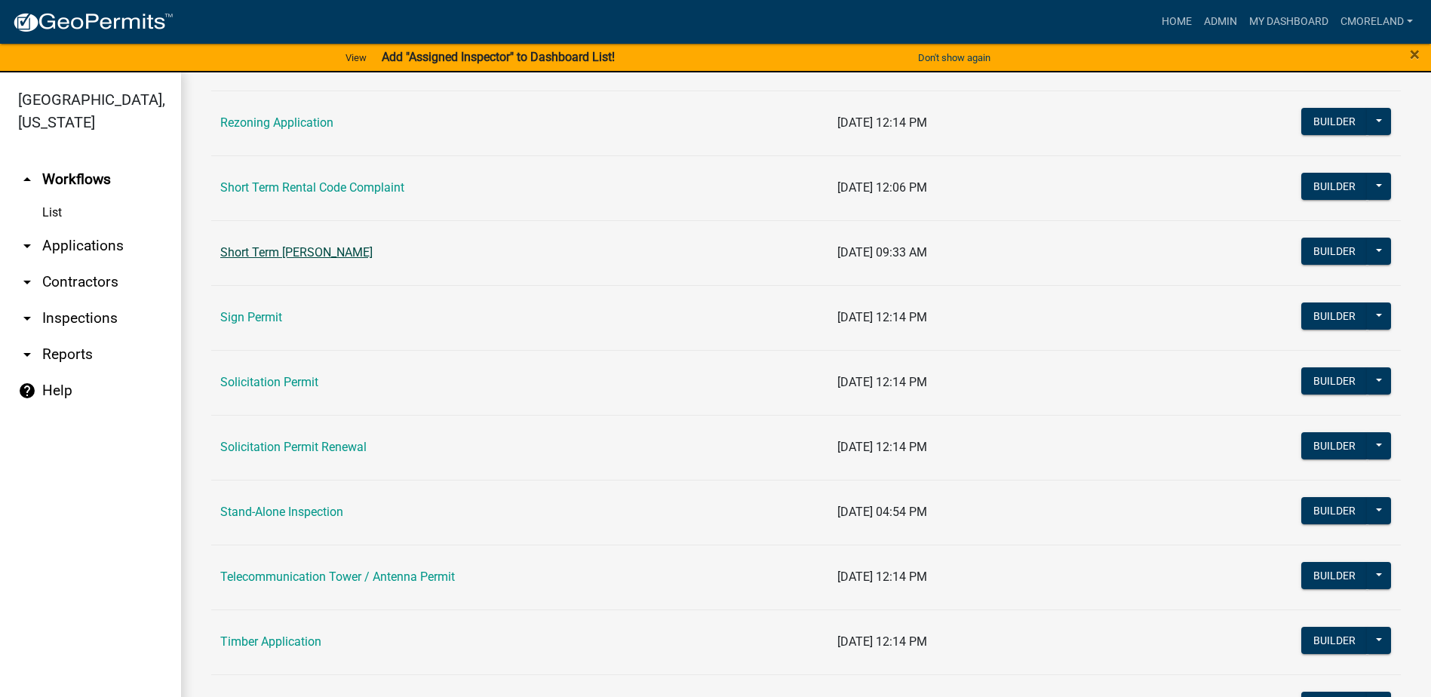
click at [321, 251] on link "Short Term [PERSON_NAME]" at bounding box center [296, 252] width 152 height 14
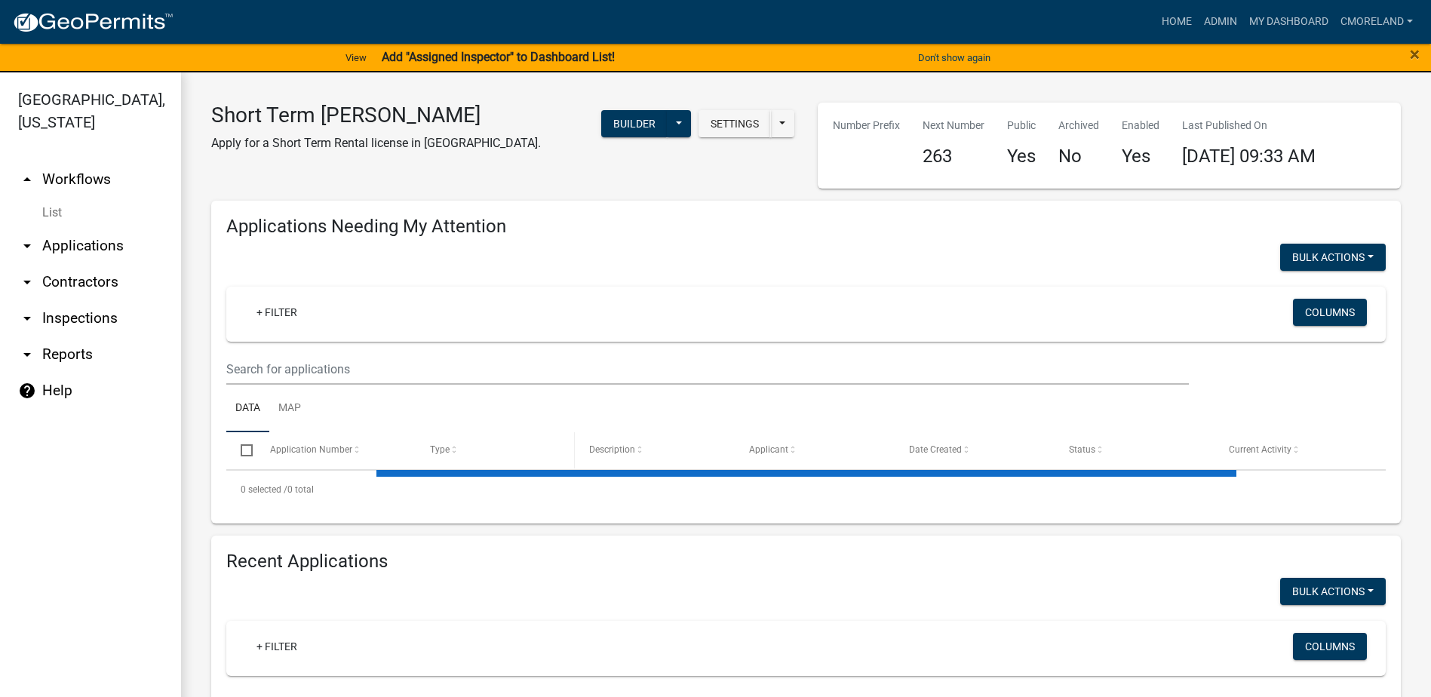
select select "3: 100"
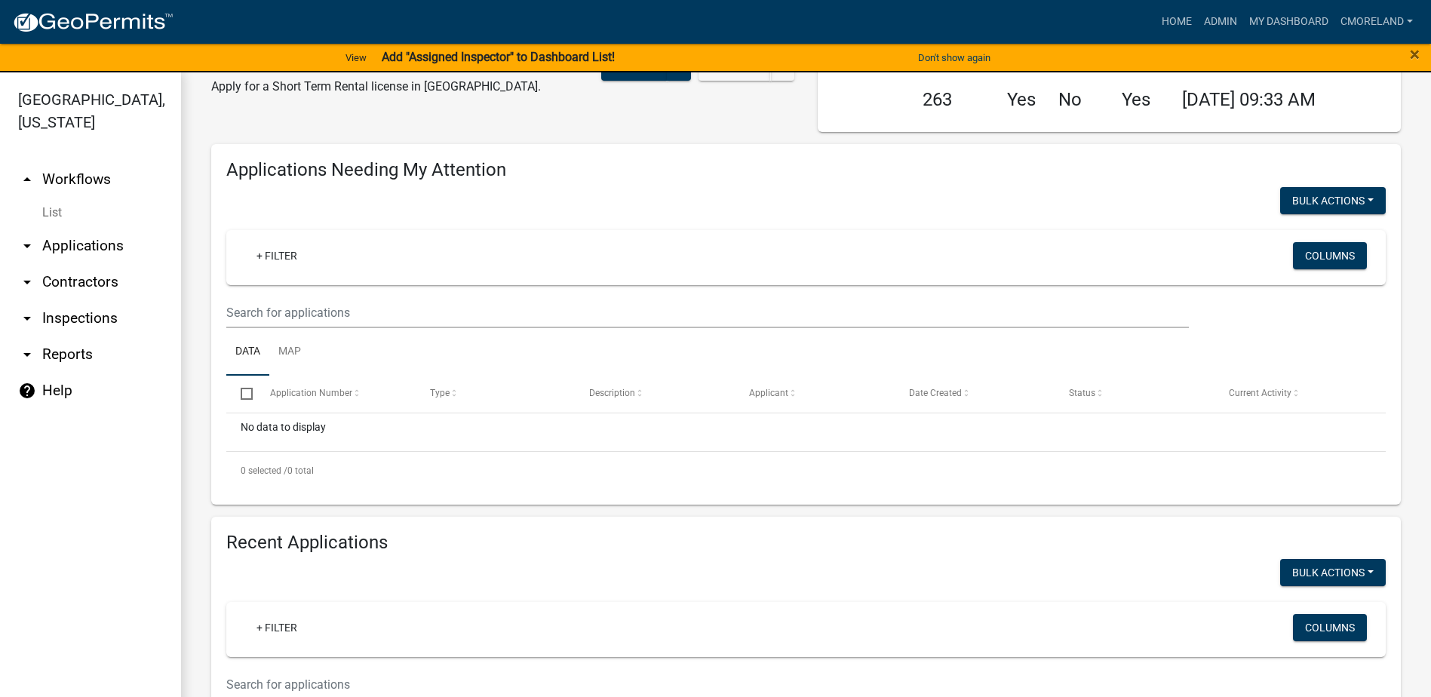
scroll to position [151, 0]
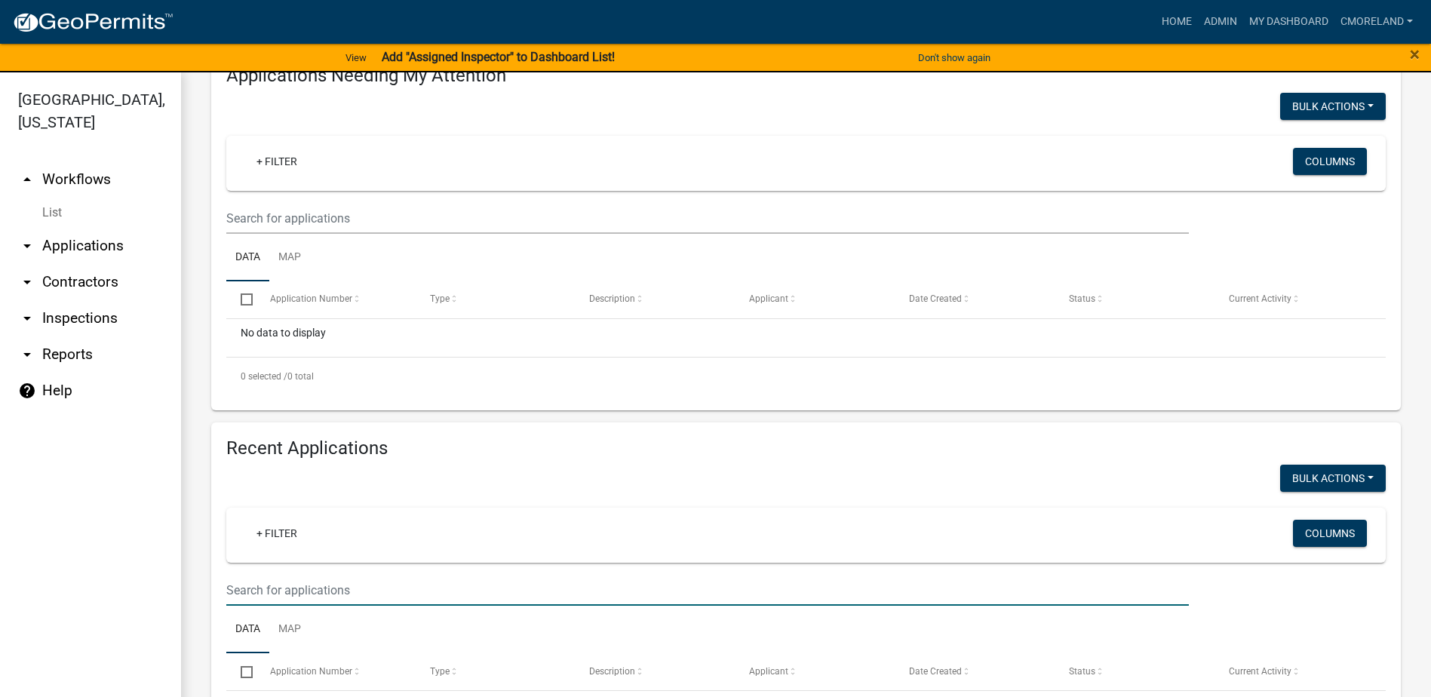
click at [296, 234] on input "text" at bounding box center [707, 218] width 962 height 31
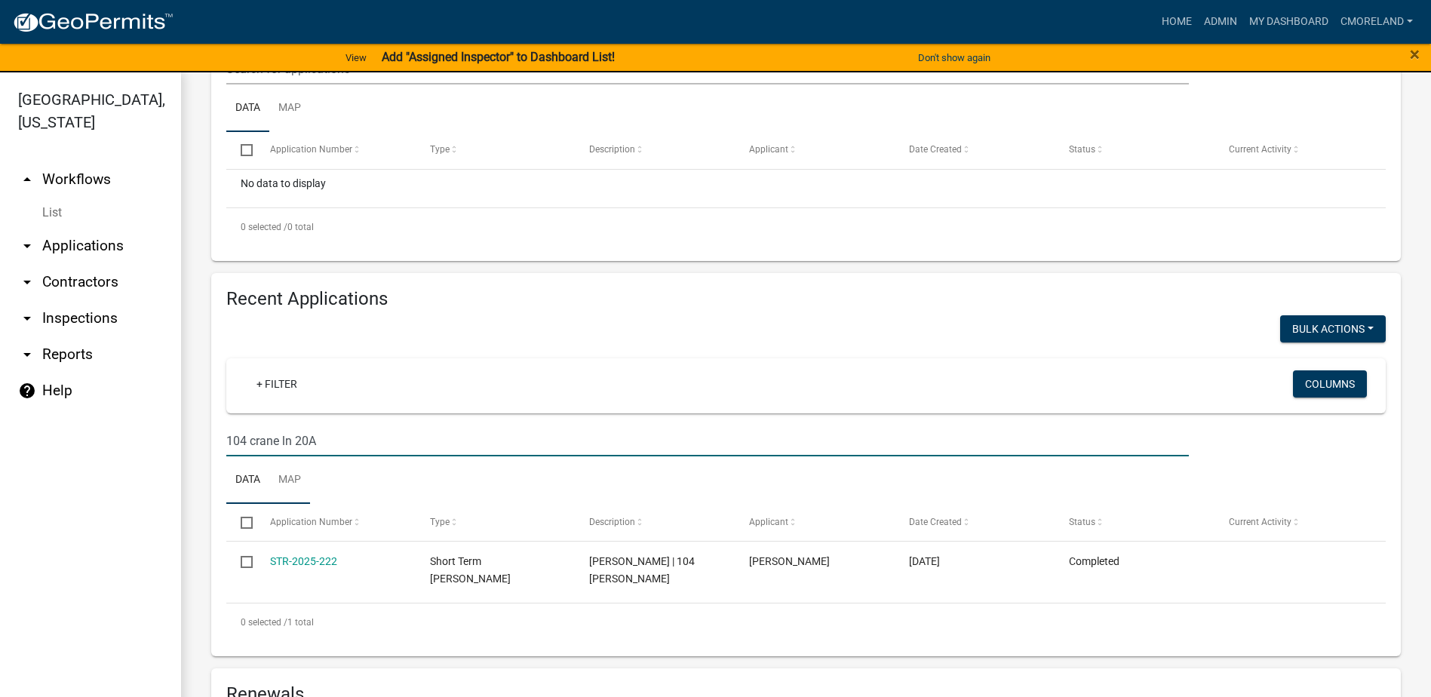
scroll to position [302, 0]
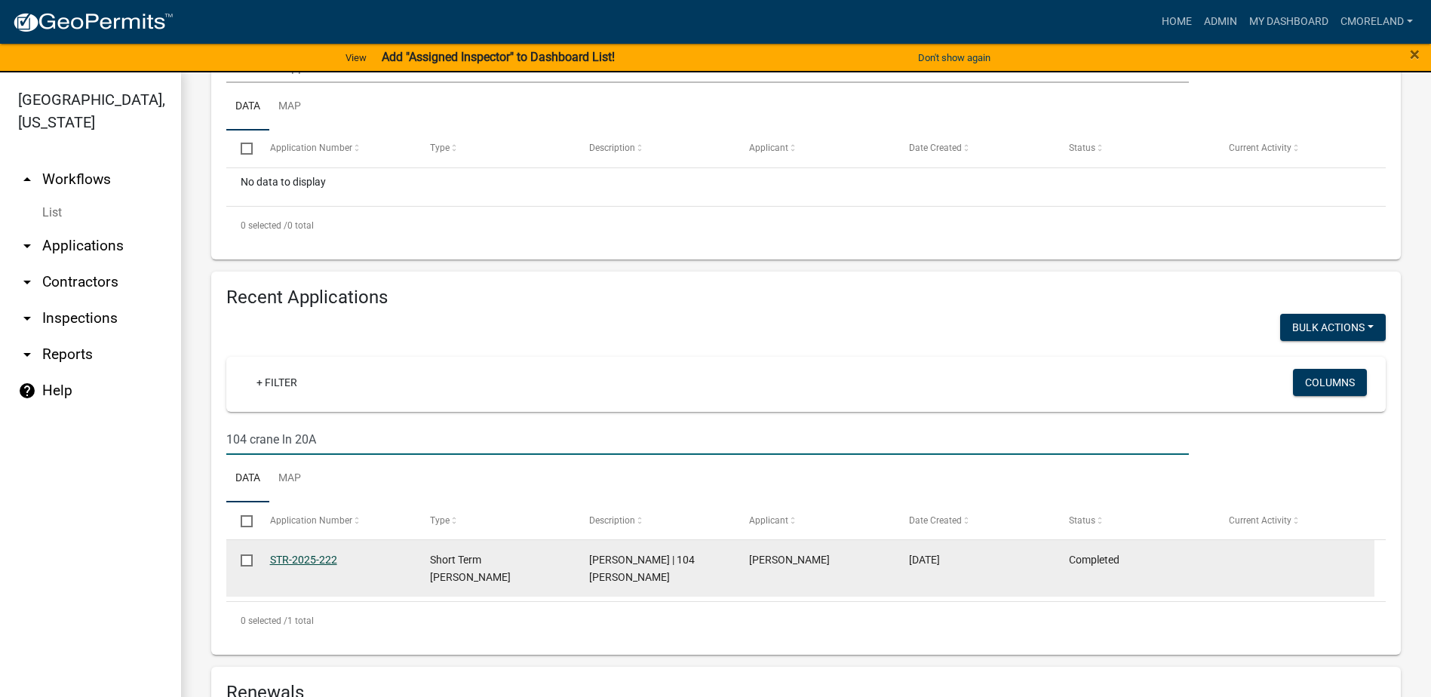
type input "104 crane ln 20A"
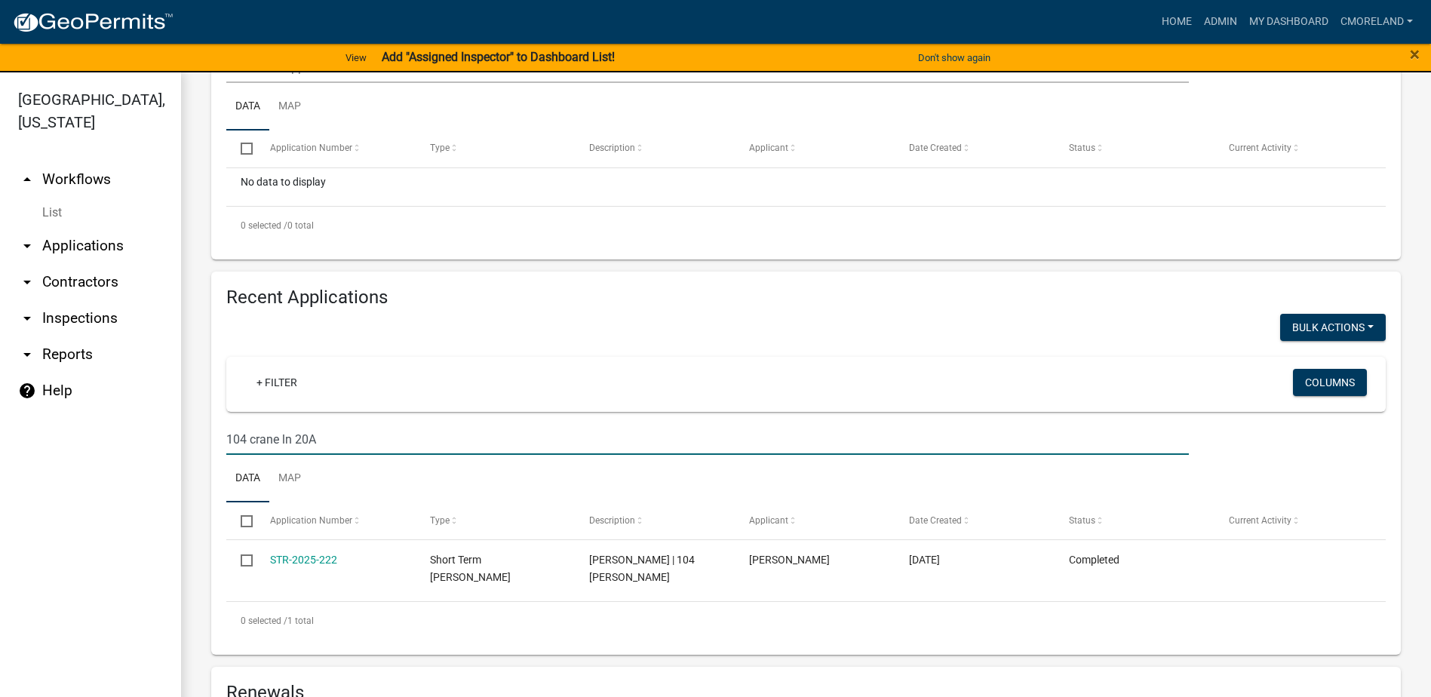
click at [302, 557] on link "STR-2025-222" at bounding box center [303, 560] width 67 height 12
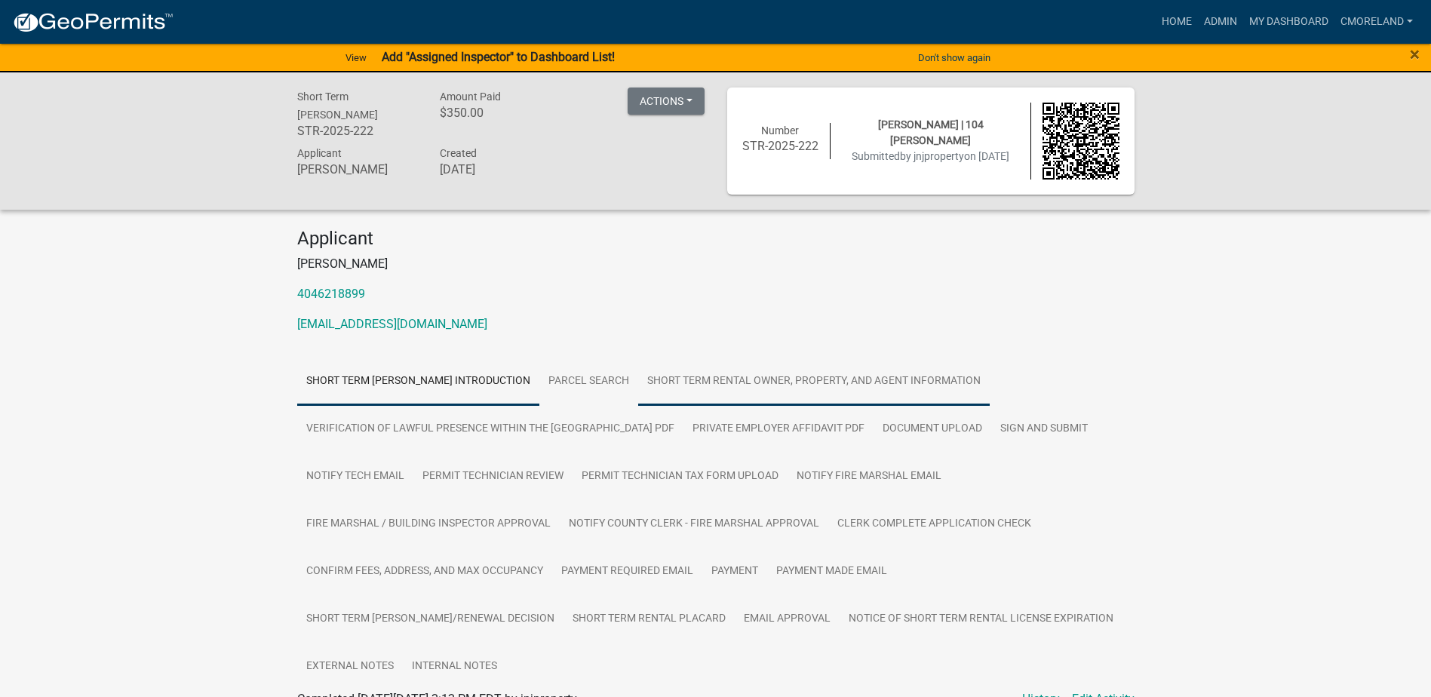
click at [831, 380] on link "Short Term Rental Owner, Property, and Agent Information" at bounding box center [813, 381] width 351 height 48
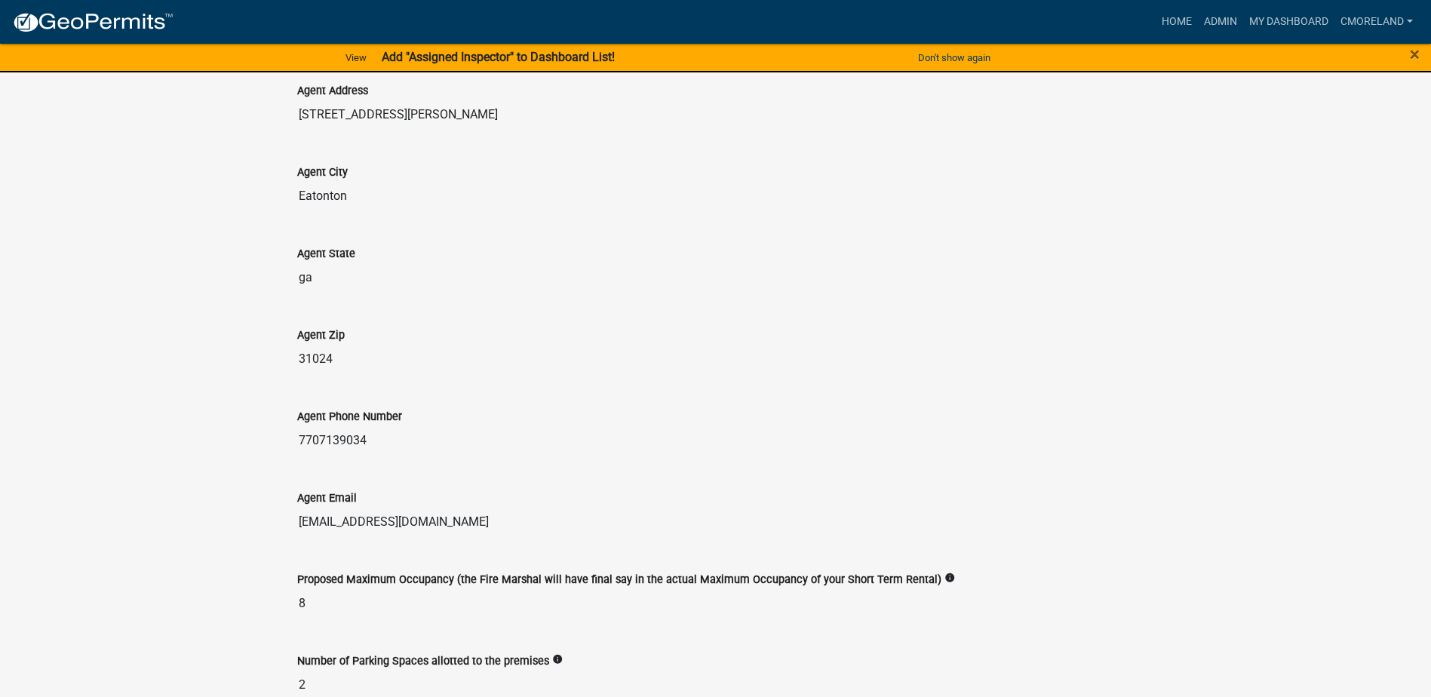
scroll to position [2257, 0]
